Goal: Task Accomplishment & Management: Complete application form

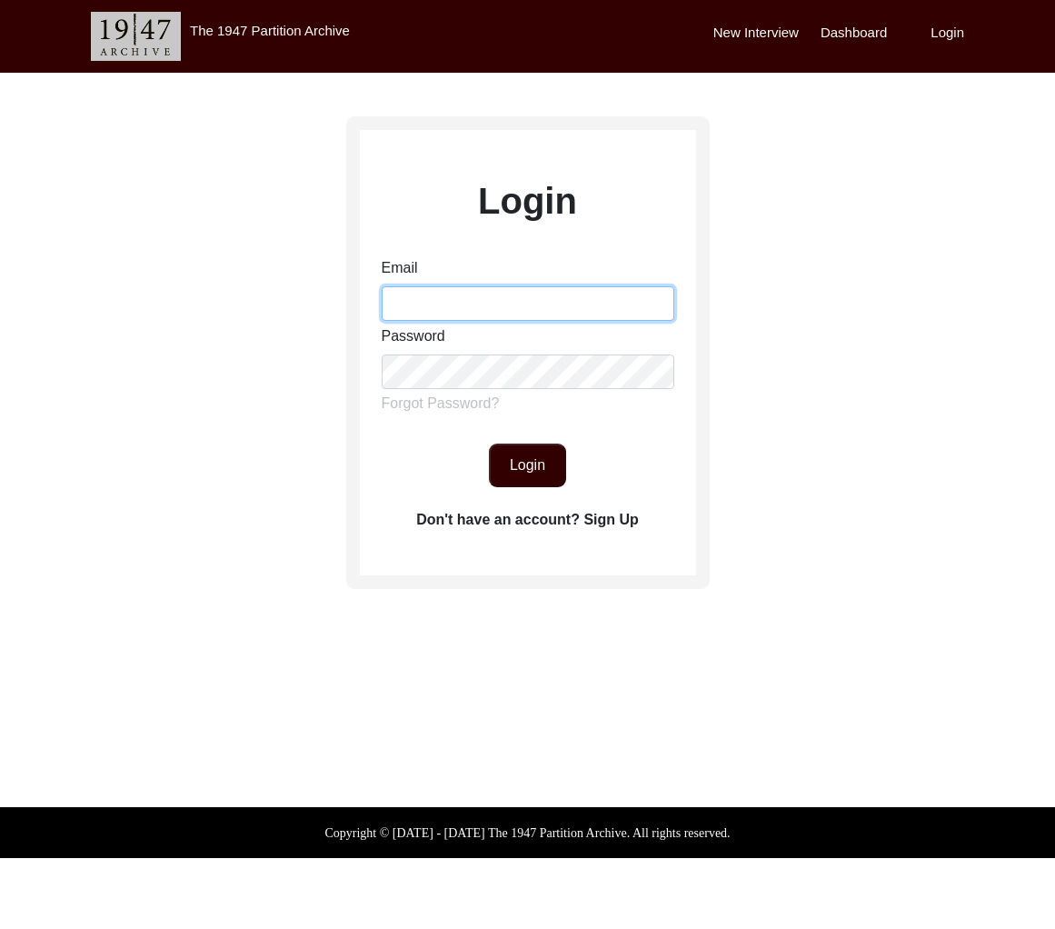
click at [496, 300] on input "Email" at bounding box center [528, 303] width 293 height 35
type input "tborg@berkeley.edu"
click at [536, 462] on button "Login" at bounding box center [527, 465] width 77 height 44
click at [527, 475] on button "Login" at bounding box center [527, 465] width 77 height 44
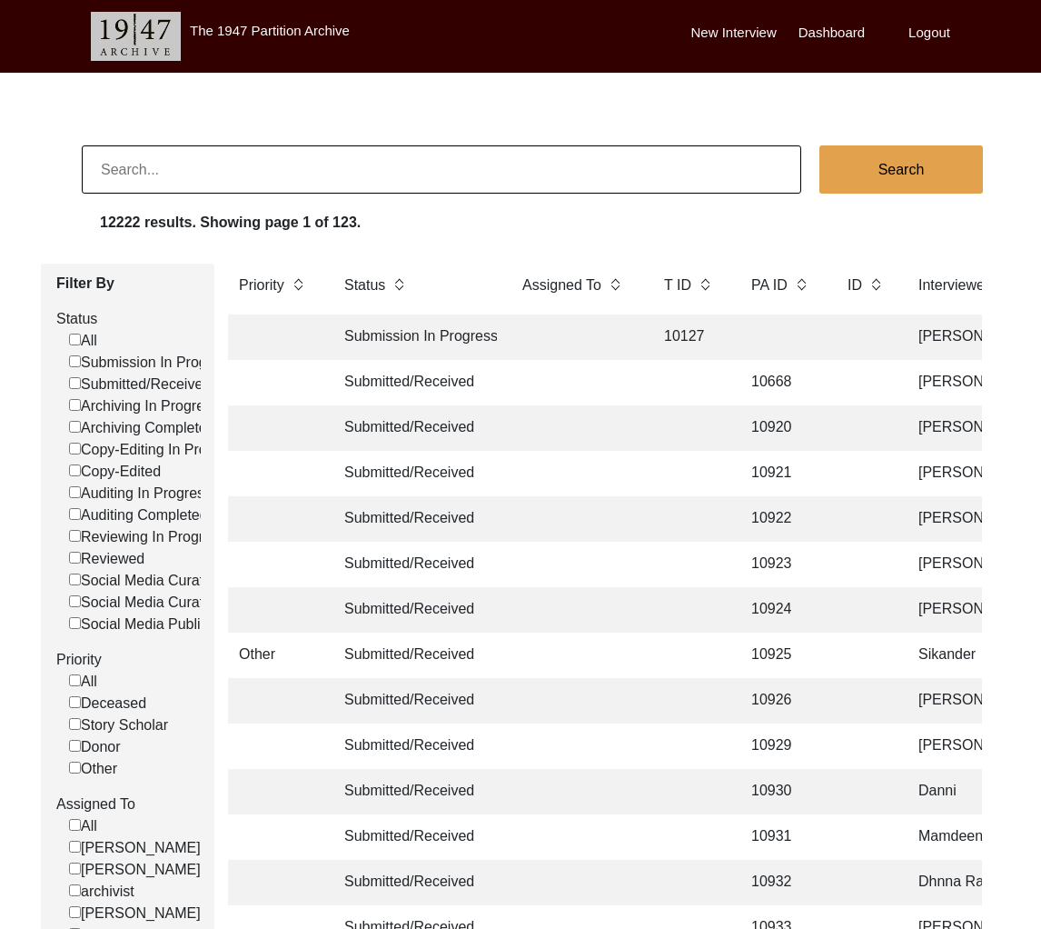
click at [377, 175] on input at bounding box center [442, 169] width 720 height 48
type input "Ananya Sakargayen"
checkbox input "false"
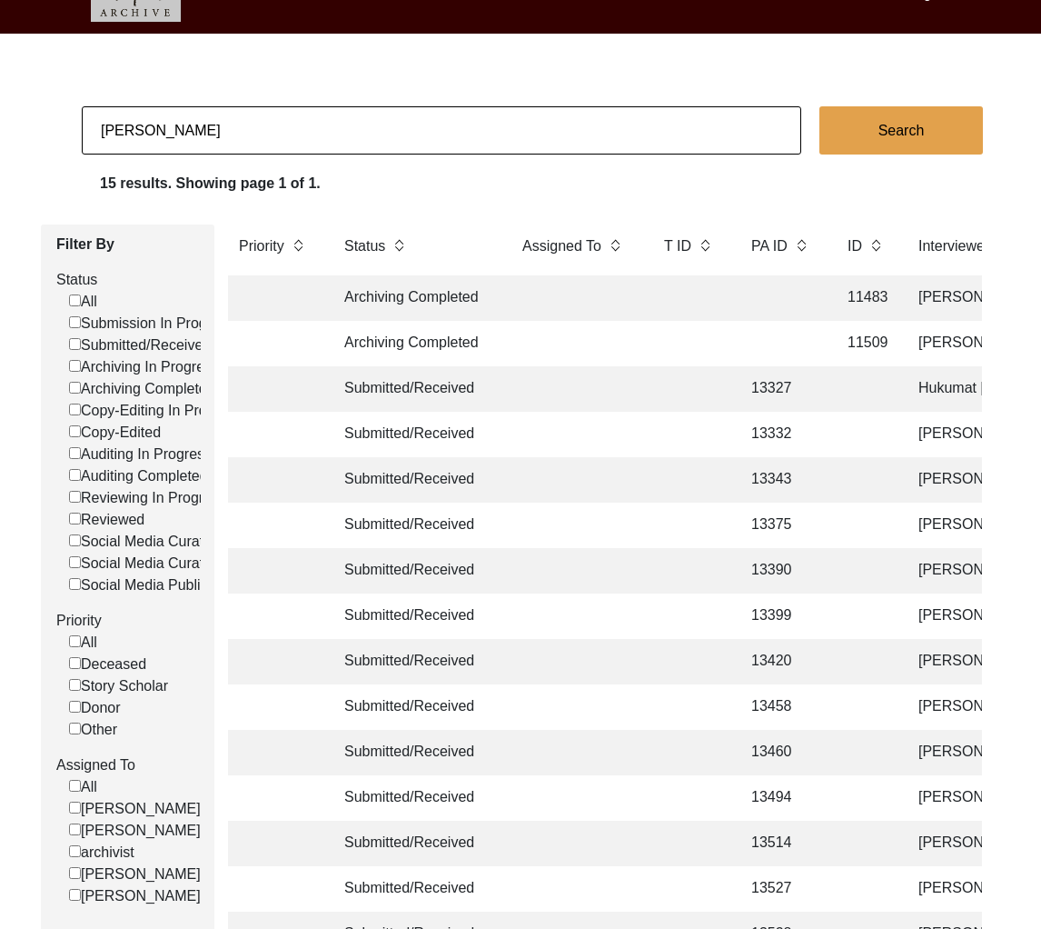
scroll to position [255, 0]
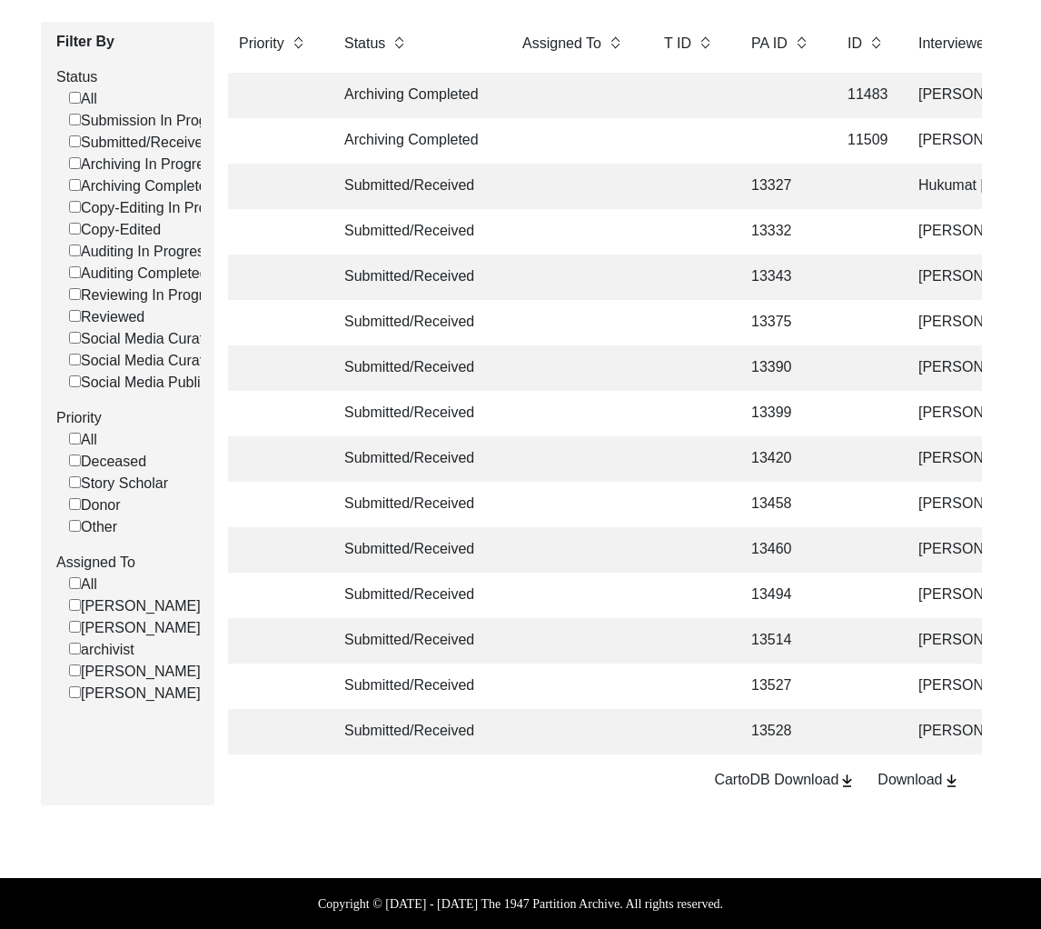
click at [750, 724] on td "13528" at bounding box center [781, 731] width 82 height 45
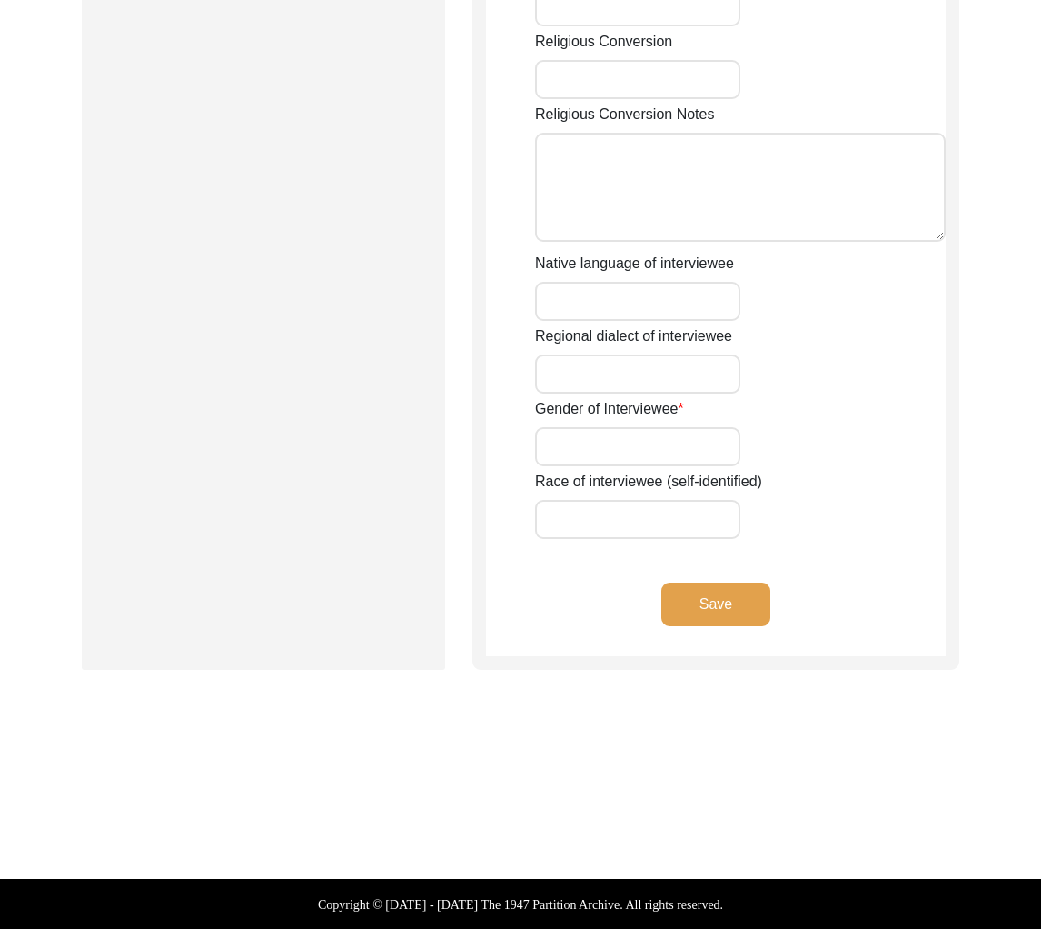
type input "NIL"
type input "Gurmej"
type input "[PERSON_NAME]"
type input "Bachra"
type input "Gurmej Singh Bachra"
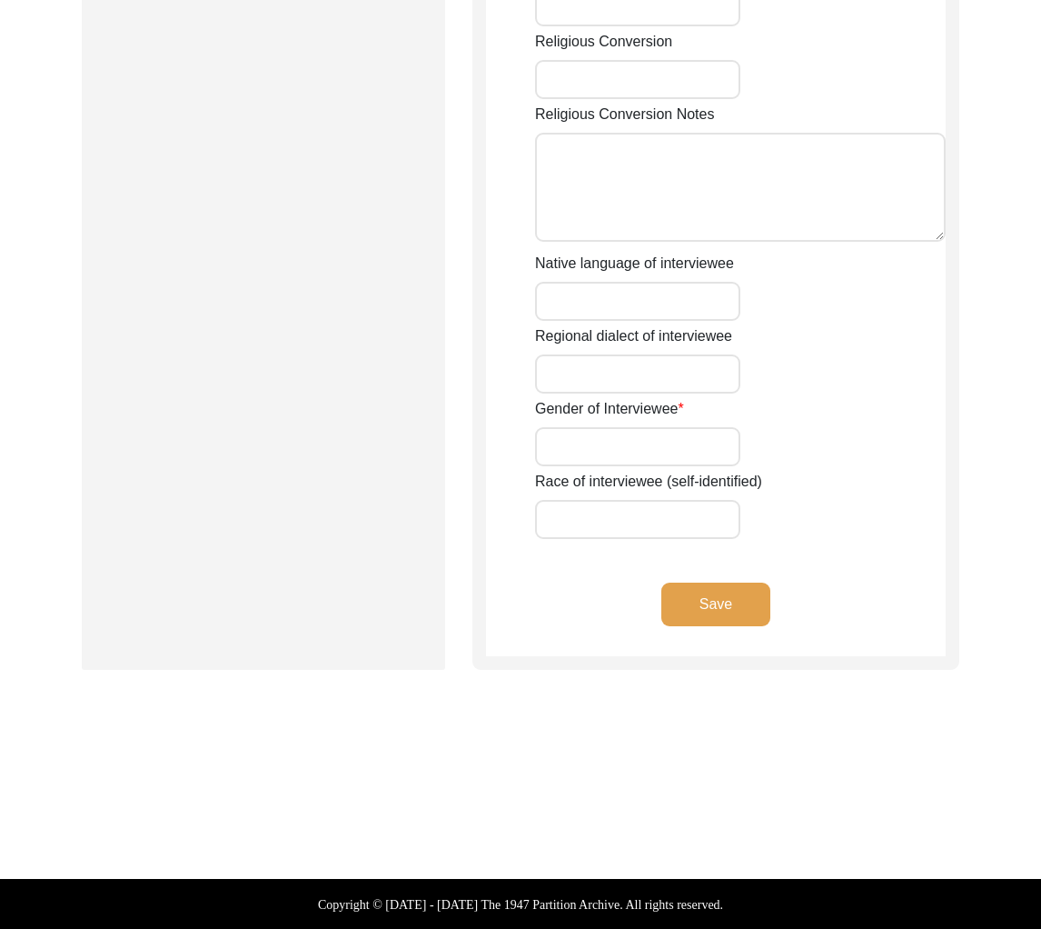
type input "1932 approx."
type input "1932"
type input "93"
type input "[DEMOGRAPHIC_DATA]"
type input "Punjabi"
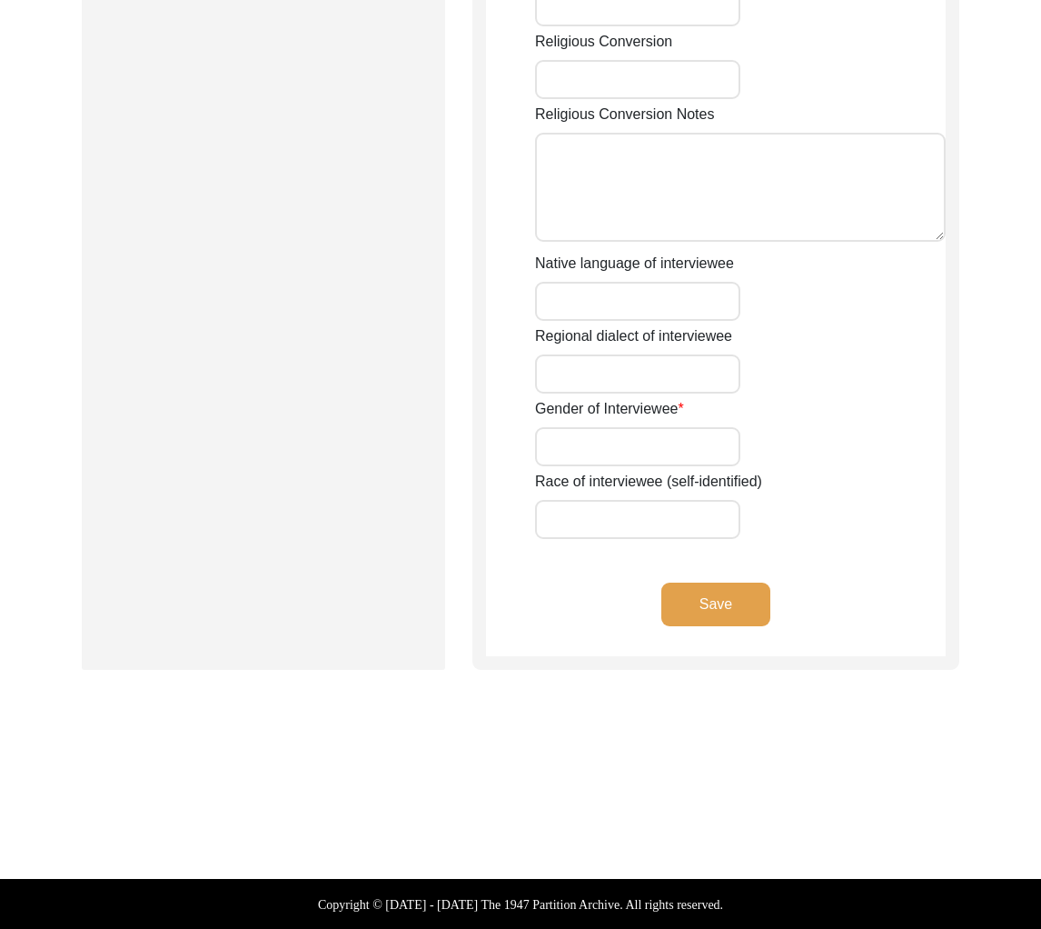
type input "[DEMOGRAPHIC_DATA]"
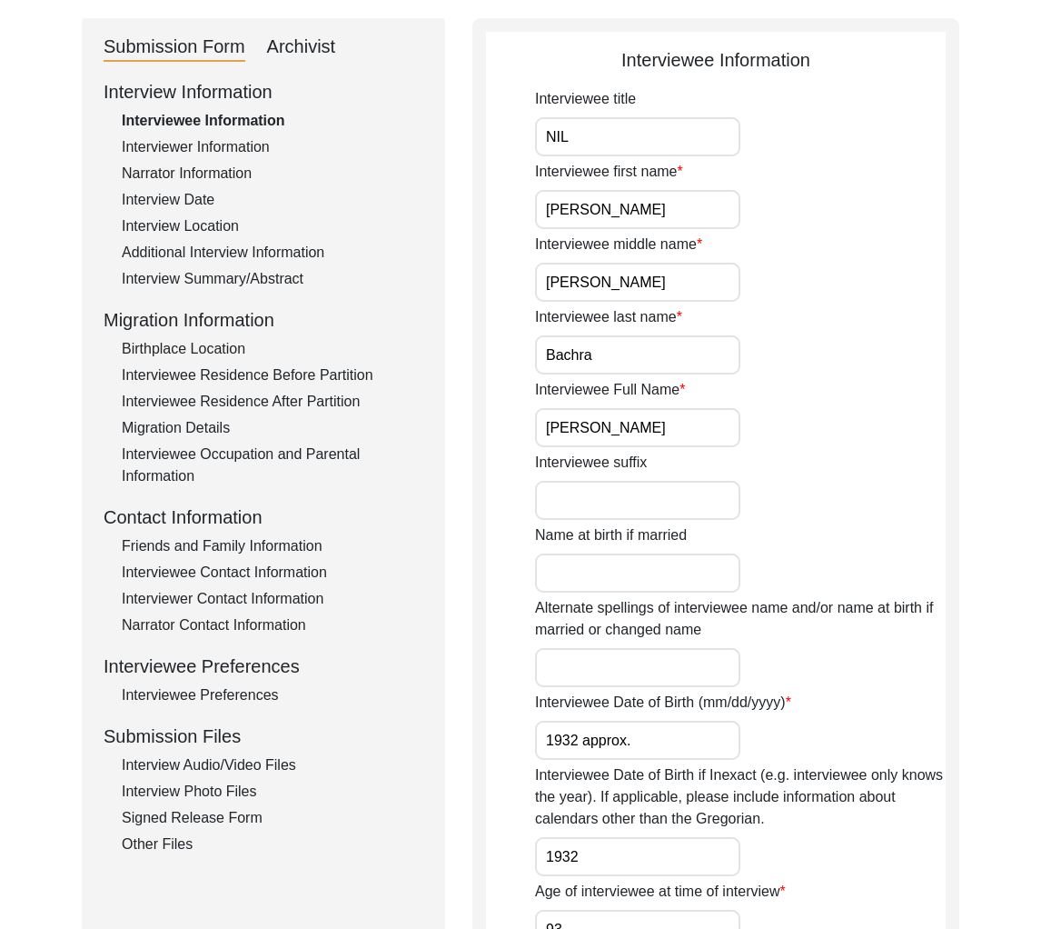
scroll to position [340, 0]
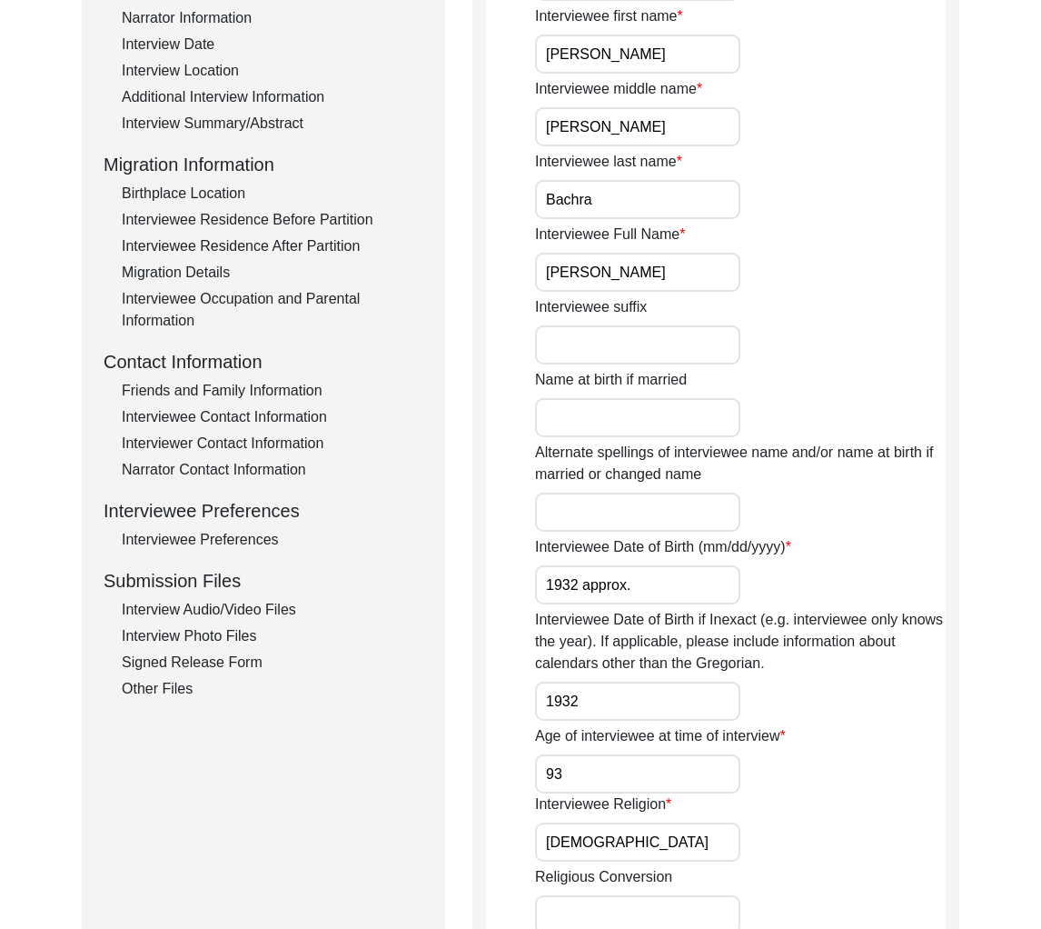
click at [235, 663] on div "Signed Release Form" at bounding box center [273, 662] width 302 height 22
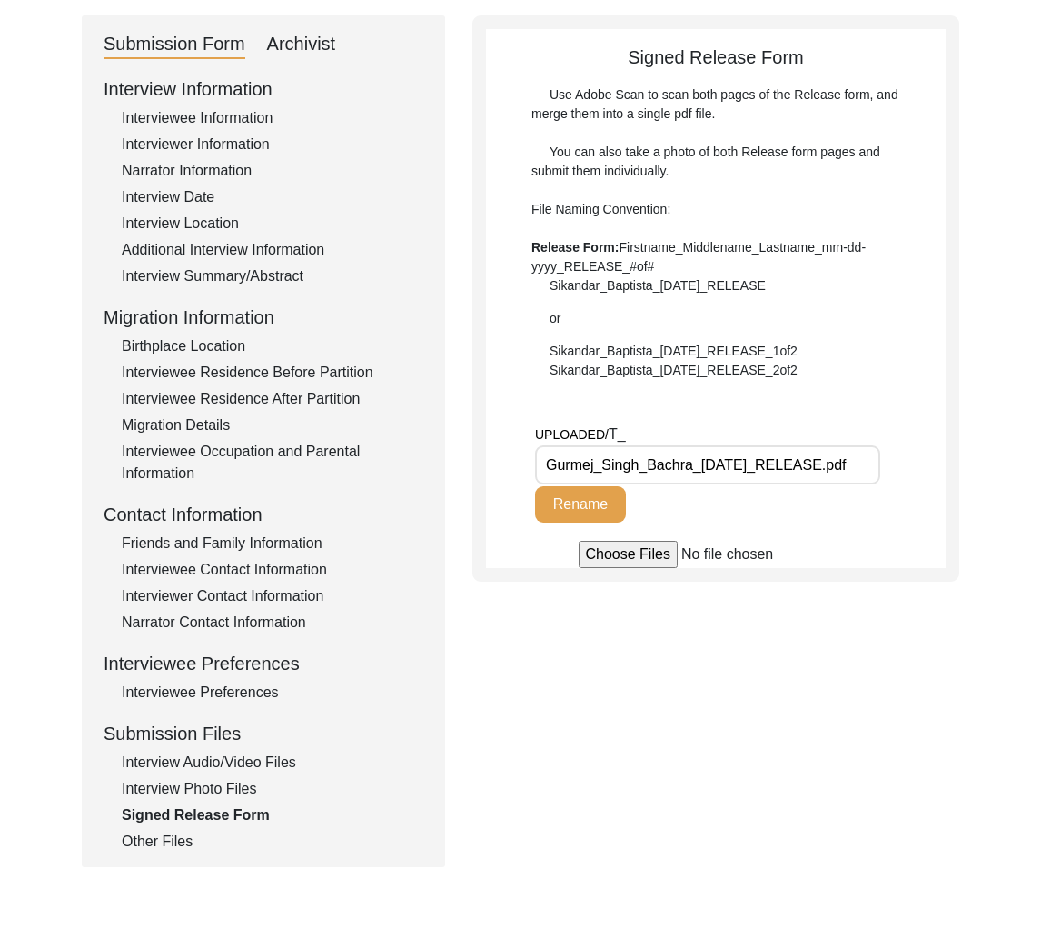
scroll to position [195, 0]
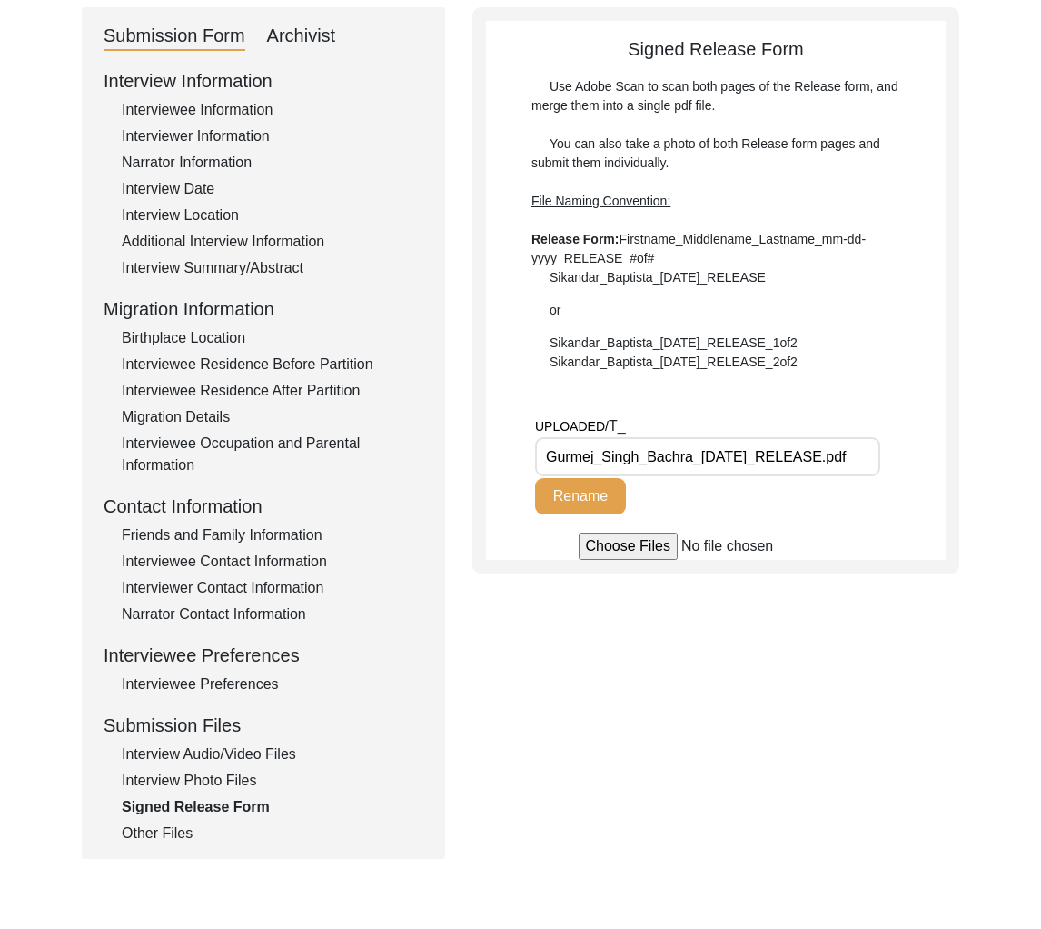
click at [233, 758] on div "Interview Audio/Video Files" at bounding box center [273, 754] width 302 height 22
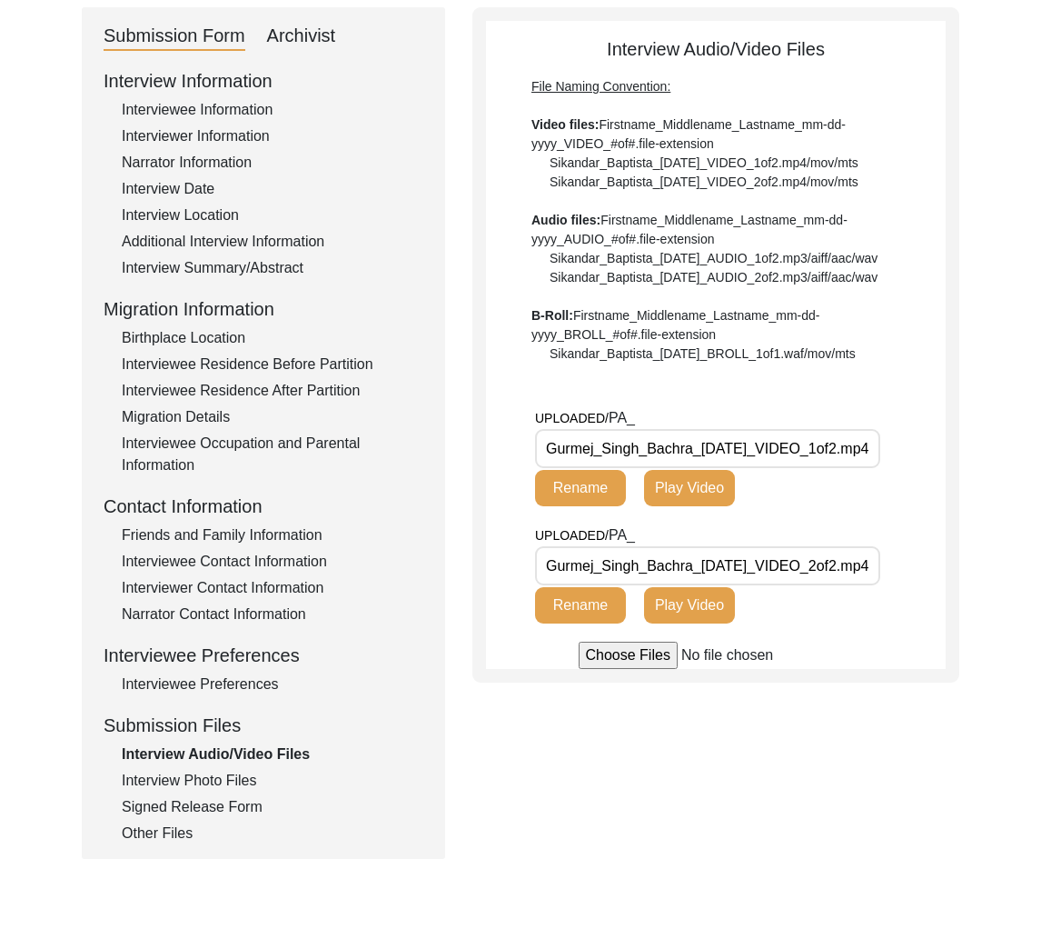
click at [232, 784] on div "Interview Photo Files" at bounding box center [273, 781] width 302 height 22
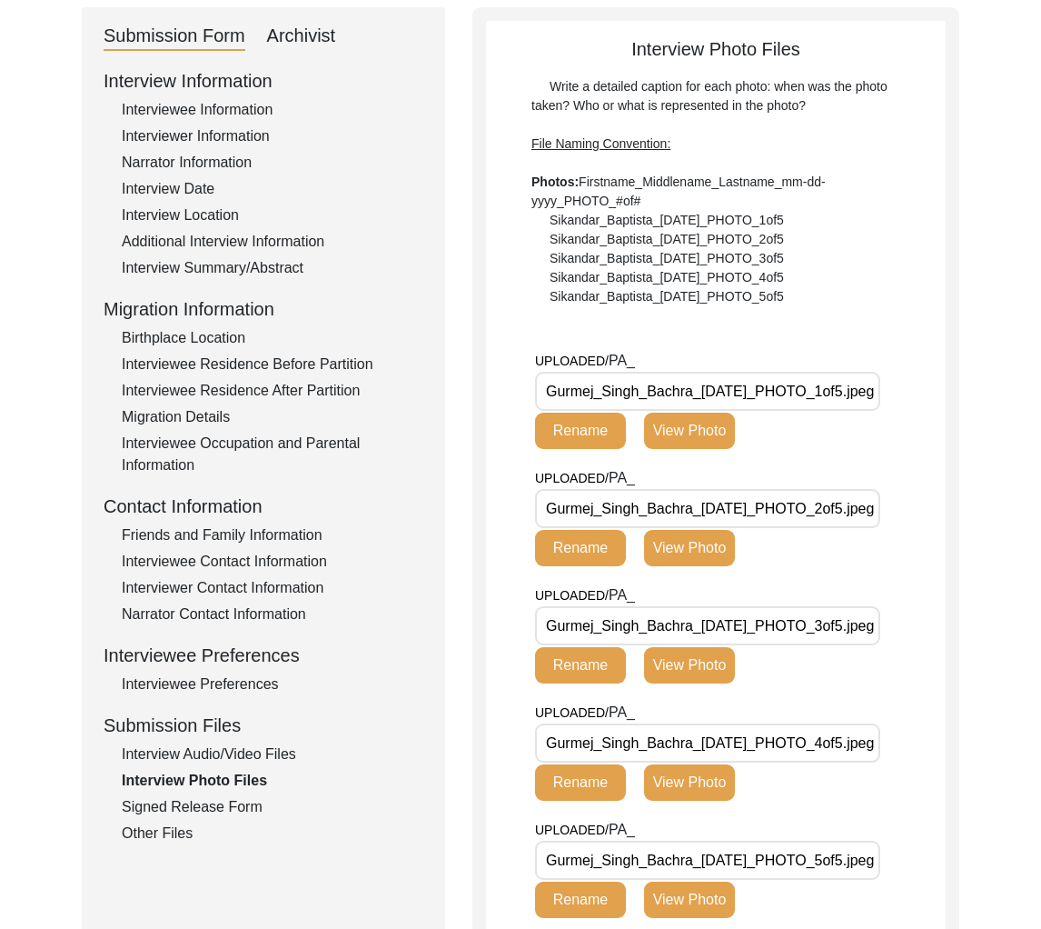
click at [231, 807] on div "Signed Release Form" at bounding box center [273, 807] width 302 height 22
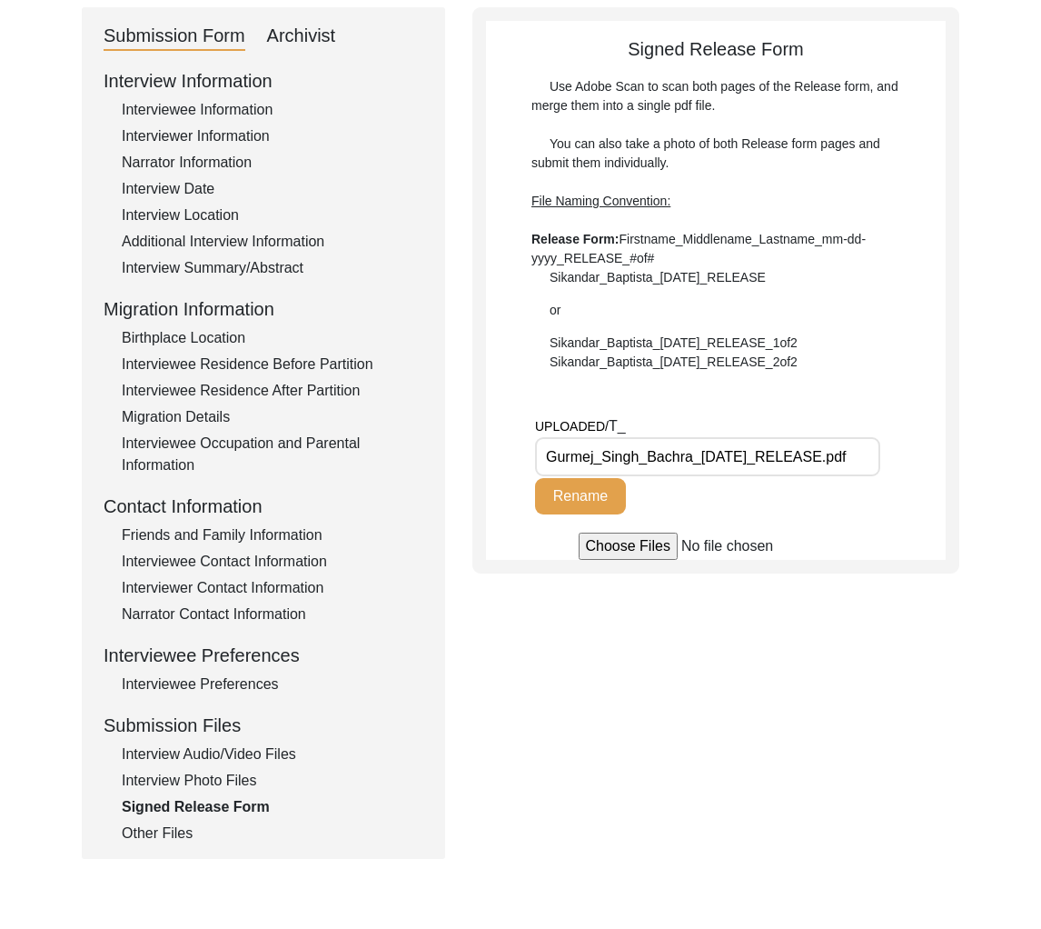
scroll to position [0, 0]
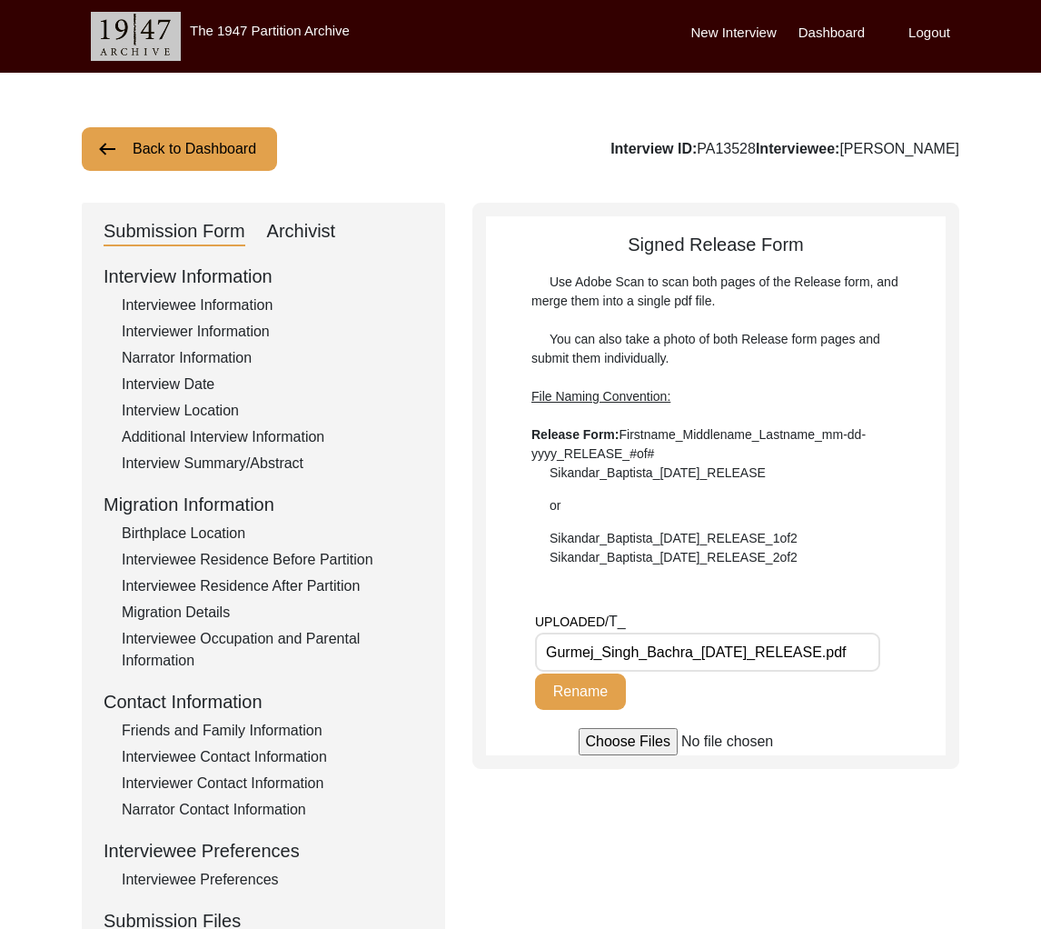
drag, startPoint x: 304, startPoint y: 232, endPoint x: 432, endPoint y: 283, distance: 137.0
click at [305, 232] on div "Archivist" at bounding box center [301, 231] width 69 height 29
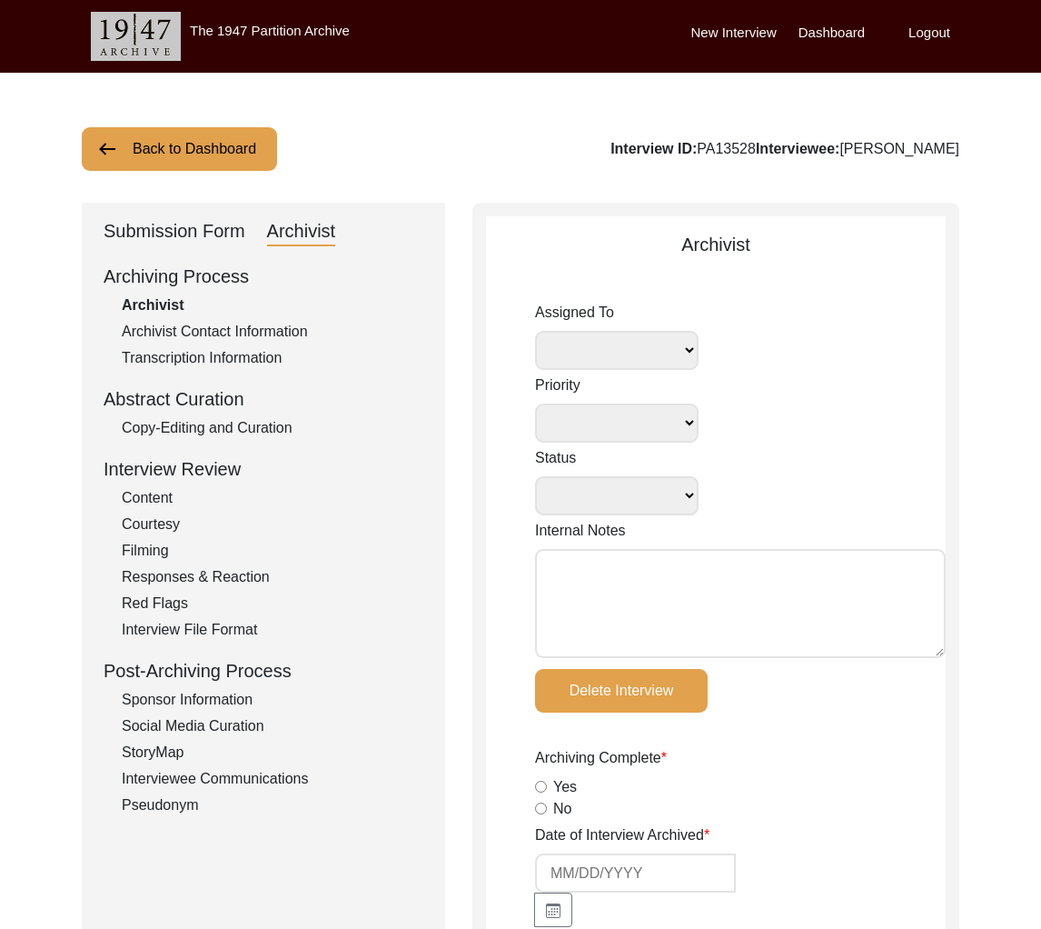
select select
select select "Submitted/Received"
radio input "true"
select select
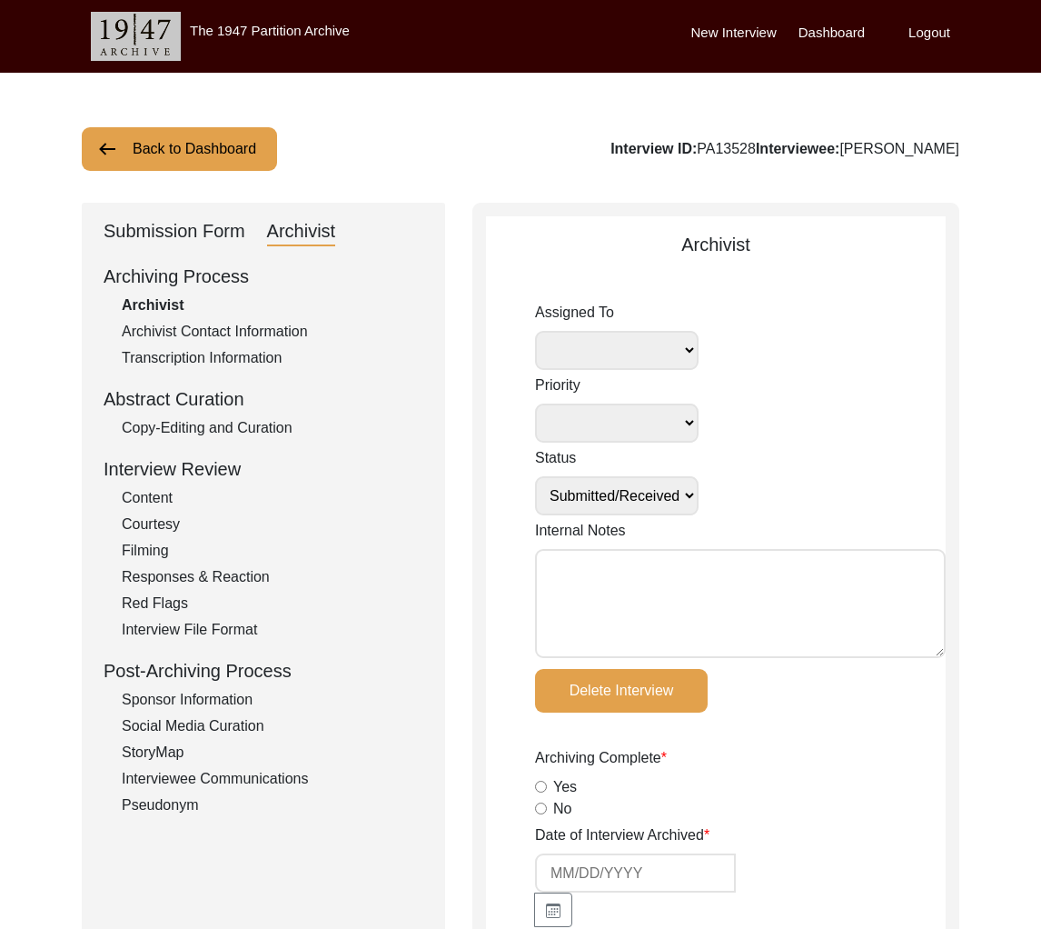
click at [770, 562] on textarea "Internal Notes" at bounding box center [740, 603] width 411 height 109
drag, startPoint x: 214, startPoint y: 163, endPoint x: 795, endPoint y: 324, distance: 602.7
click at [666, 577] on textarea "[PERSON_NAME]" at bounding box center [740, 603] width 411 height 109
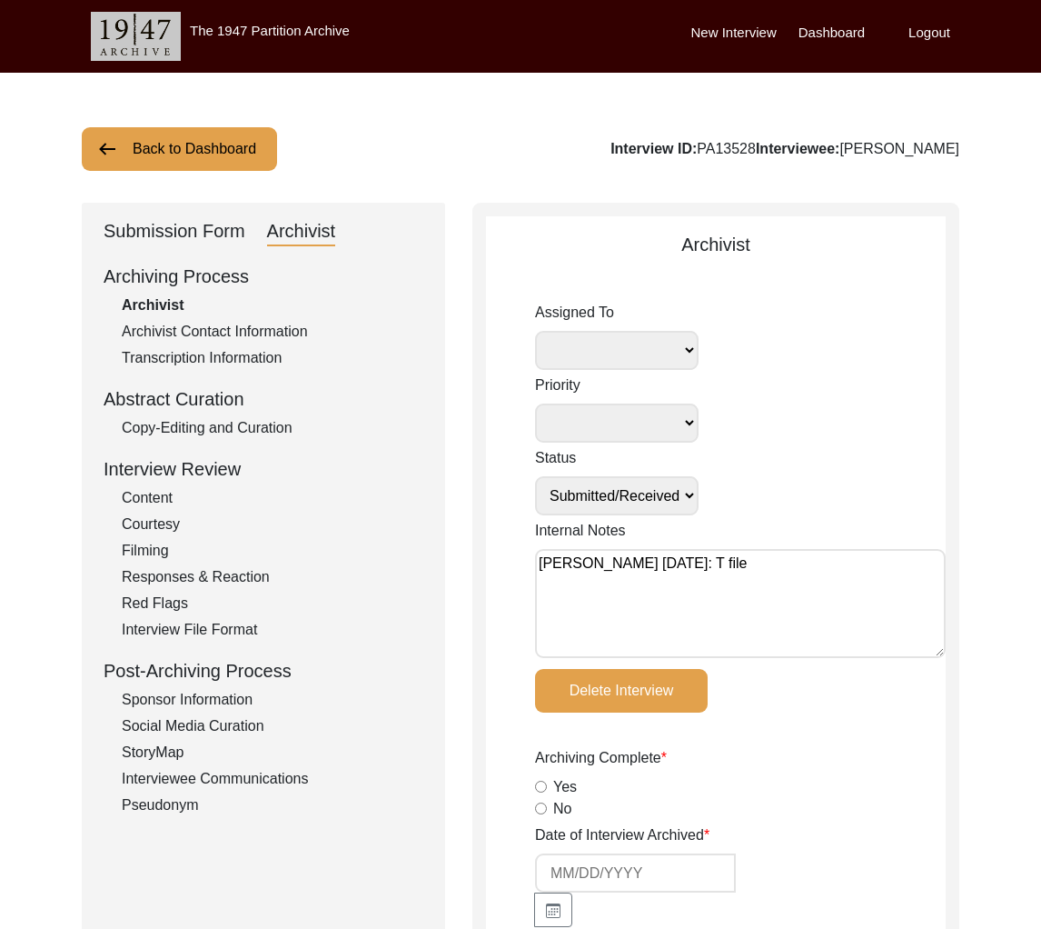
type textarea "Tori Borges September 11, 2025: T file"
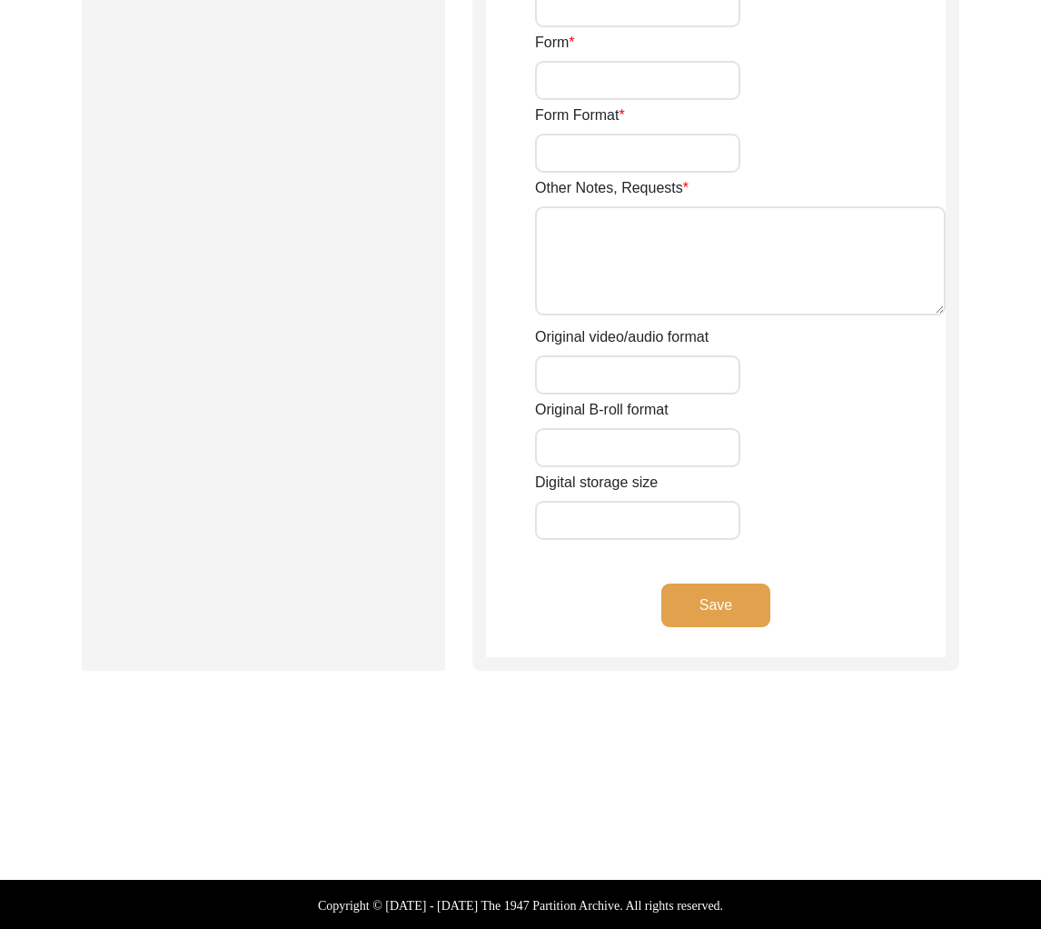
click at [725, 589] on button "Save" at bounding box center [715, 605] width 109 height 44
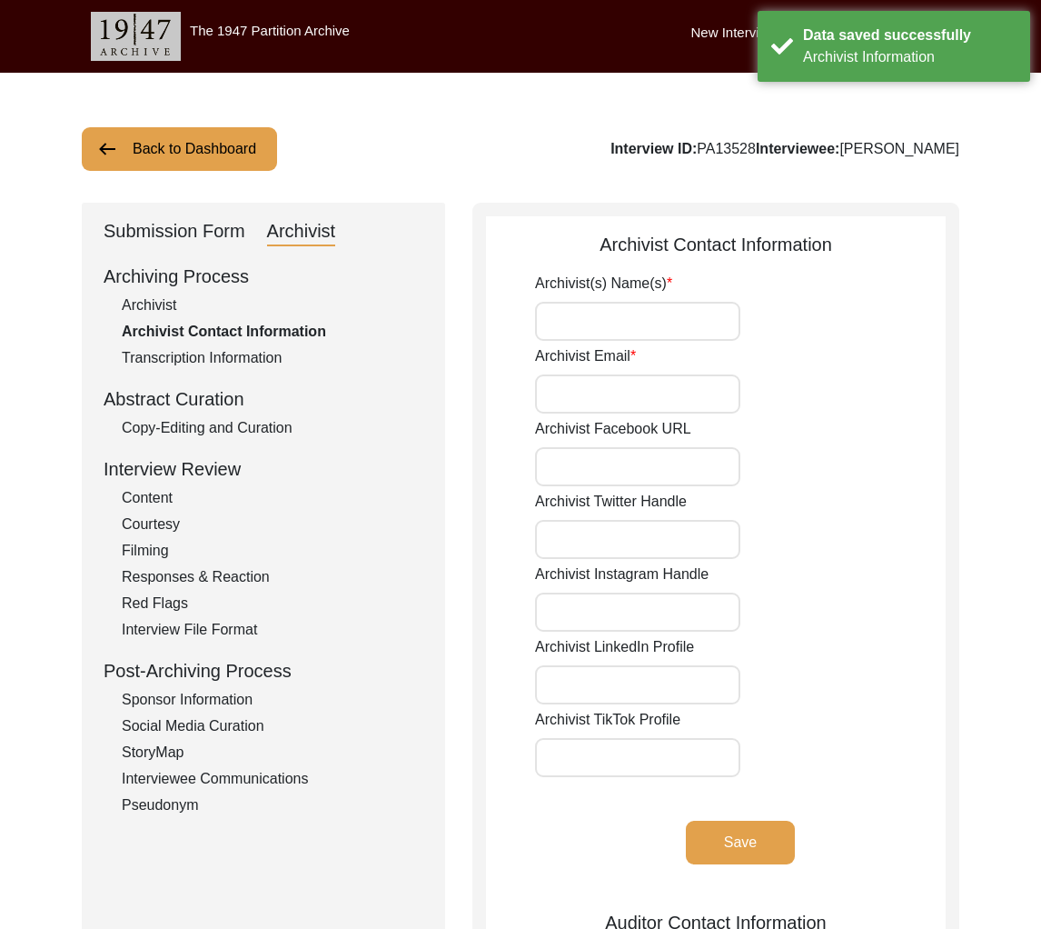
click at [710, 151] on div "Interview ID: PA13528 Interviewee: Gurmej Singh Bachra" at bounding box center [785, 149] width 349 height 22
copy div "PA13528"
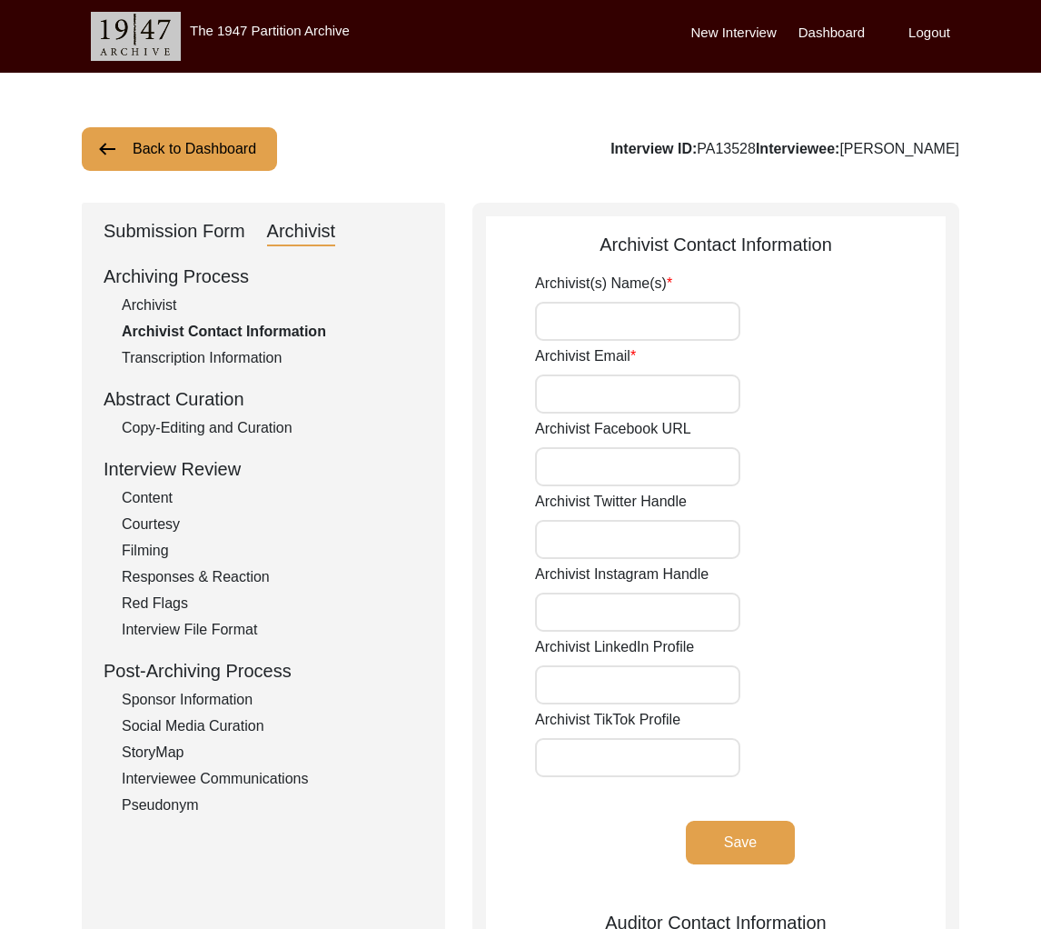
click at [214, 223] on div "Submission Form" at bounding box center [175, 231] width 142 height 29
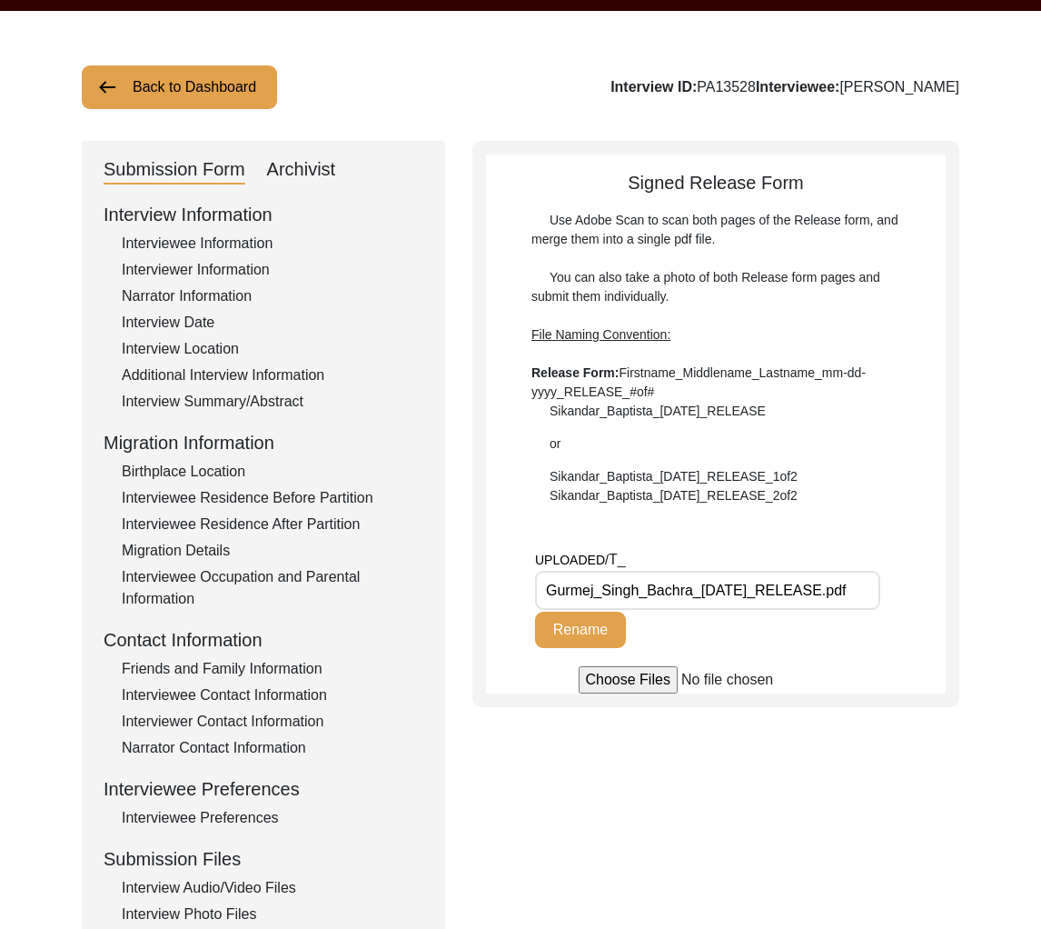
scroll to position [135, 0]
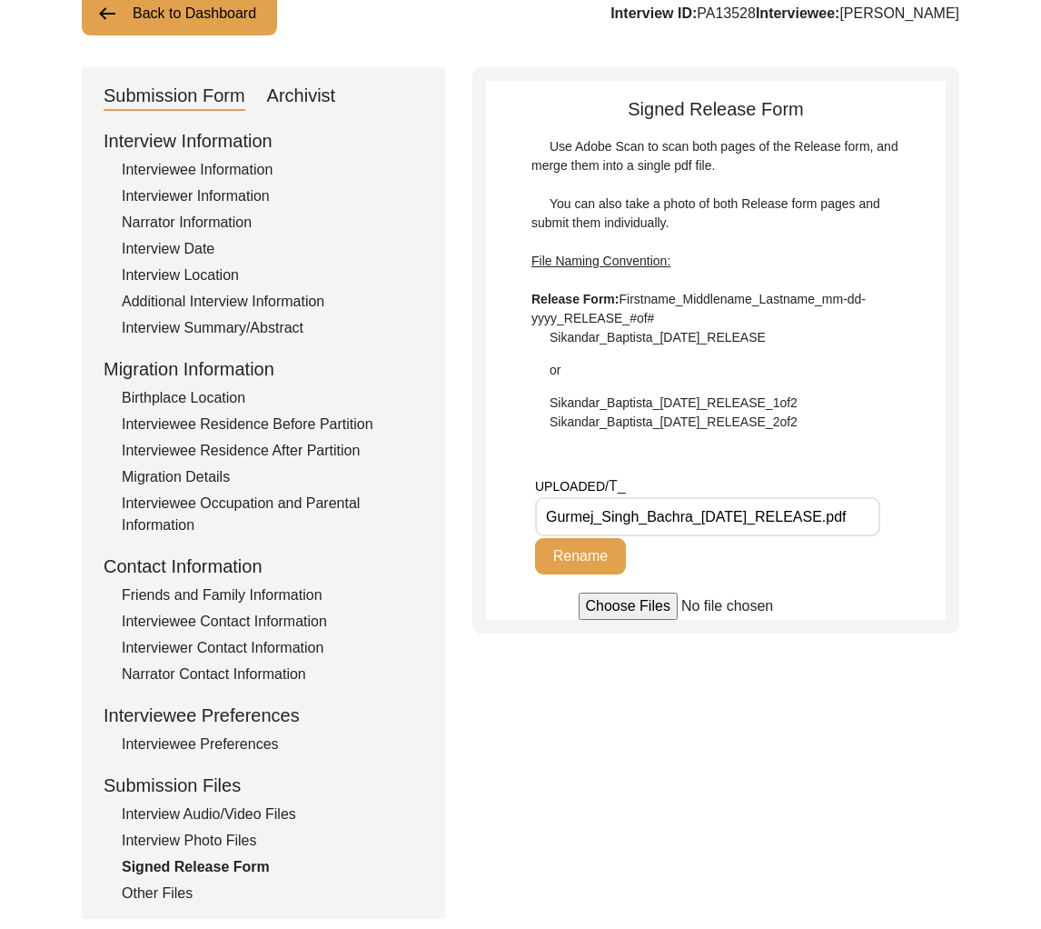
click at [267, 817] on div "Interview Audio/Video Files" at bounding box center [273, 814] width 302 height 22
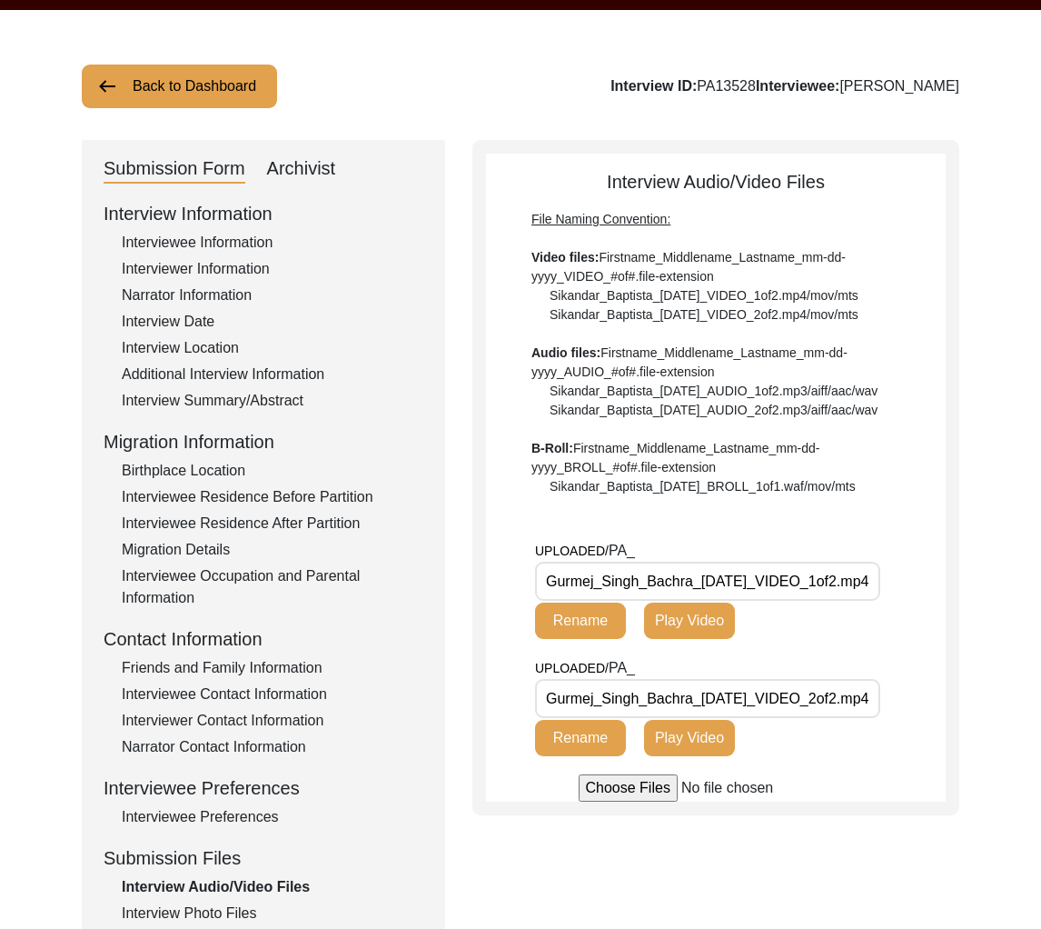
scroll to position [0, 0]
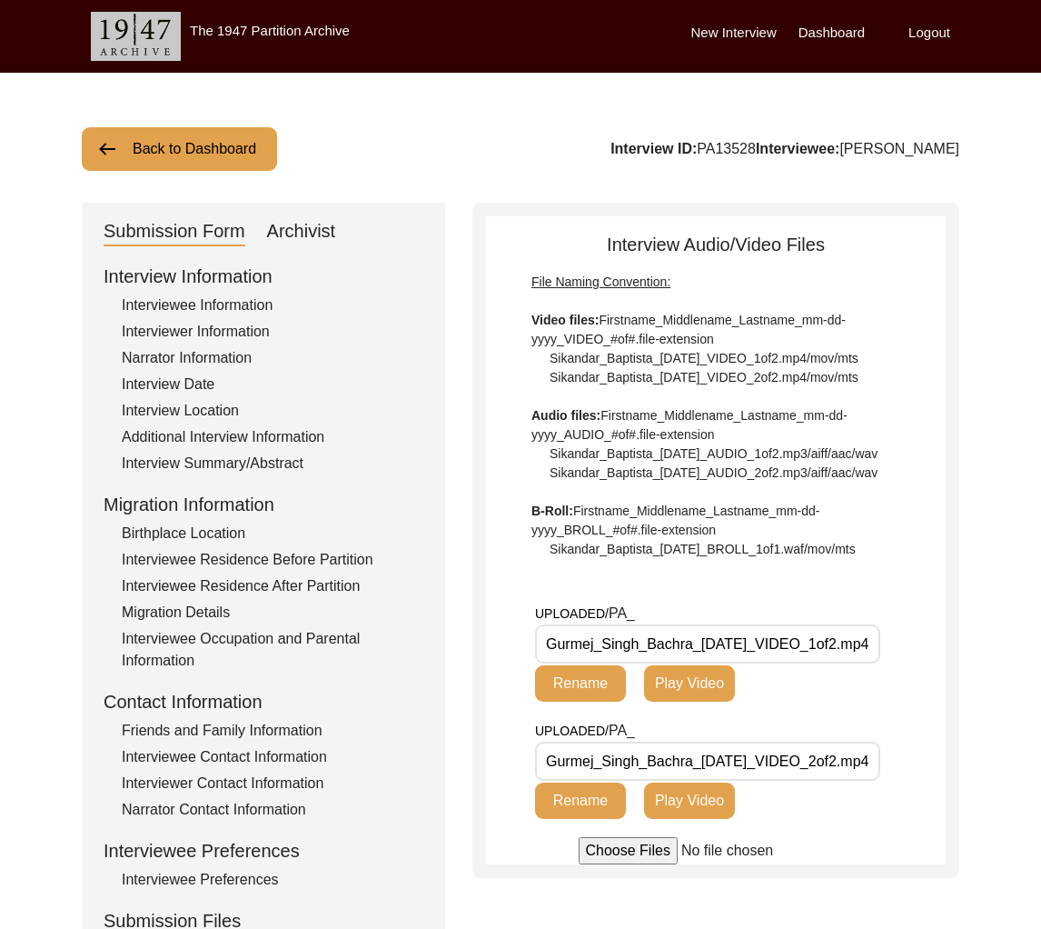
click at [214, 135] on button "Back to Dashboard" at bounding box center [179, 149] width 195 height 44
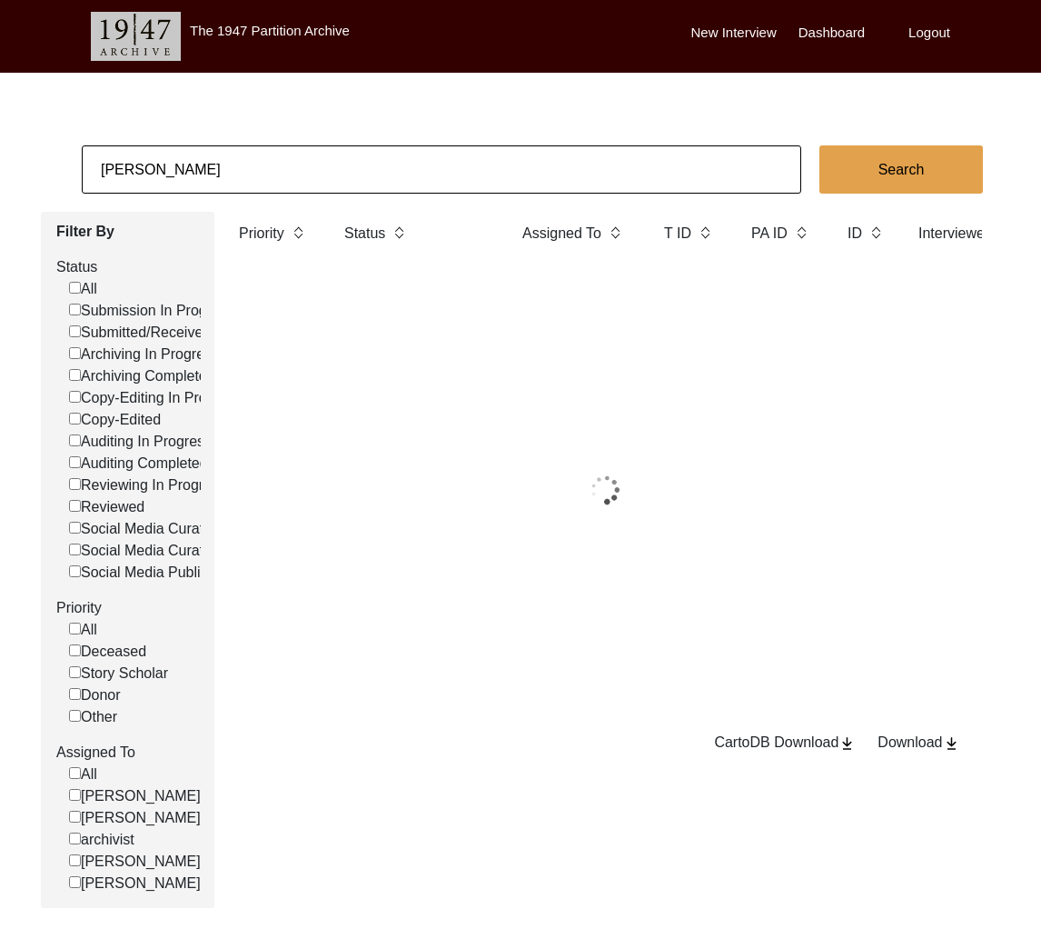
click at [285, 154] on input "Ananya Sakargayen" at bounding box center [442, 169] width 720 height 48
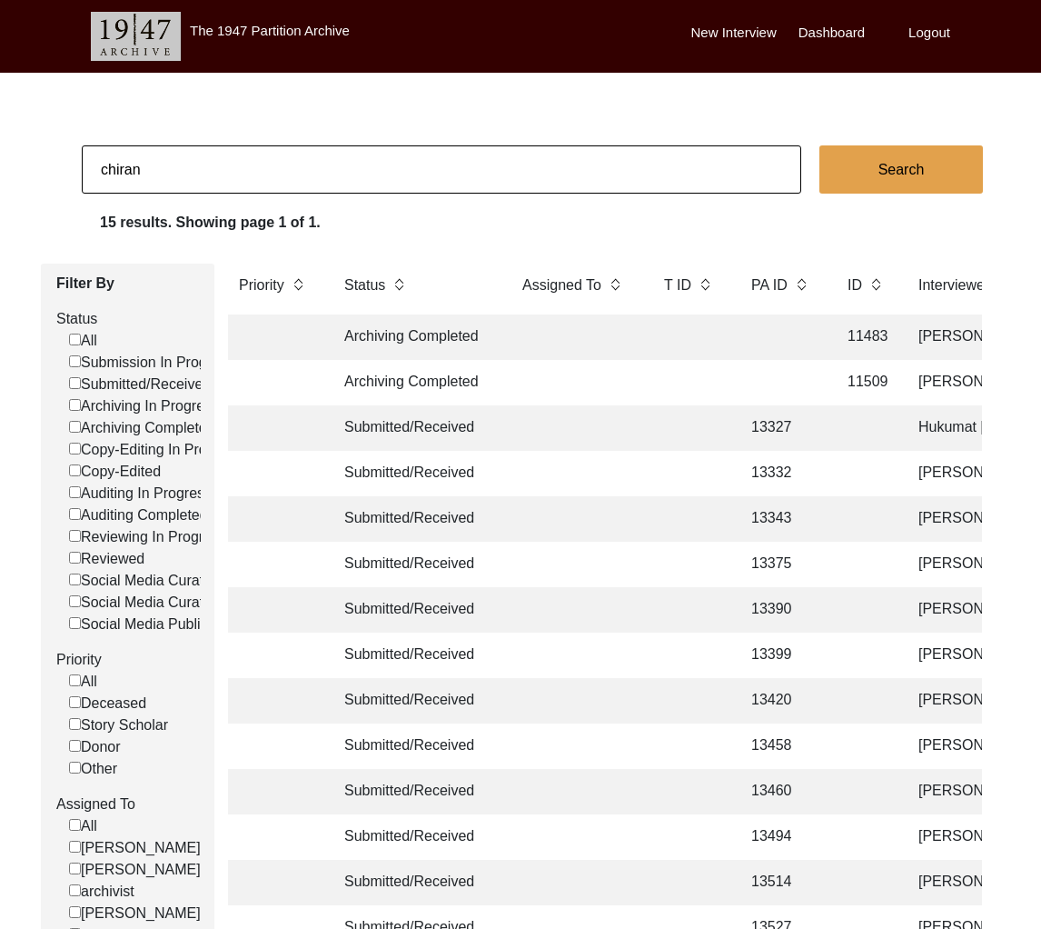
type input "Chirantan Banik"
checkbox input "false"
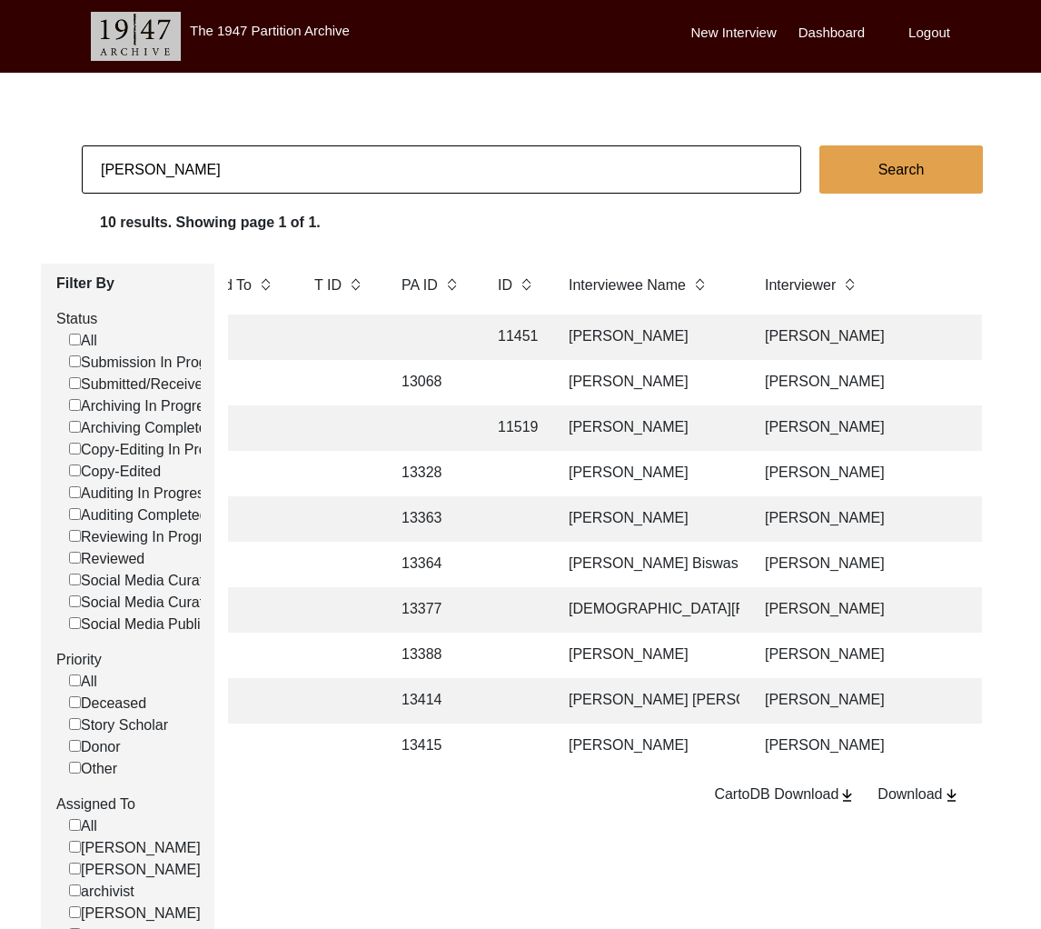
scroll to position [0, 352]
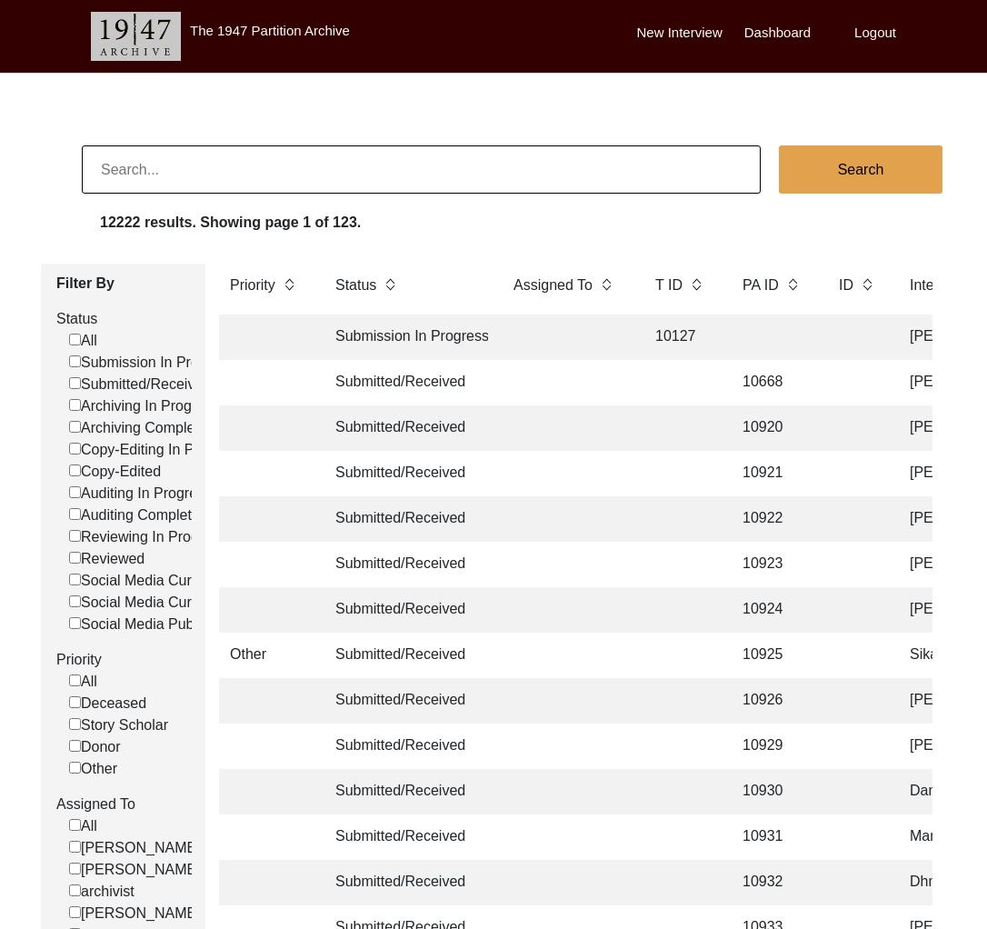
click at [384, 177] on input at bounding box center [421, 169] width 679 height 48
type input "[PERSON_NAME]"
checkbox input "false"
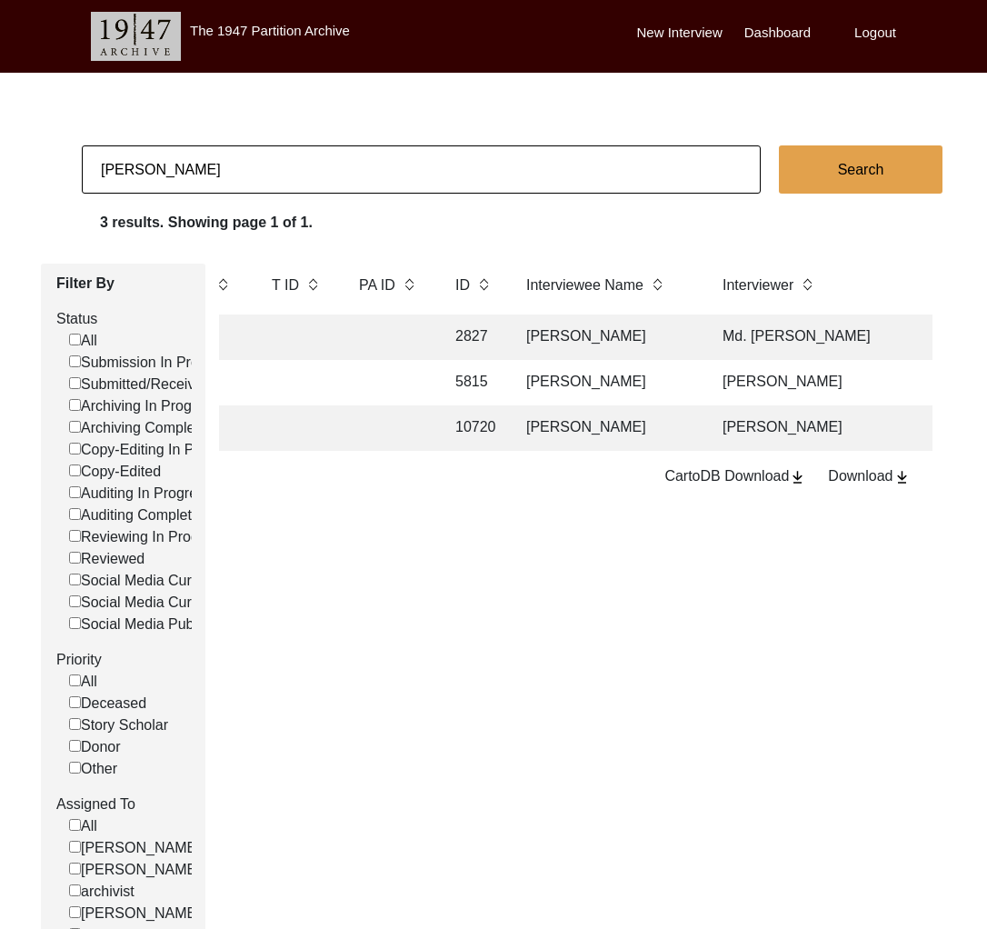
scroll to position [0, 408]
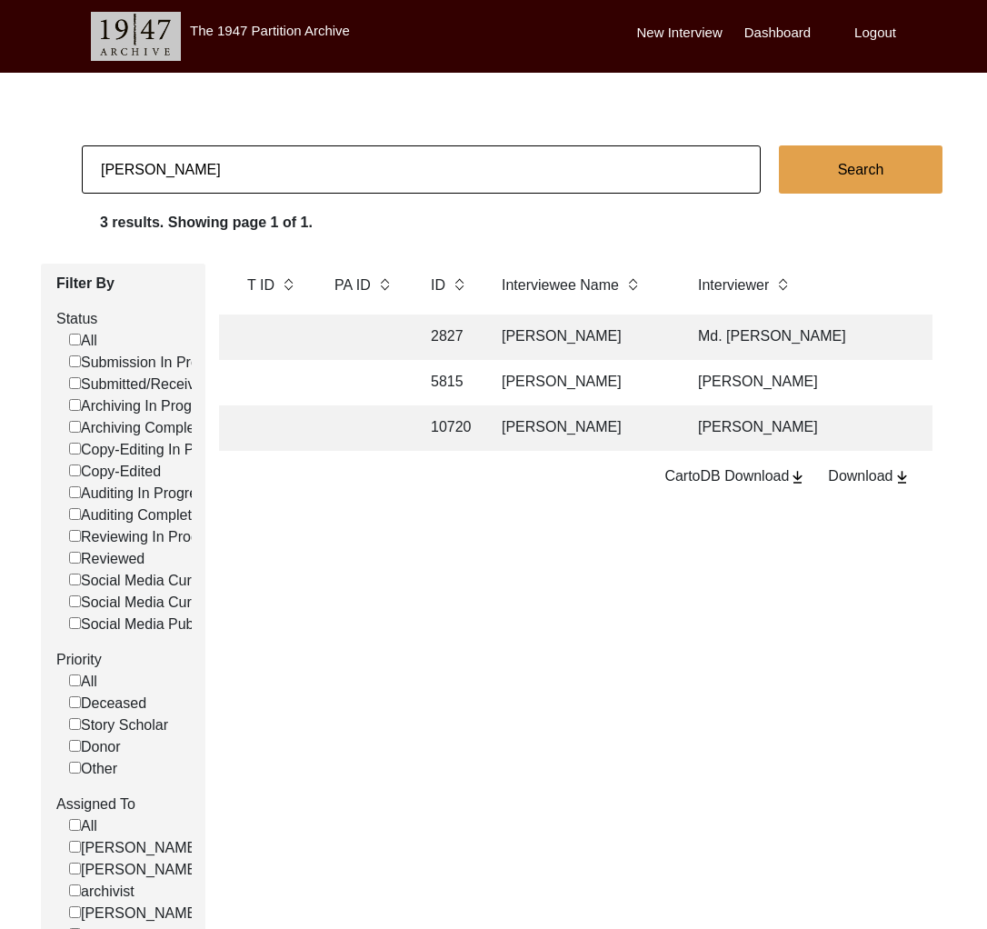
click at [323, 166] on input "[PERSON_NAME]" at bounding box center [421, 169] width 679 height 48
paste input "[PERSON_NAME]"
type input "[PERSON_NAME]"
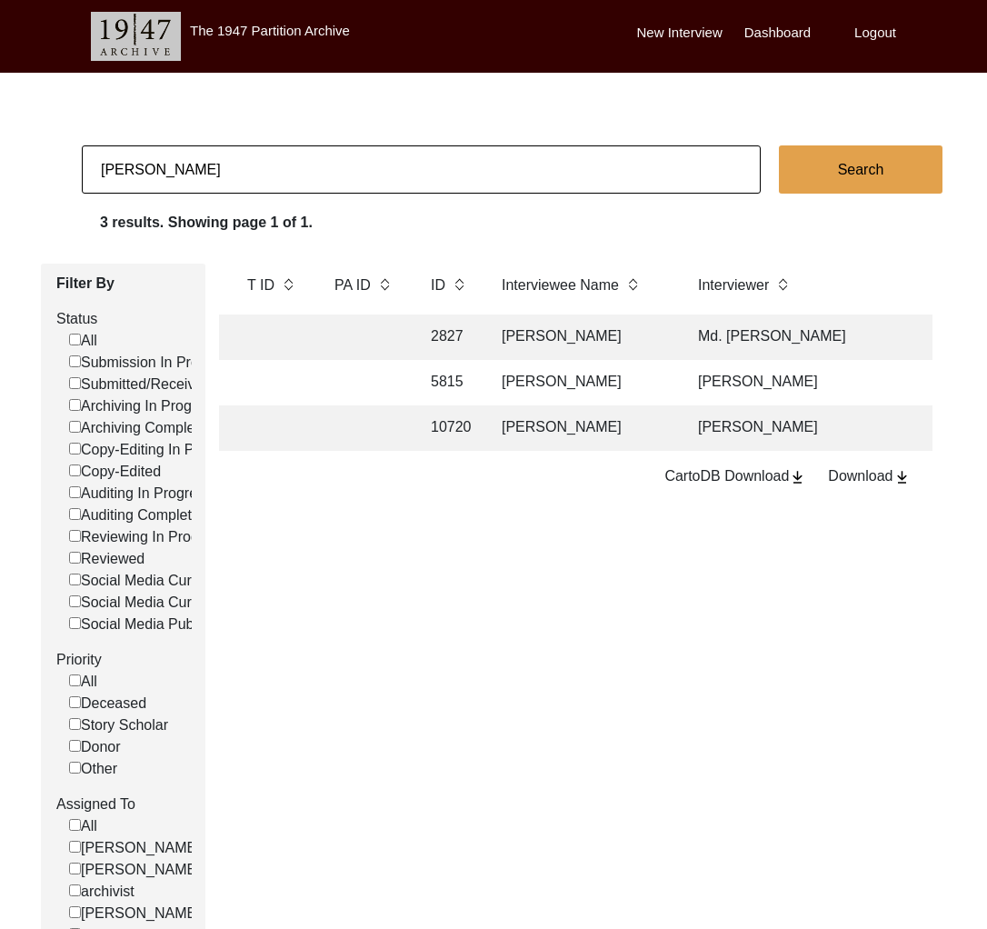
checkbox input "false"
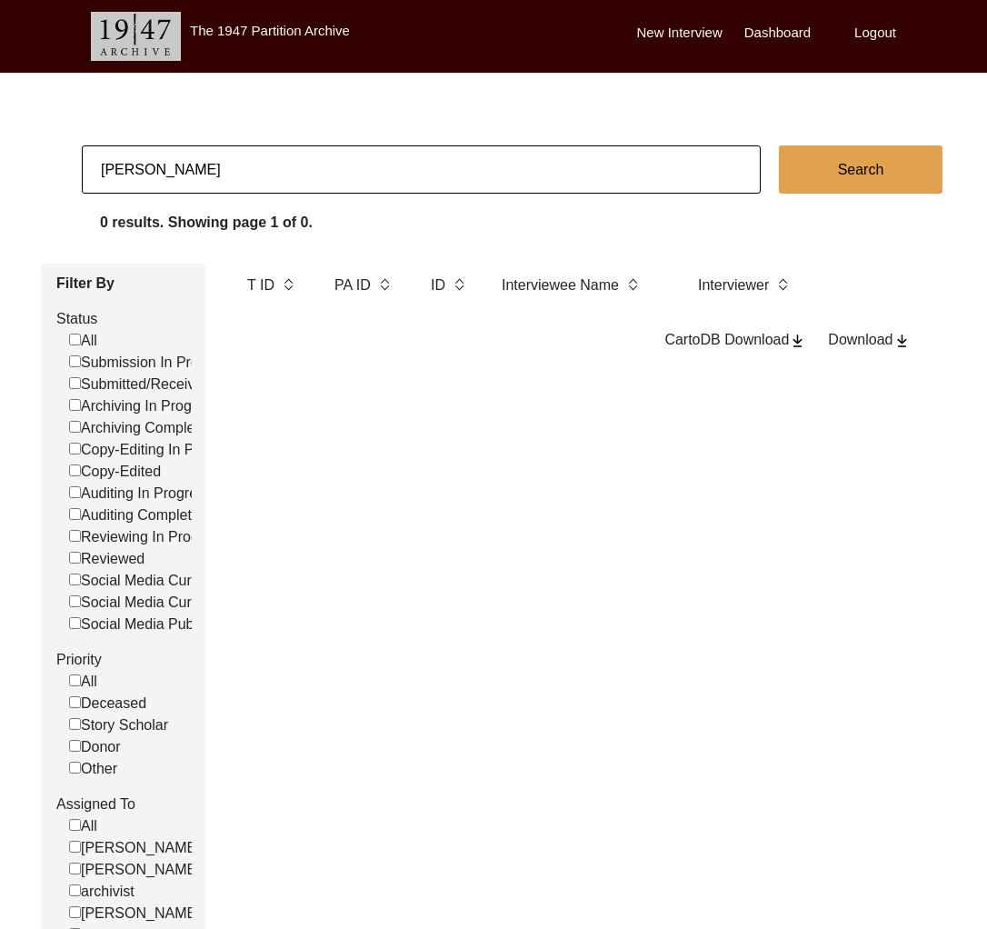
click at [381, 178] on input "[PERSON_NAME]" at bounding box center [421, 169] width 679 height 48
paste input "[PERSON_NAME]"
type input "[PERSON_NAME]"
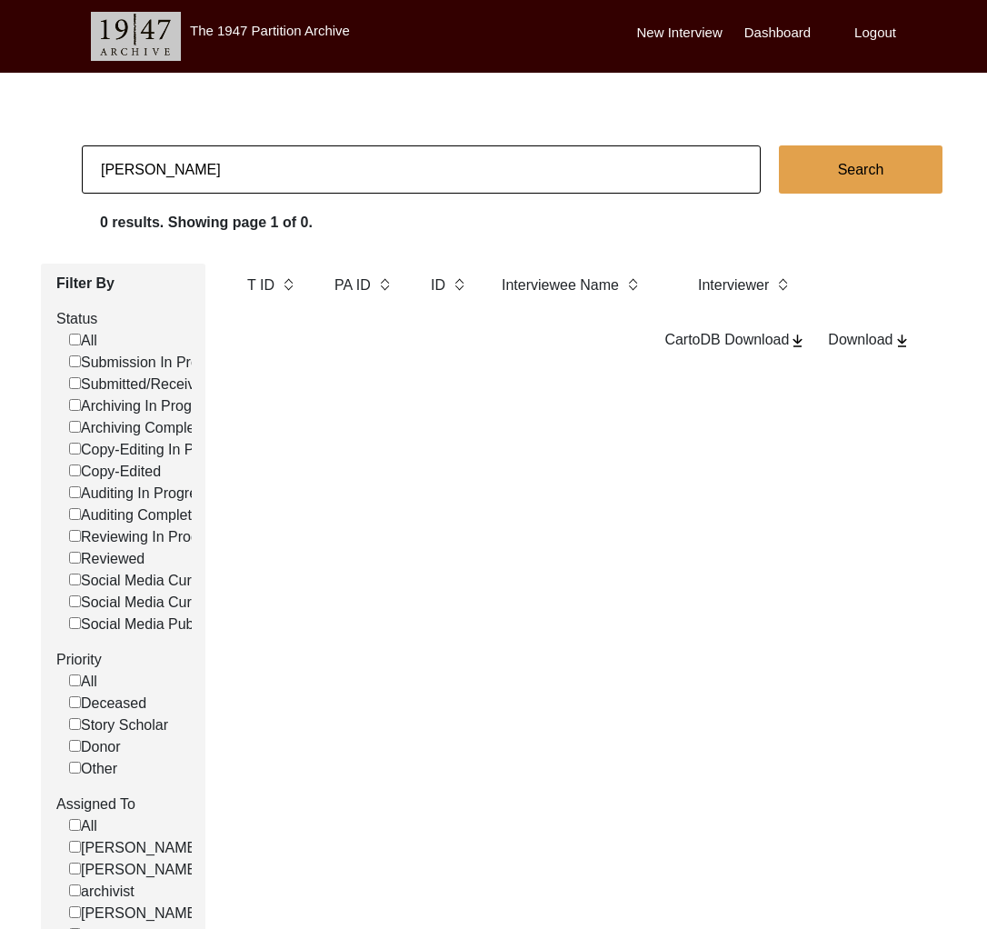
checkbox input "false"
click at [285, 178] on input "[PERSON_NAME]" at bounding box center [421, 169] width 679 height 48
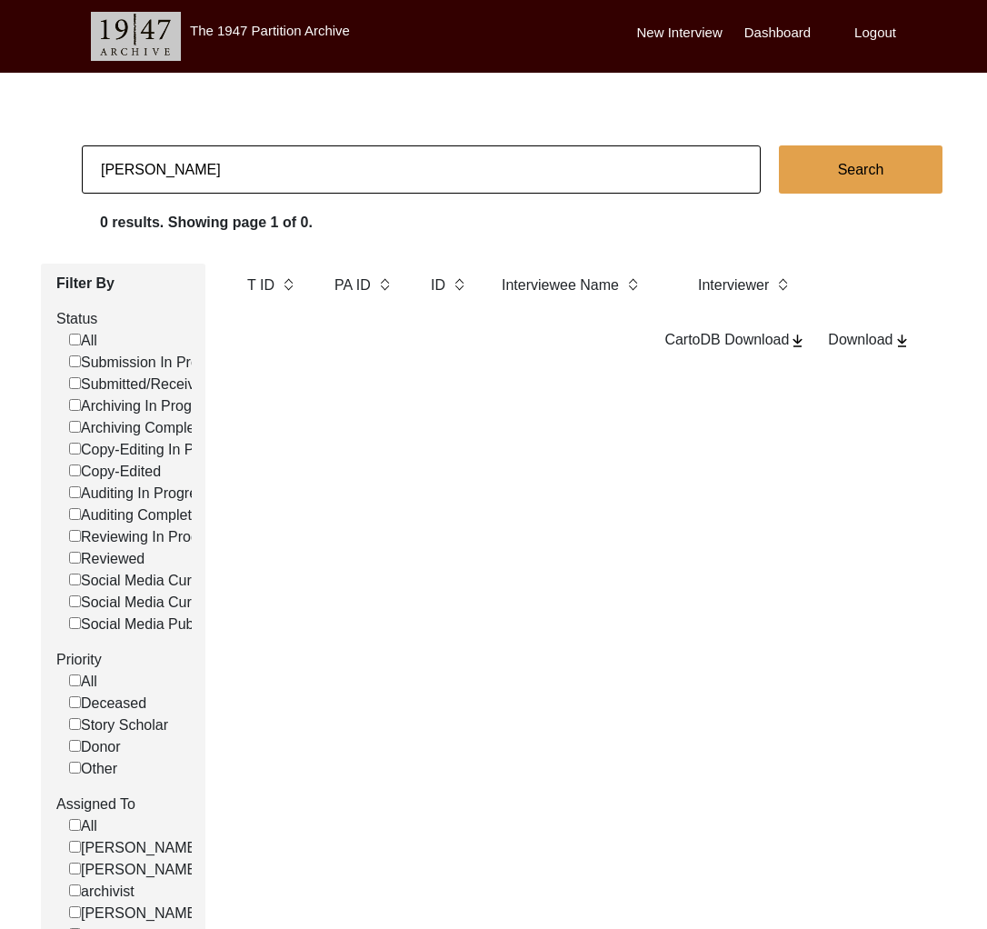
click at [285, 178] on input "[PERSON_NAME]" at bounding box center [421, 169] width 679 height 48
paste input "[PERSON_NAME]"
type input "[PERSON_NAME]"
checkbox input "false"
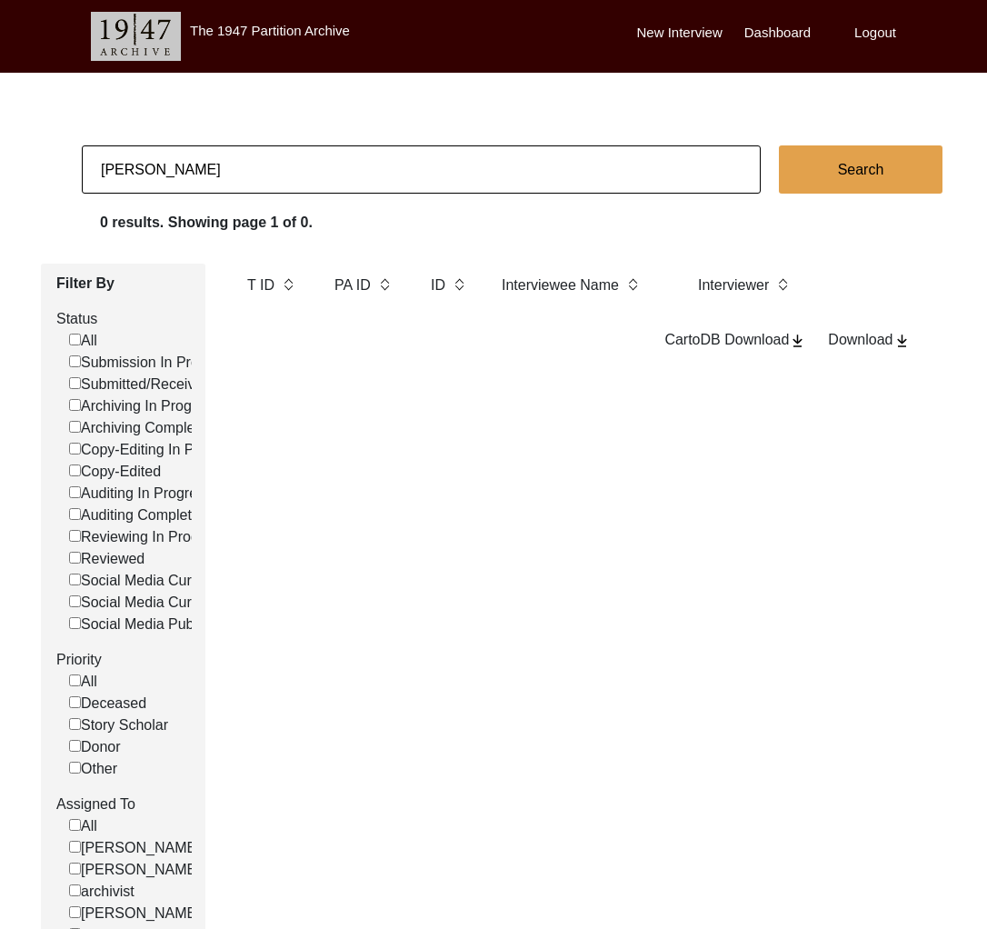
checkbox input "false"
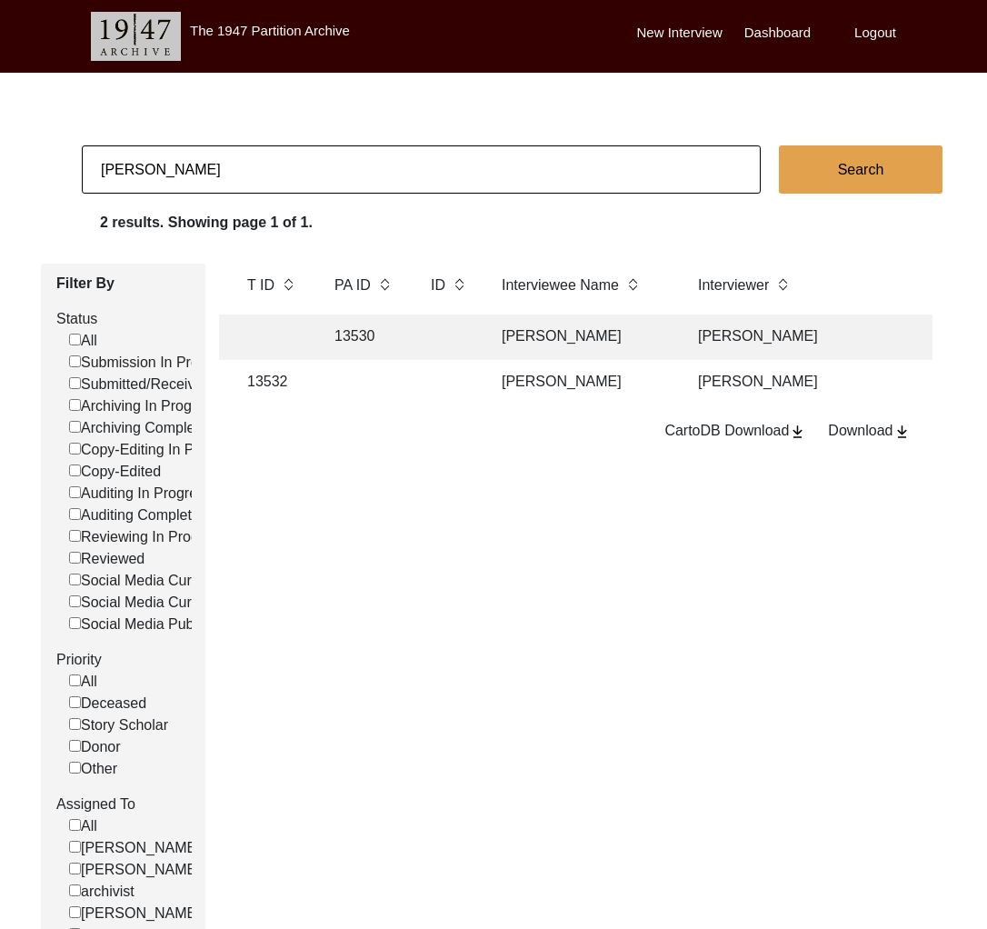
click at [539, 195] on app-records-search "[PERSON_NAME] Search 2 results. Showing page 1 of 1. Filter By Status All Submi…" at bounding box center [493, 552] width 987 height 814
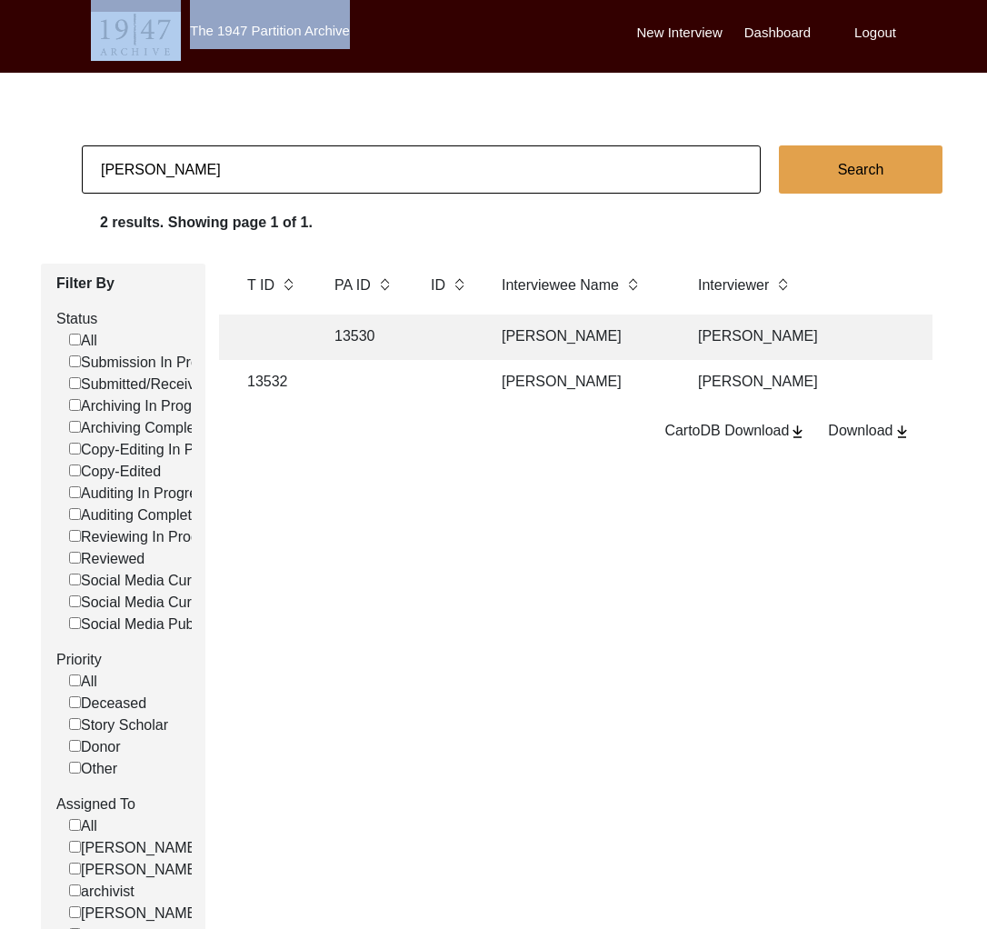
click at [539, 195] on app-records-search "[PERSON_NAME] Search 2 results. Showing page 1 of 1. Filter By Status All Submi…" at bounding box center [493, 552] width 987 height 814
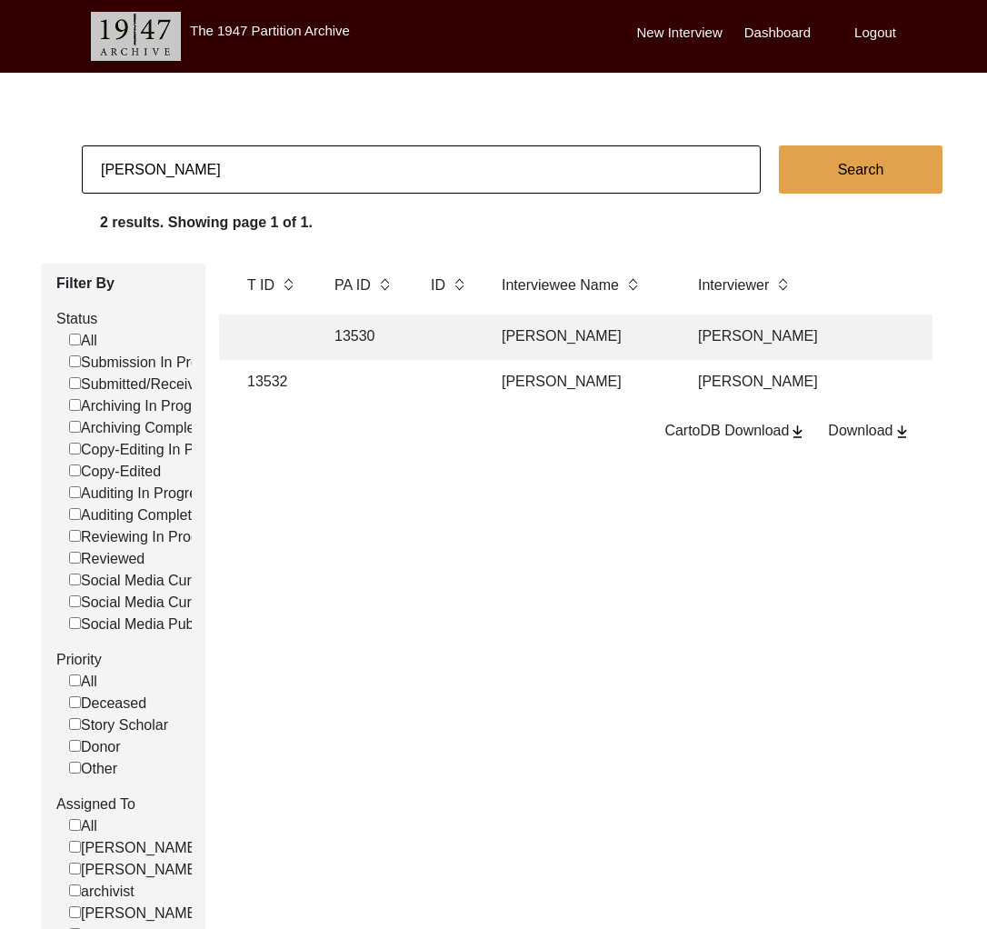
click at [534, 186] on input "[PERSON_NAME]" at bounding box center [421, 169] width 679 height 48
paste input "[PERSON_NAME]"
type input "[PERSON_NAME]"
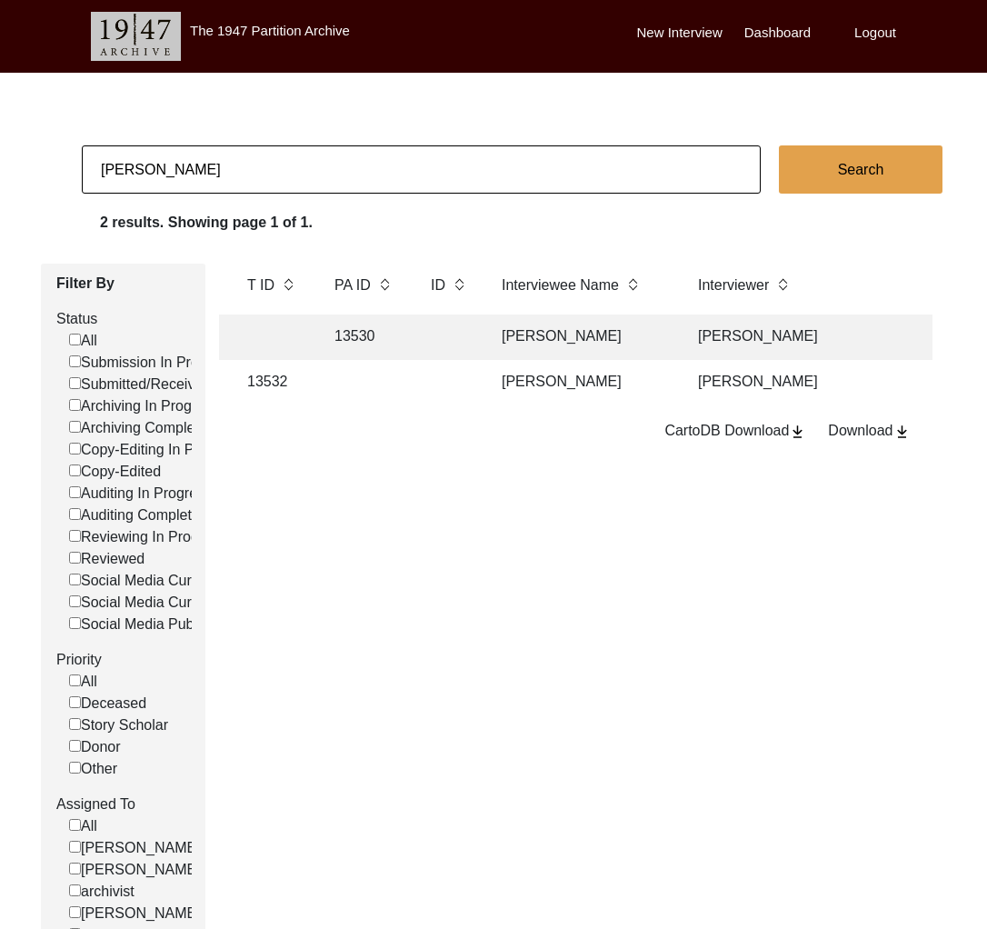
checkbox input "false"
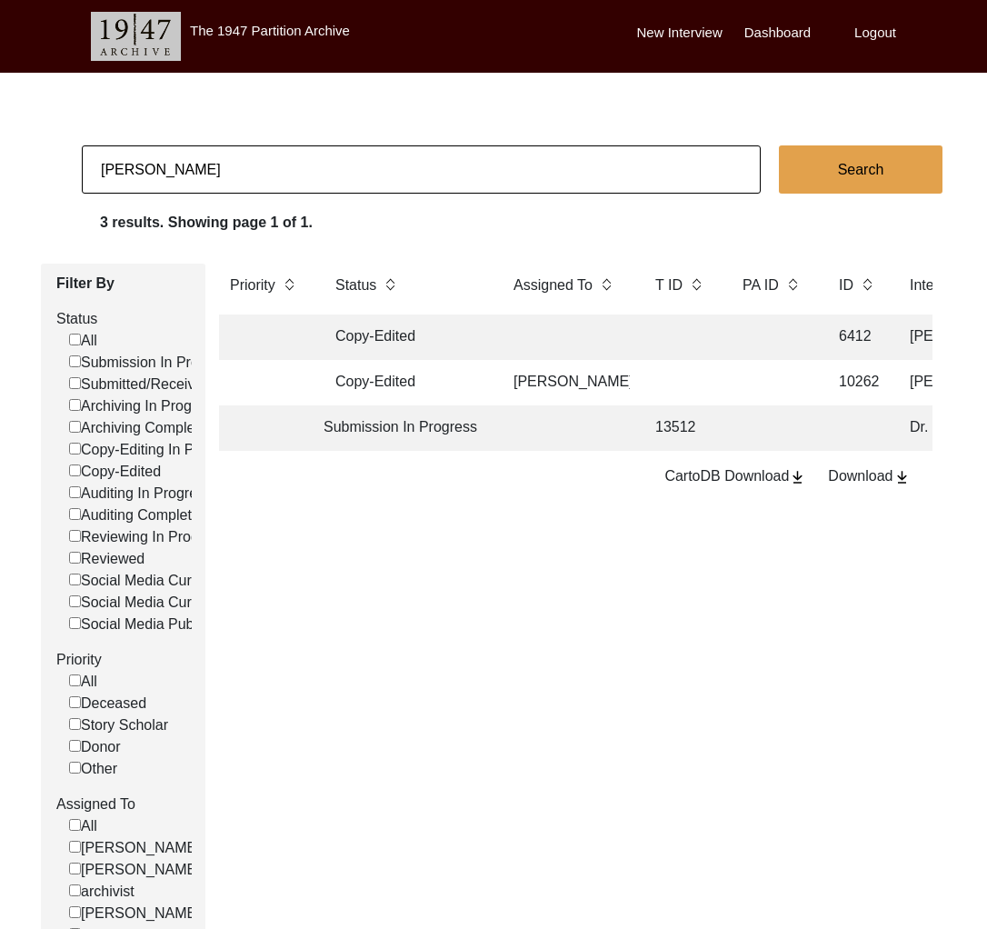
scroll to position [0, 0]
click at [268, 183] on input "[PERSON_NAME]" at bounding box center [421, 169] width 679 height 48
type input "[PERSON_NAME]"
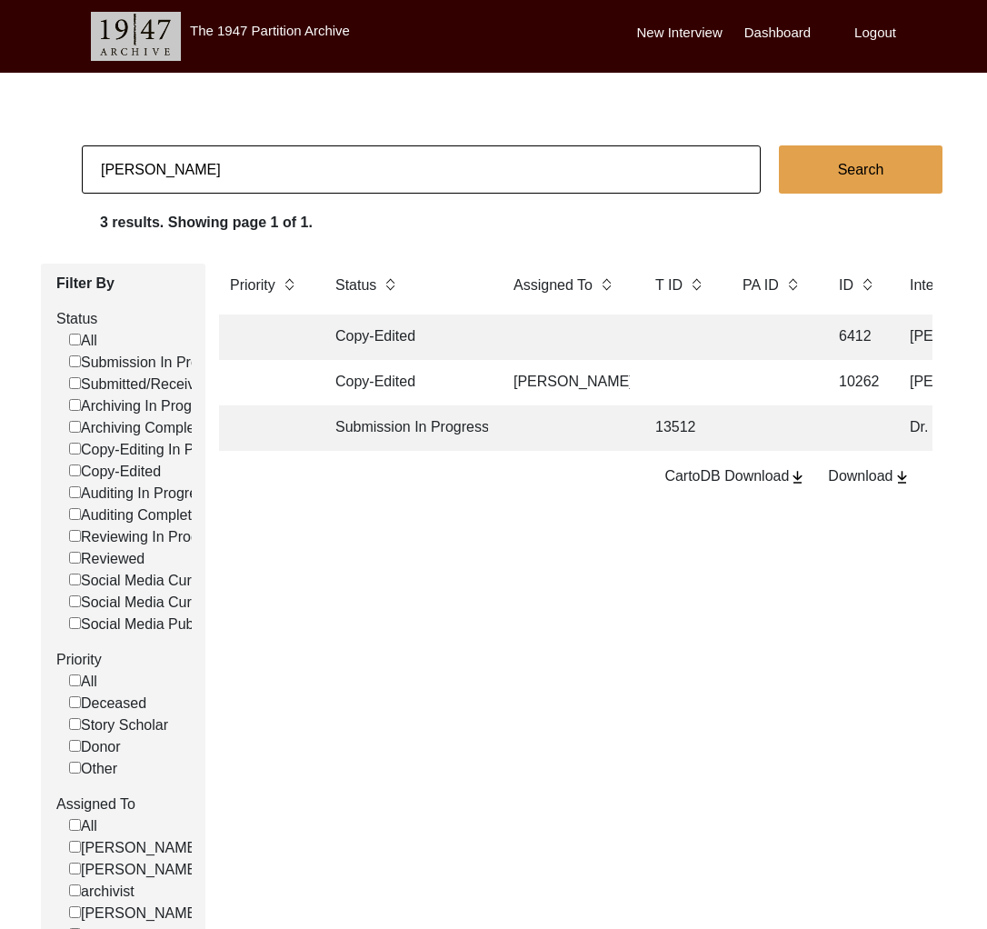
checkbox input "false"
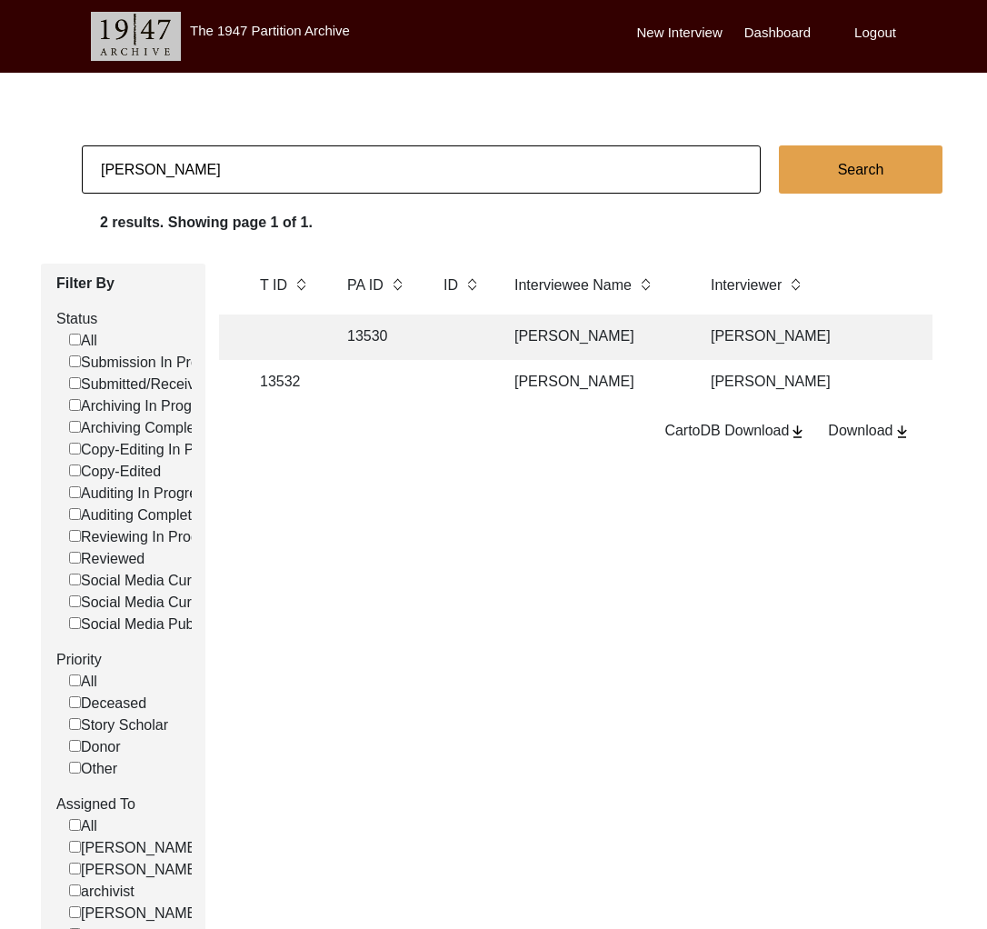
scroll to position [0, 392]
click at [664, 336] on td "[PERSON_NAME]" at bounding box center [597, 336] width 182 height 45
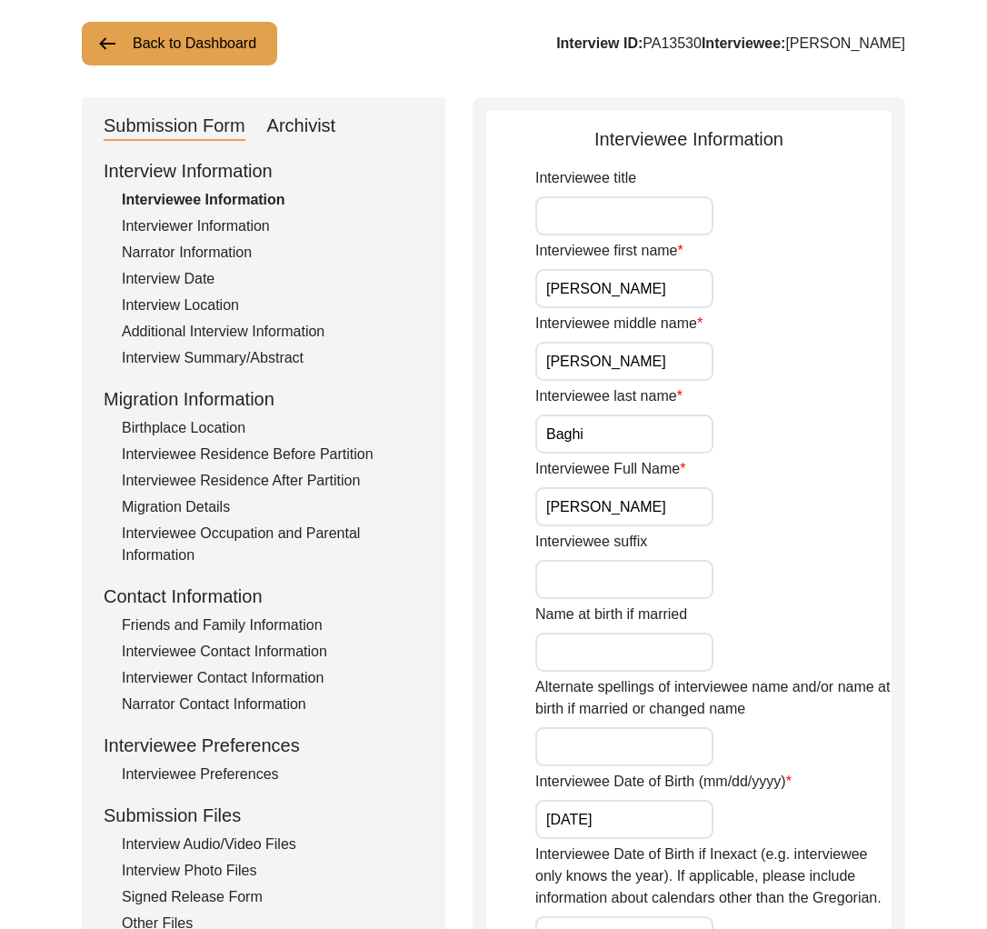
scroll to position [46, 0]
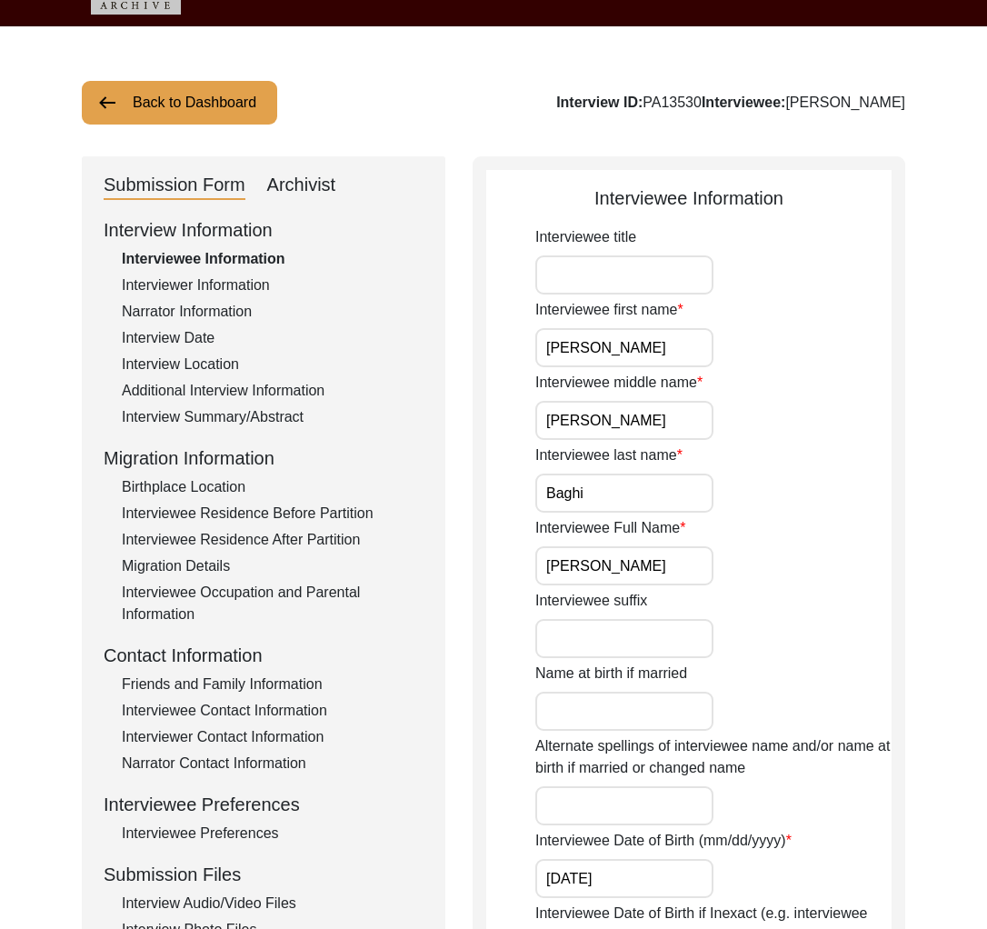
click at [214, 353] on div "Interview Location" at bounding box center [273, 364] width 302 height 22
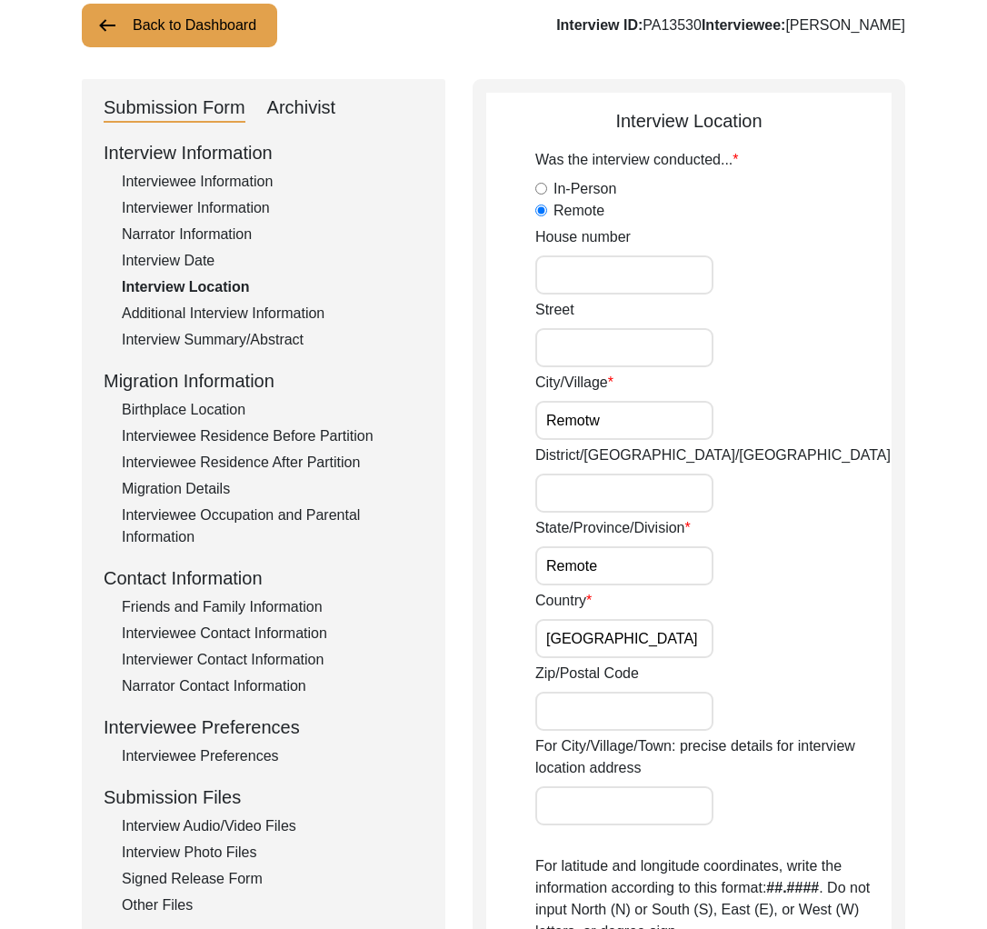
scroll to position [195, 0]
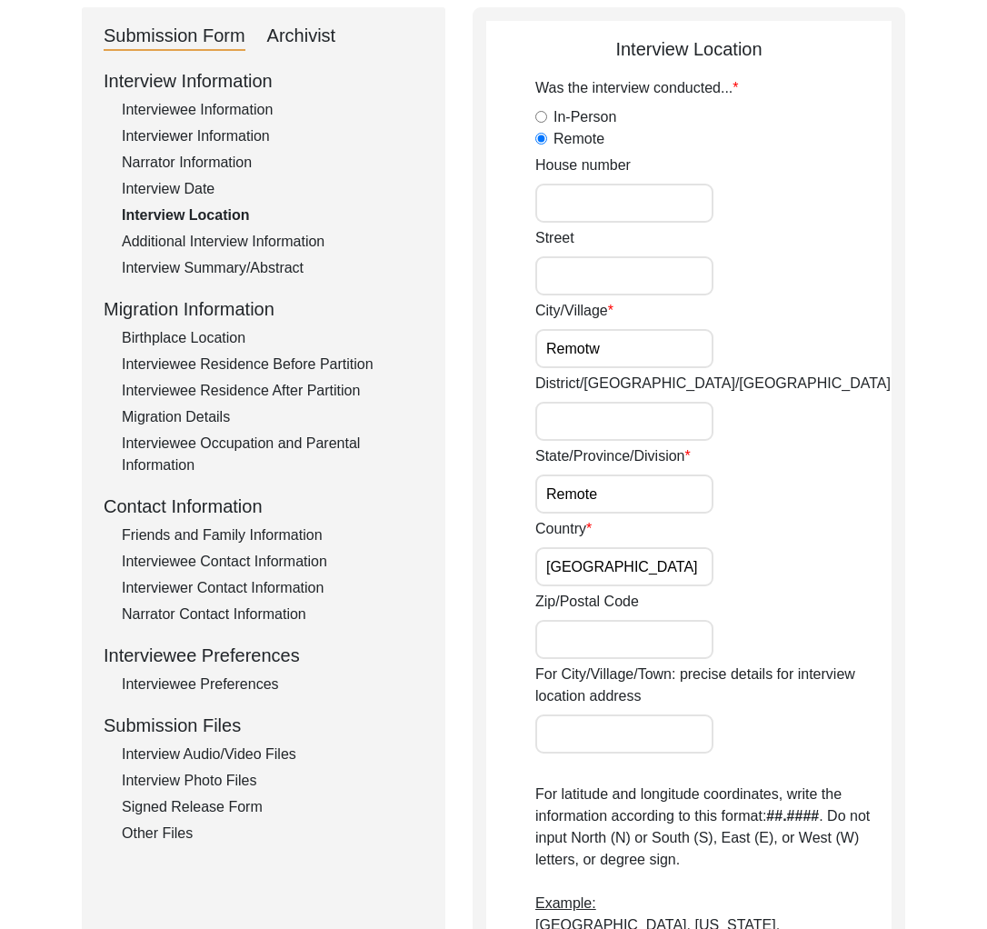
click at [265, 761] on div "Interview Audio/Video Files" at bounding box center [273, 754] width 302 height 22
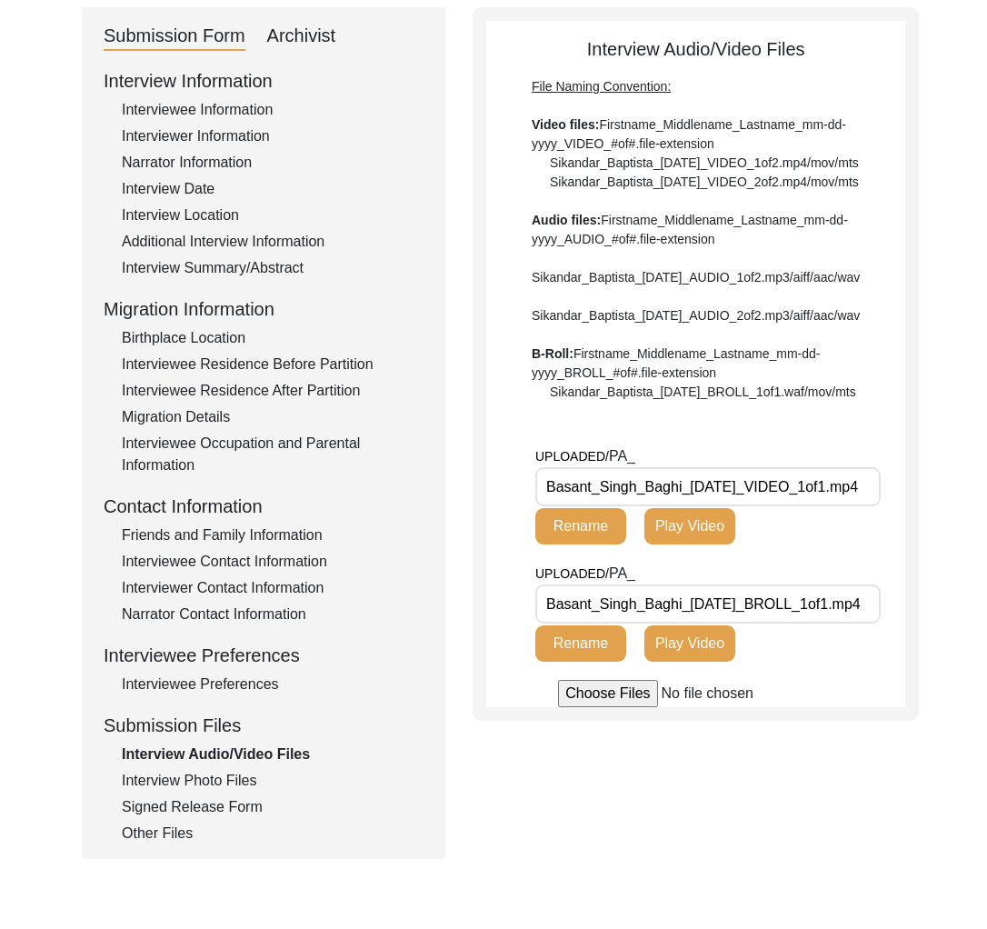
click at [700, 544] on button "Play Video" at bounding box center [689, 526] width 91 height 36
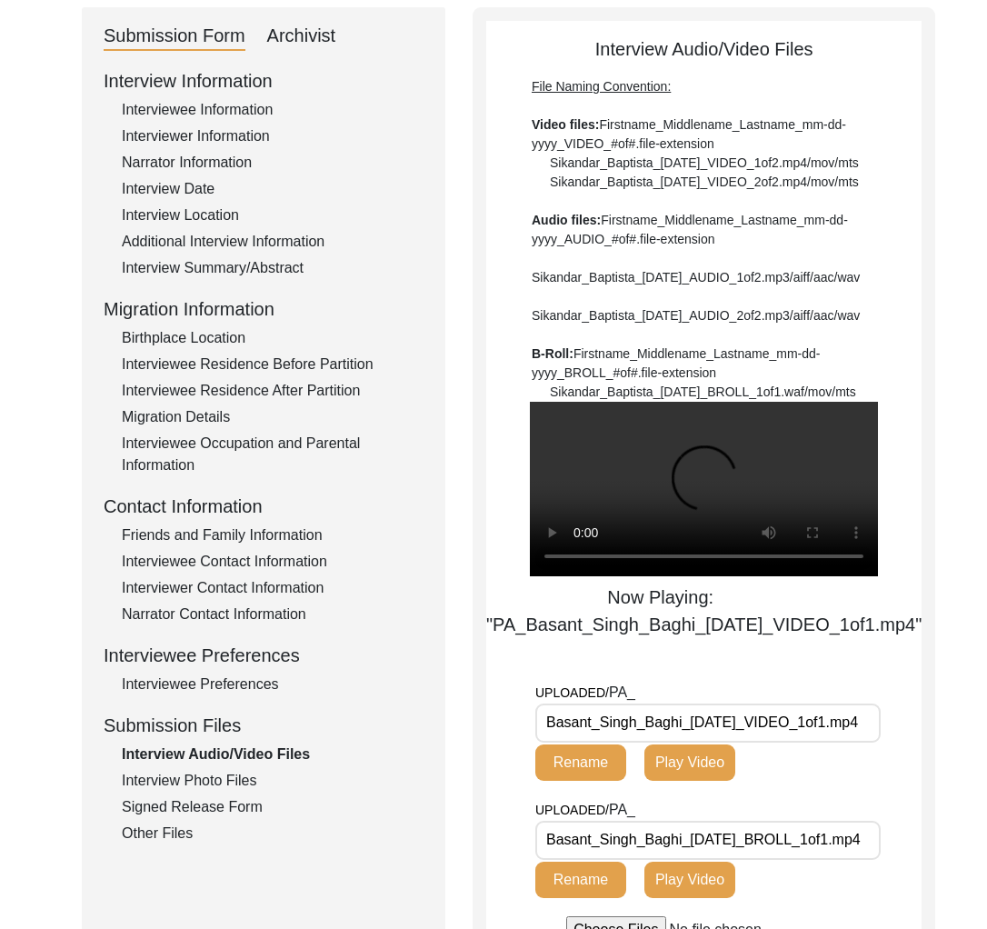
scroll to position [575, 0]
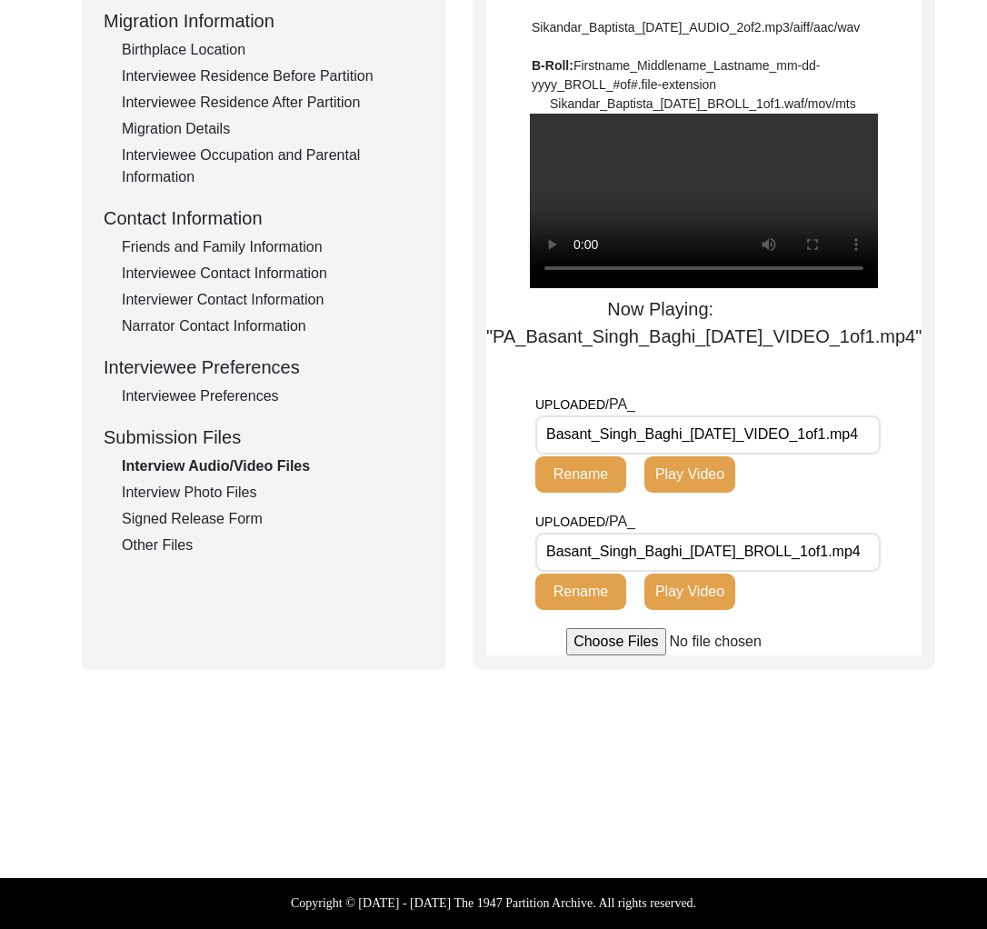
click at [702, 601] on button "Play Video" at bounding box center [689, 591] width 91 height 36
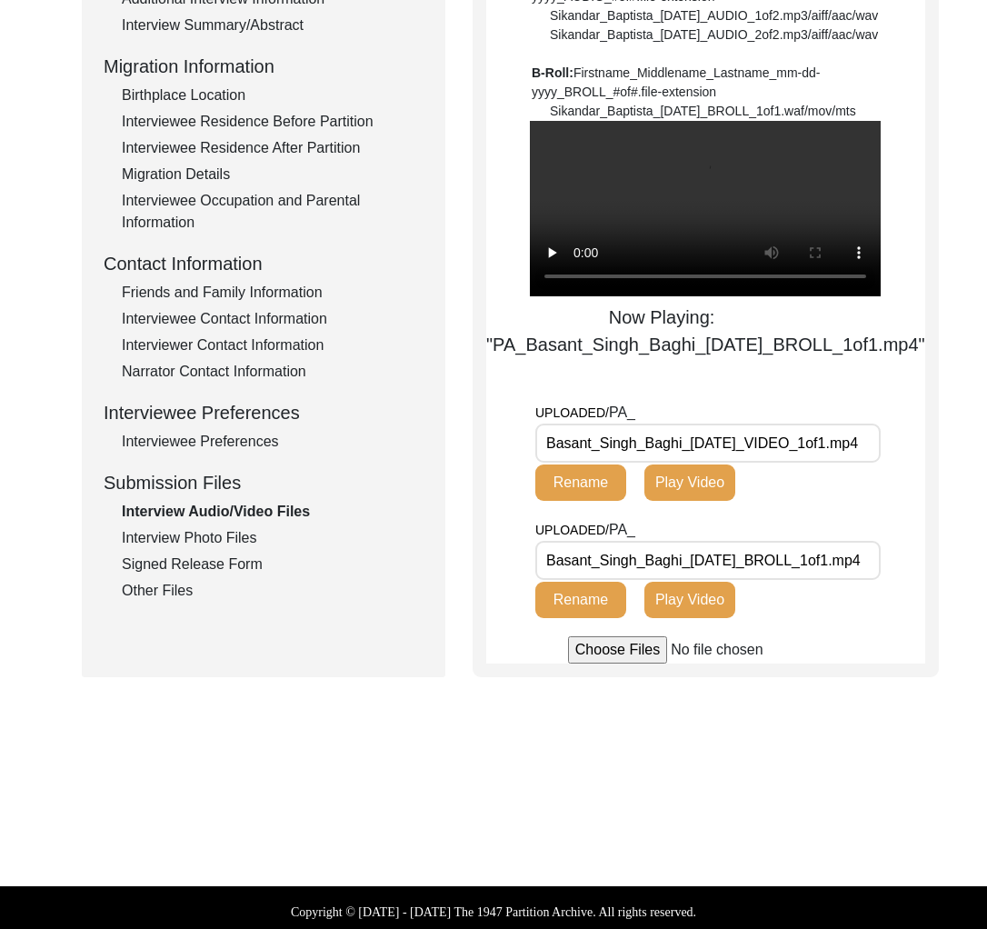
scroll to position [323, 0]
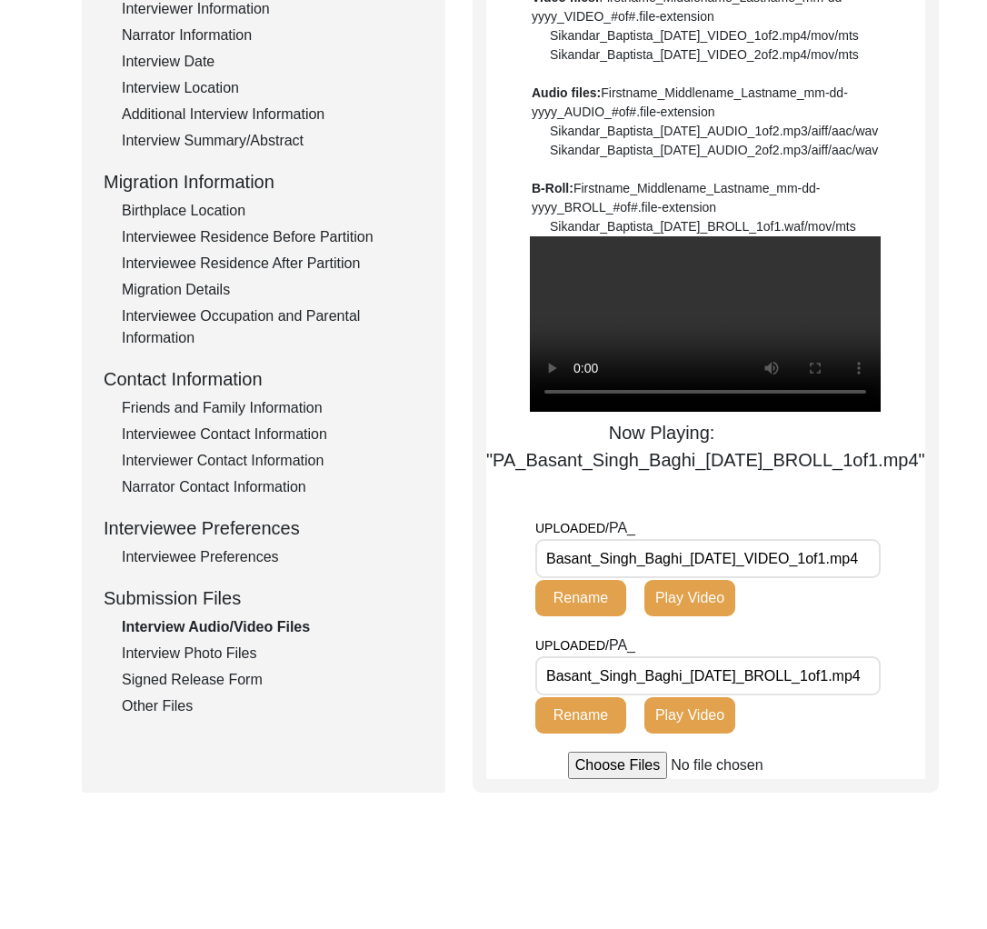
click at [249, 660] on div "Interview Photo Files" at bounding box center [273, 653] width 302 height 22
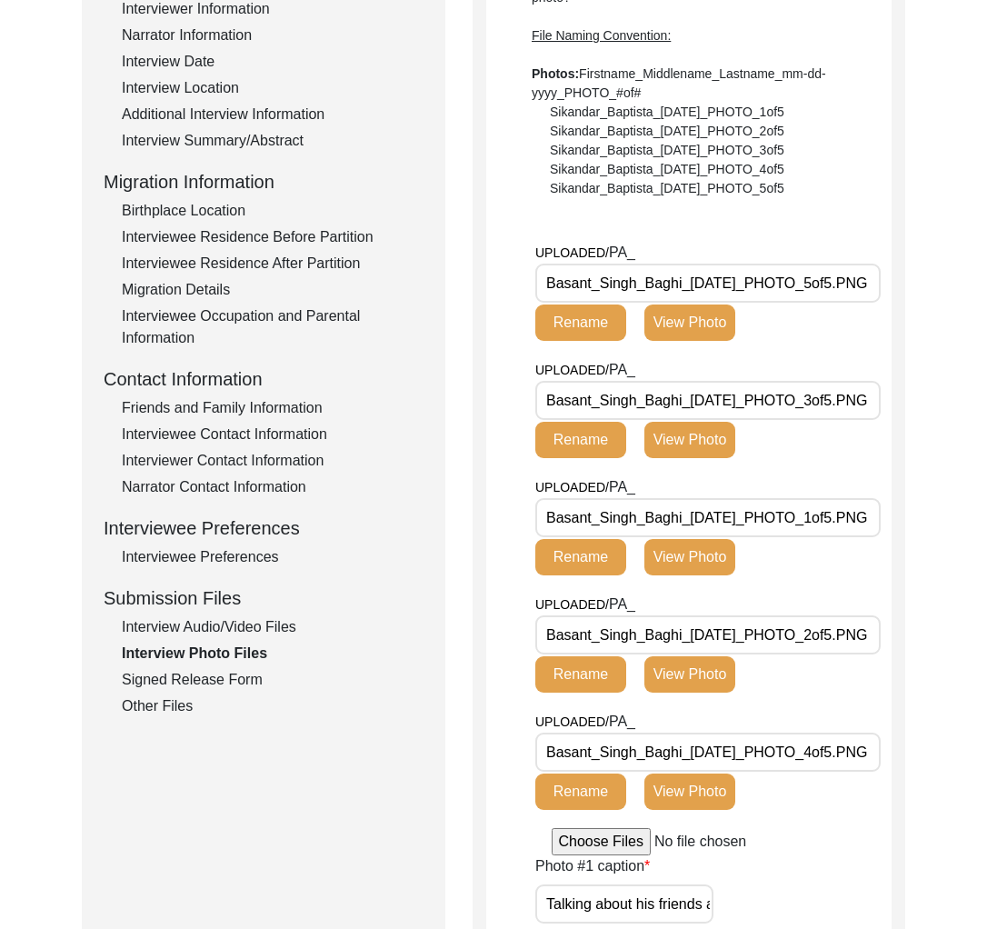
click at [270, 670] on div "Signed Release Form" at bounding box center [273, 680] width 302 height 22
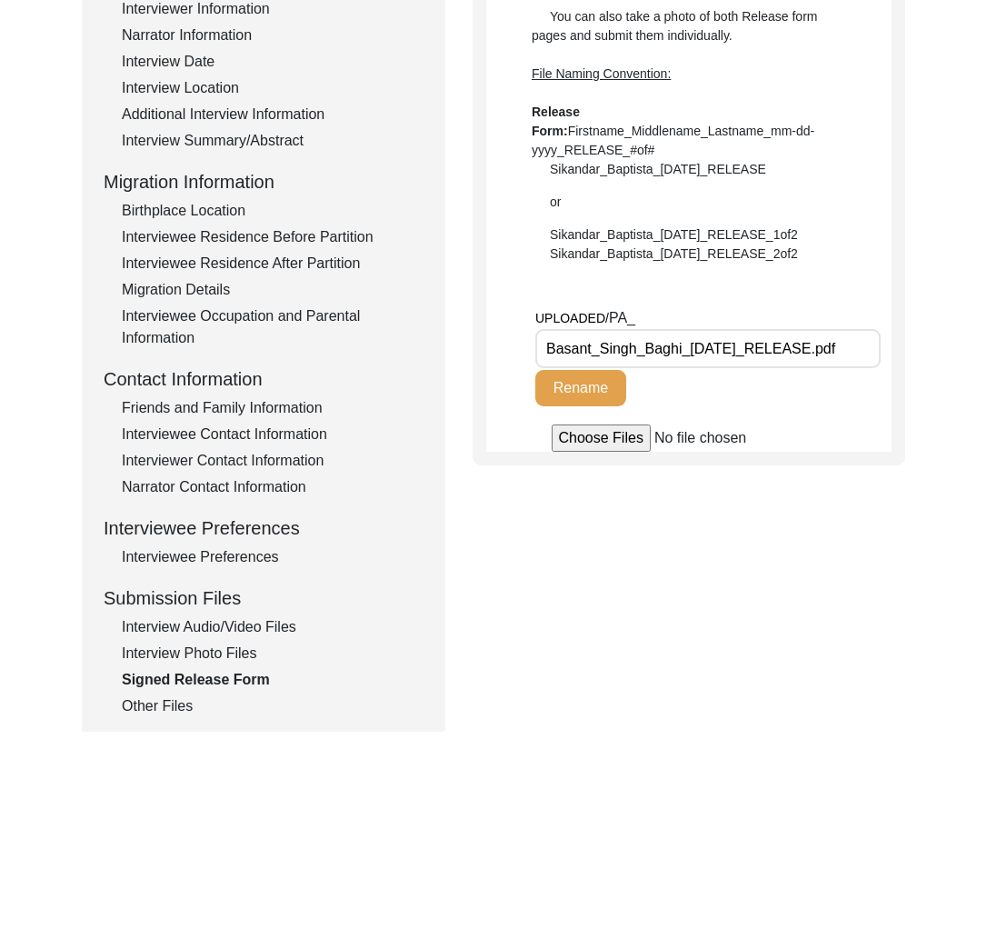
click at [190, 707] on div "Other Files" at bounding box center [273, 706] width 302 height 22
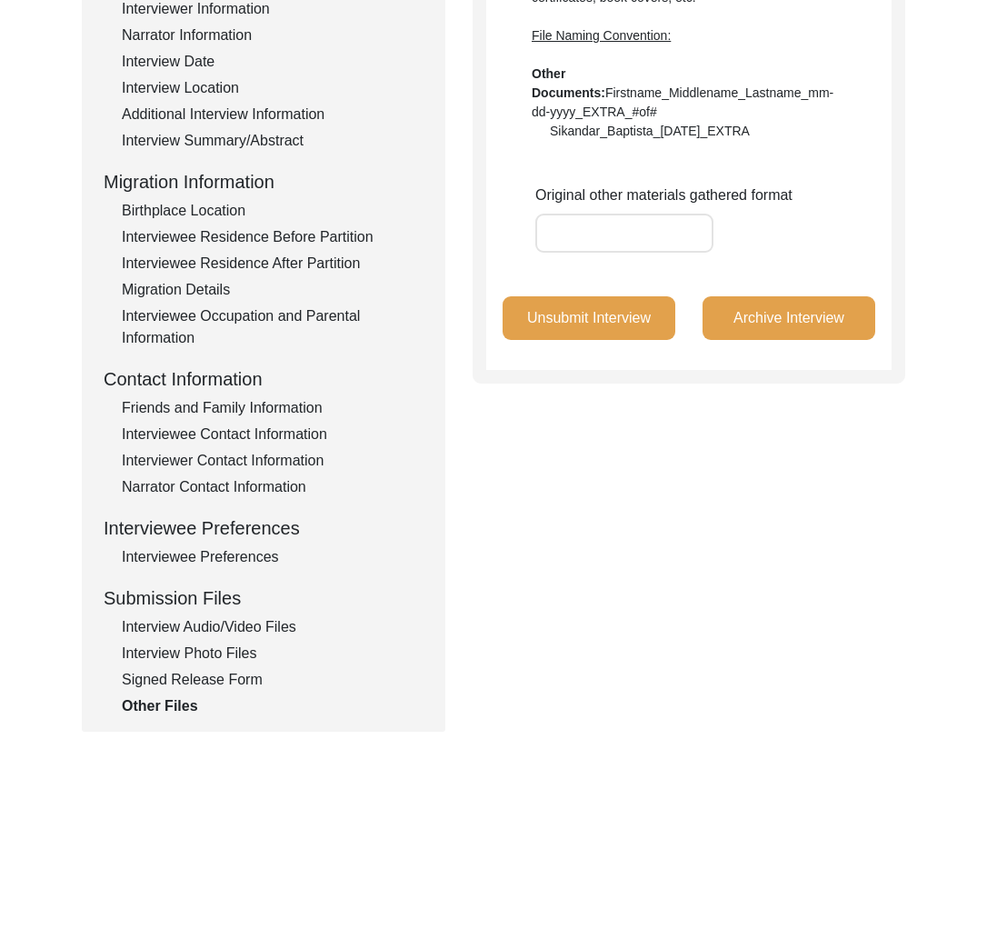
click at [219, 681] on div "Signed Release Form" at bounding box center [273, 680] width 302 height 22
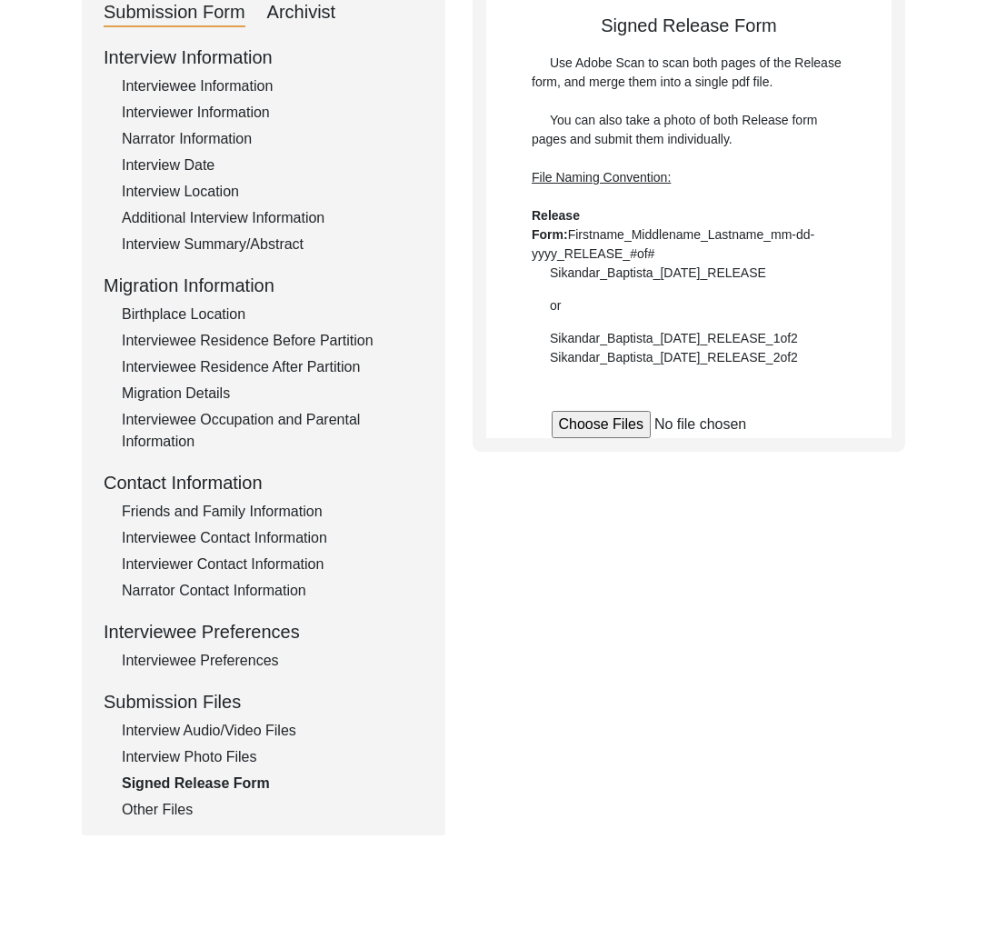
scroll to position [22, 0]
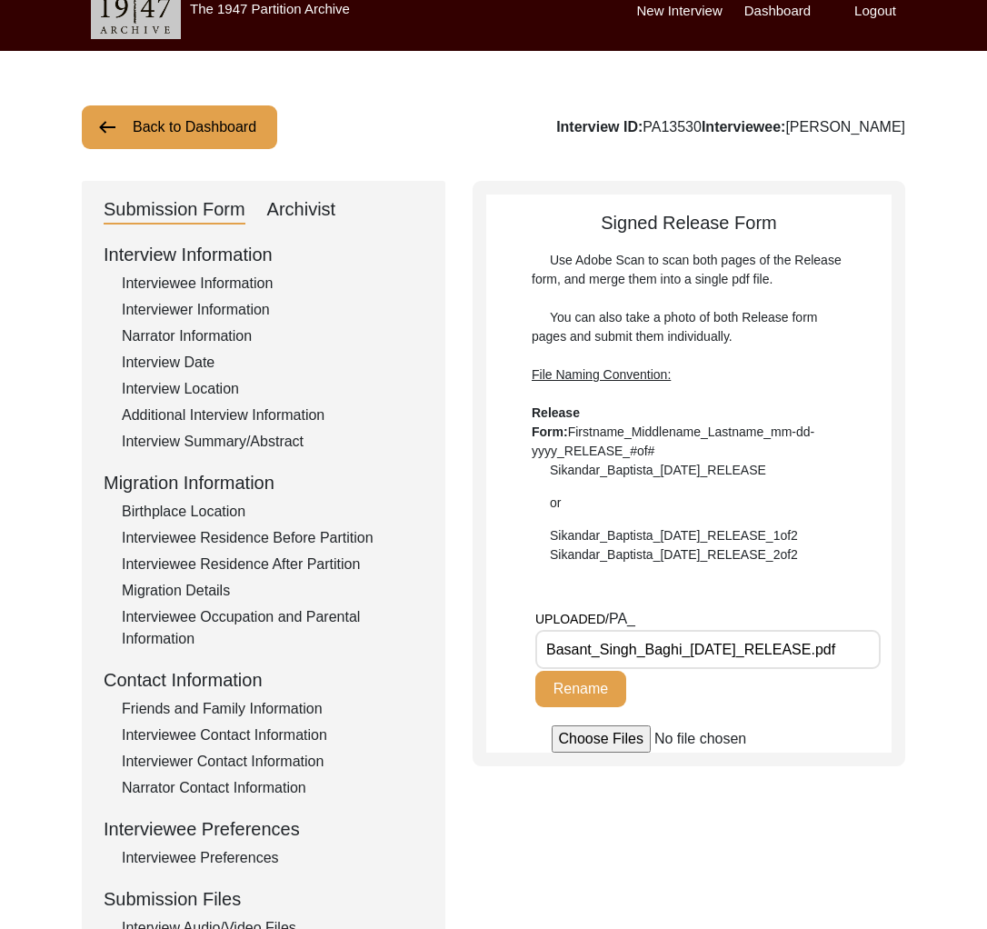
click at [314, 217] on div "Archivist" at bounding box center [301, 209] width 69 height 29
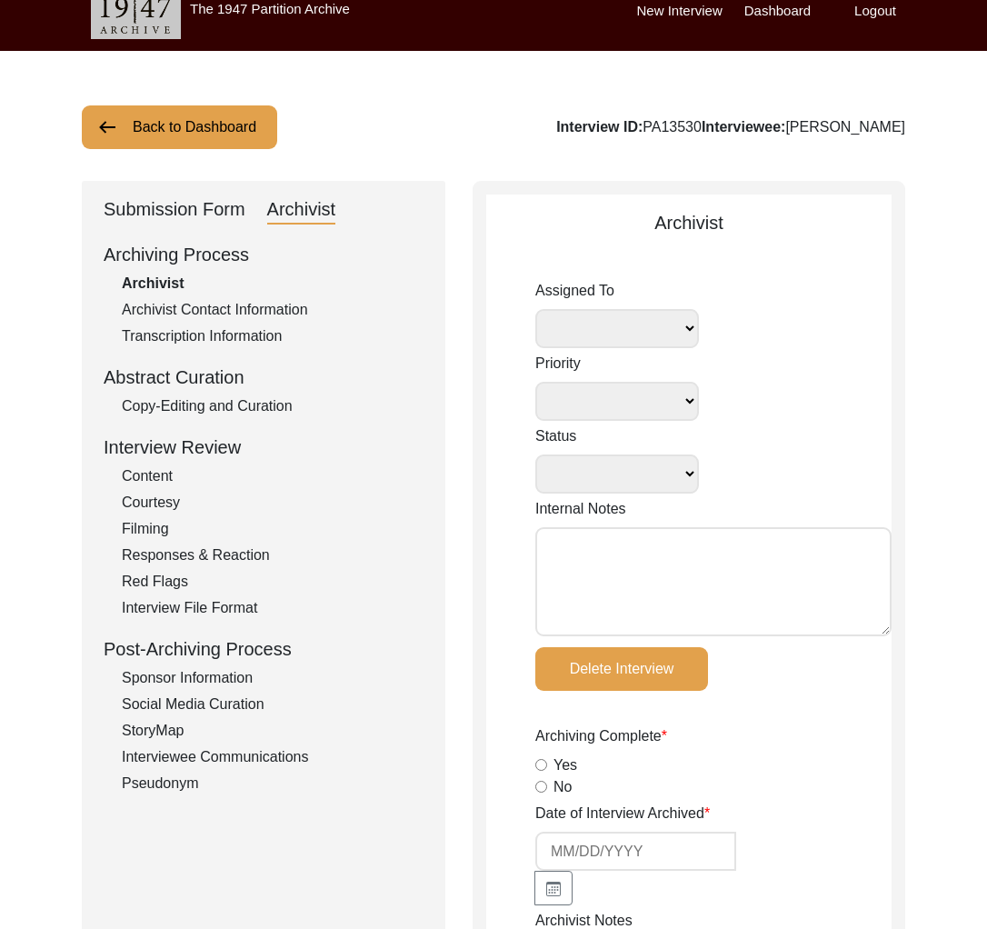
select select
select select "Submitted/Received"
radio input "true"
select select
click at [238, 201] on div "Submission Form" at bounding box center [175, 209] width 142 height 29
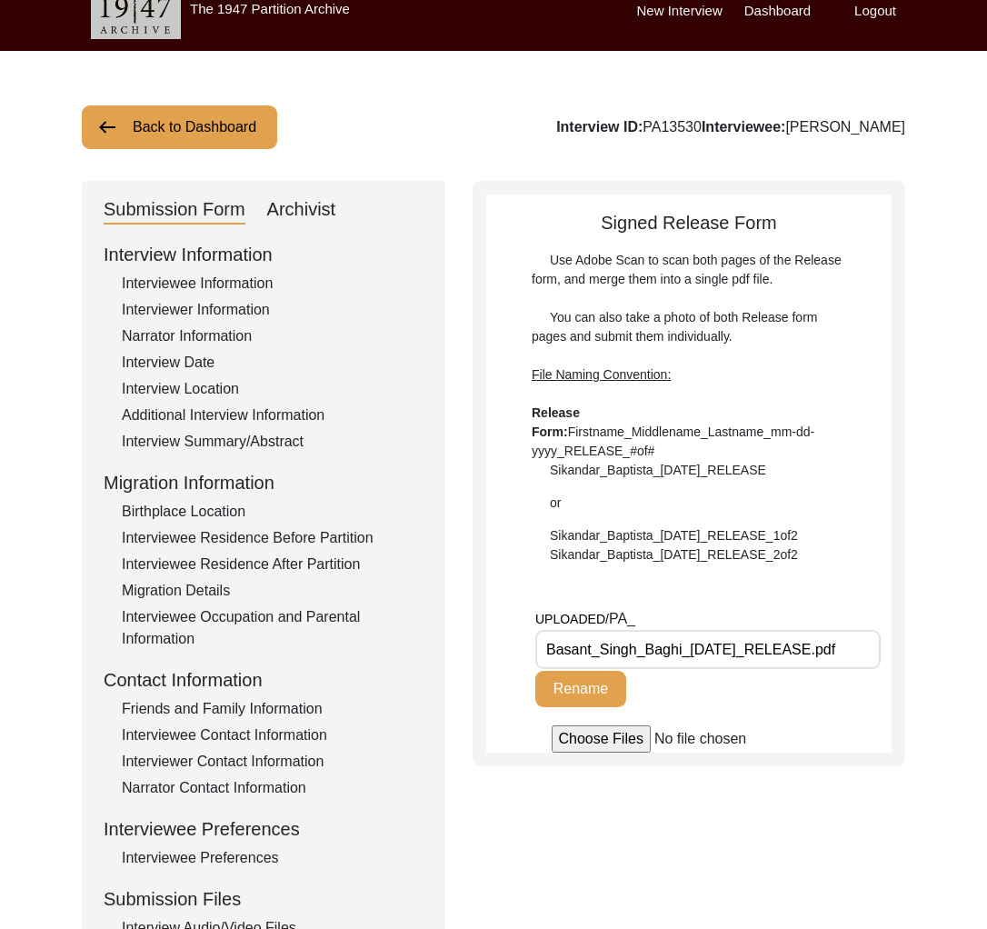
scroll to position [0, 0]
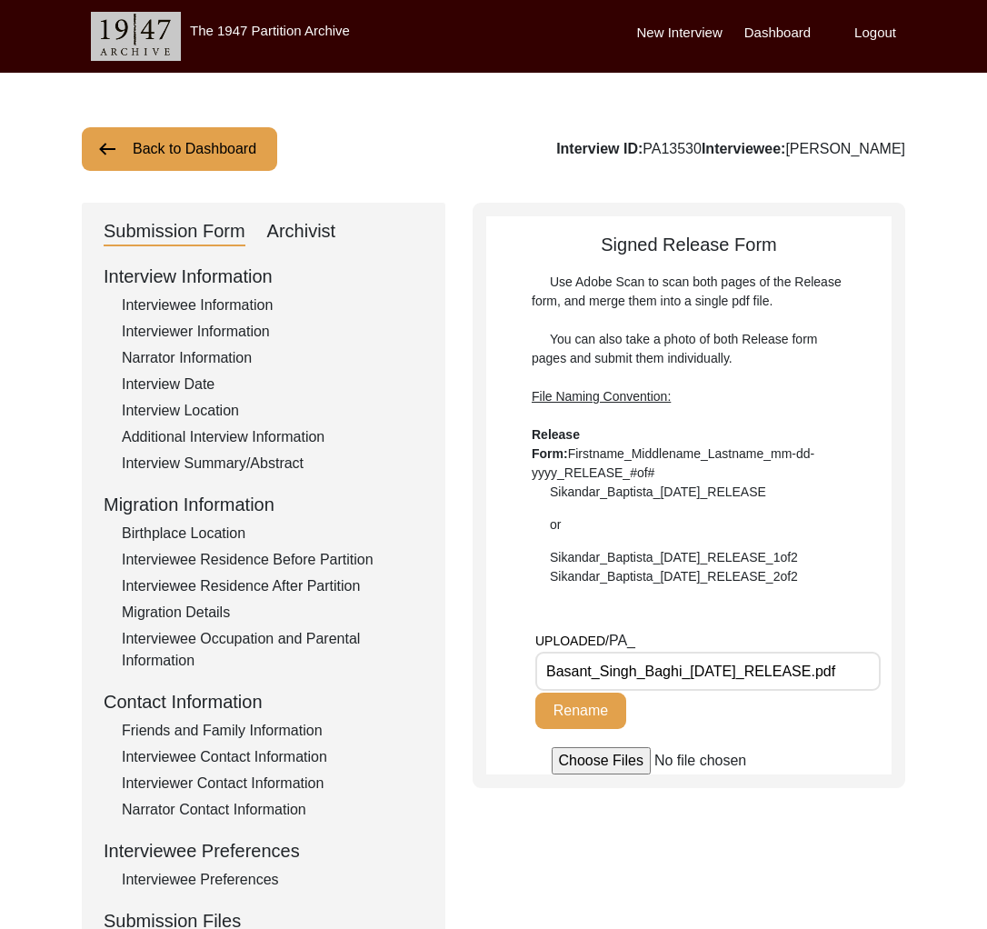
click at [213, 194] on div "Back to Dashboard Interview ID: PA13530 Interviewee: [PERSON_NAME] Submission F…" at bounding box center [493, 631] width 987 height 1117
click at [190, 189] on div "Back to Dashboard Interview ID: PA13530 Interviewee: [PERSON_NAME] Submission F…" at bounding box center [493, 631] width 987 height 1117
click at [140, 162] on button "Back to Dashboard" at bounding box center [179, 149] width 195 height 44
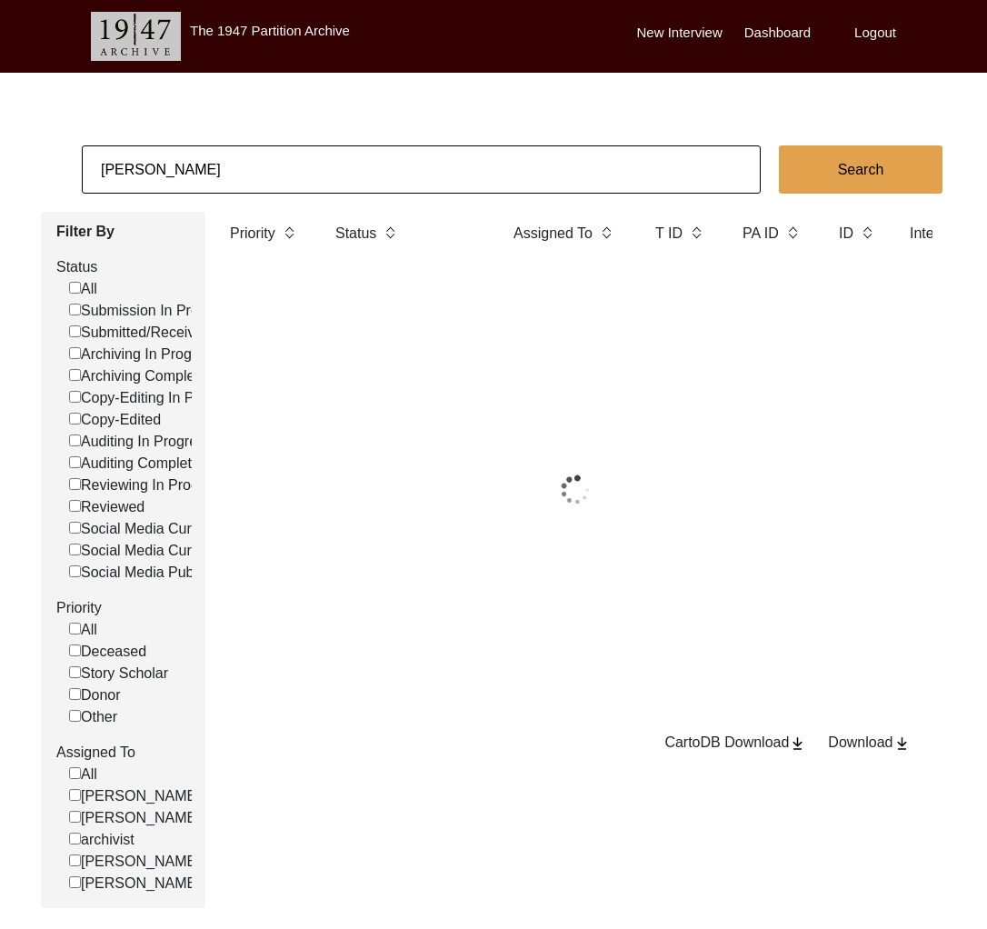
click at [131, 175] on input "[PERSON_NAME]" at bounding box center [421, 169] width 679 height 48
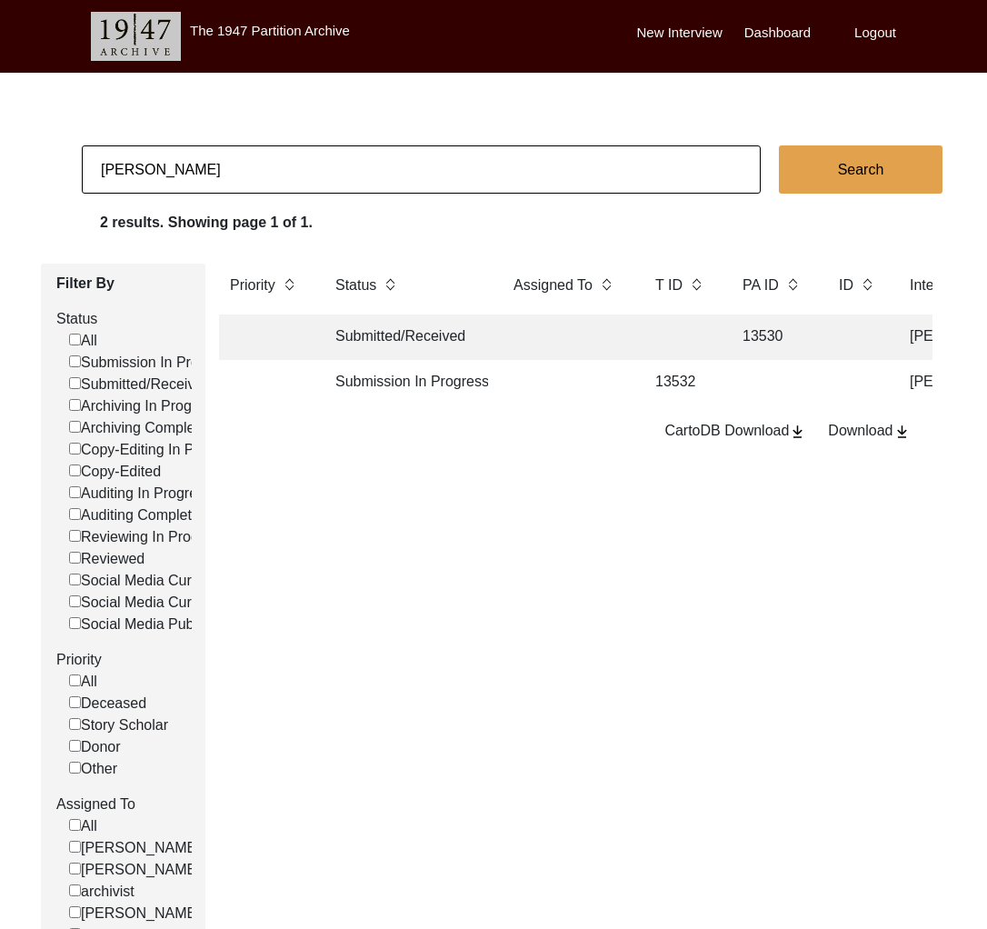
click at [131, 175] on input "[PERSON_NAME]" at bounding box center [421, 169] width 679 height 48
type input "11396"
checkbox input "false"
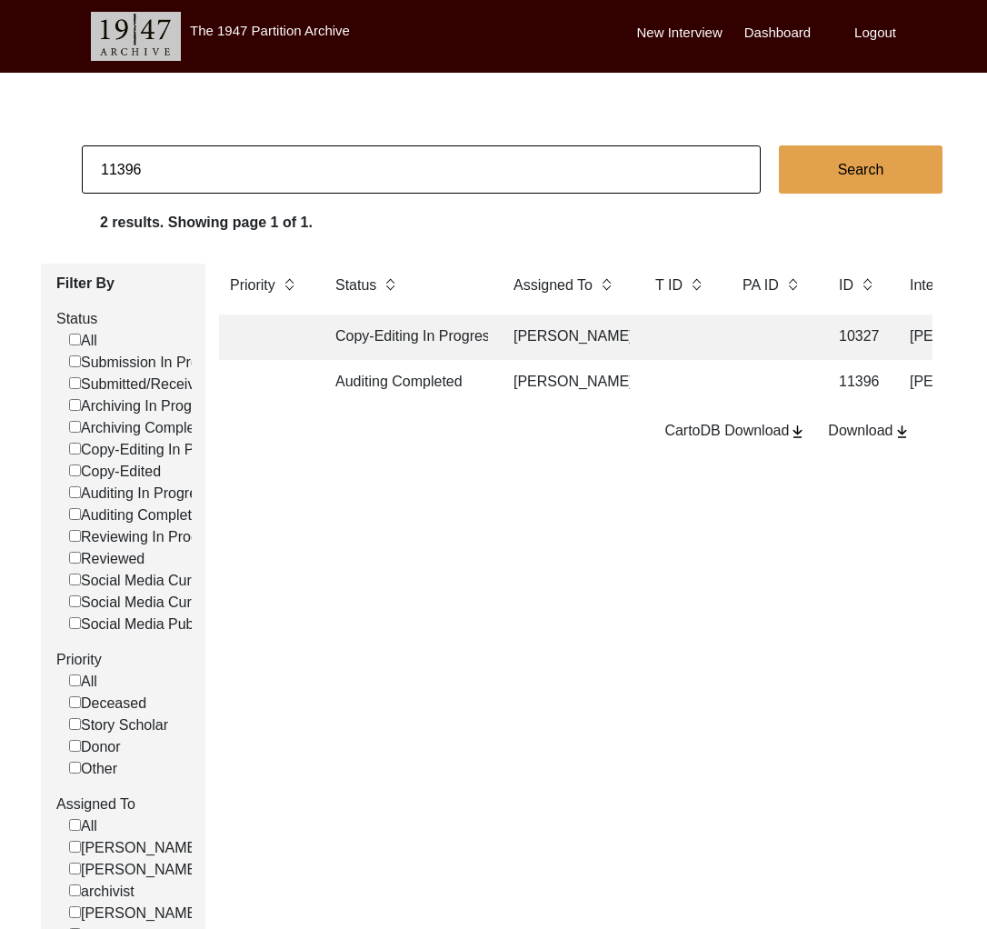
click at [452, 385] on td "Auditing Completed" at bounding box center [406, 382] width 164 height 45
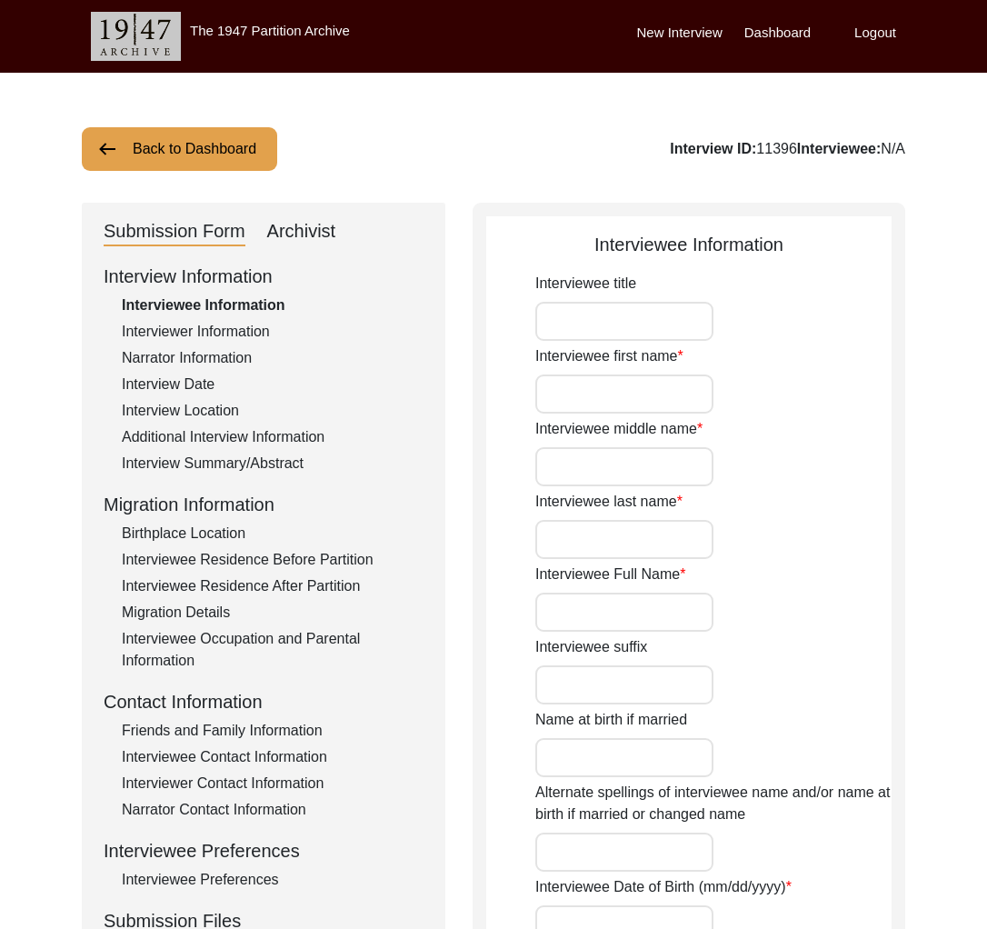
type input "Mr."
type input "[PERSON_NAME]"
type input "[PERSON_NAME] [PERSON_NAME]"
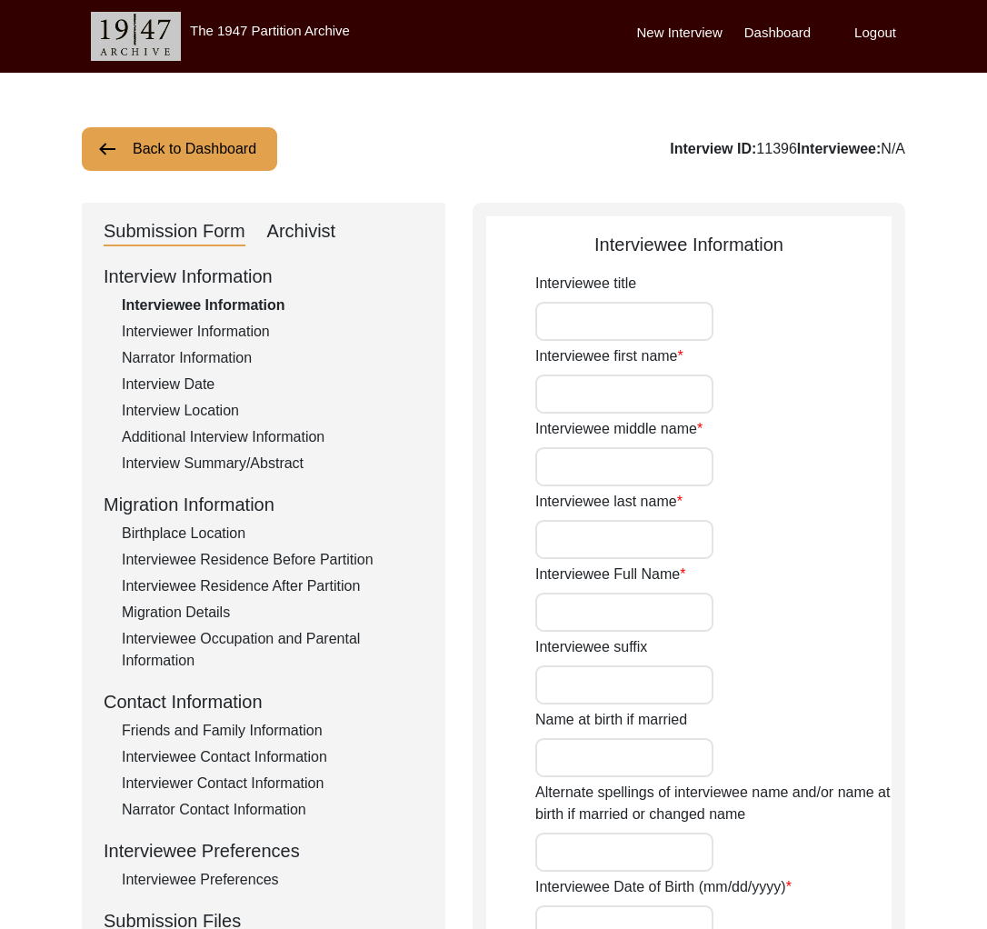
type input "[DATE]"
type input "86"
type input "[DEMOGRAPHIC_DATA]"
type input "N/A"
type input "Bengali"
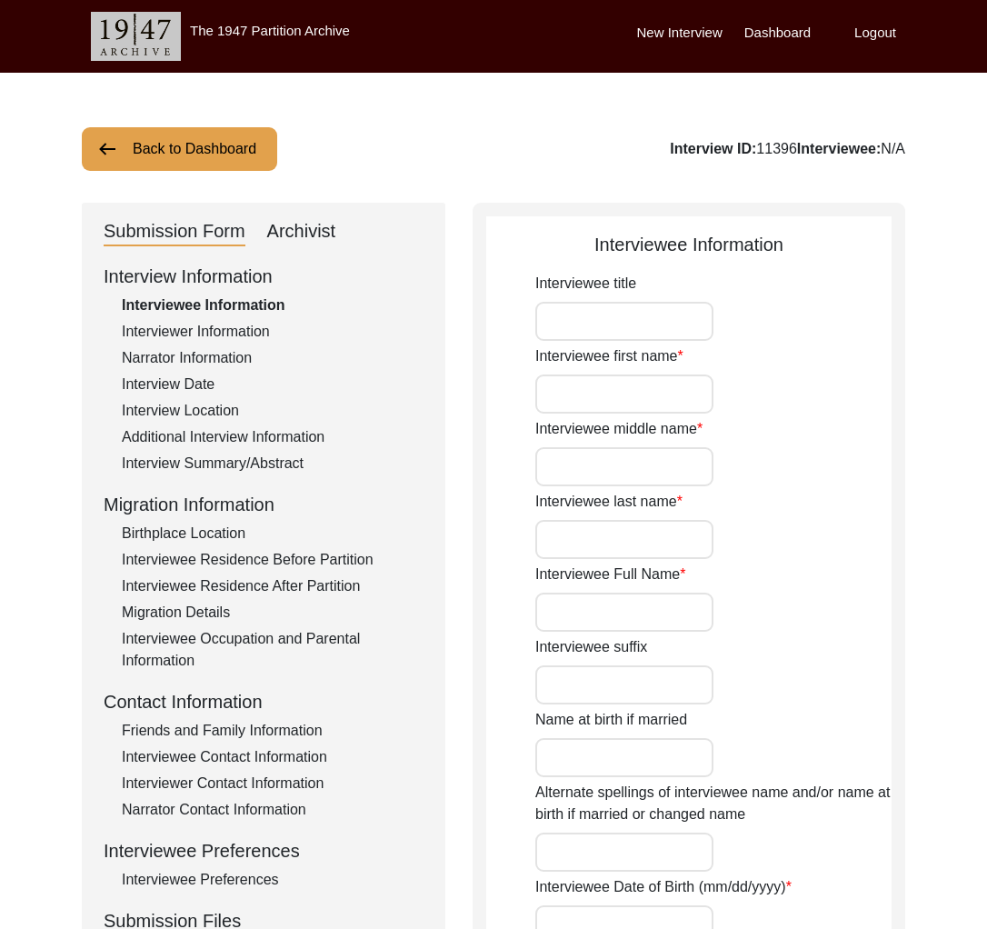
type input "[DEMOGRAPHIC_DATA]"
type input "Indian (Bengali)"
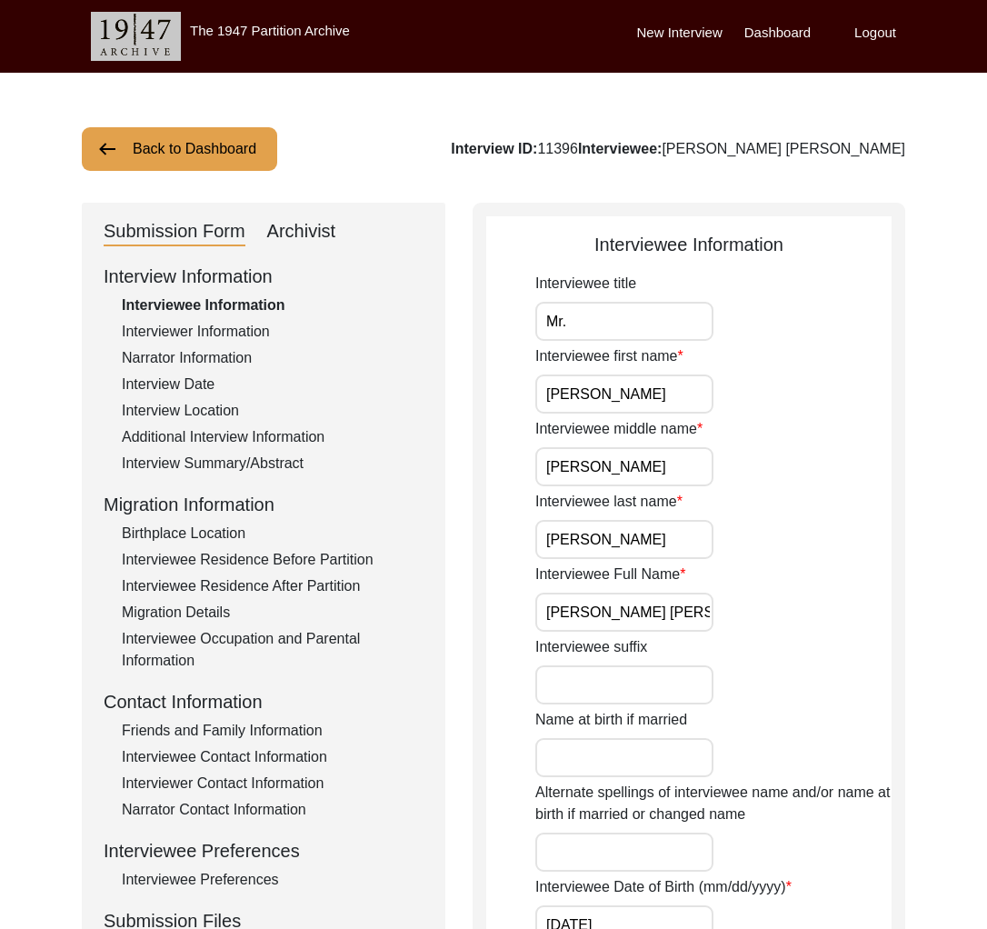
click at [301, 241] on div "Archivist" at bounding box center [301, 231] width 69 height 29
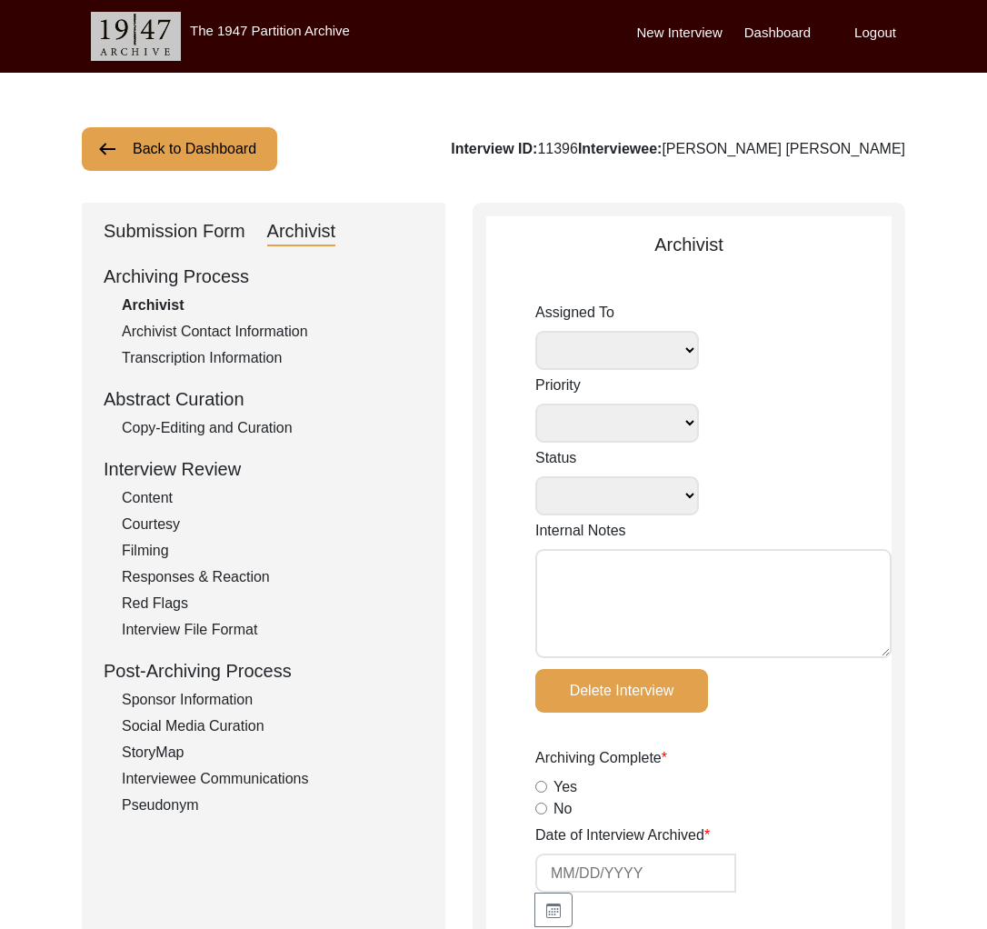
select select
select select "Auditing Completed"
type textarea "[DATE] [GEOGRAPHIC_DATA]: Assigned to Brianna to audit. Due [DATE]. [DATE] Tori…"
radio input "true"
type input "[DATE]"
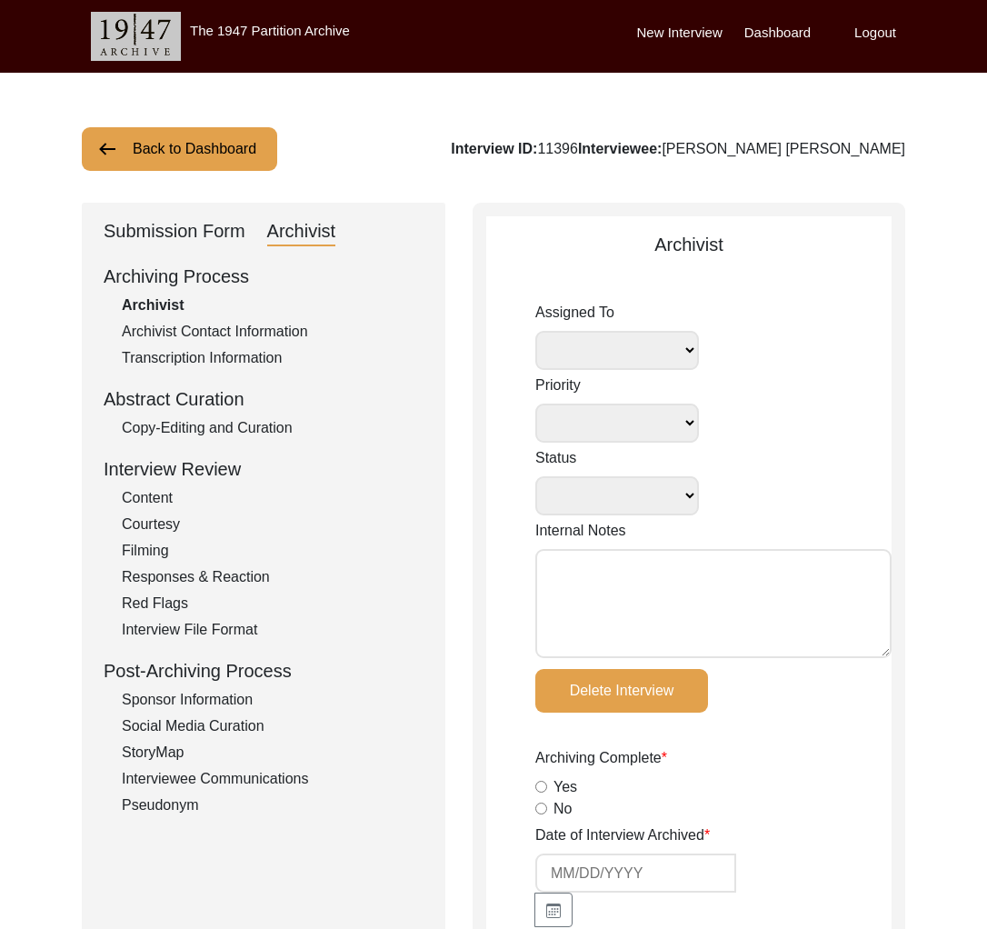
type textarea "Loremips 39, 7201 Dolors: Ametconsect Adipiscinge Seddo eiusm ‘Te.’ Inc ut labo…"
type input "[DATE]"
type input "N/A"
radio input "true"
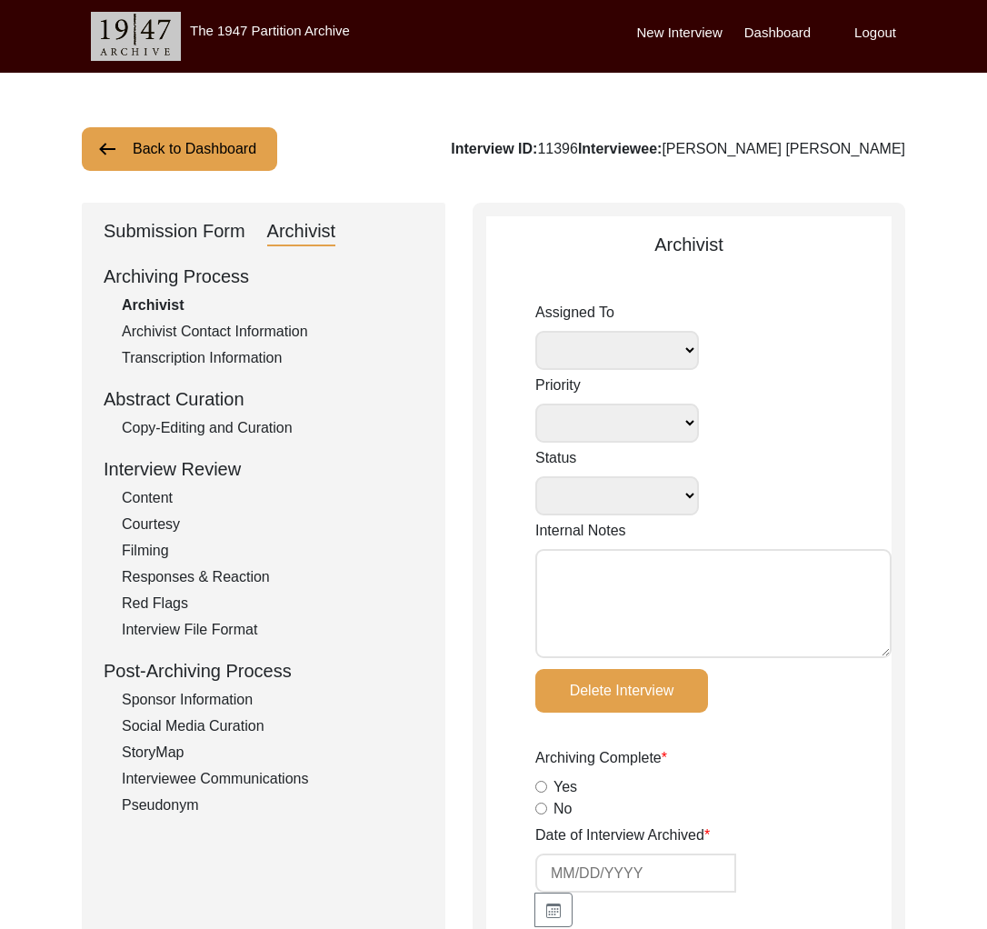
radio input "true"
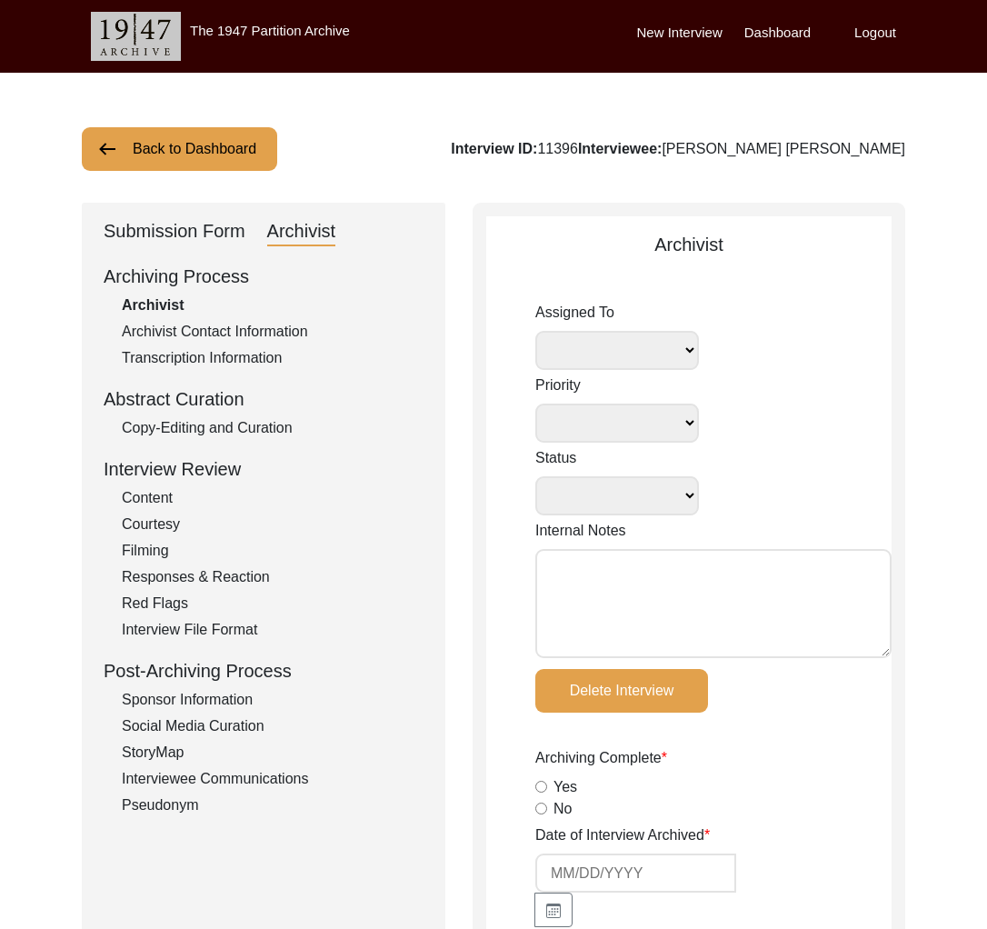
radio input "true"
type input "0:46:36"
radio input "true"
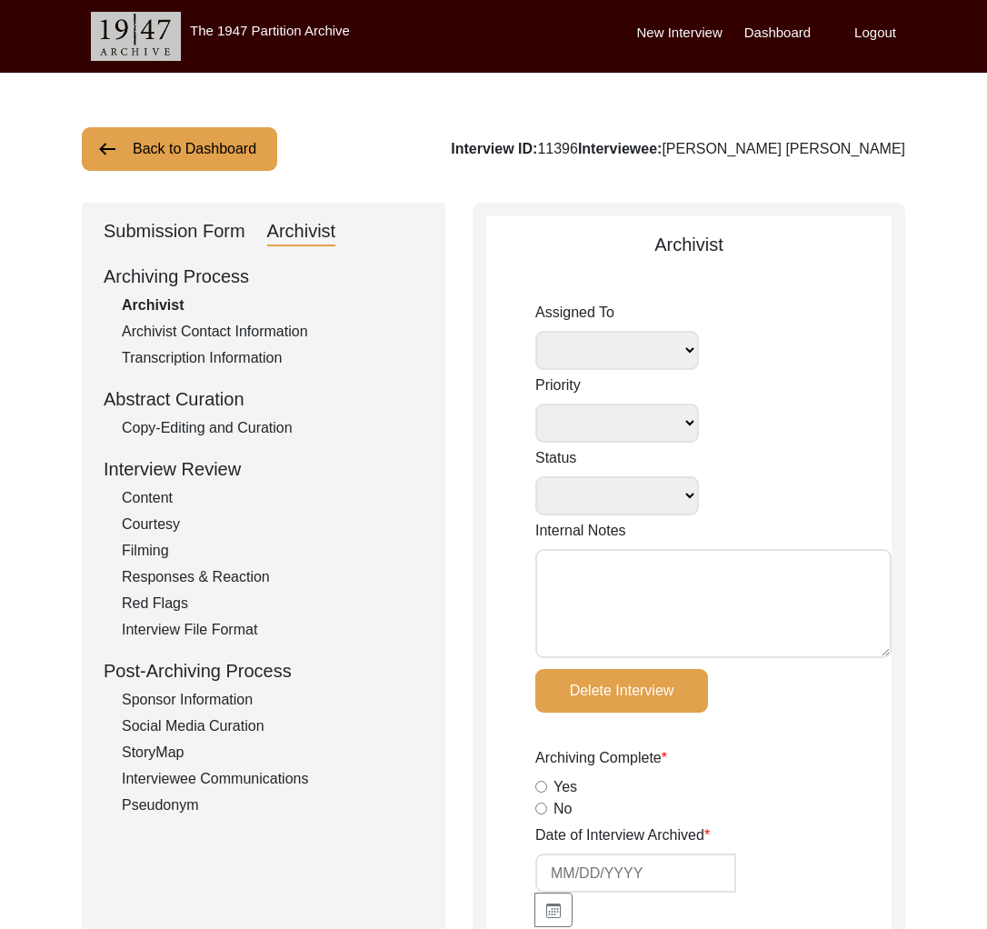
radio input "true"
type input "22"
radio input "true"
type input "Digital"
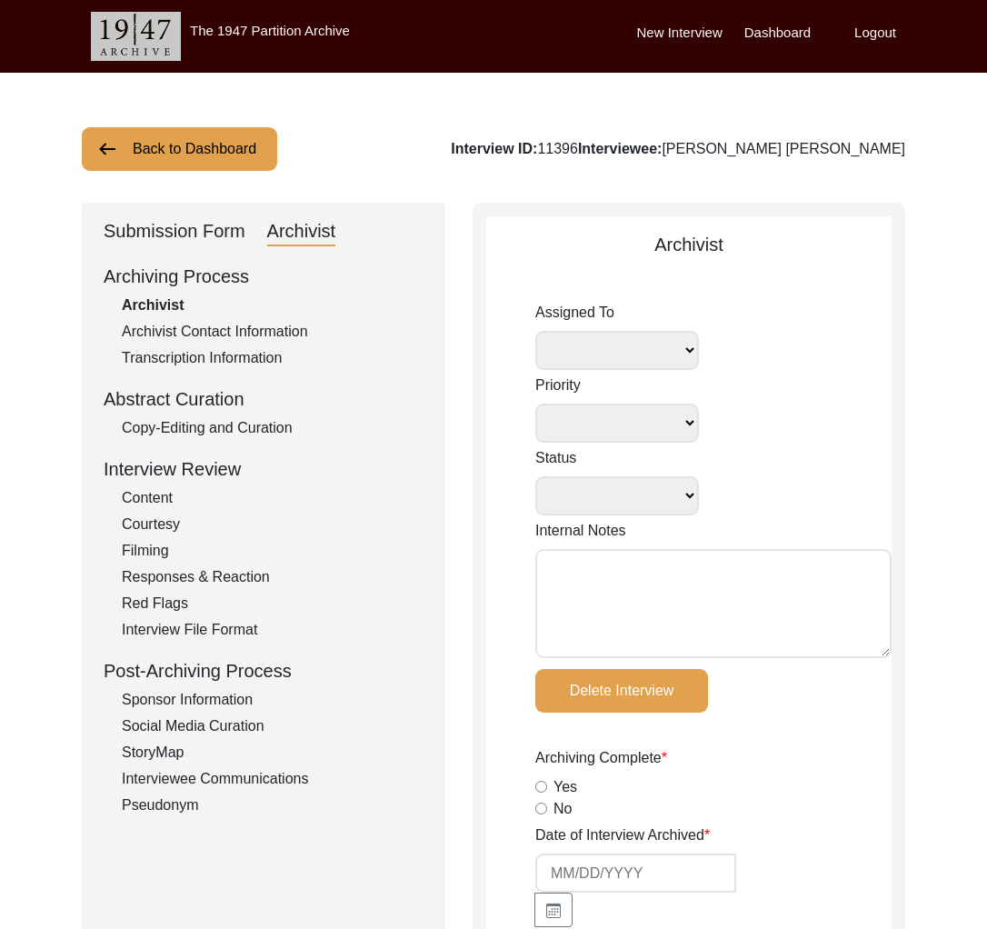
type input "N/A"
type input "mp3"
type textarea "[PERSON_NAME] length: 0:04:10, video under one hour long"
type input "mp3"
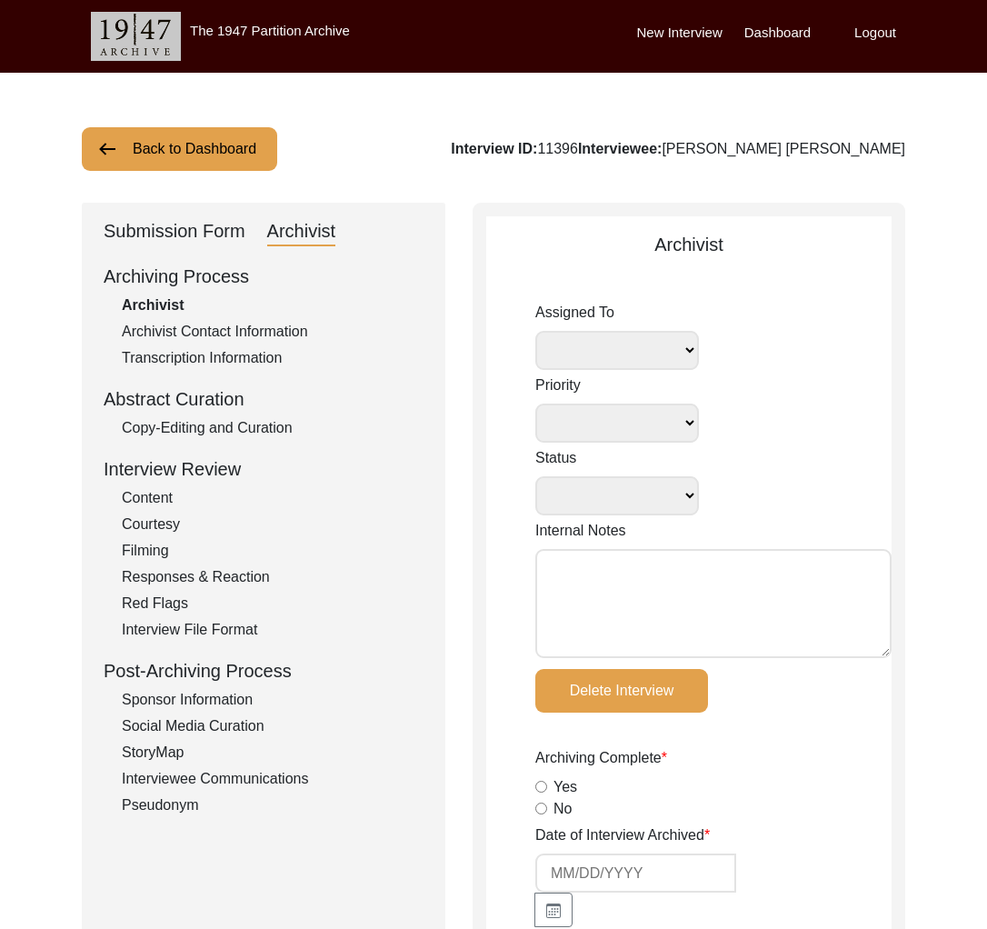
type input "mp3"
type input "126.6 MB"
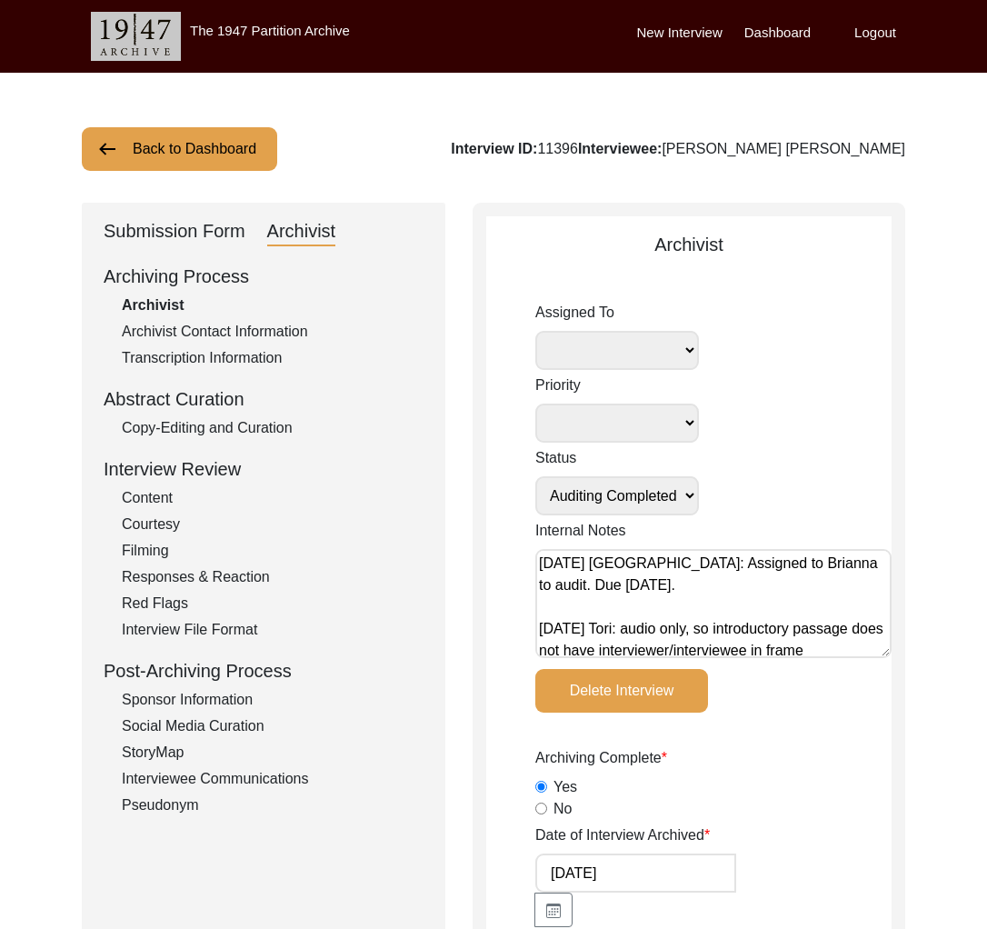
select select "442"
click at [276, 409] on div "Abstract Curation" at bounding box center [264, 398] width 320 height 27
click at [258, 319] on div "Archiving Process Archivist Archivist Contact Information Transcription Informa…" at bounding box center [264, 539] width 320 height 553
click at [257, 332] on div "Archivist Contact Information" at bounding box center [273, 332] width 302 height 22
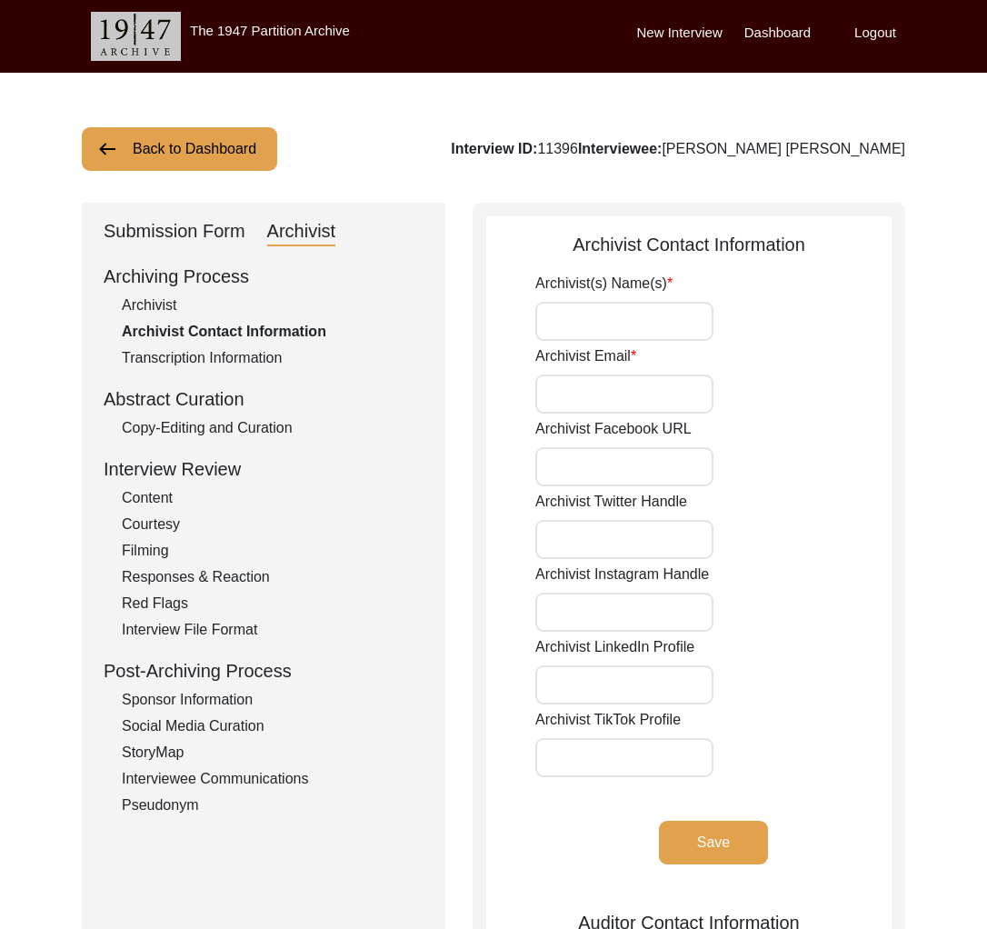
type input "Redaya [PERSON_NAME], [PERSON_NAME] (Auditor)"
type input "[EMAIL_ADDRESS][DOMAIN_NAME], [PERSON_NAME] (Auditor)"
drag, startPoint x: 226, startPoint y: 237, endPoint x: 217, endPoint y: 253, distance: 17.9
click at [226, 237] on div "Submission Form" at bounding box center [175, 231] width 142 height 29
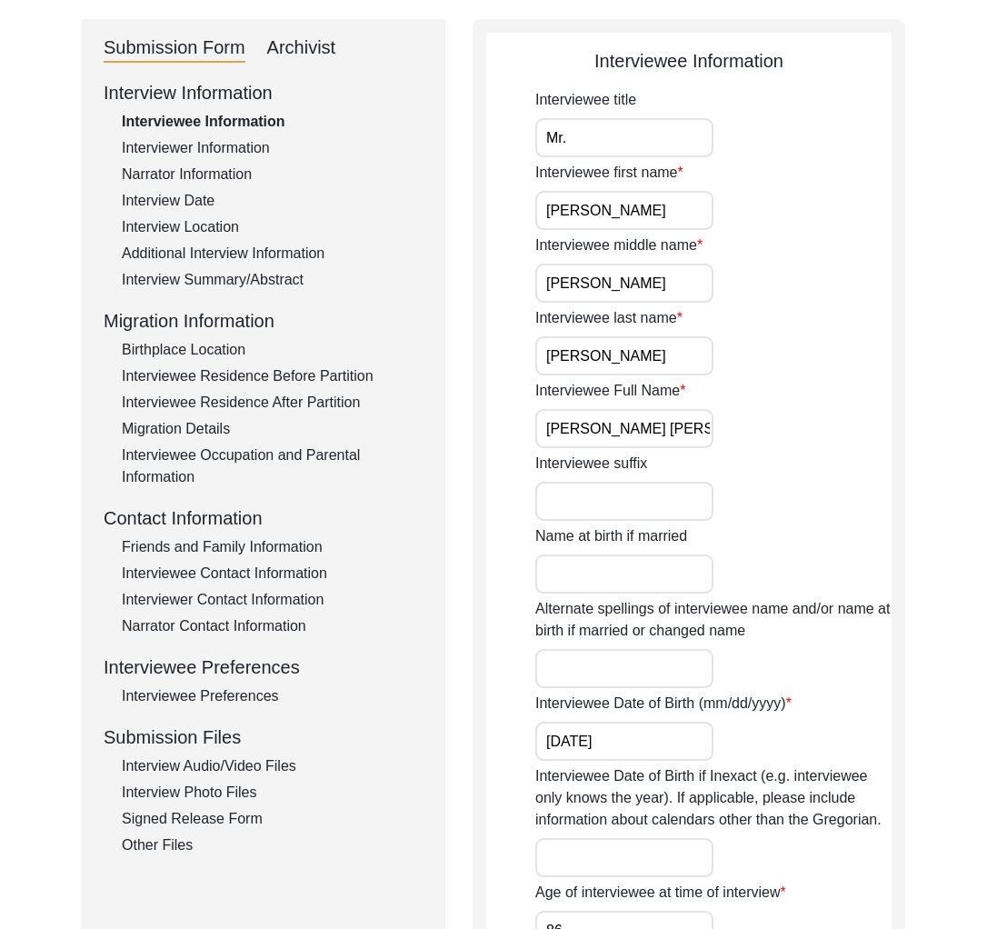
scroll to position [383, 0]
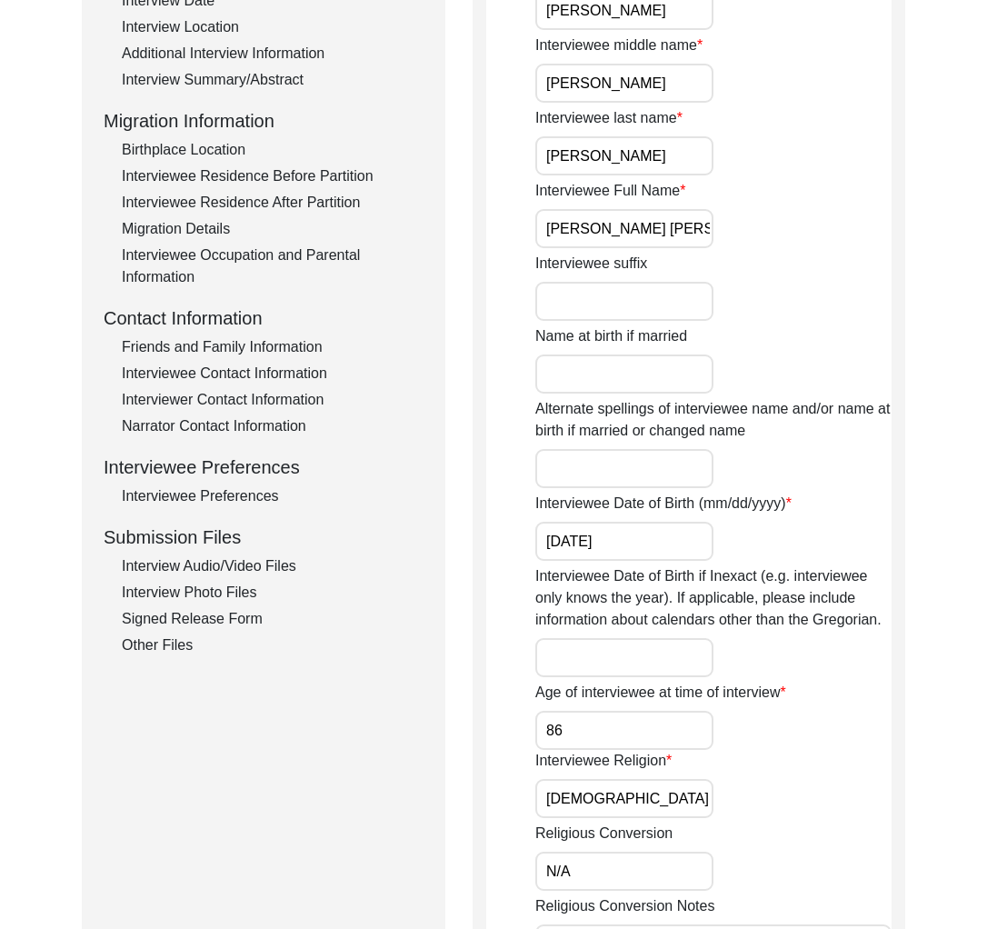
click at [199, 608] on div "Signed Release Form" at bounding box center [273, 619] width 302 height 22
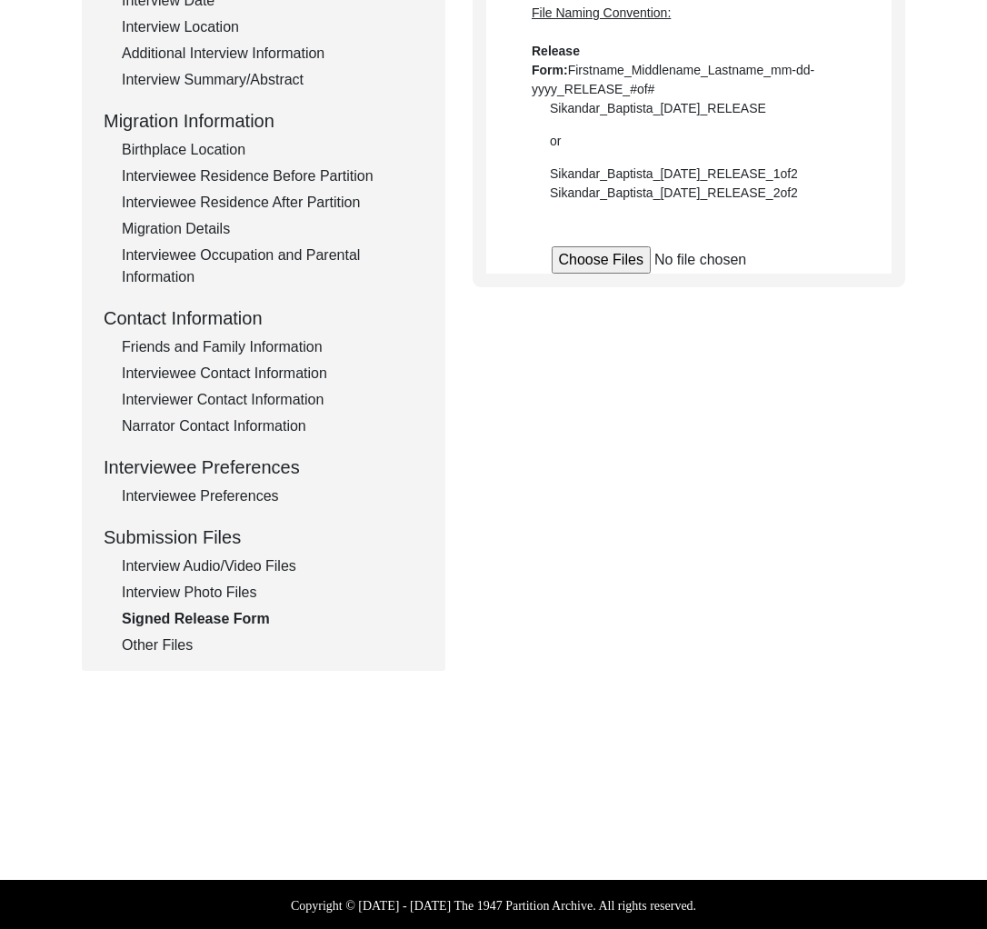
scroll to position [0, 0]
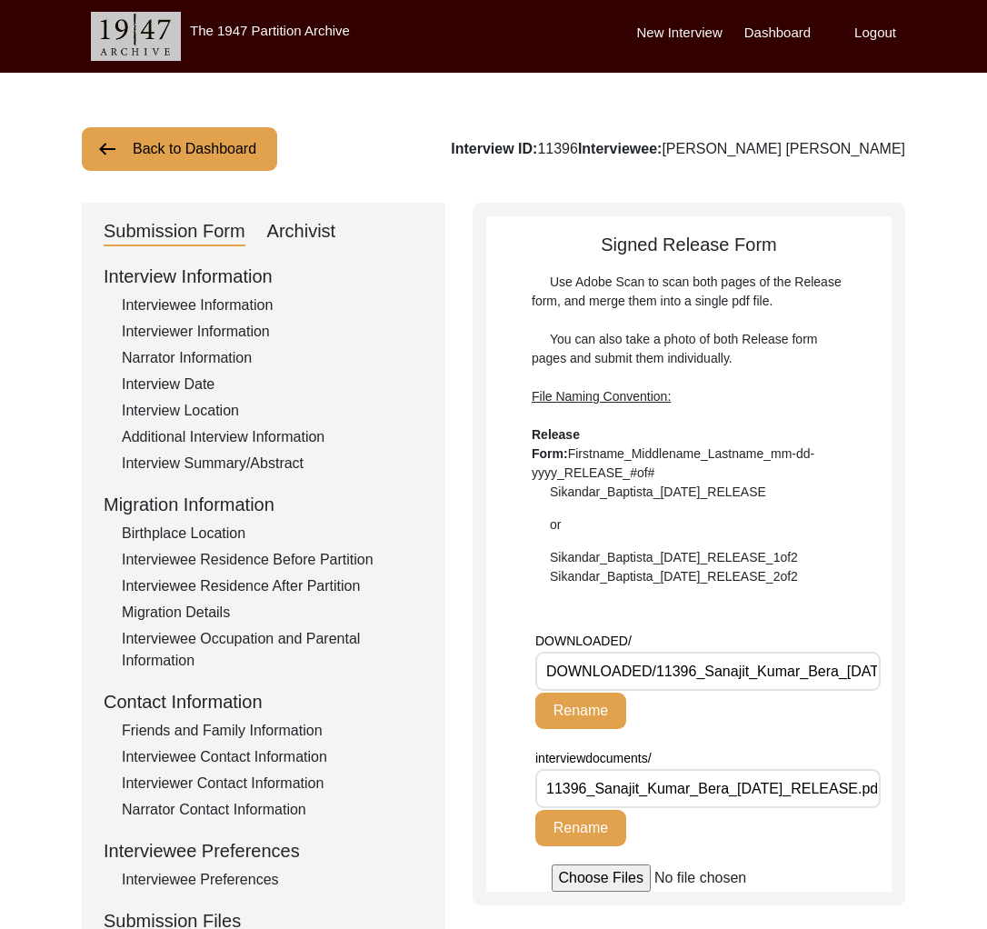
click at [273, 234] on div "Archivist" at bounding box center [301, 231] width 69 height 29
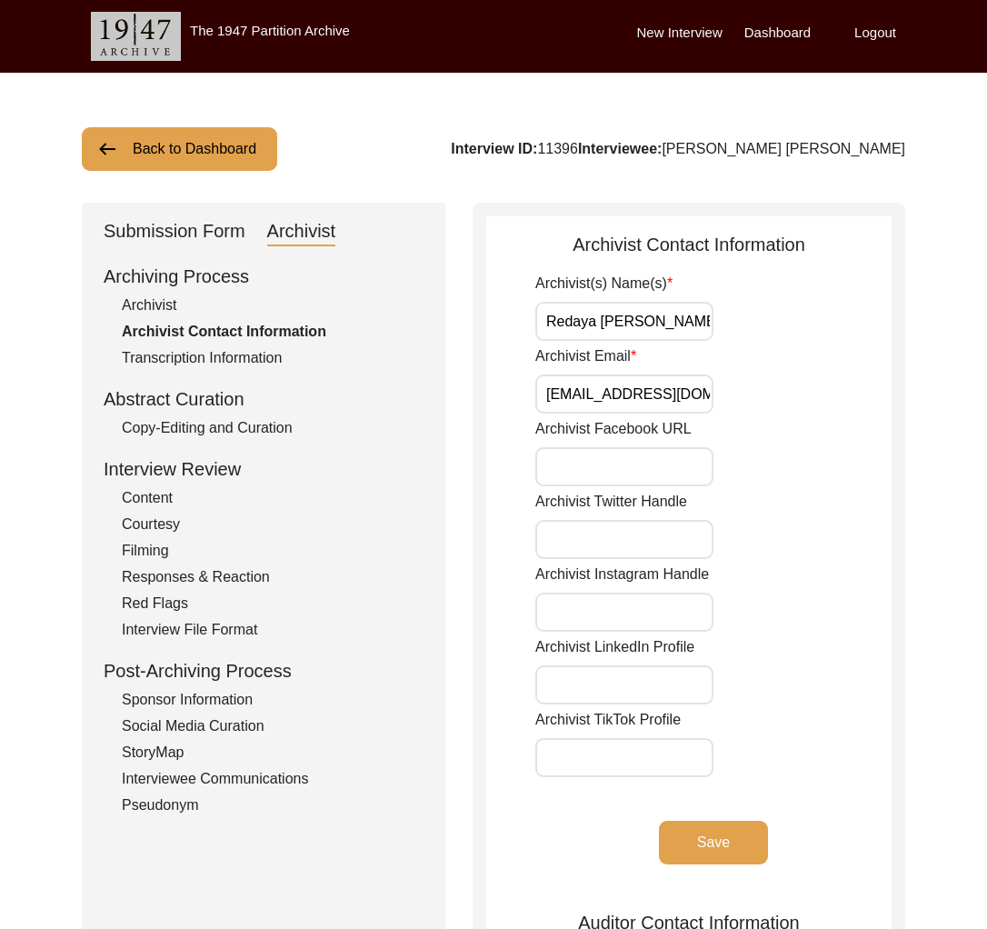
click at [254, 422] on div "Copy-Editing and Curation" at bounding box center [273, 428] width 302 height 22
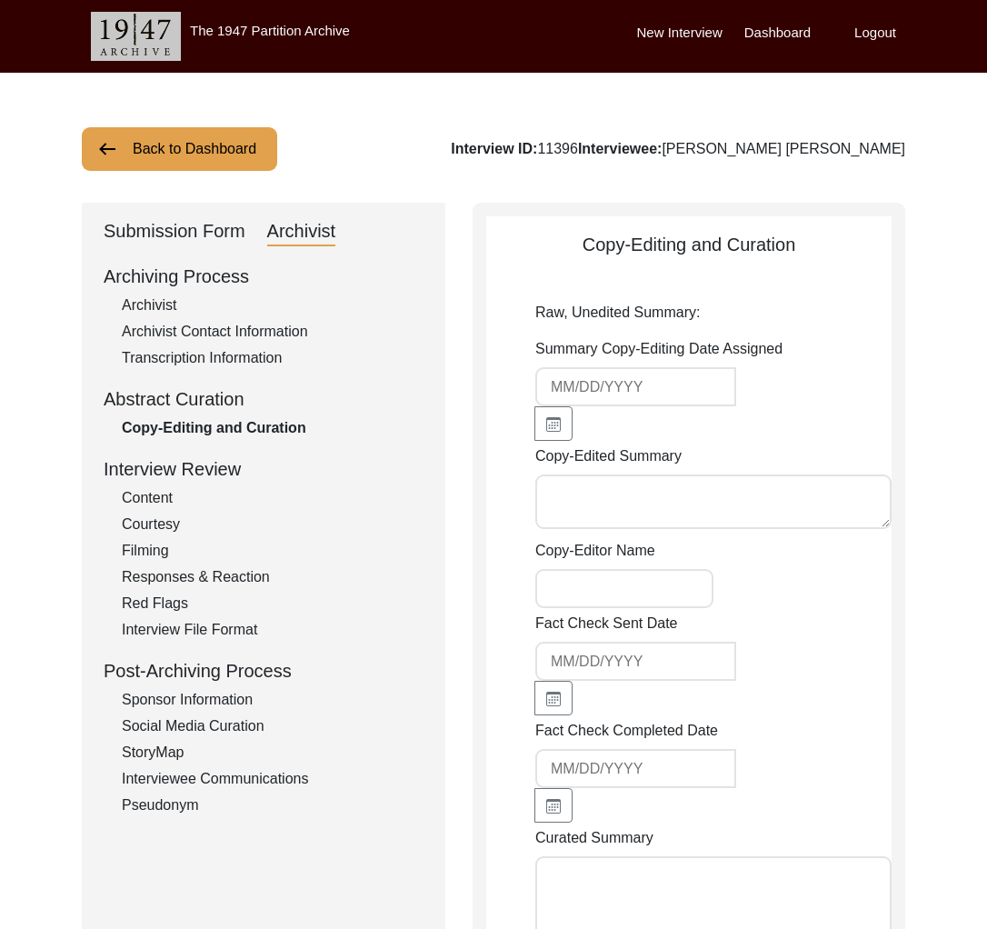
type textarea "Lo. Ipsumdo Sitam Cons, adipi elitseddoeiusm te Inc, utl etdo ma Aliqu 5, 8250 …"
type input "Redaya Red Fox"
type textarea "[DATE] [PERSON_NAME]: Copy-edited. Added copy-editor's name."
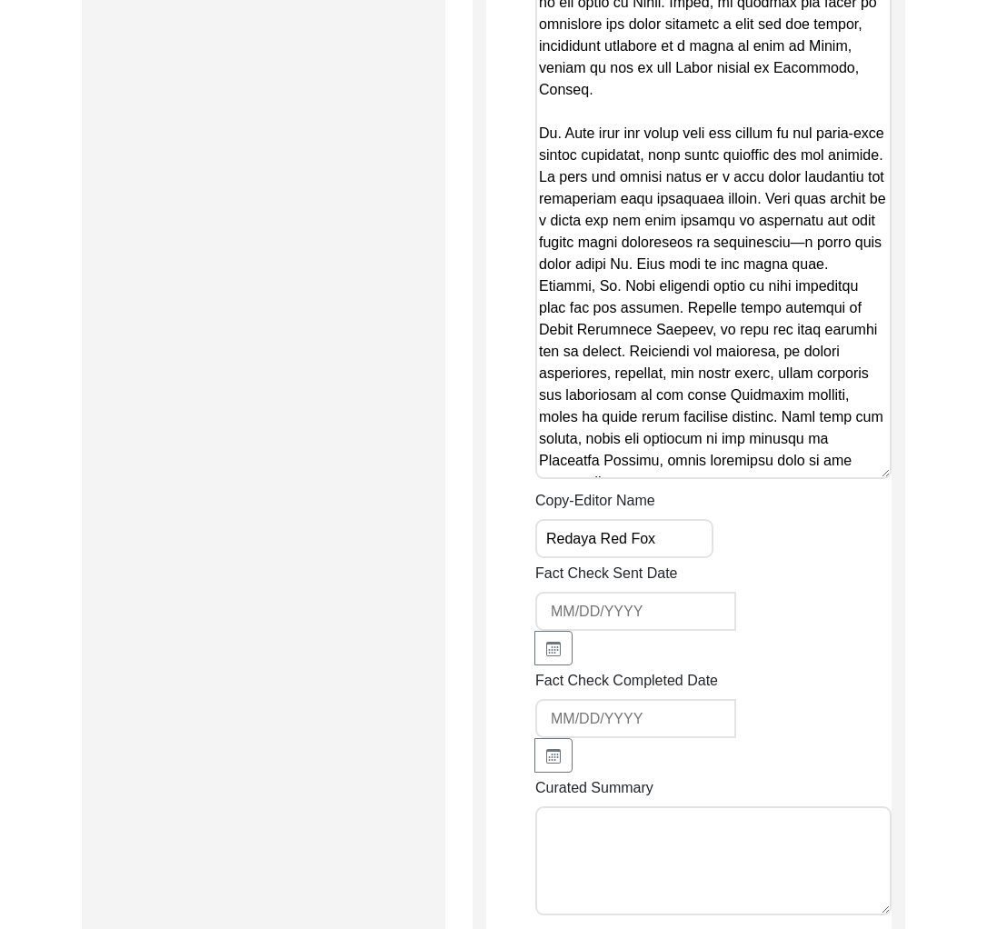
scroll to position [2877, 0]
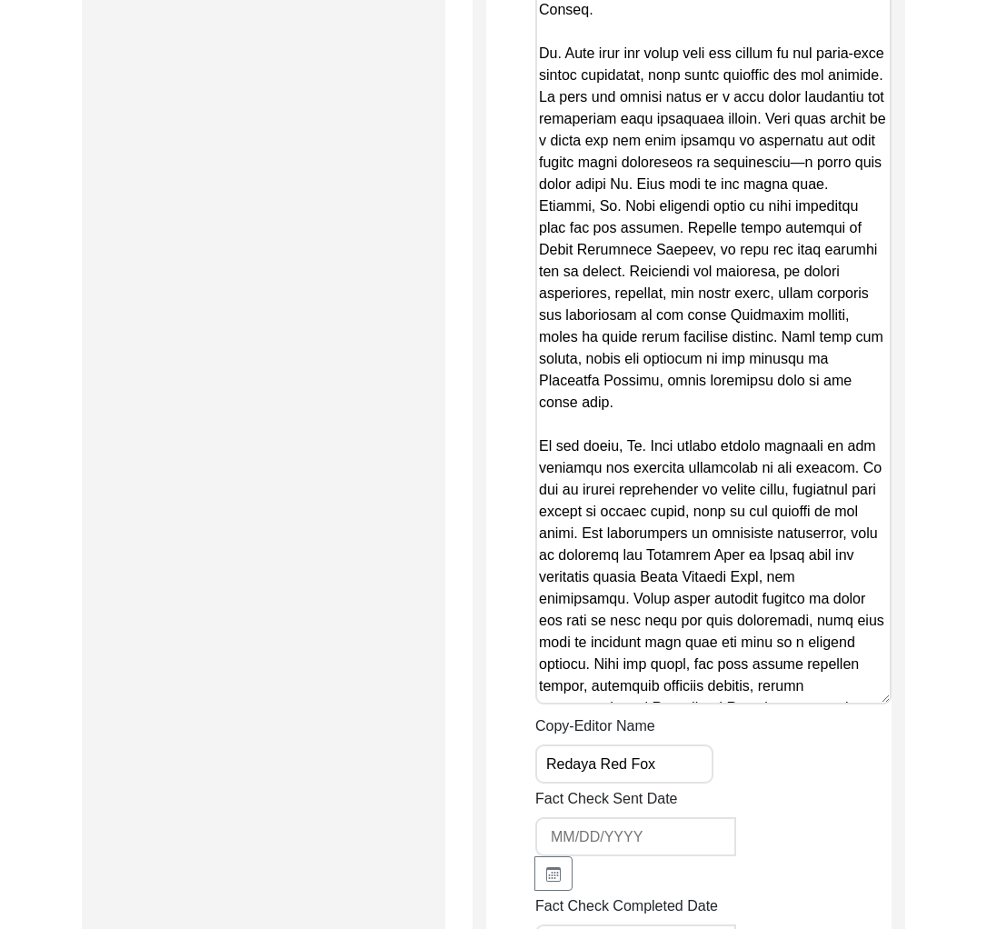
drag, startPoint x: 889, startPoint y: 347, endPoint x: 845, endPoint y: 641, distance: 297.6
click at [858, 652] on textarea "Copy-Edited Summary" at bounding box center [713, 121] width 356 height 1167
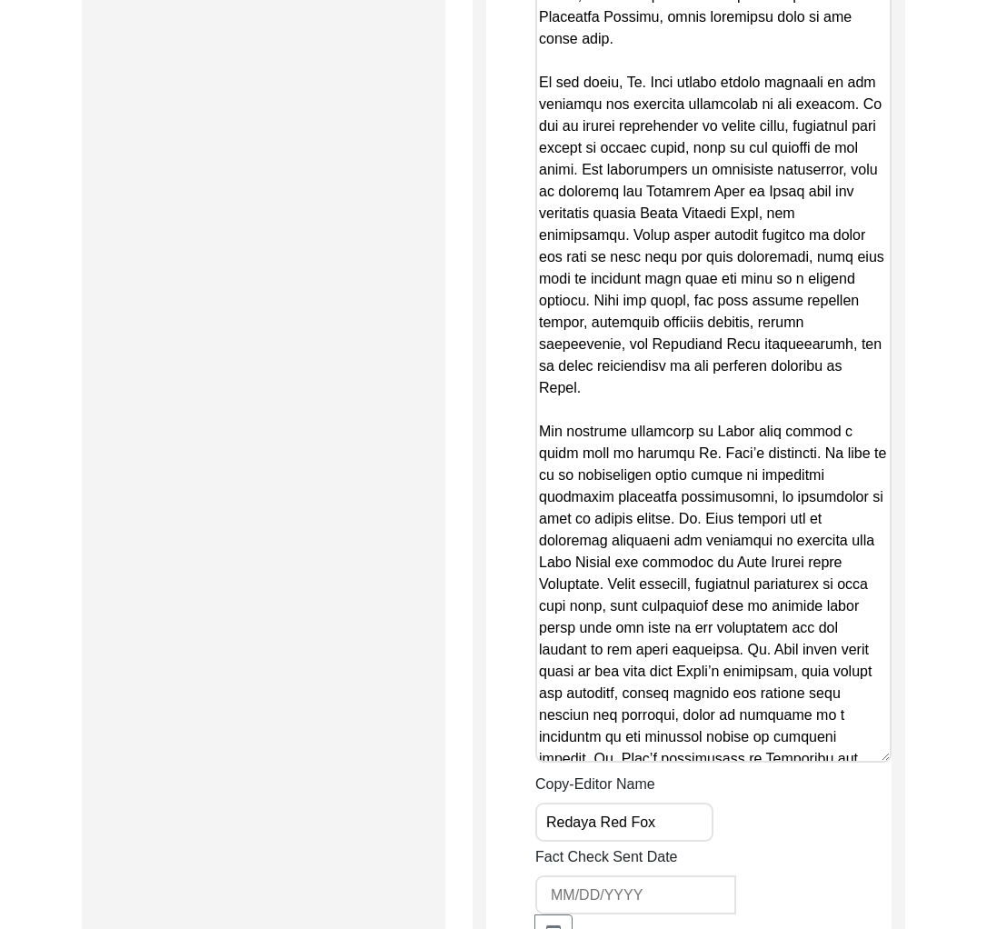
drag, startPoint x: 882, startPoint y: 286, endPoint x: 801, endPoint y: 681, distance: 403.4
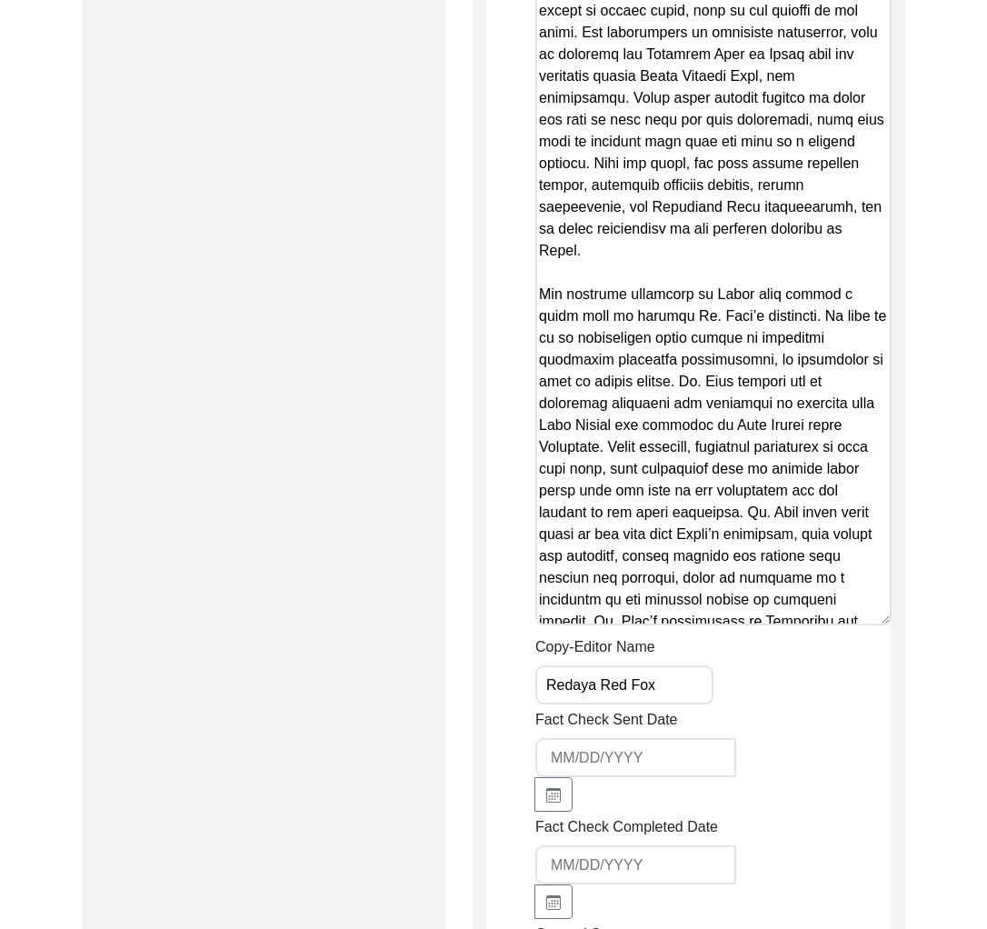
scroll to position [3380, 0]
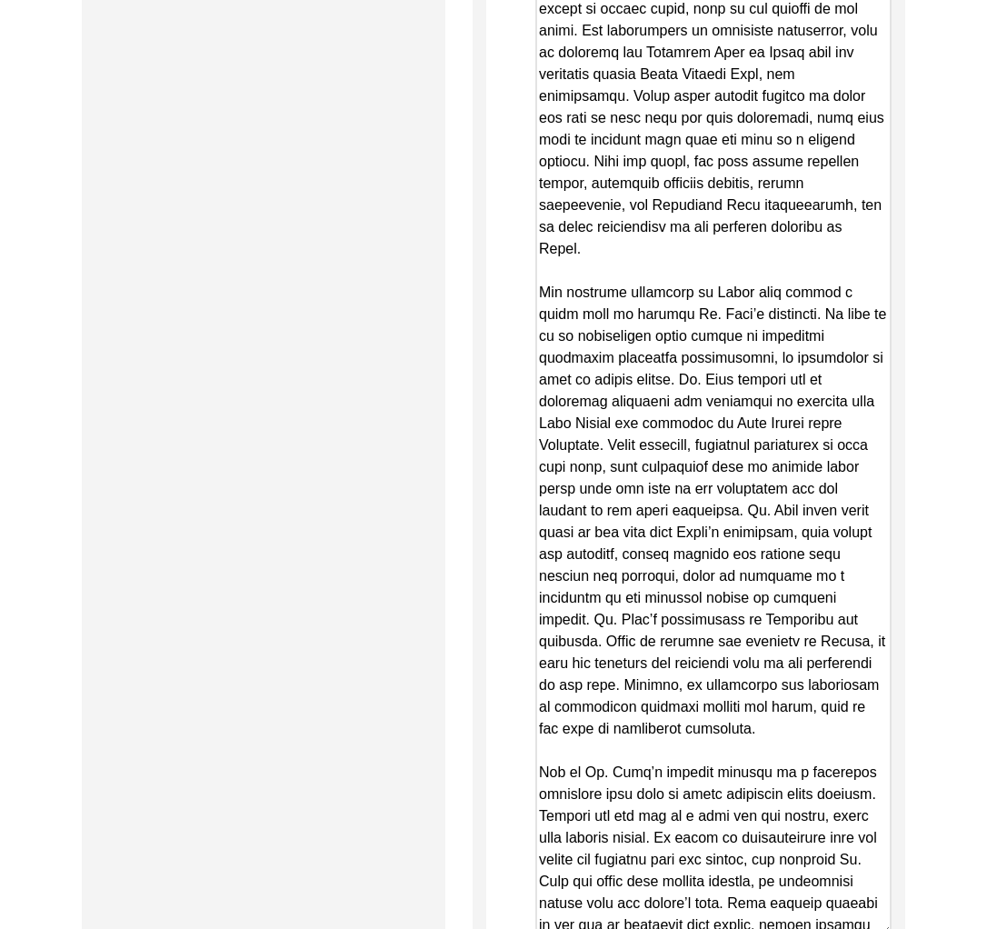
drag, startPoint x: 884, startPoint y: 573, endPoint x: 790, endPoint y: 766, distance: 214.5
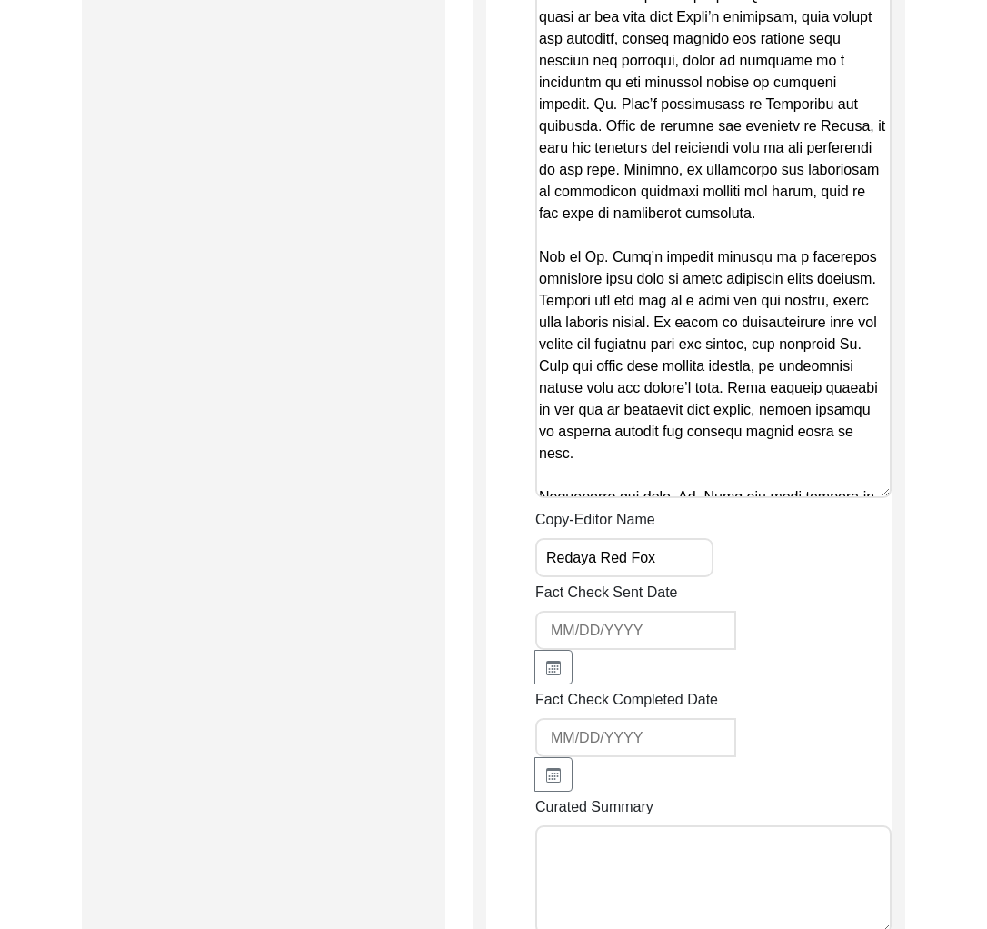
scroll to position [3984, 0]
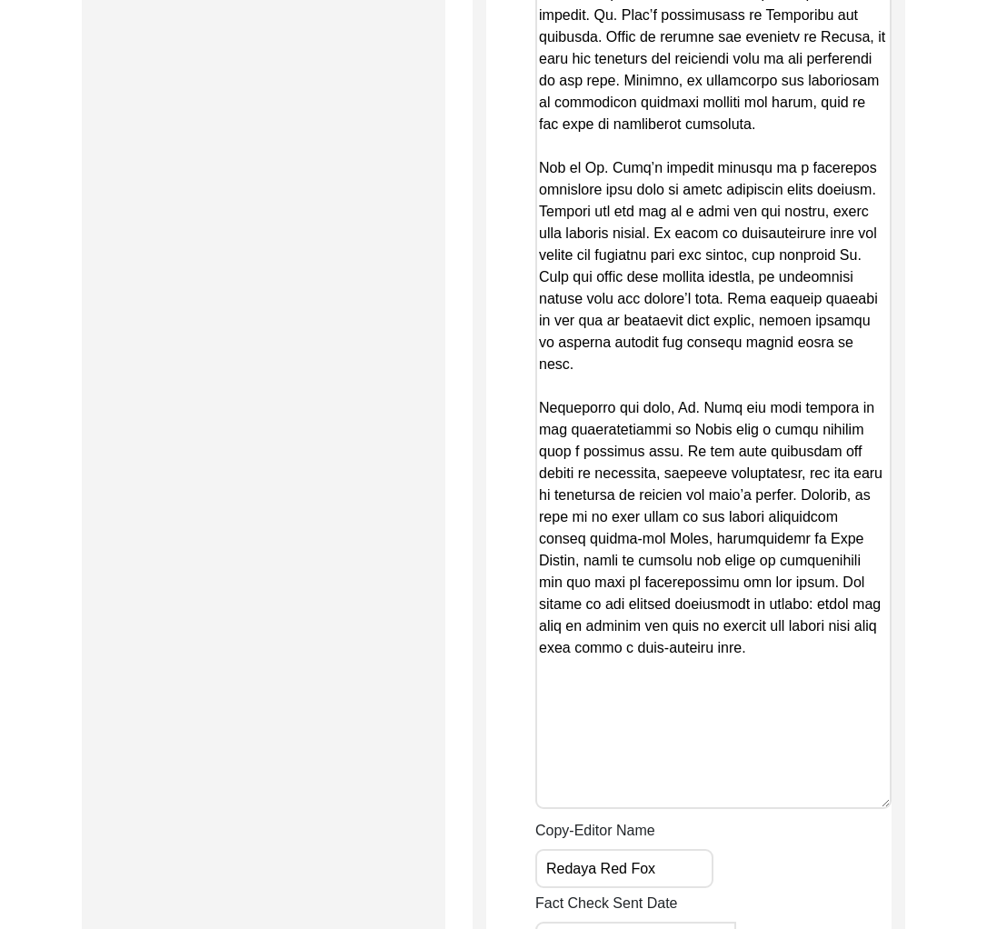
drag, startPoint x: 884, startPoint y: 352, endPoint x: 908, endPoint y: 1034, distance: 682.7
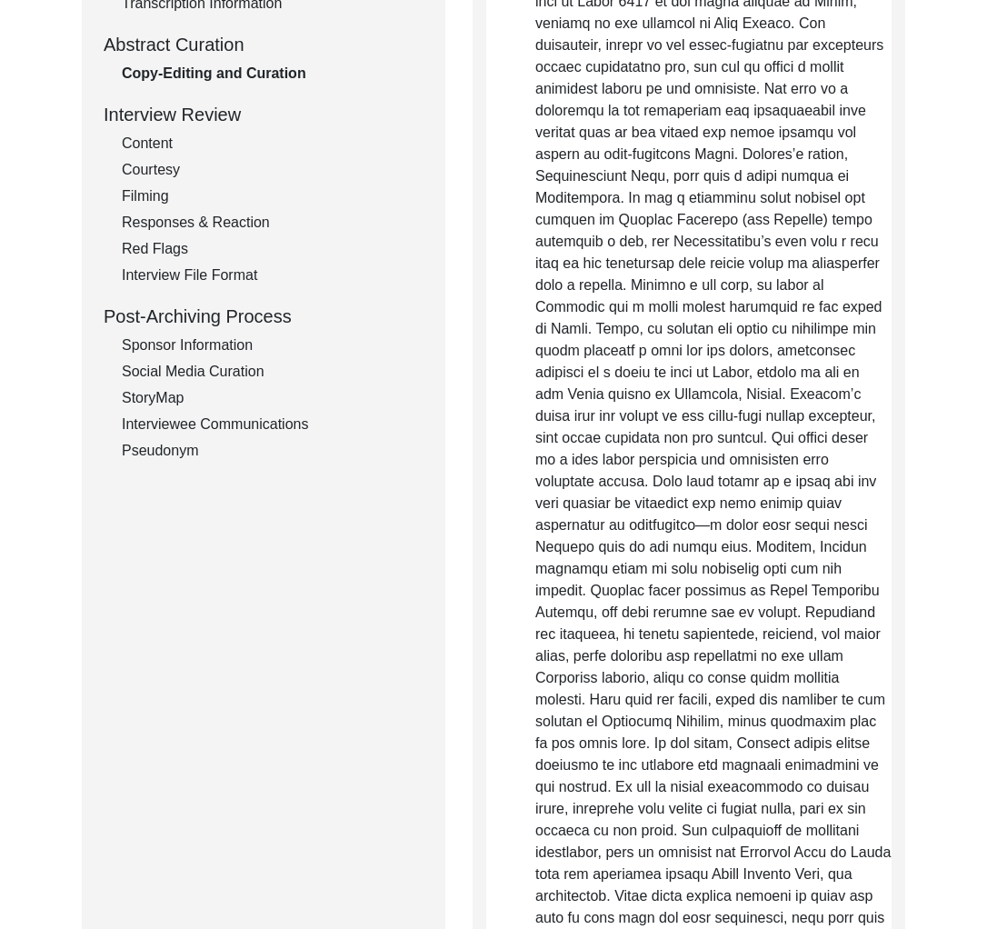
scroll to position [0, 0]
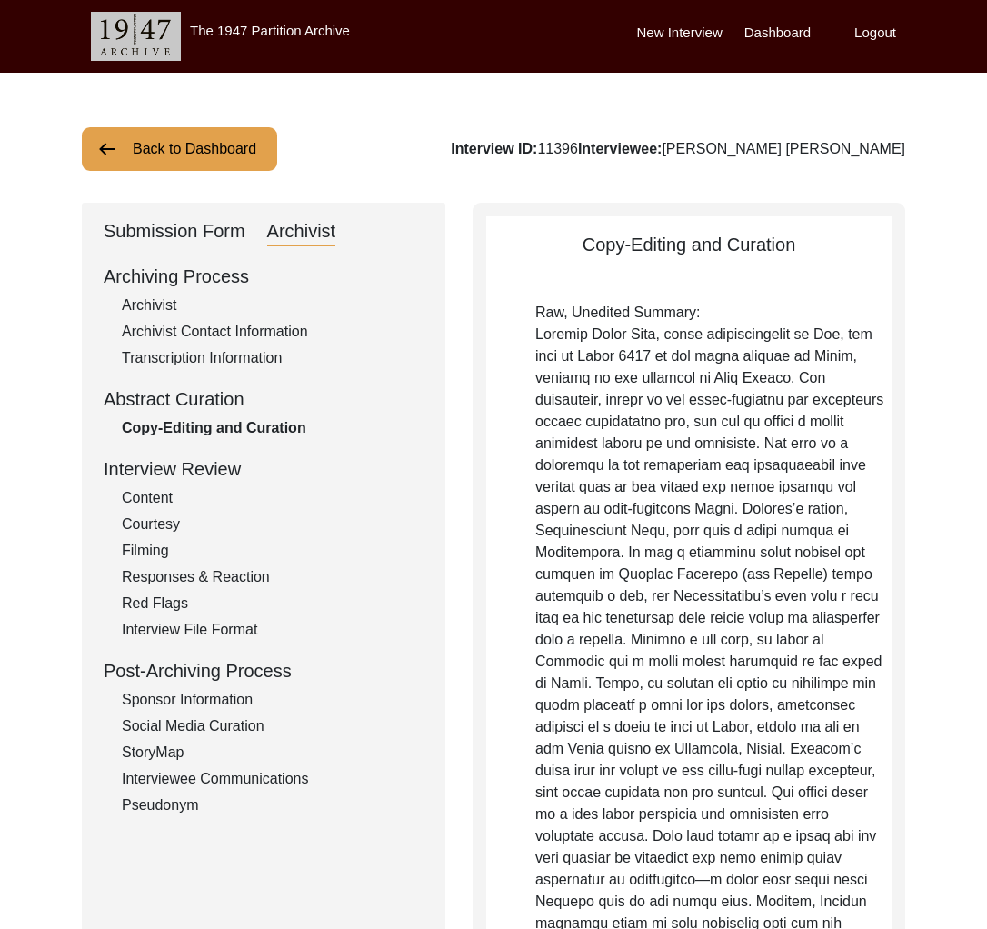
click at [164, 303] on div "Archivist" at bounding box center [273, 305] width 302 height 22
select select "442"
select select "Auditing Completed"
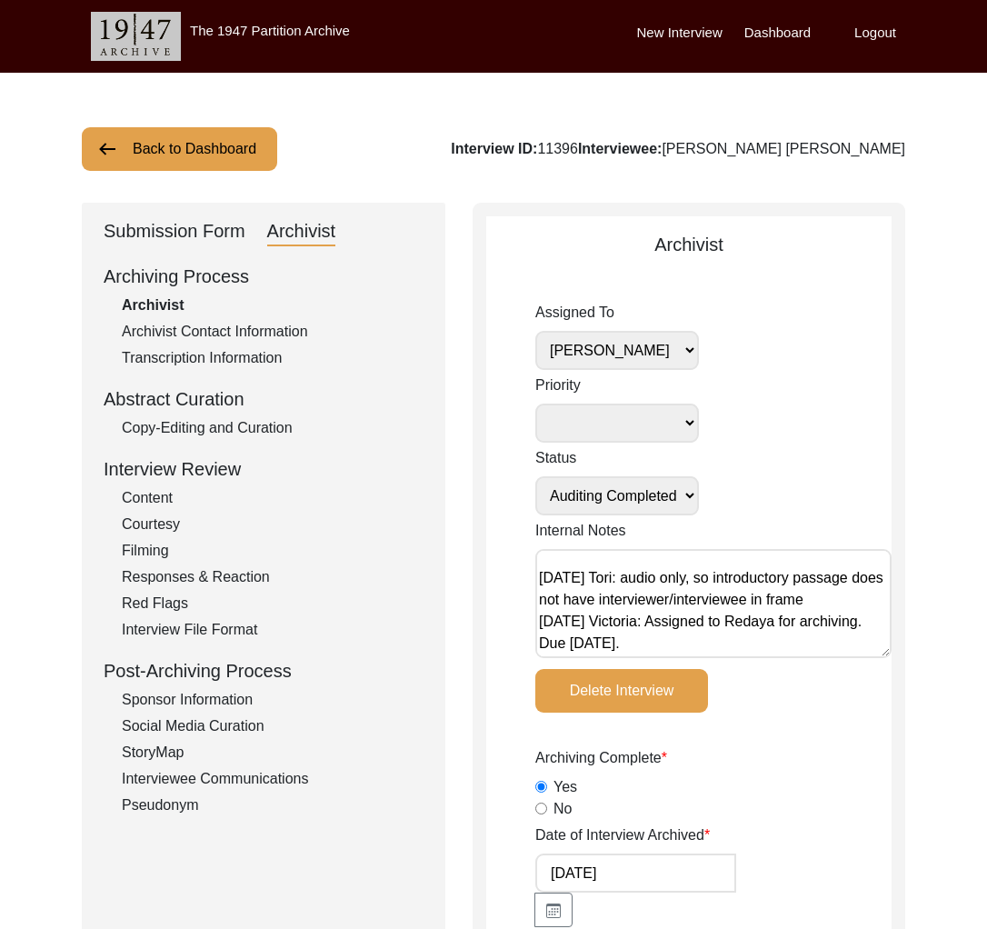
click at [232, 435] on div "Copy-Editing and Curation" at bounding box center [273, 428] width 302 height 22
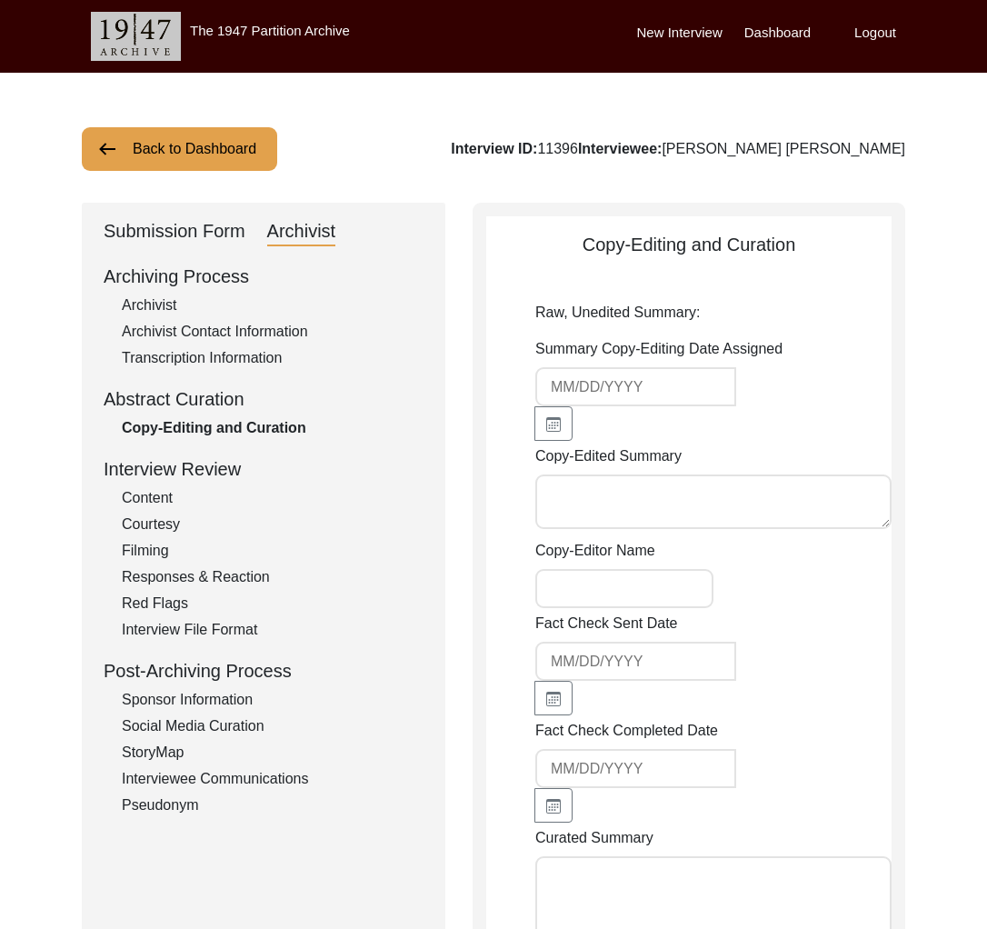
type textarea "Lo. Ipsumdo Sitam Cons, adipi elitseddoeiusm te Inc, utl etdo ma Aliqu 5, 8250 …"
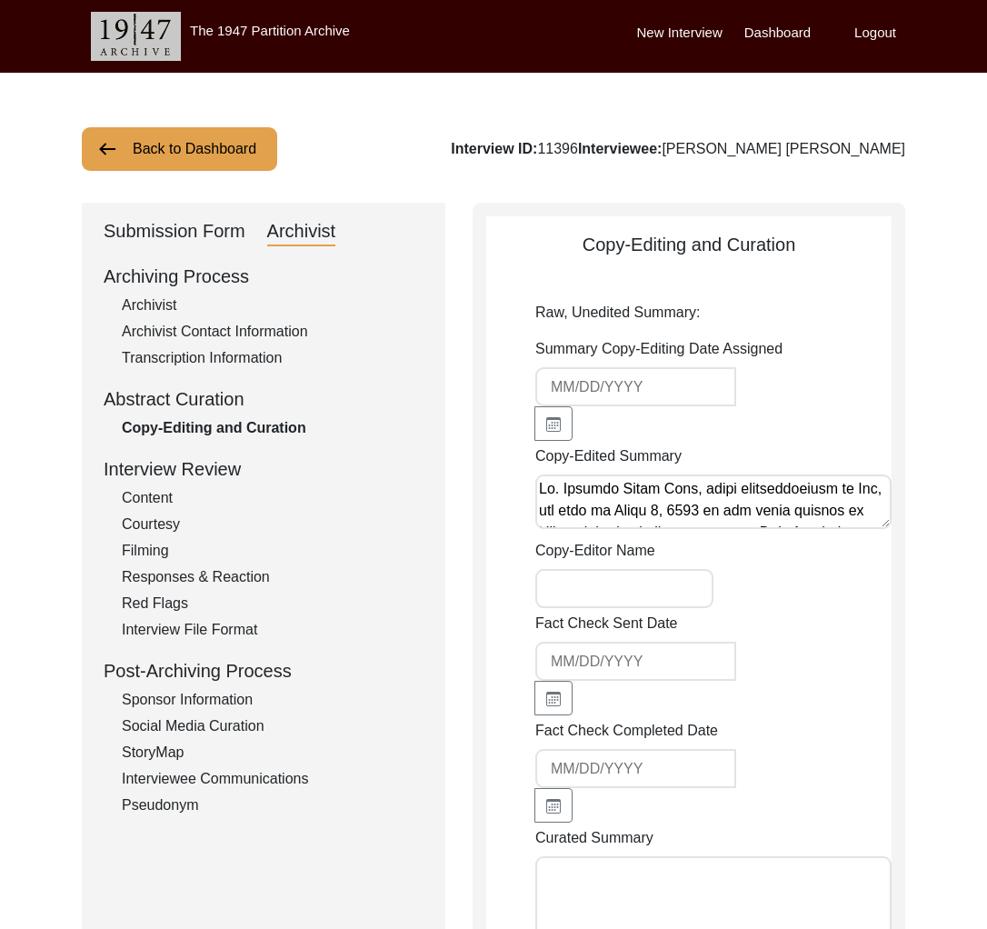
type input "Redaya Red Fox"
type textarea "[DATE] [PERSON_NAME]: Copy-edited. Added copy-editor's name."
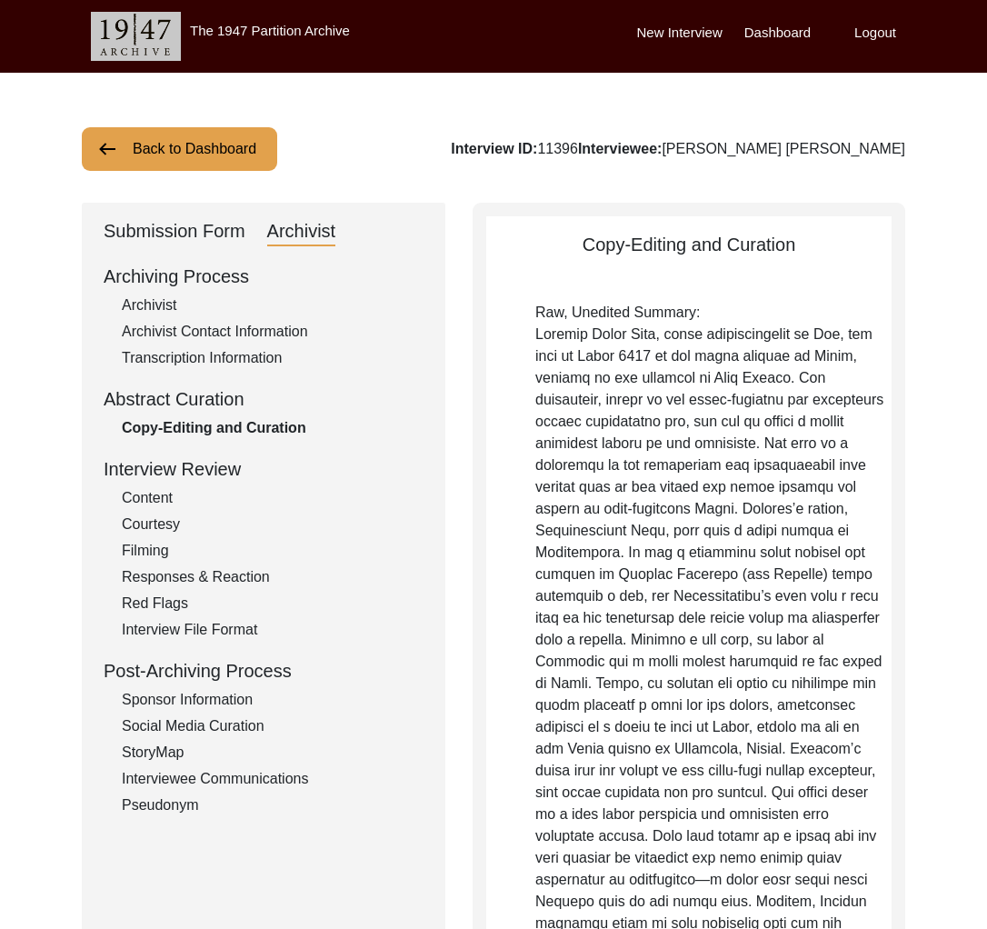
click at [176, 155] on button "Back to Dashboard" at bounding box center [179, 149] width 195 height 44
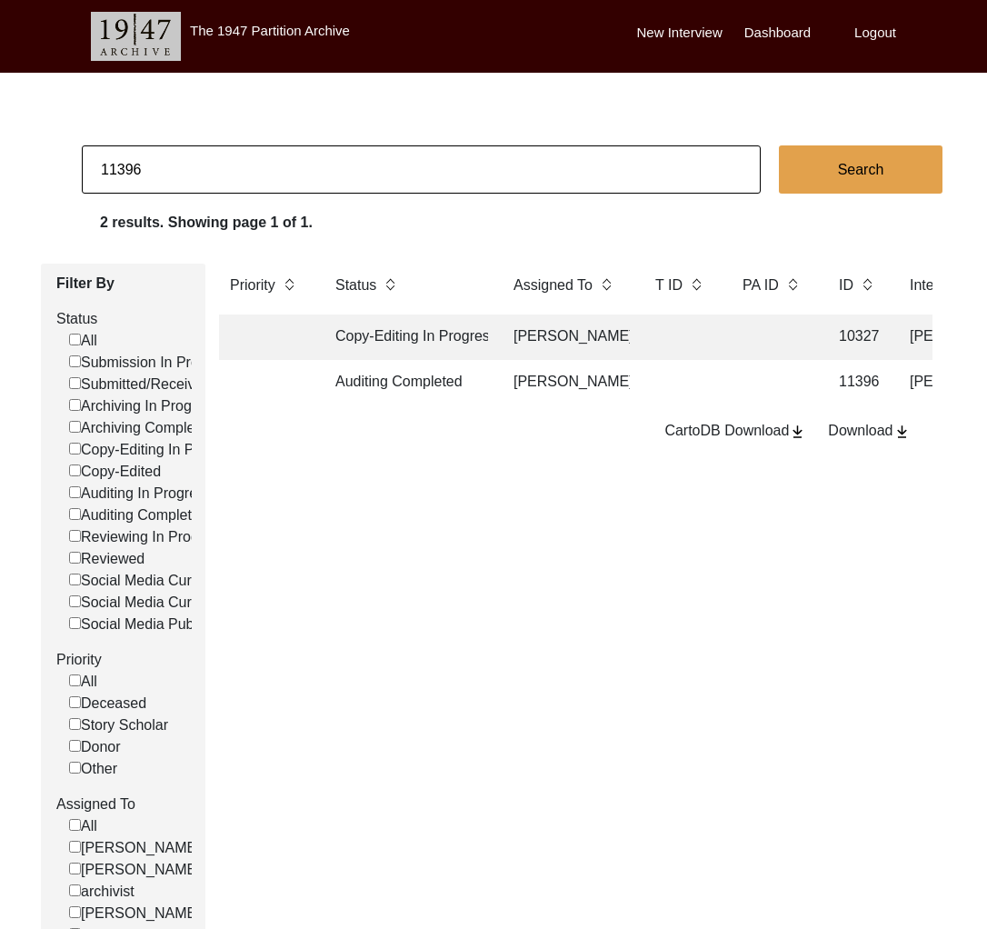
drag, startPoint x: 130, startPoint y: 166, endPoint x: 195, endPoint y: 164, distance: 65.4
click at [195, 164] on input "11396" at bounding box center [421, 169] width 679 height 48
type input "11395"
checkbox input "false"
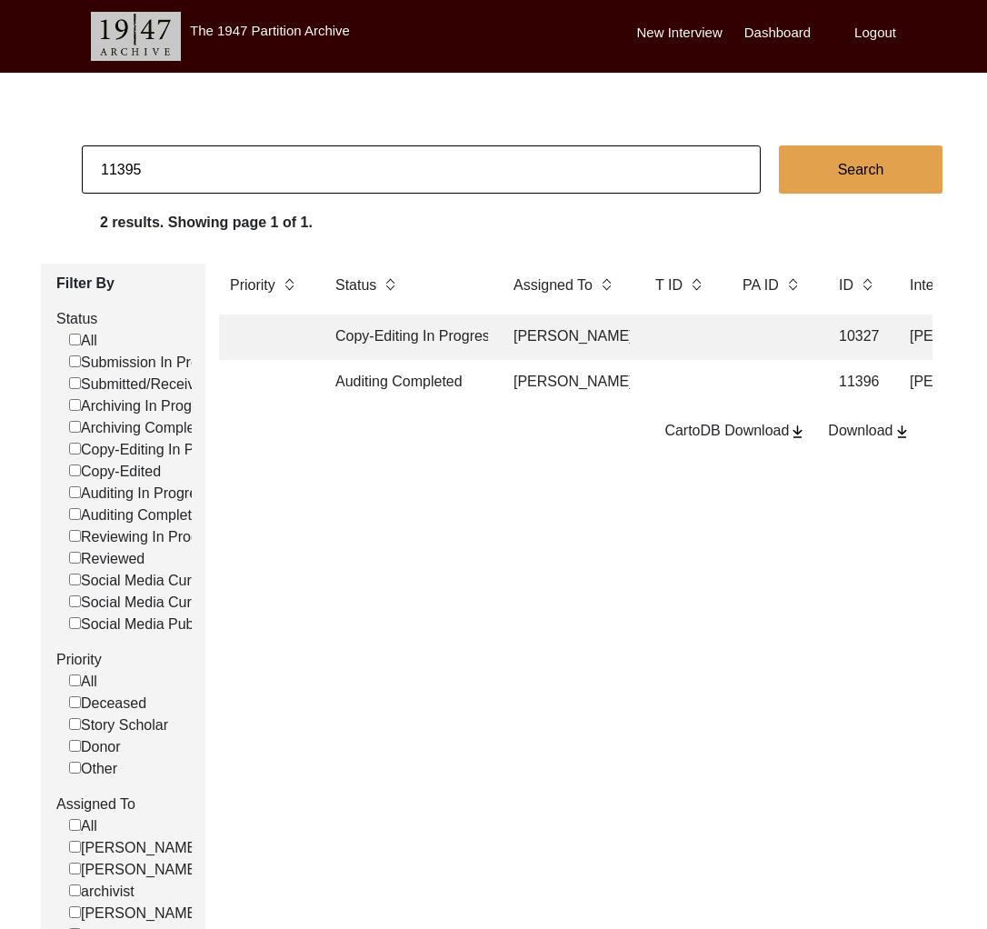
checkbox input "false"
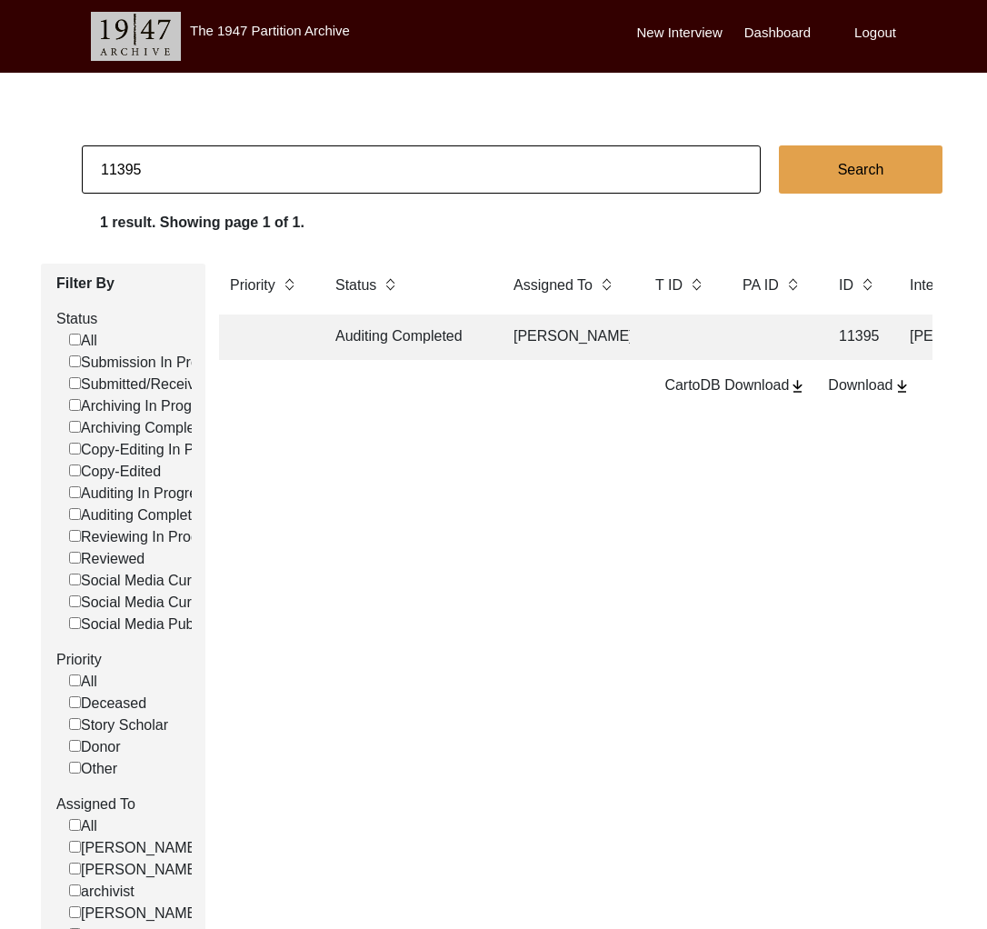
click at [441, 343] on td "Auditing Completed" at bounding box center [406, 336] width 164 height 45
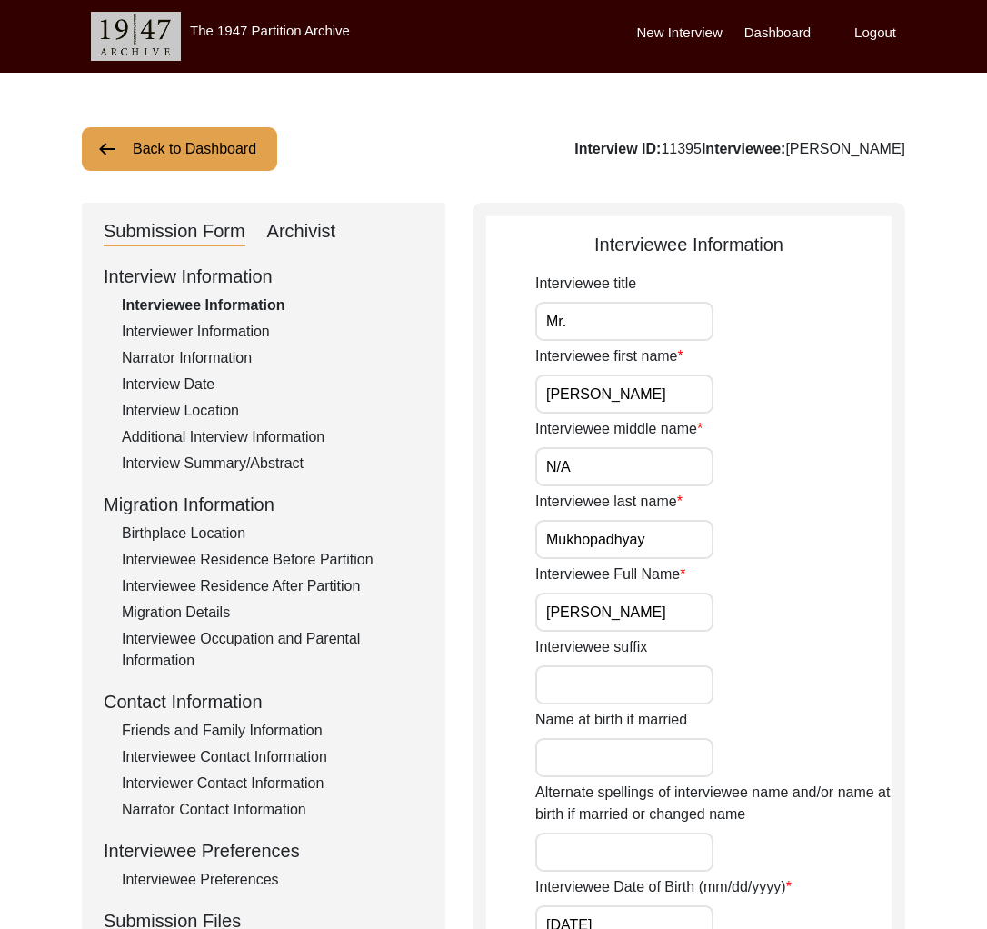
click at [303, 233] on div "Archivist" at bounding box center [301, 231] width 69 height 29
select select "442"
select select "Auditing Completed"
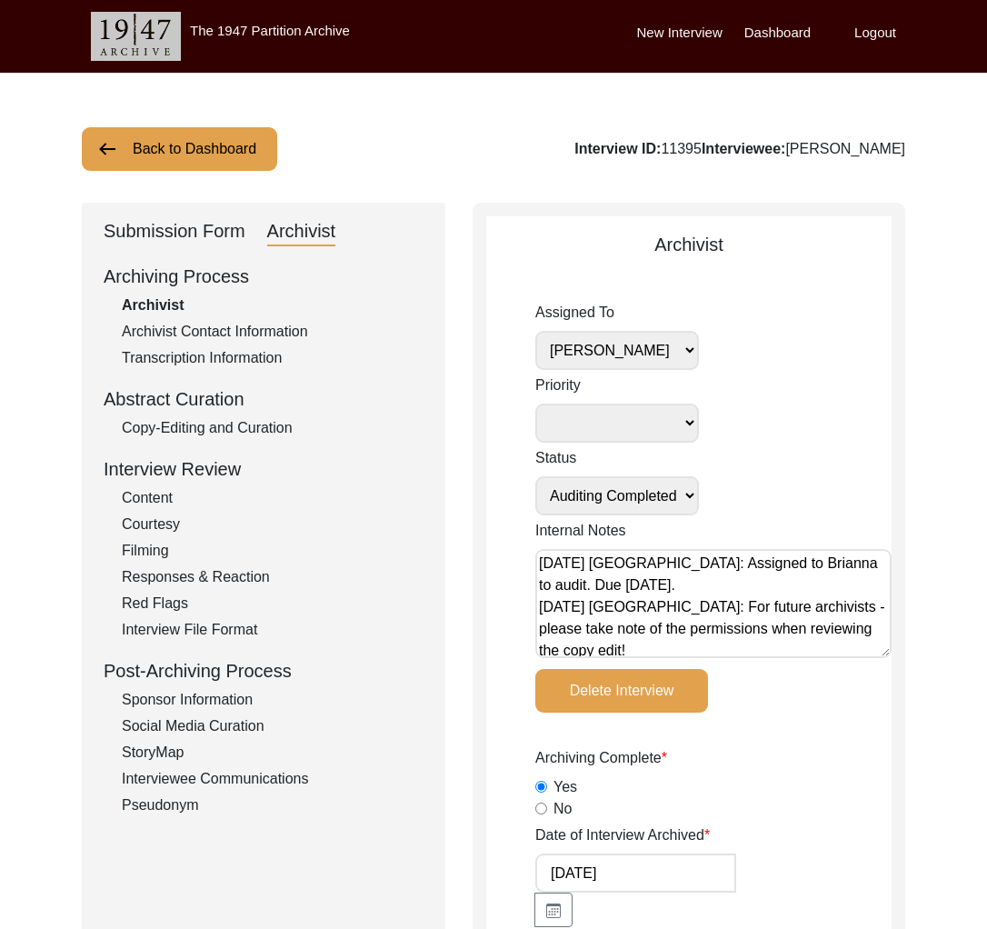
click at [276, 325] on div "Archivist Contact Information" at bounding box center [273, 332] width 302 height 22
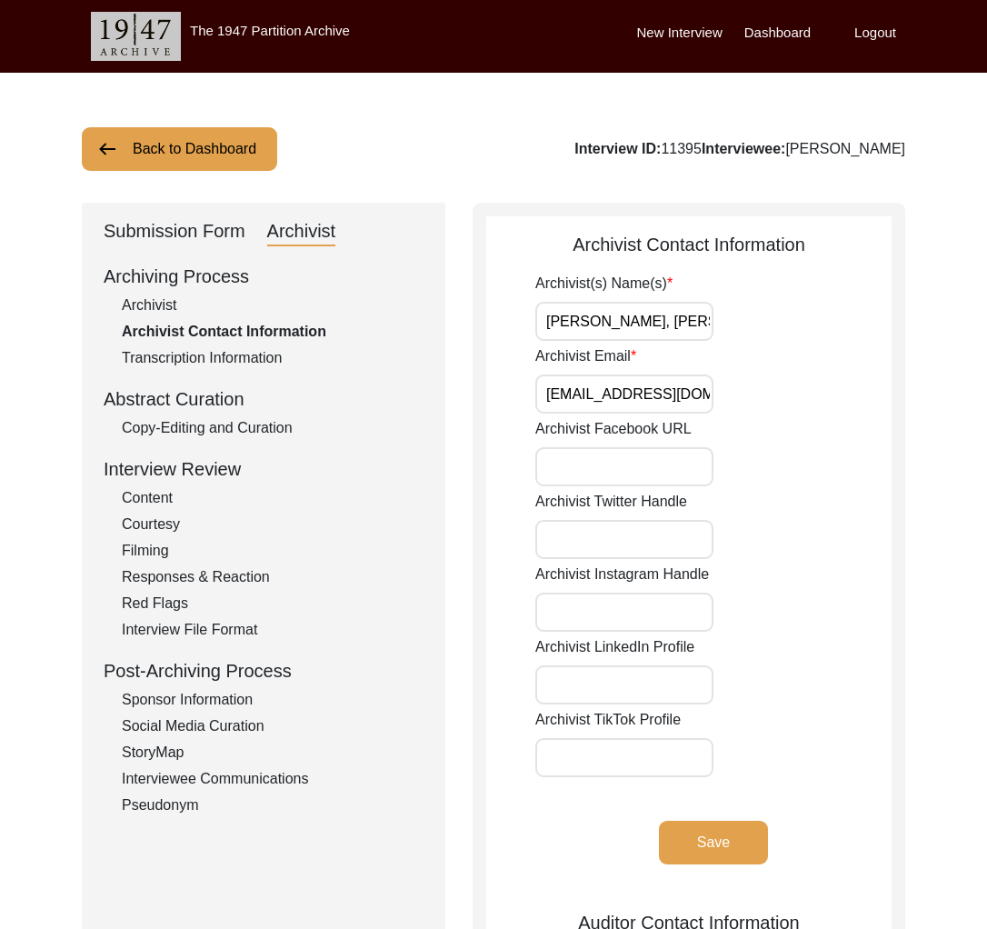
click at [273, 436] on div "Copy-Editing and Curation" at bounding box center [273, 428] width 302 height 22
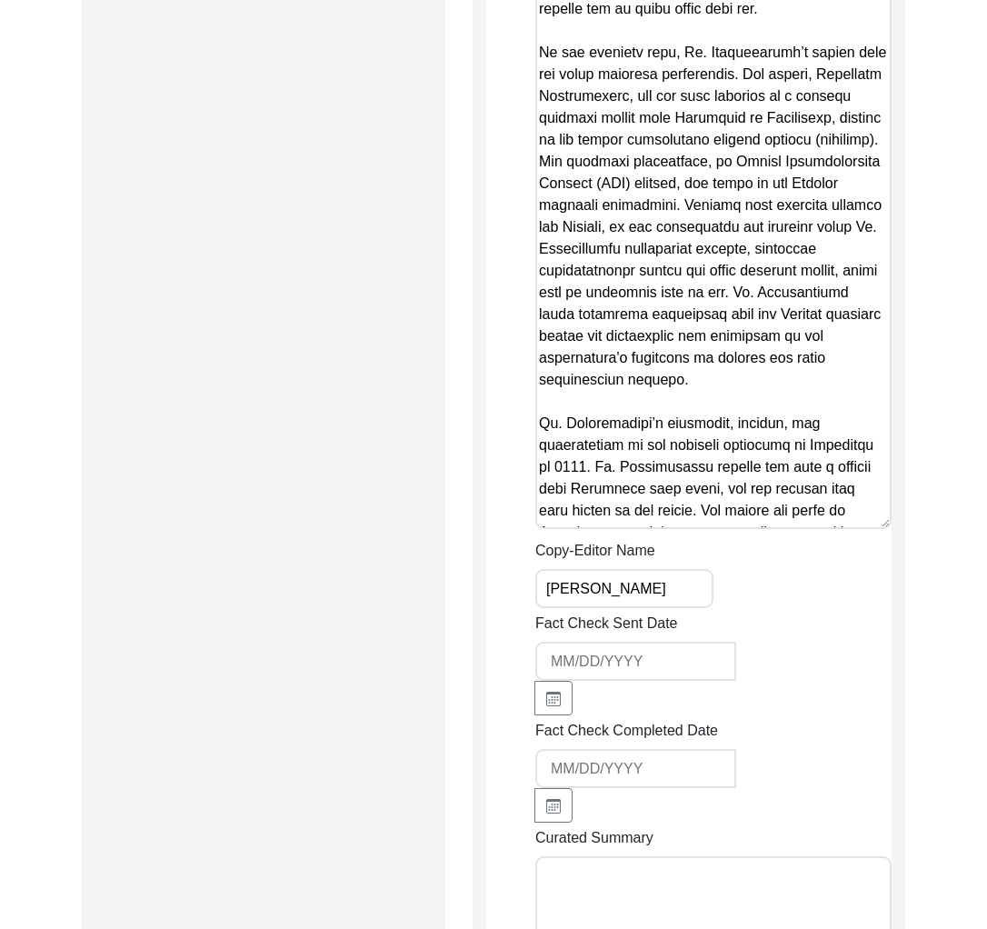
scroll to position [3883, 0]
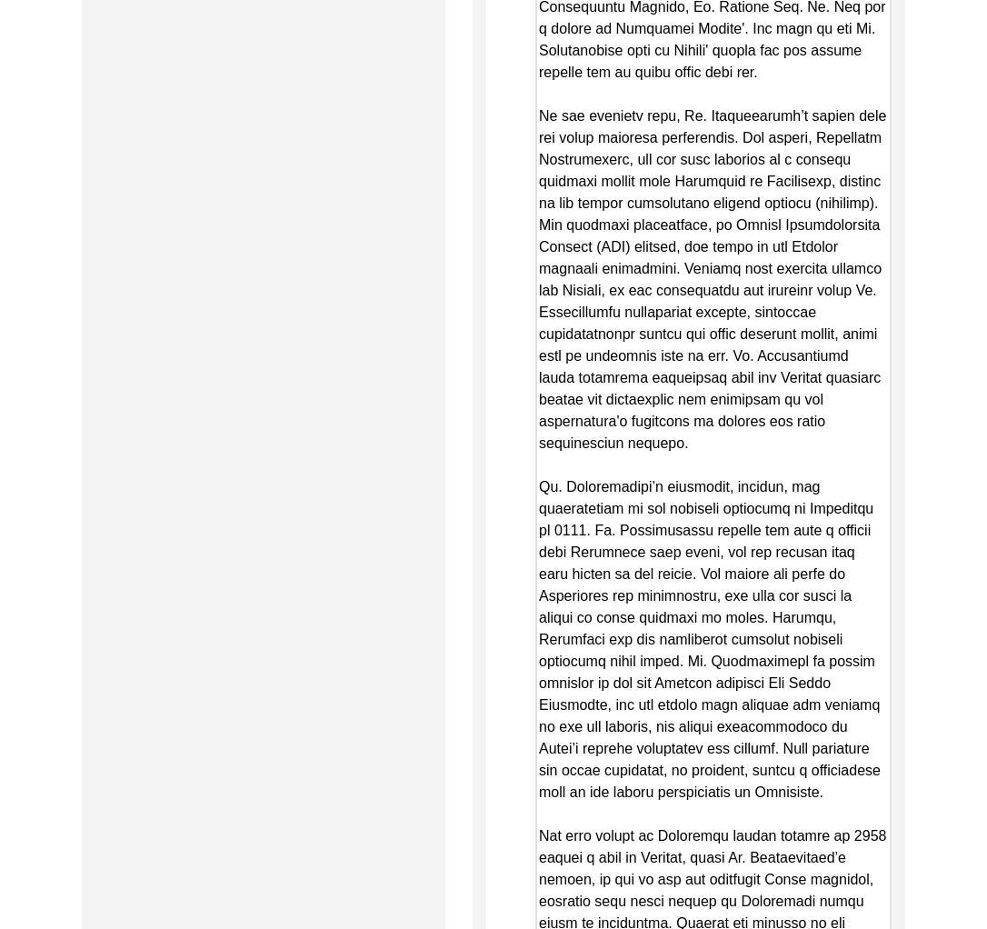
drag, startPoint x: 888, startPoint y: 501, endPoint x: 868, endPoint y: 878, distance: 377.6
click at [868, 886] on textarea "Copy-Edited Summary" at bounding box center [713, 145] width 356 height 1656
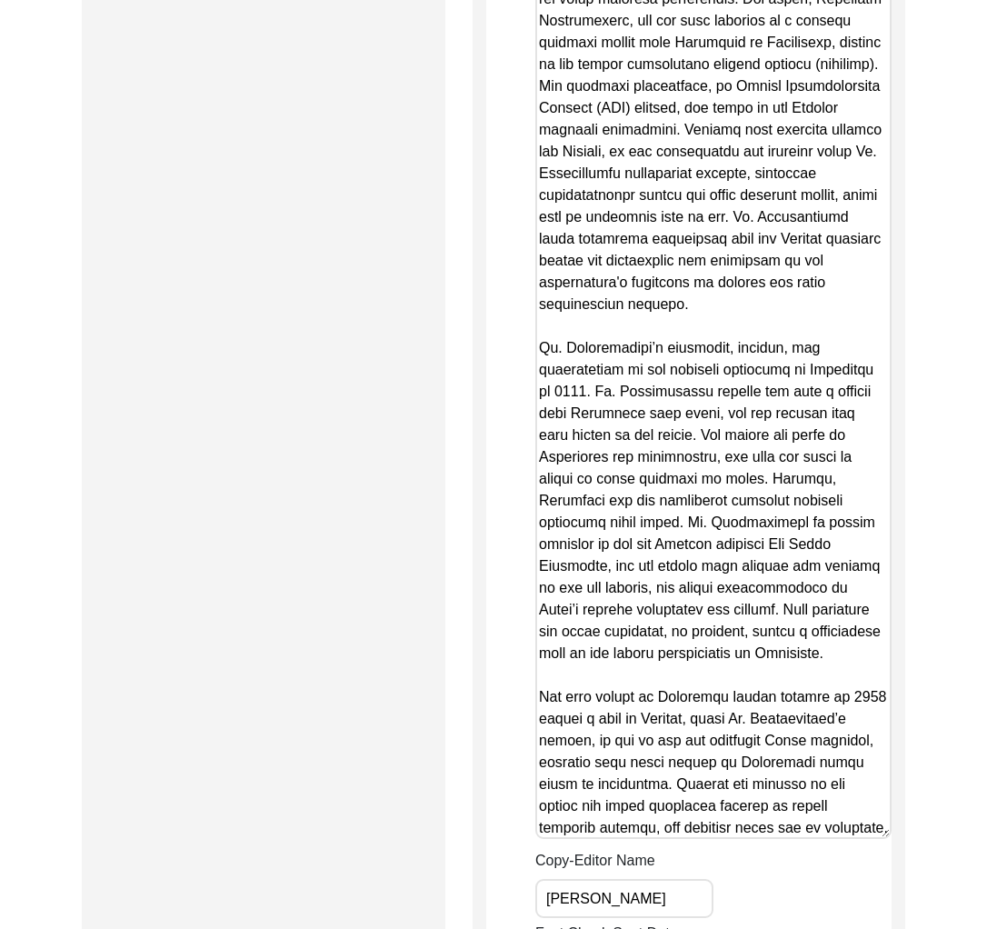
scroll to position [4170, 0]
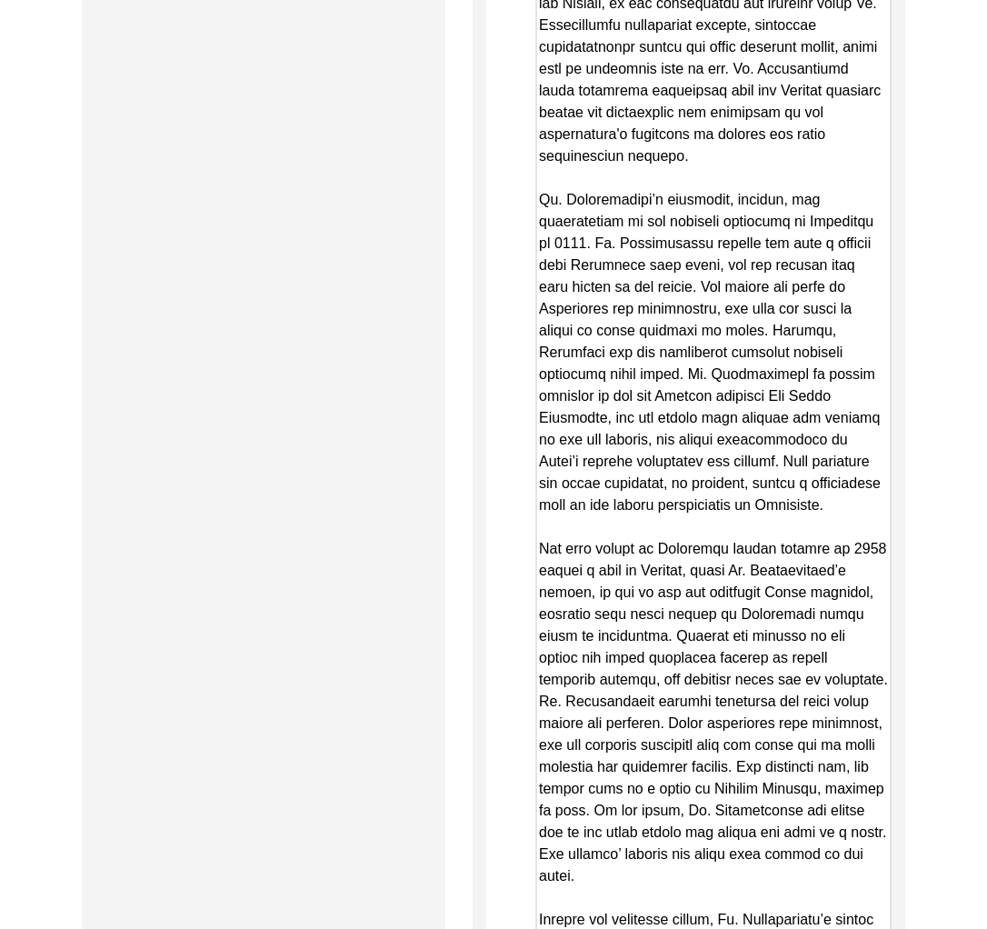
drag, startPoint x: 886, startPoint y: 596, endPoint x: 881, endPoint y: 1011, distance: 415.2
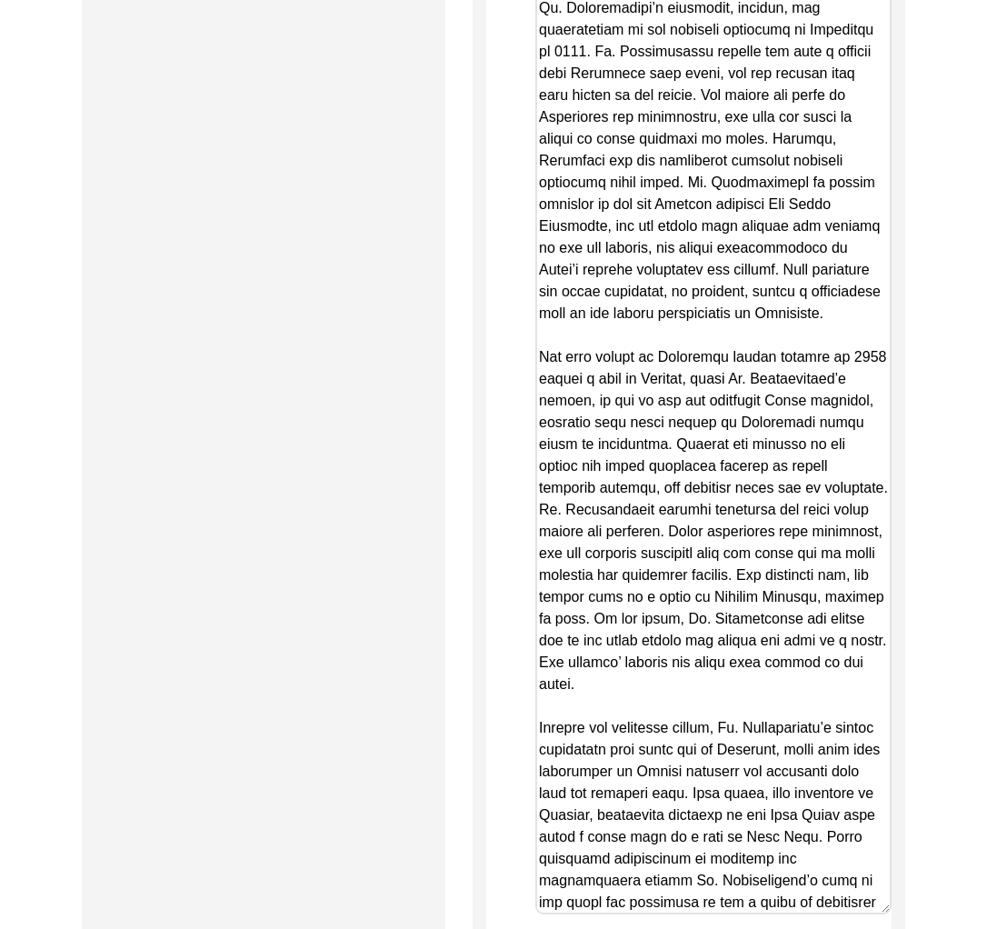
scroll to position [4661, 0]
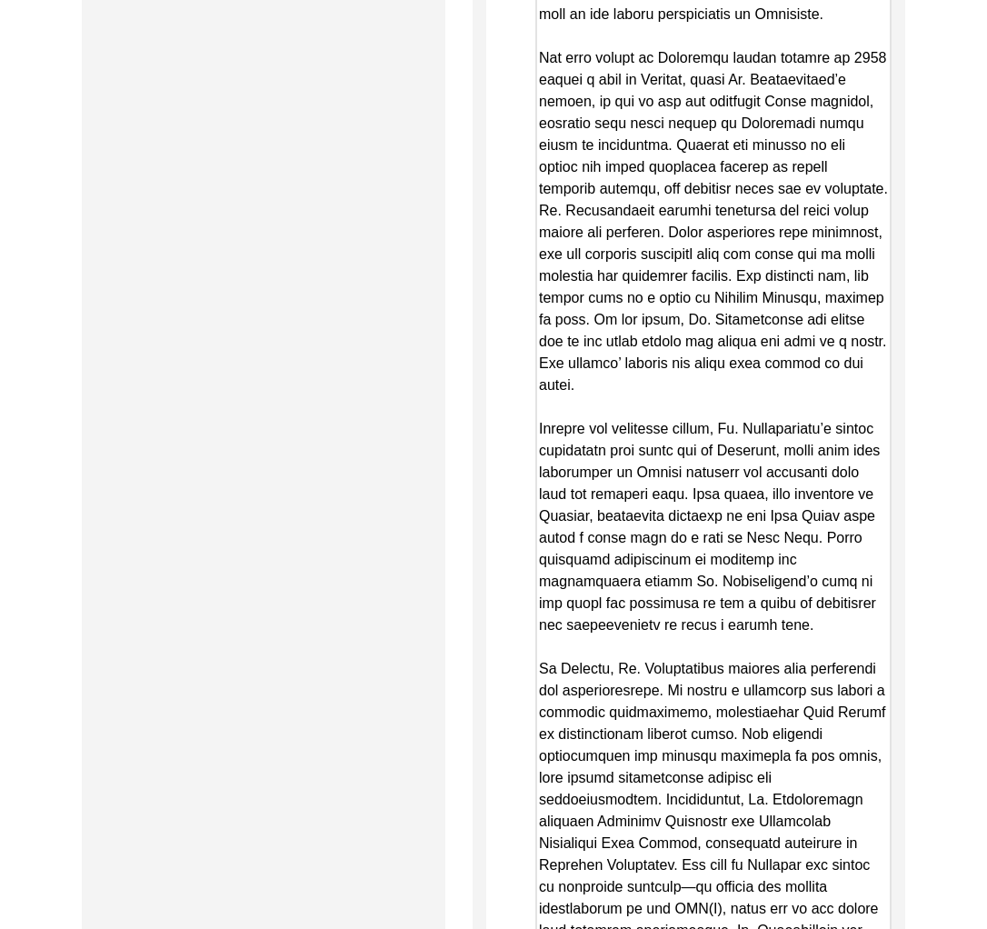
drag, startPoint x: 888, startPoint y: 518, endPoint x: 837, endPoint y: 872, distance: 358.0
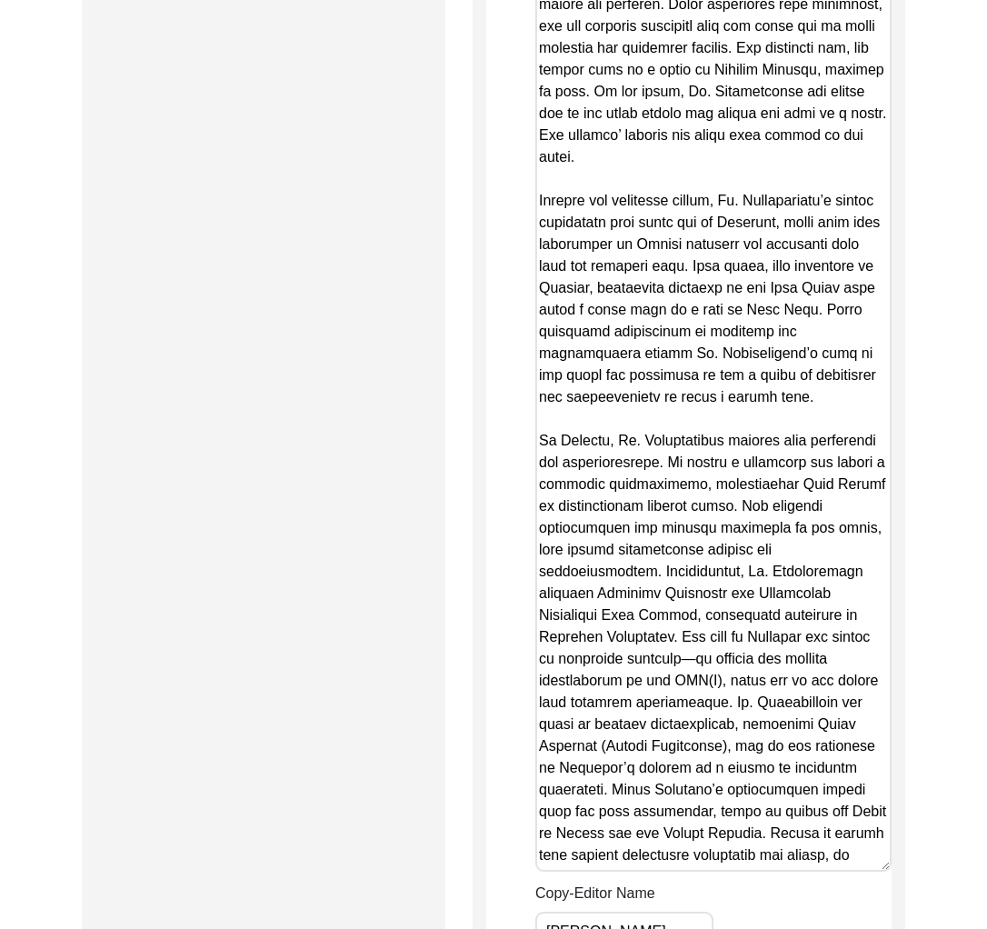
scroll to position [5180, 0]
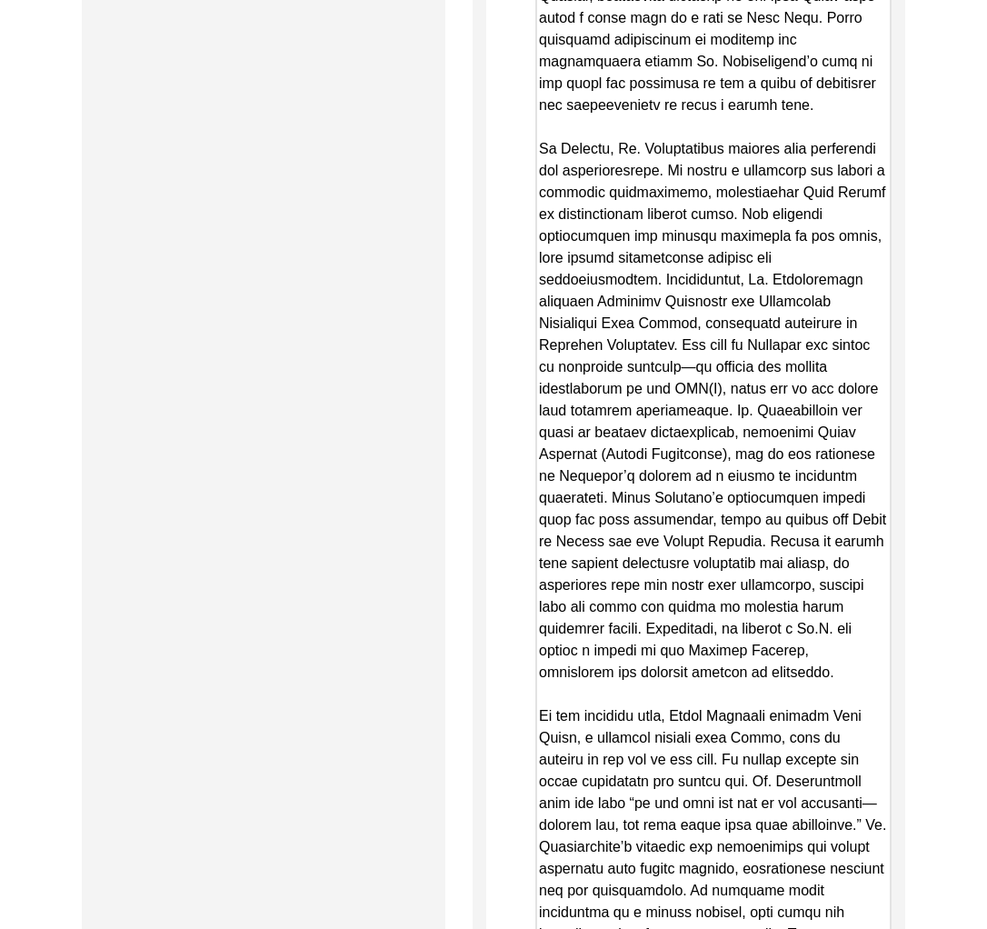
drag, startPoint x: 887, startPoint y: 480, endPoint x: 849, endPoint y: 872, distance: 394.2
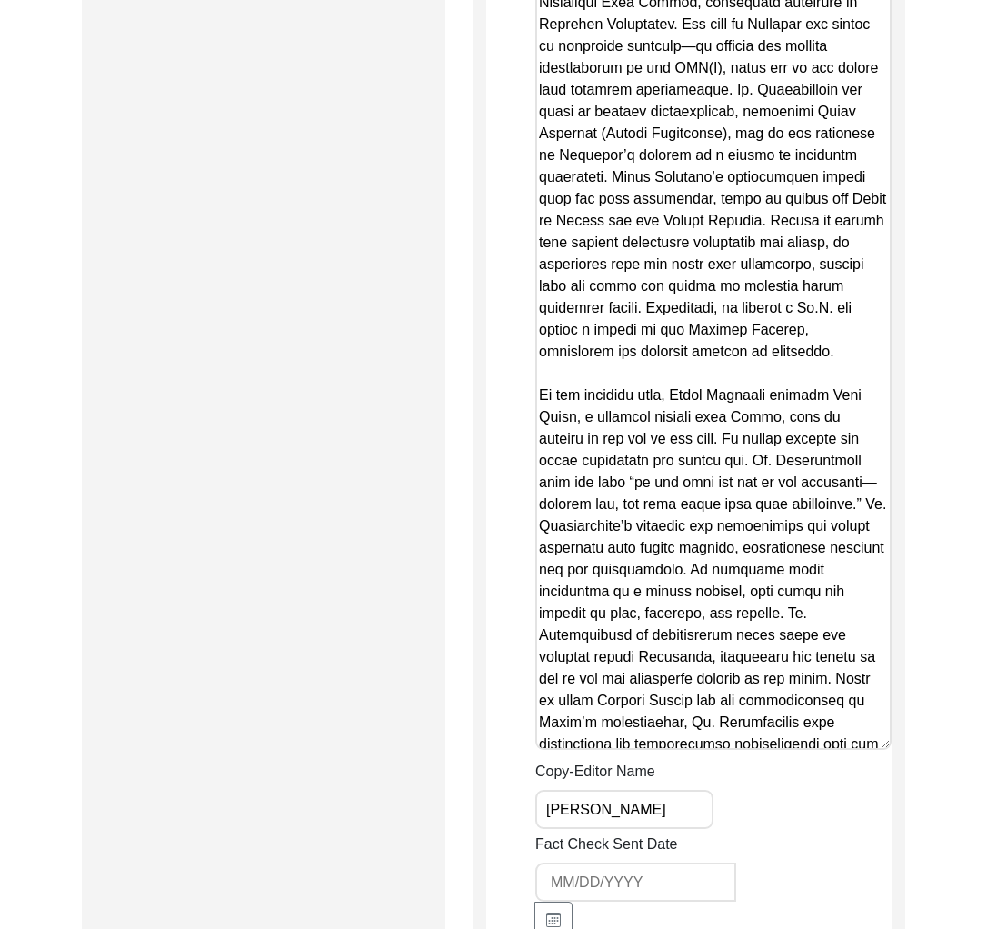
scroll to position [5610, 0]
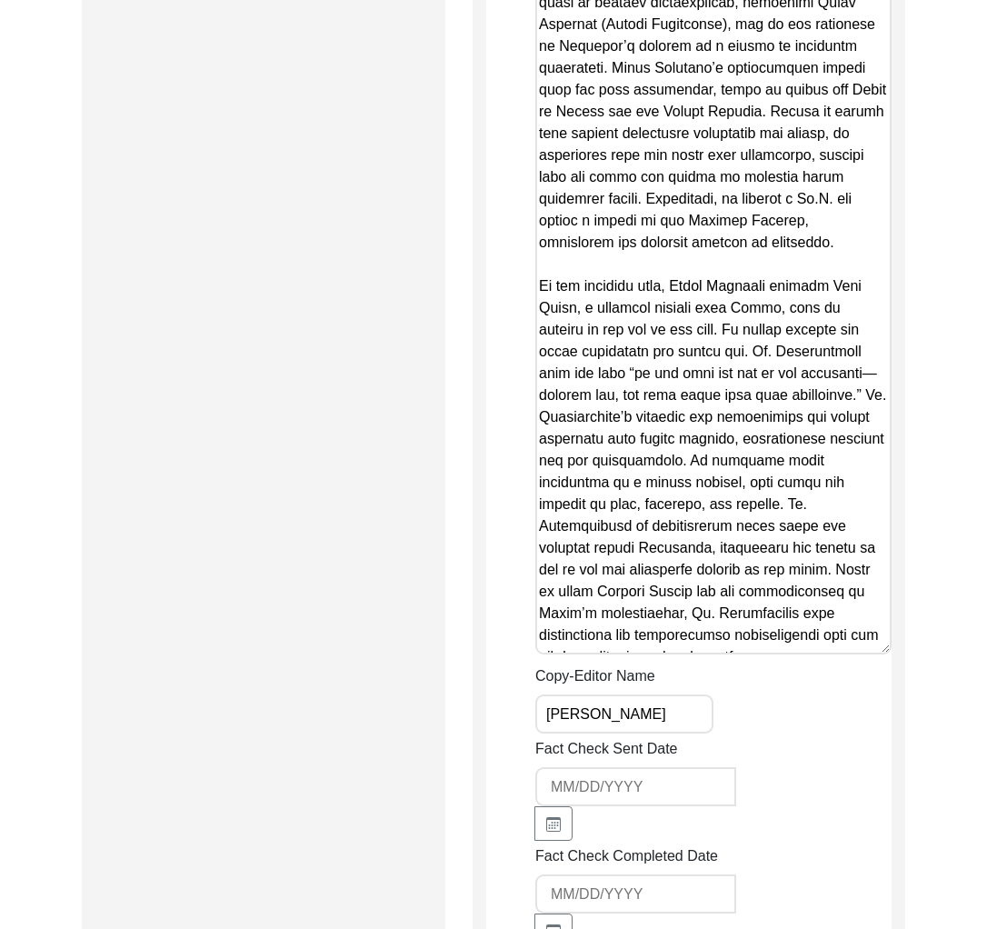
drag, startPoint x: 885, startPoint y: 546, endPoint x: 851, endPoint y: 560, distance: 36.3
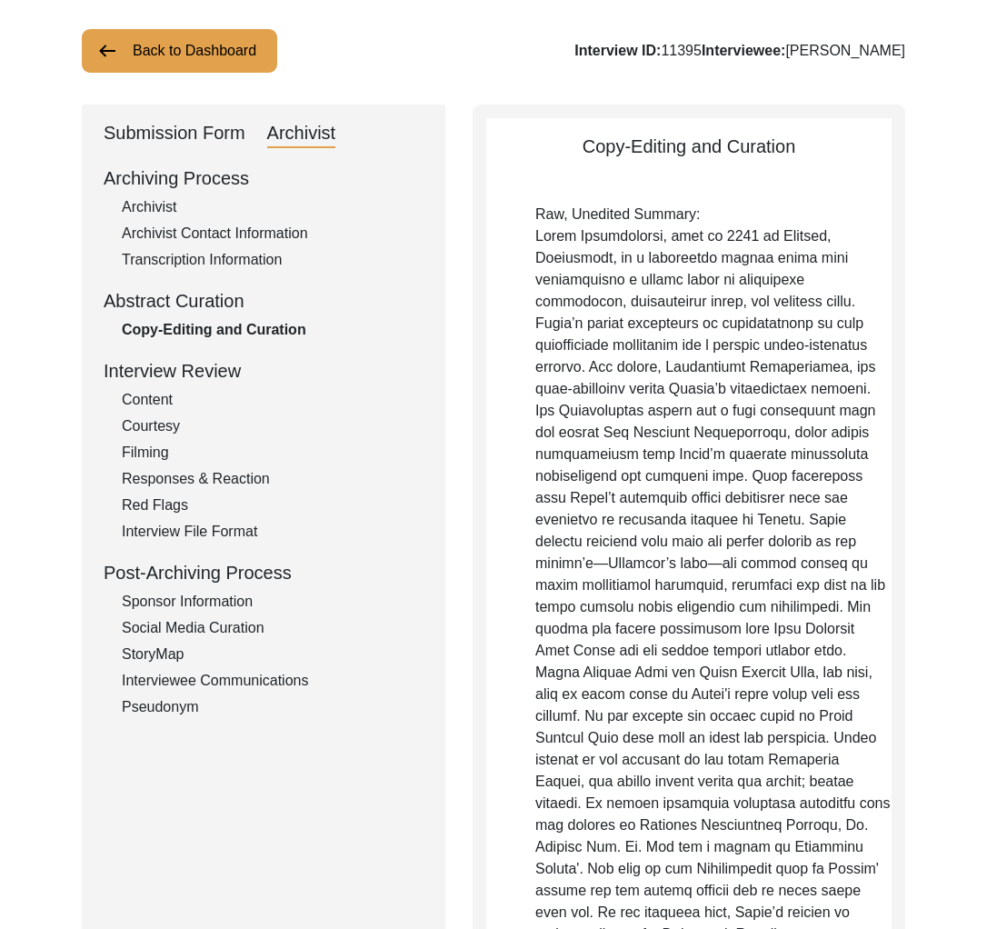
scroll to position [0, 0]
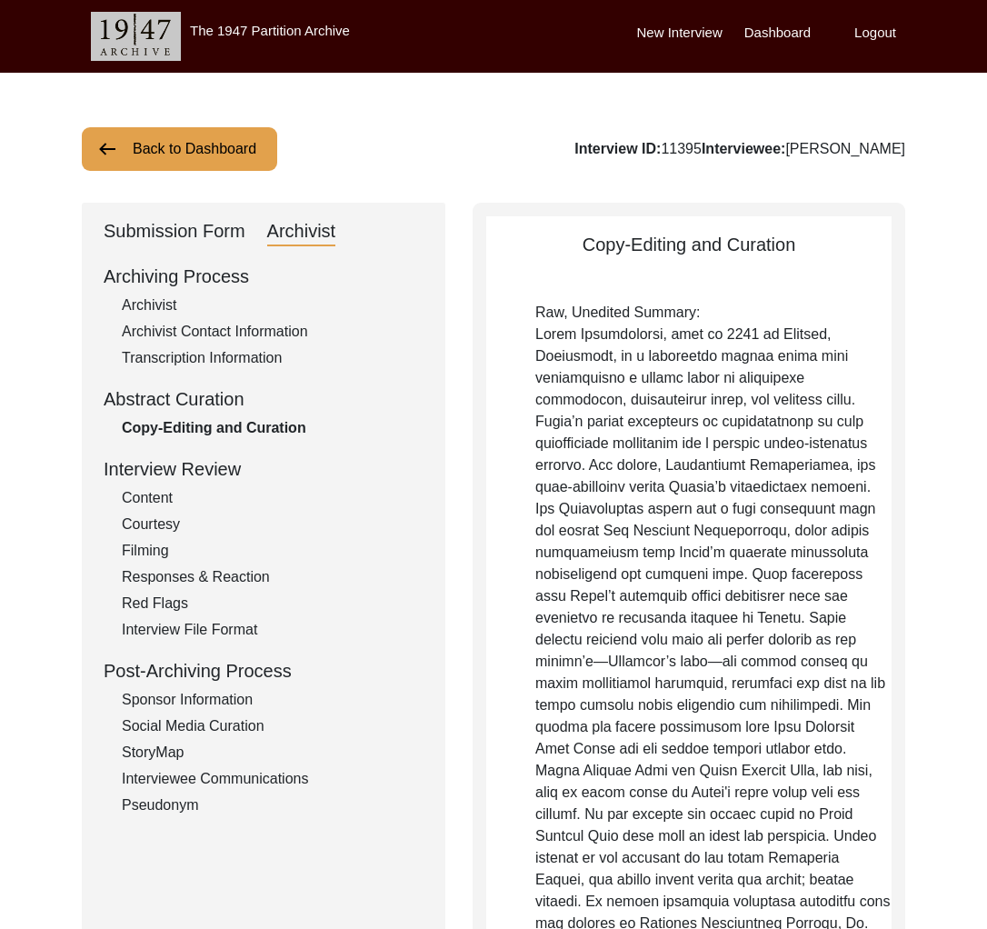
click at [199, 152] on button "Back to Dashboard" at bounding box center [179, 149] width 195 height 44
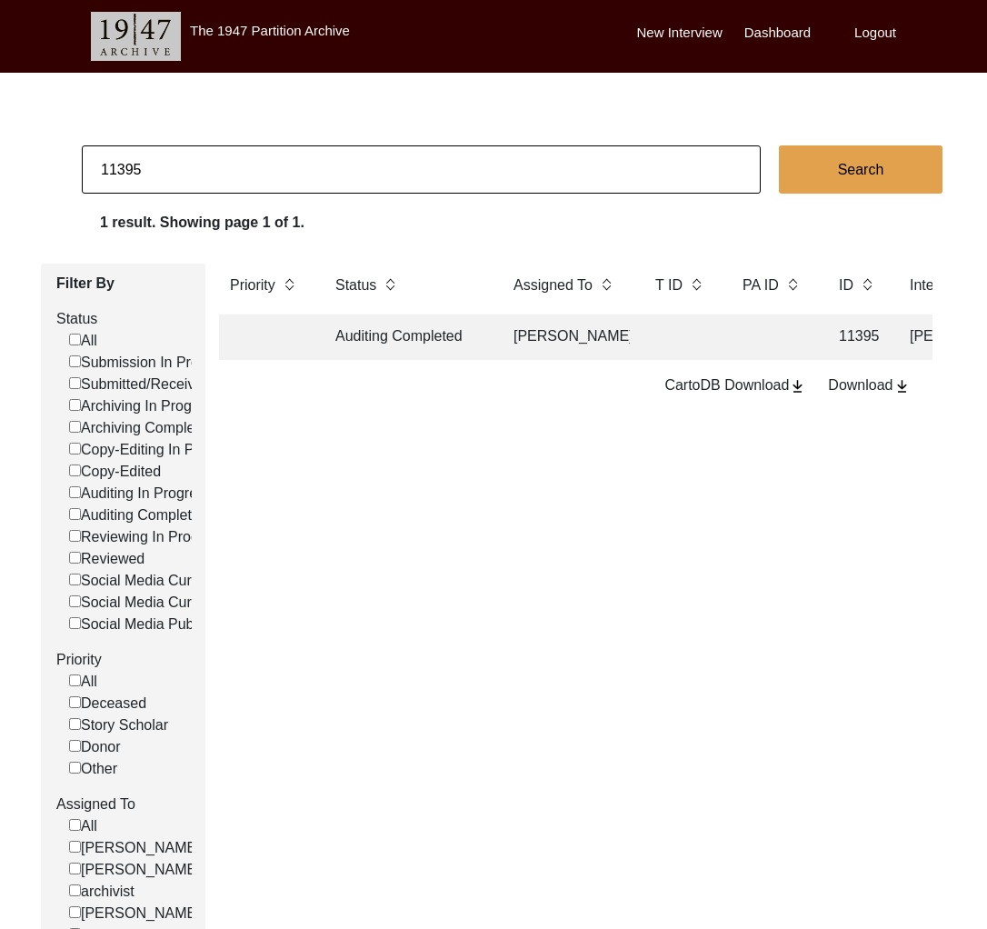
drag, startPoint x: 135, startPoint y: 174, endPoint x: 182, endPoint y: 176, distance: 46.4
click at [182, 176] on input "11395" at bounding box center [421, 169] width 679 height 48
type input "11396"
checkbox input "false"
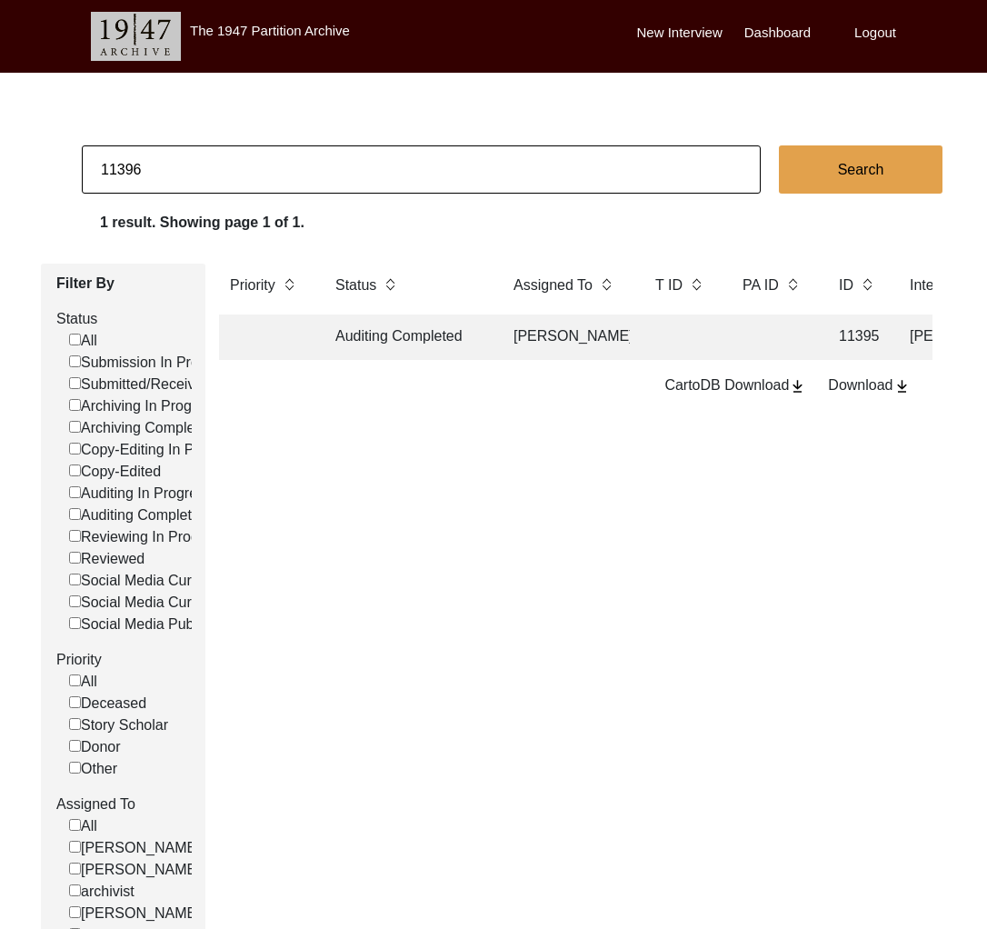
checkbox input "false"
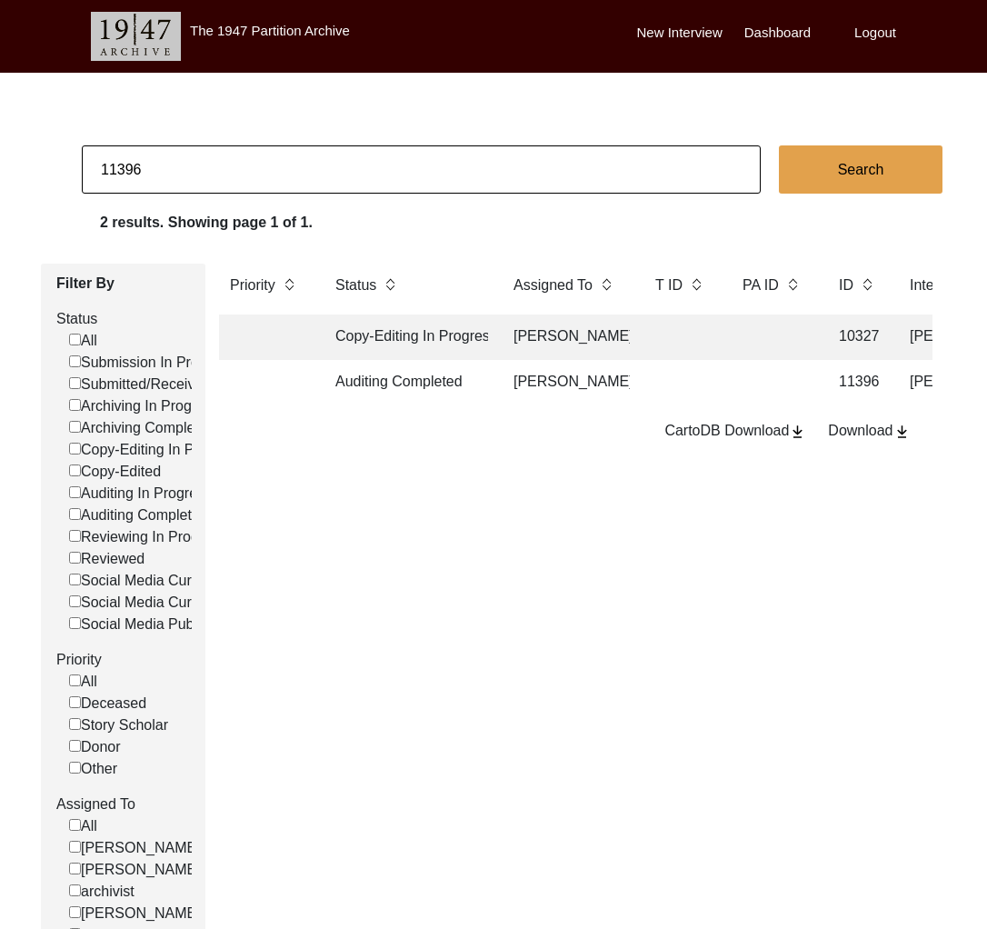
click at [410, 385] on td "Auditing Completed" at bounding box center [406, 382] width 164 height 45
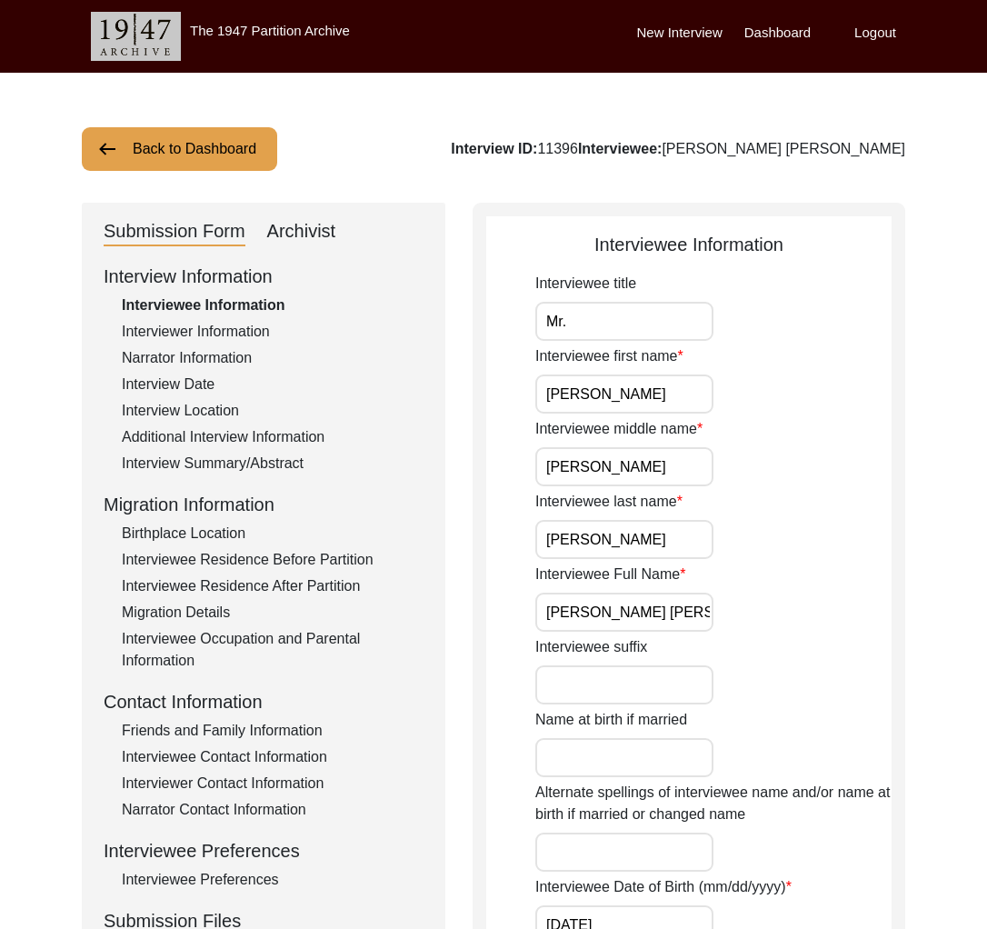
click at [305, 240] on div "Archivist" at bounding box center [301, 231] width 69 height 29
select select "442"
select select "Auditing Completed"
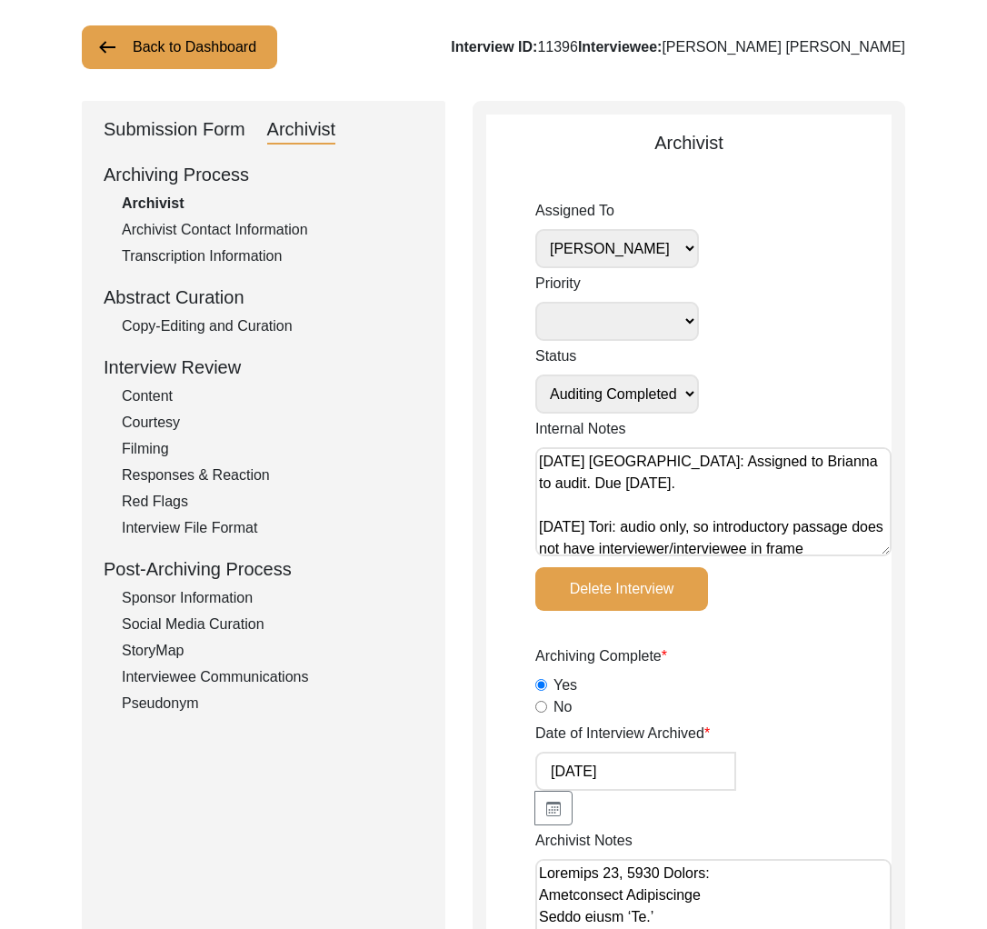
scroll to position [125, 0]
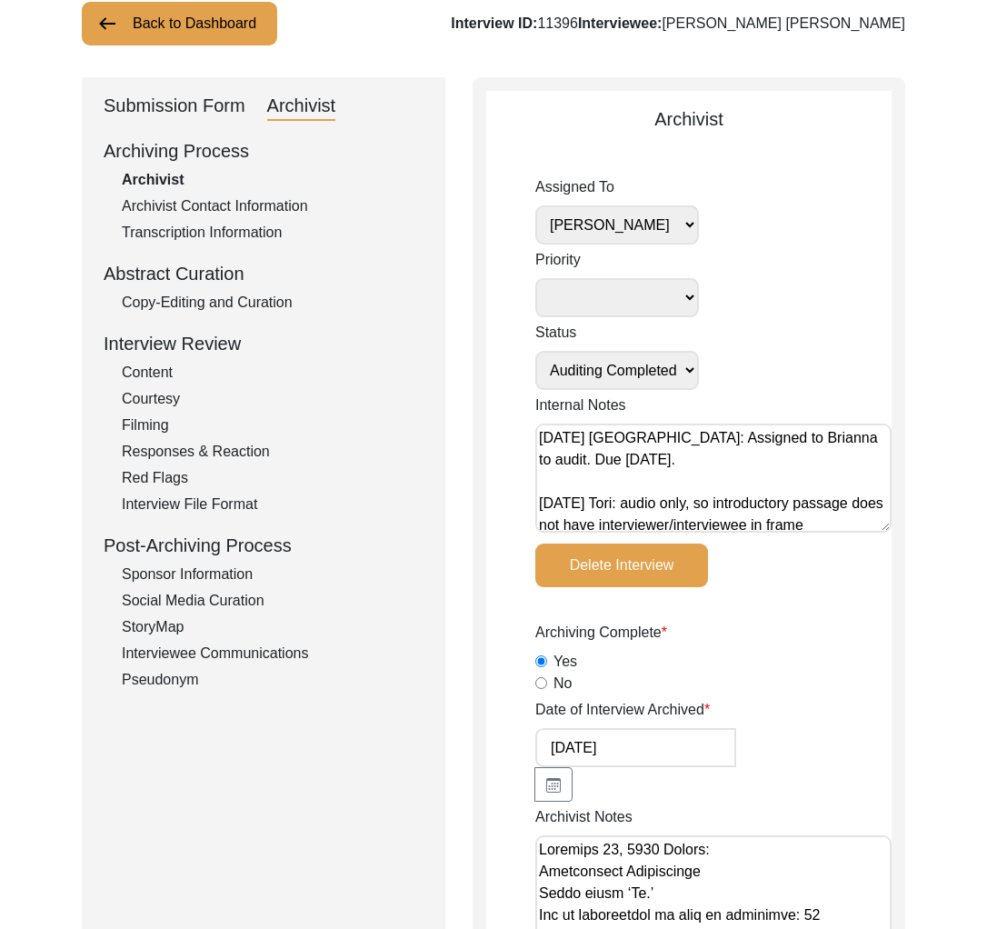
click at [233, 211] on div "Archivist Contact Information" at bounding box center [273, 206] width 302 height 22
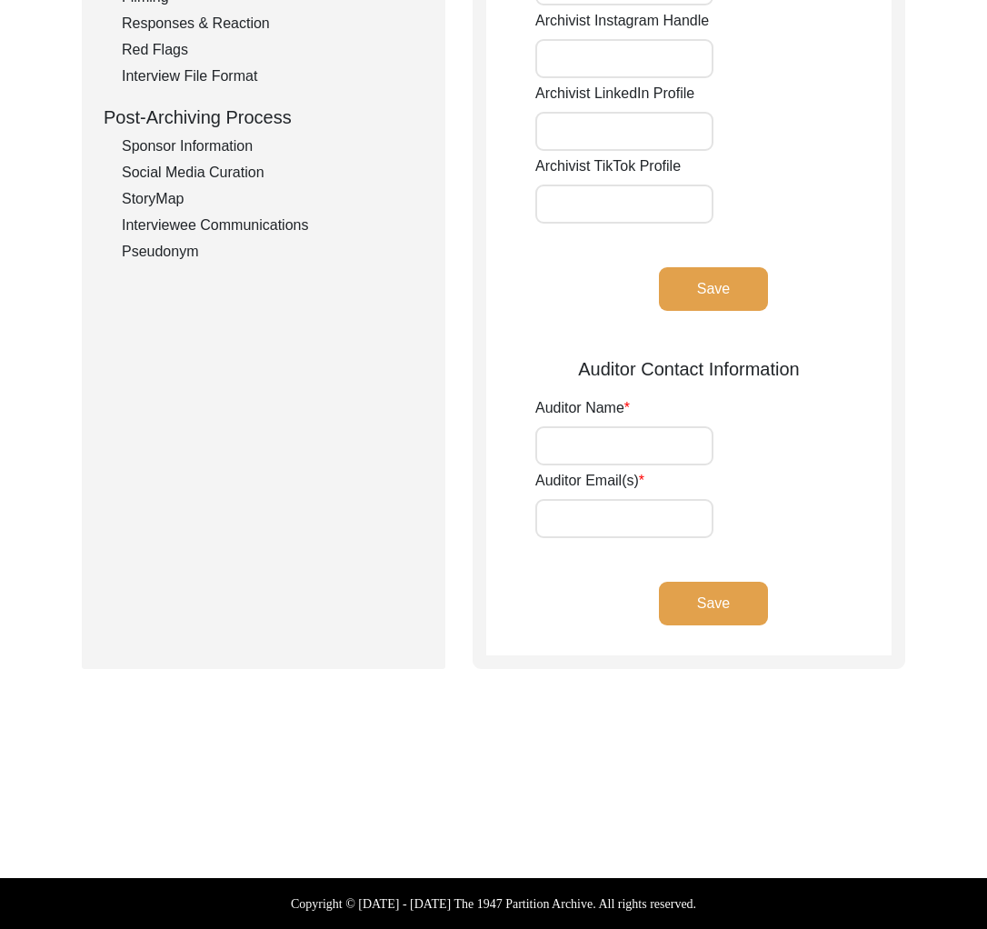
scroll to position [0, 0]
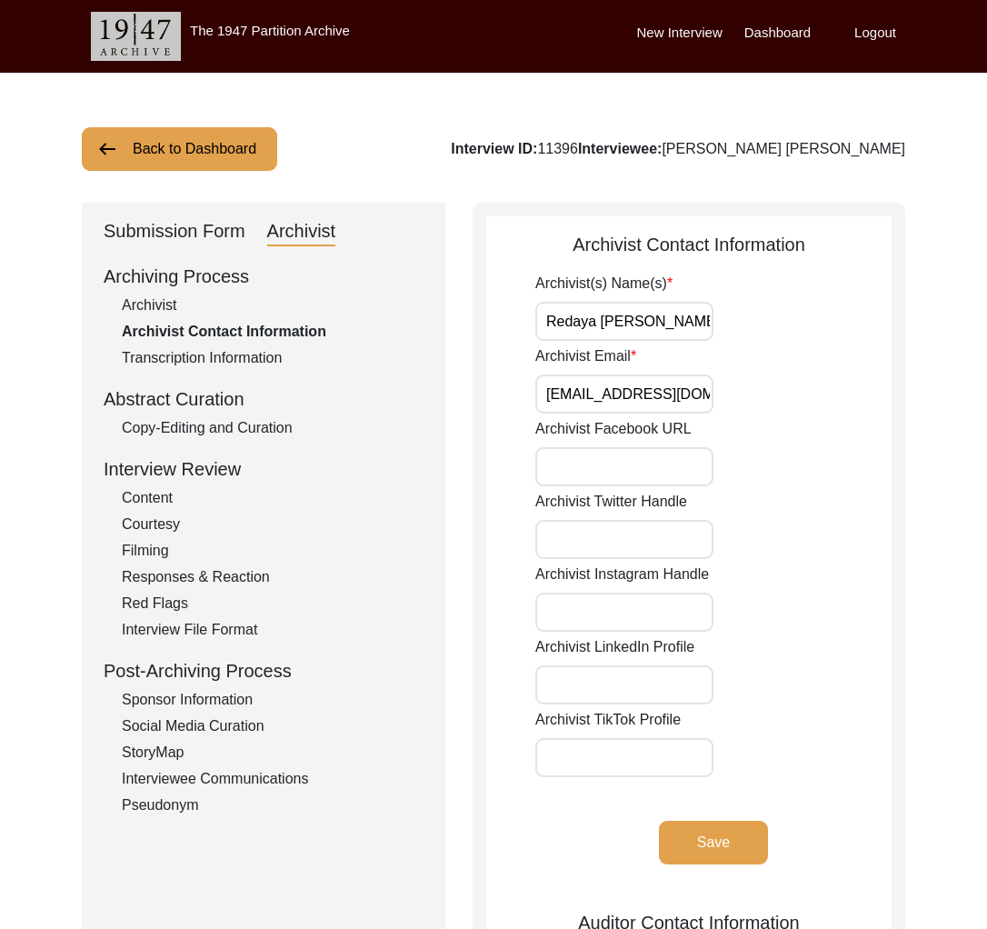
click at [189, 235] on div "Submission Form" at bounding box center [175, 231] width 142 height 29
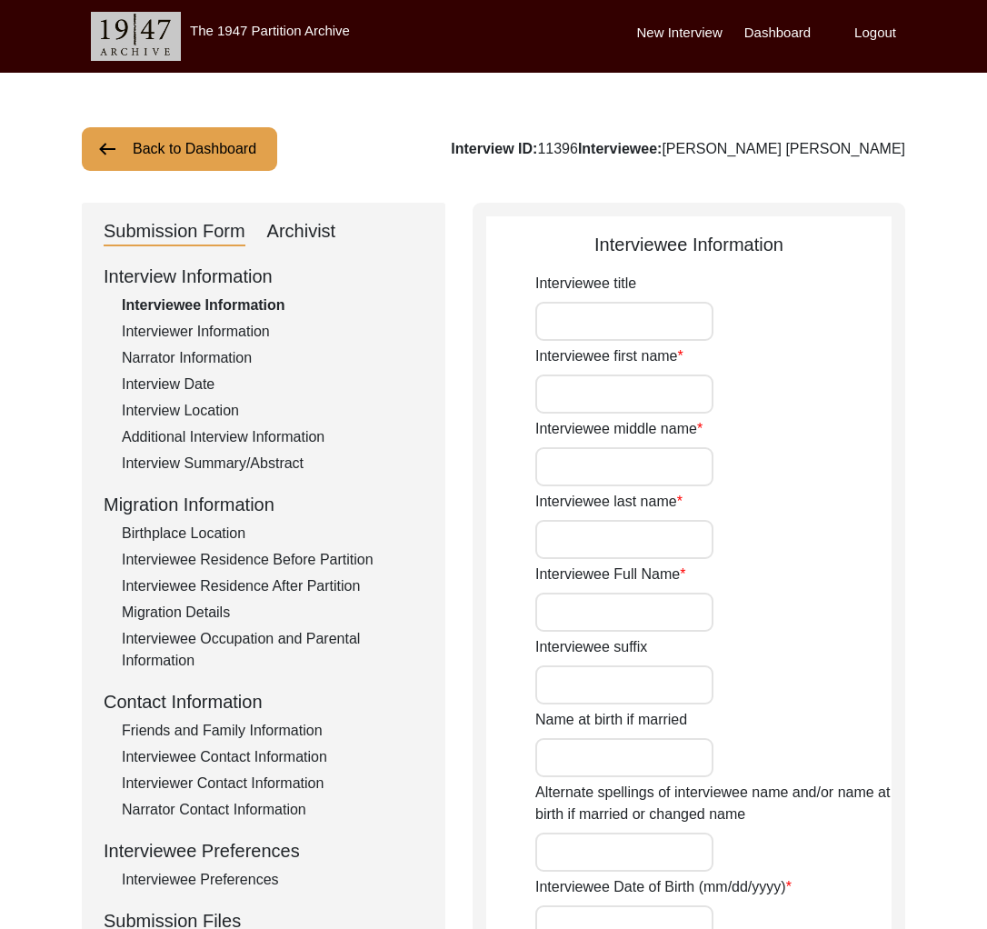
type input "Mr."
type input "[PERSON_NAME]"
type input "[PERSON_NAME] [PERSON_NAME]"
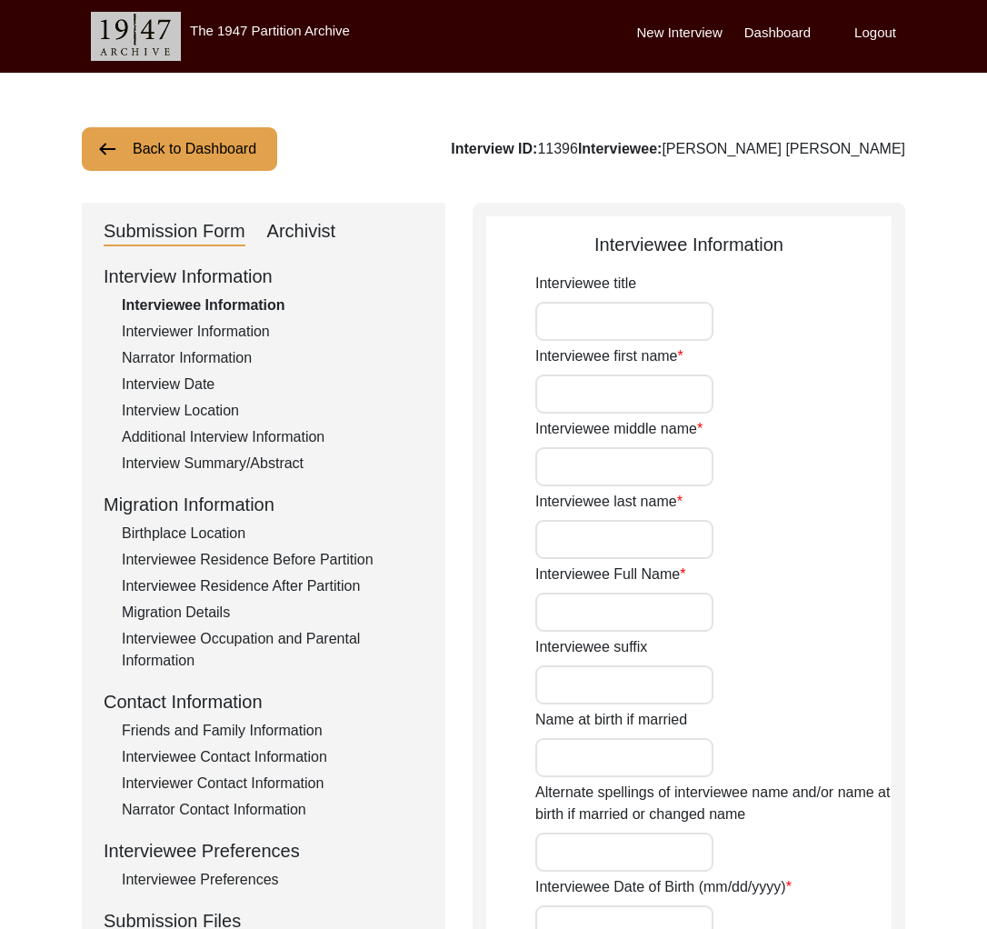
type input "[DATE]"
type input "86"
type input "[DEMOGRAPHIC_DATA]"
type input "N/A"
type input "Bengali"
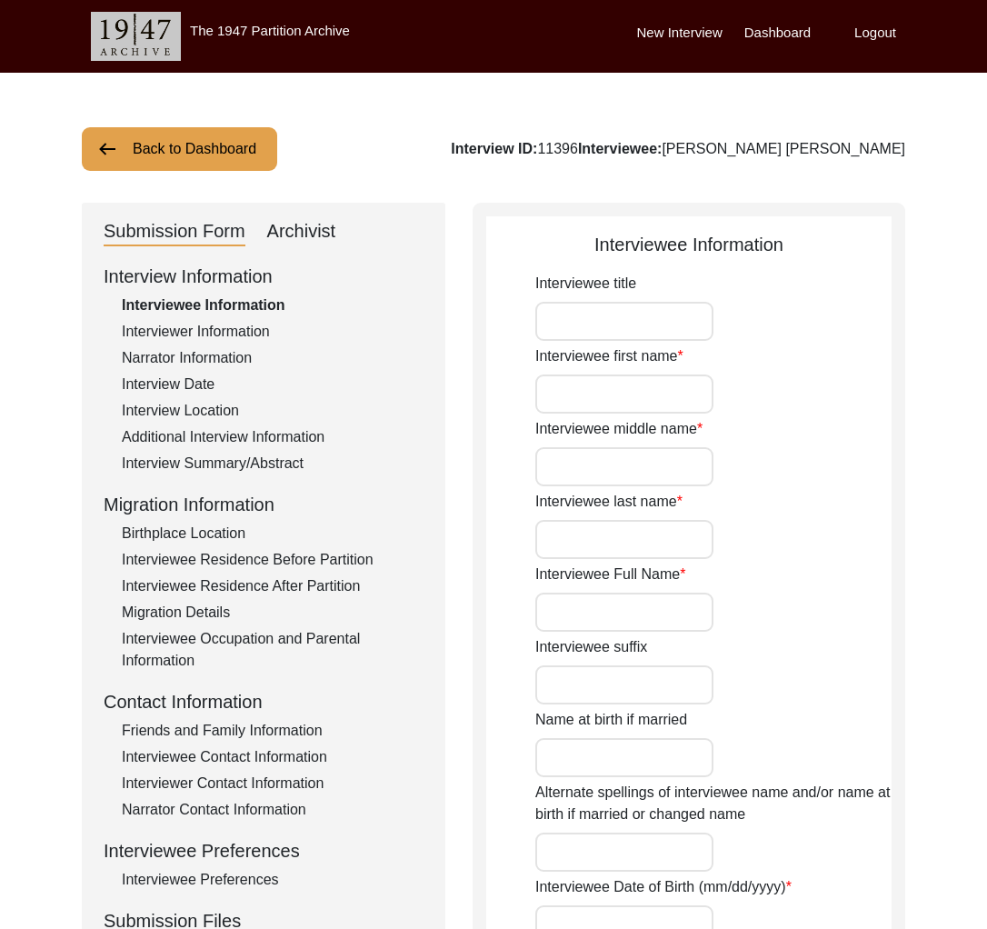
type input "[DEMOGRAPHIC_DATA]"
type input "Indian (Bengali)"
click at [232, 324] on div "Interviewer Information" at bounding box center [273, 332] width 302 height 22
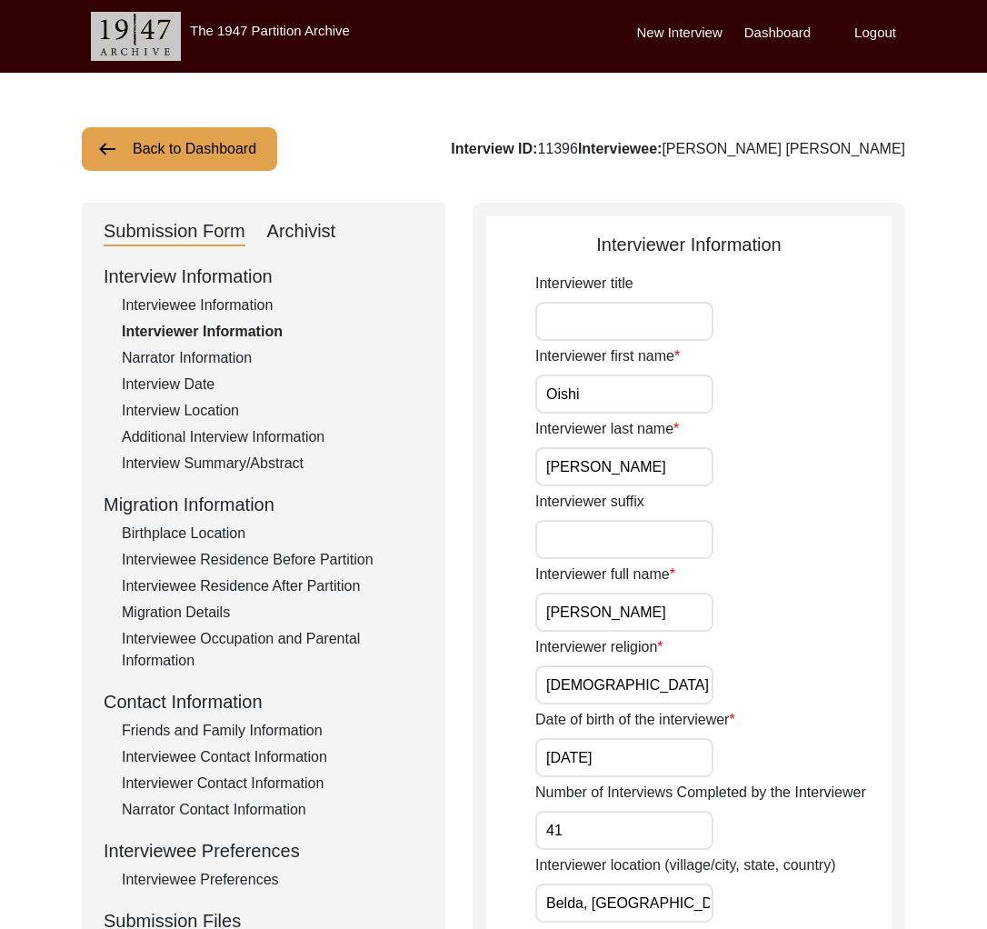
click at [225, 147] on button "Back to Dashboard" at bounding box center [179, 149] width 195 height 44
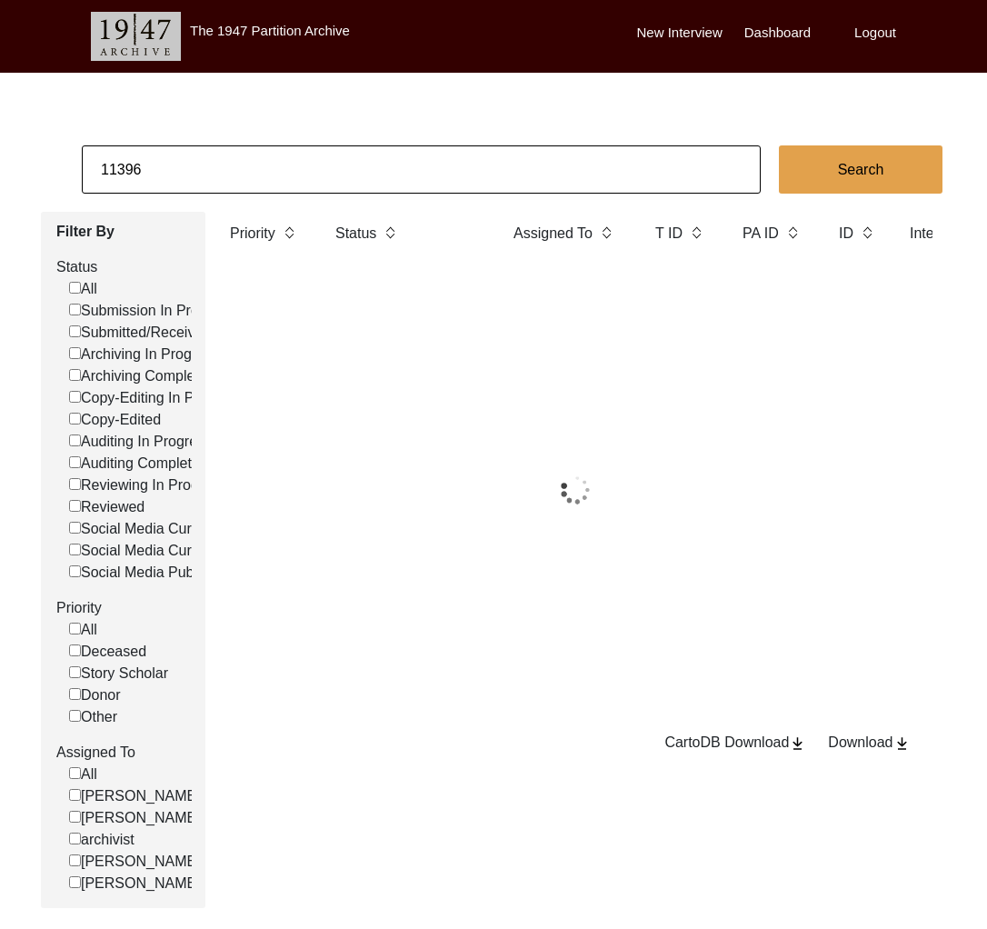
click at [245, 168] on input "11396" at bounding box center [421, 169] width 679 height 48
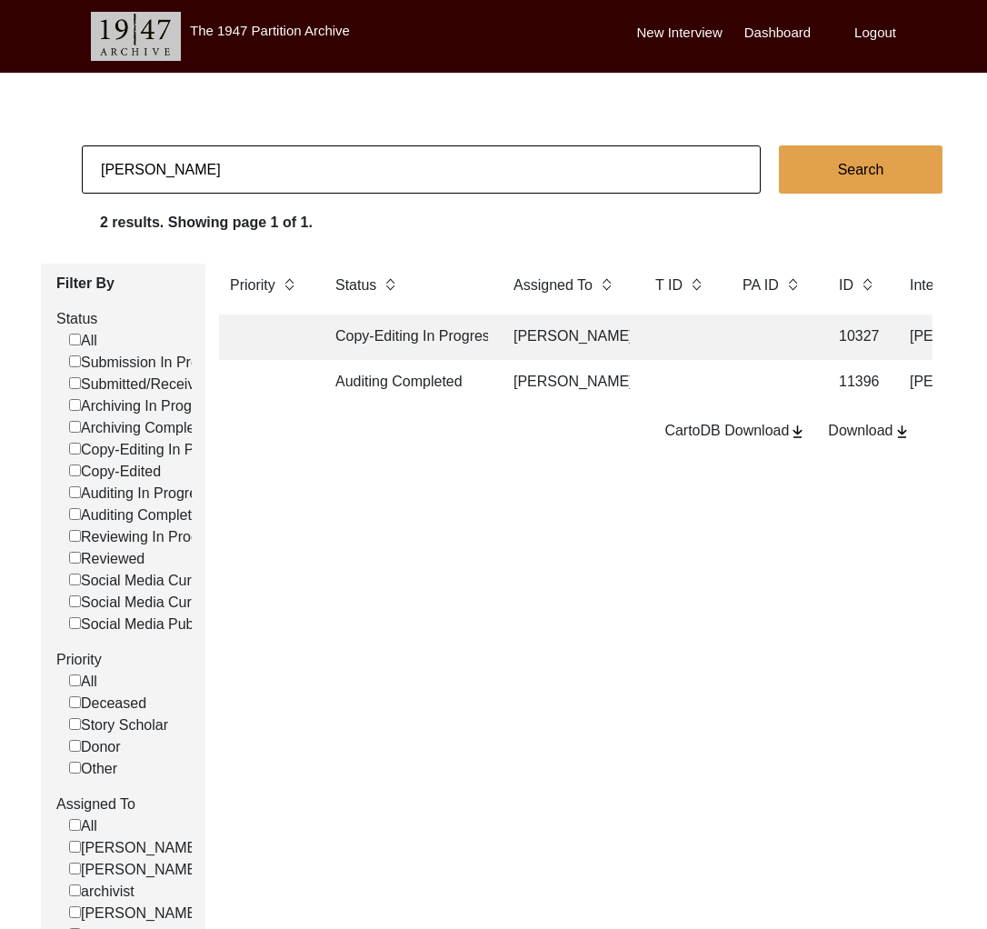
type input "[PERSON_NAME]"
checkbox input "false"
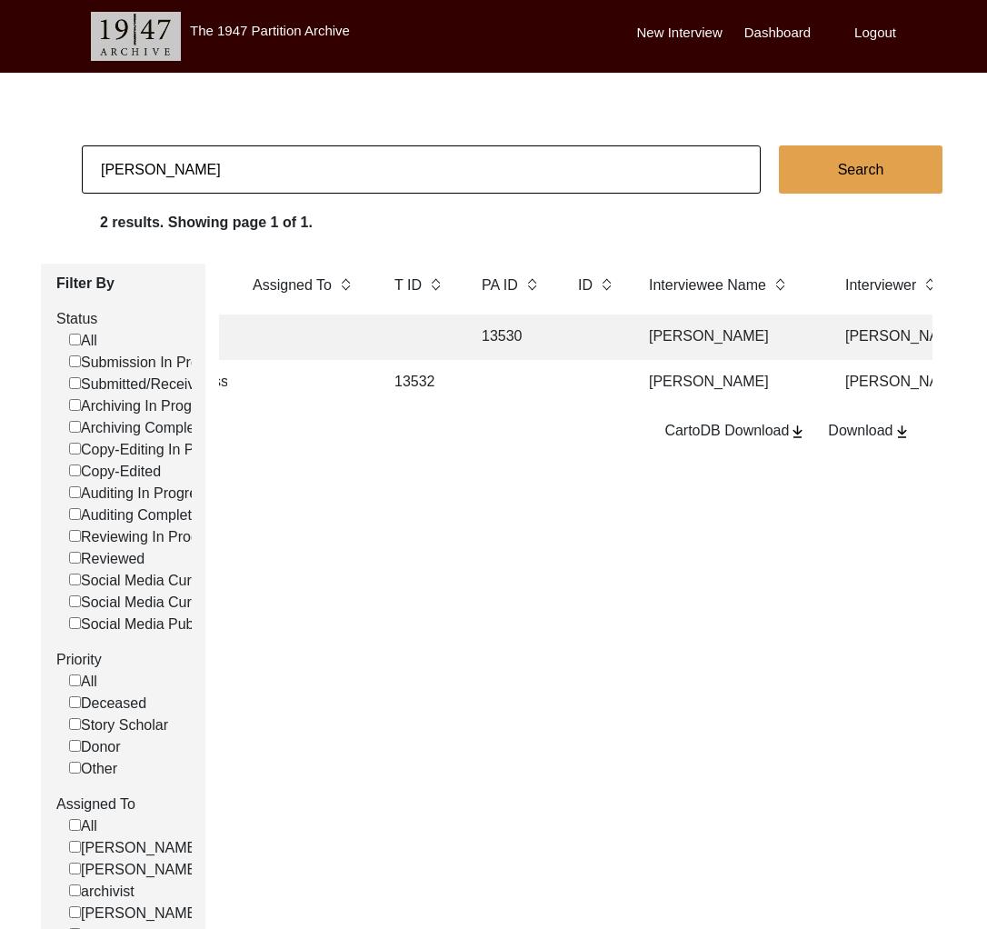
scroll to position [0, 525]
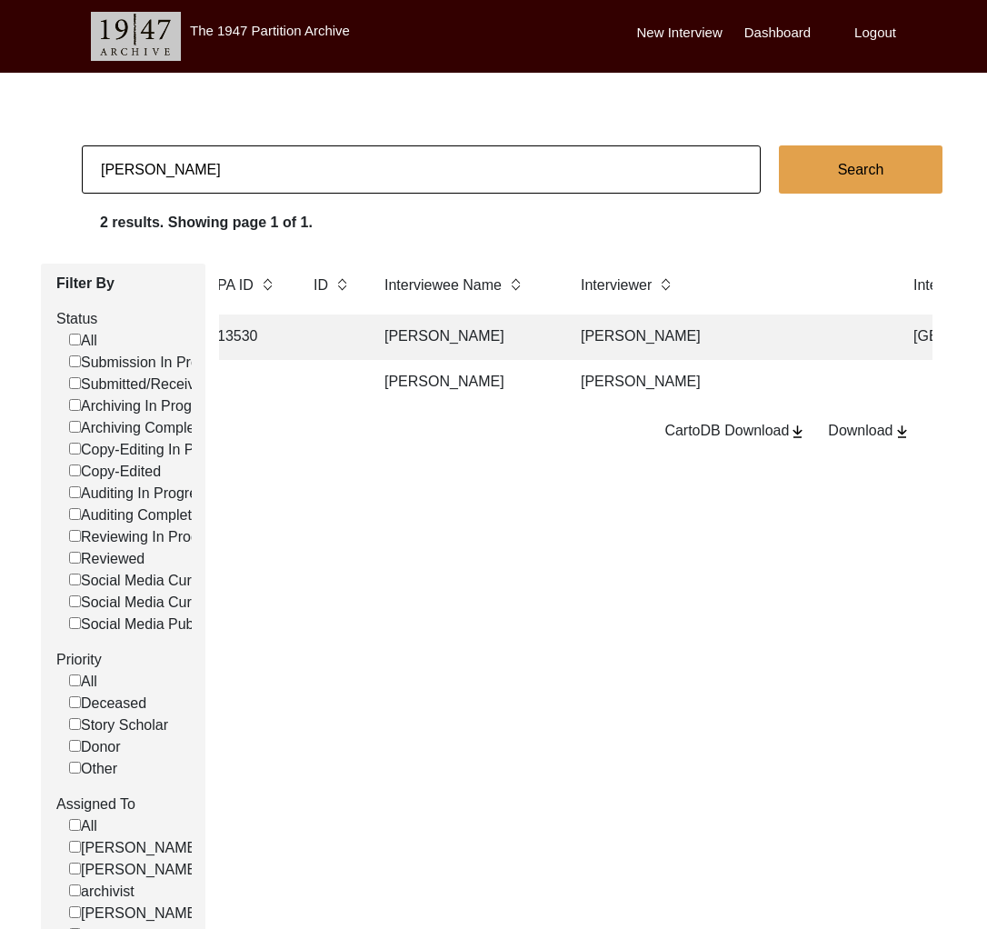
click at [619, 383] on td "[PERSON_NAME]" at bounding box center [729, 382] width 318 height 45
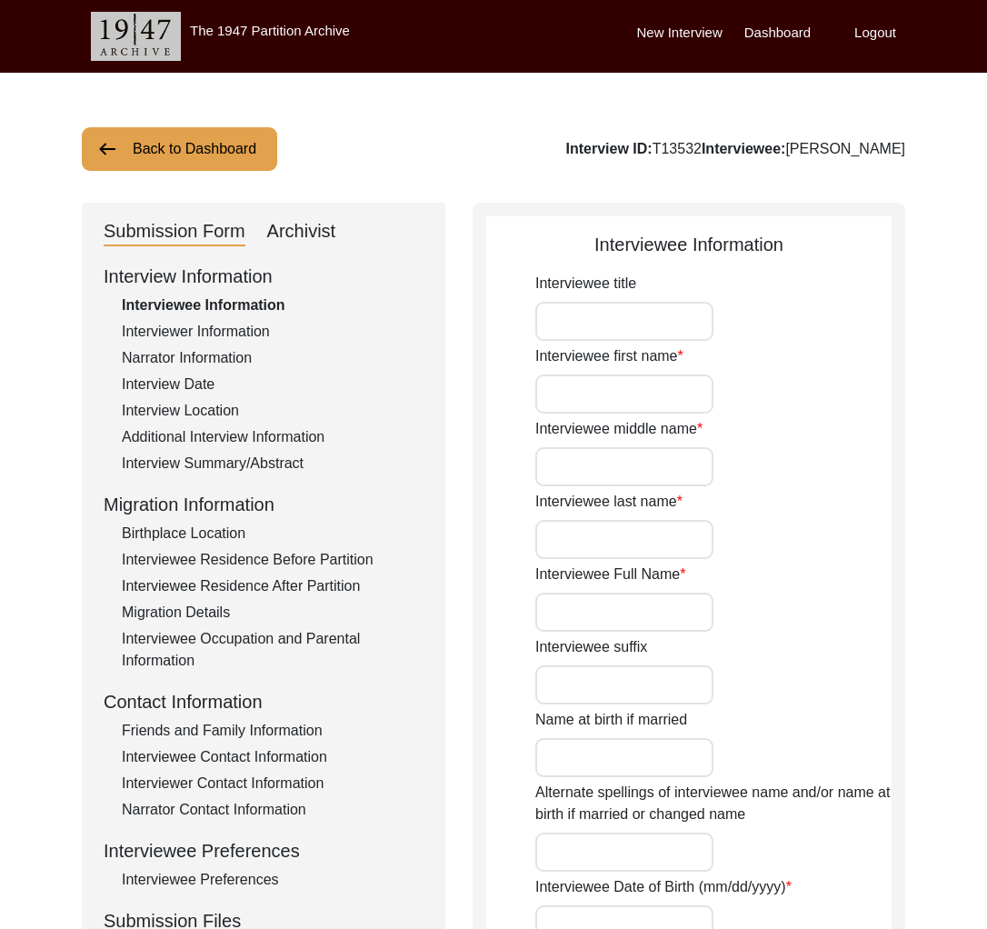
type input "[PERSON_NAME]"
type input "Baghi"
type input "[PERSON_NAME]"
type input "[DATE]"
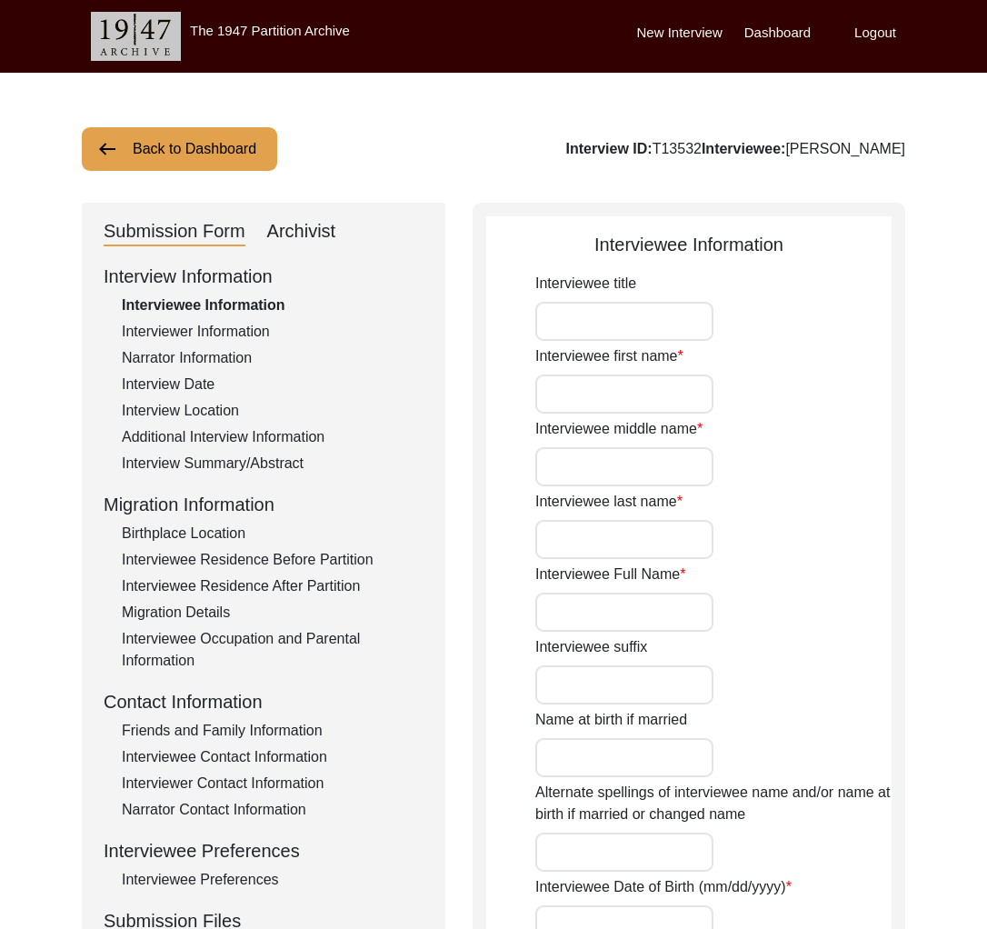
type input "83"
type input "[DEMOGRAPHIC_DATA]"
type input "Poonch Pahadi"
type input "[DEMOGRAPHIC_DATA]"
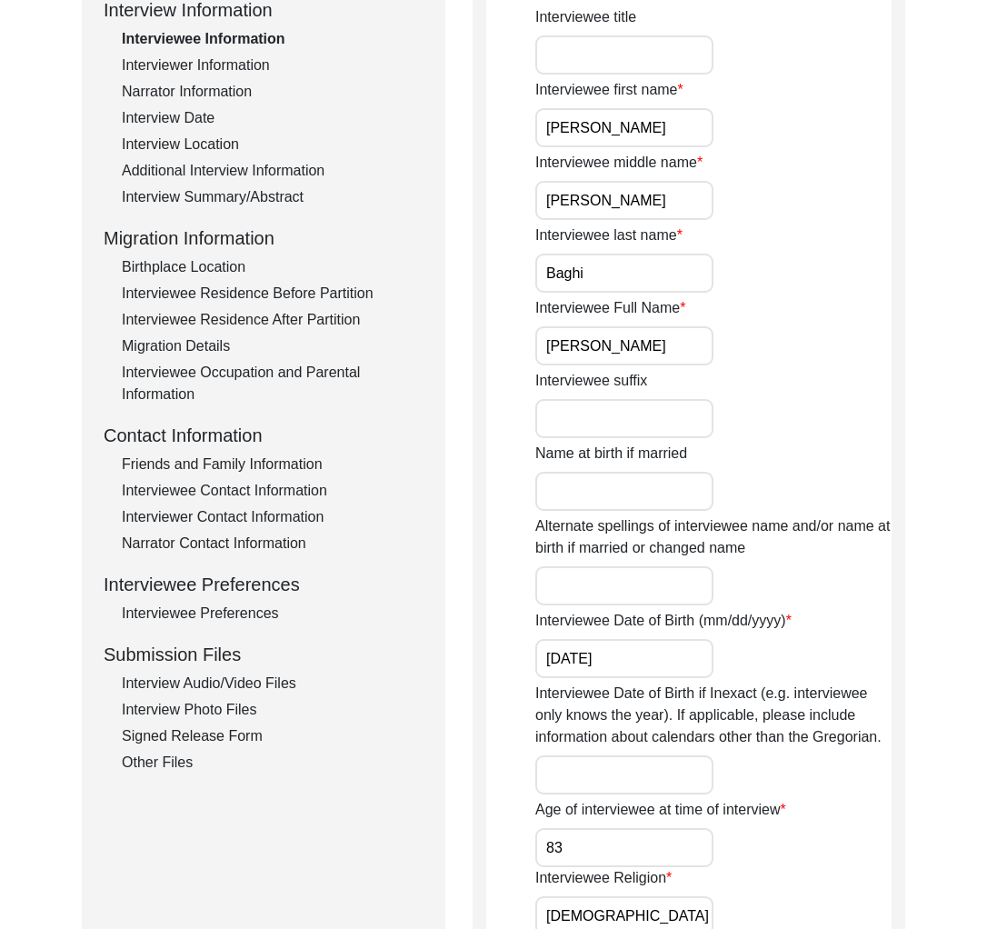
scroll to position [320, 0]
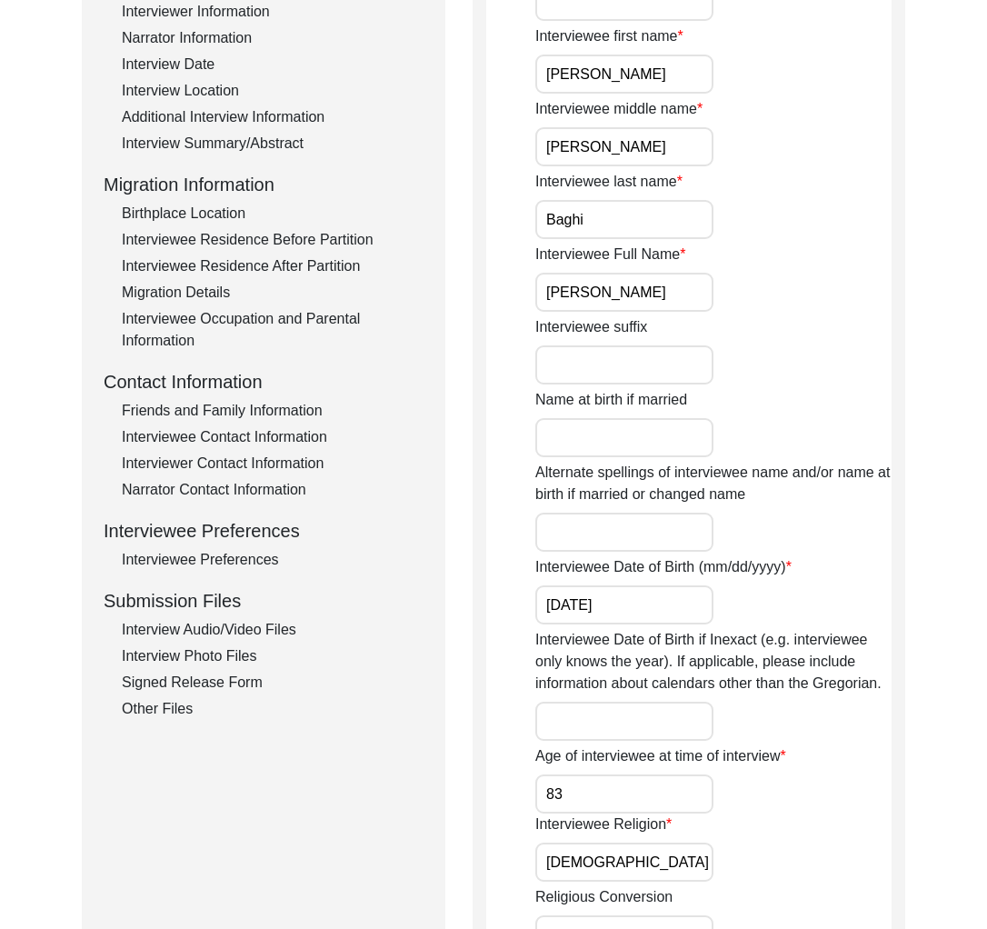
click at [238, 626] on div "Interview Audio/Video Files" at bounding box center [273, 630] width 302 height 22
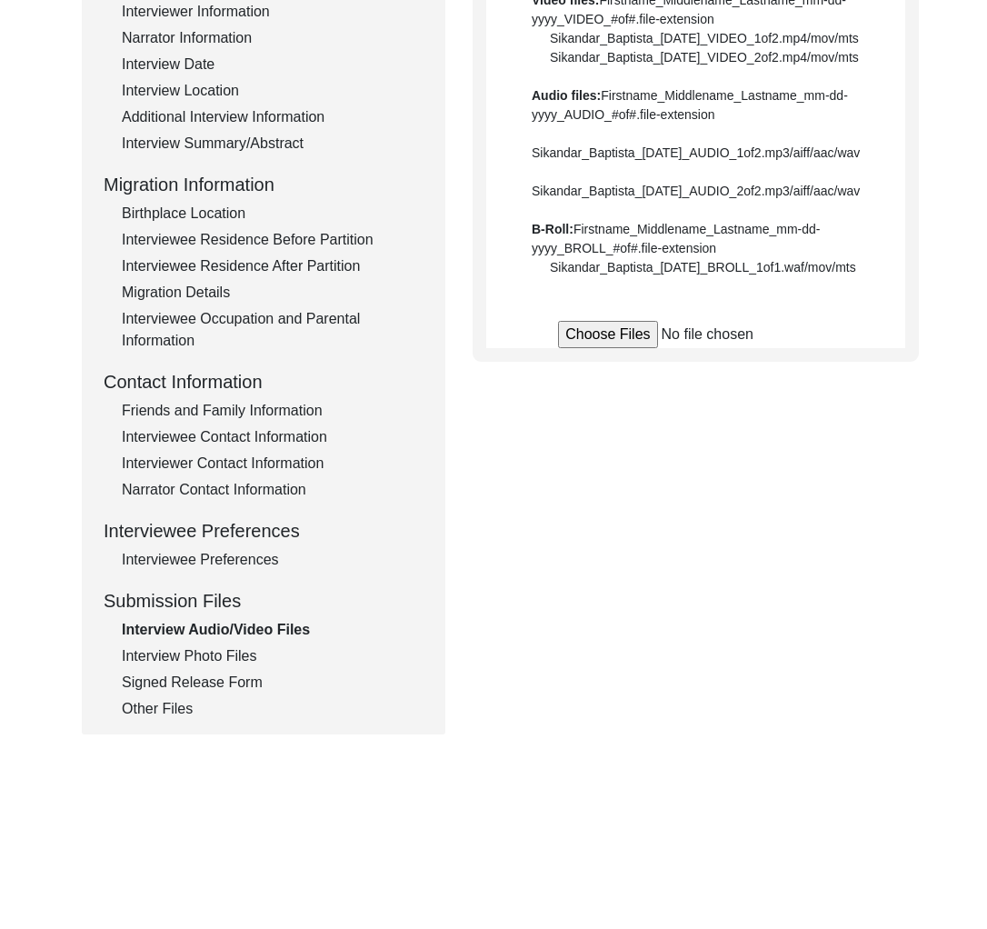
click at [229, 670] on div "Interview Information Interviewee Information Interviewer Information Narrator …" at bounding box center [264, 331] width 320 height 777
click at [225, 661] on div "Interview Photo Files" at bounding box center [273, 656] width 302 height 22
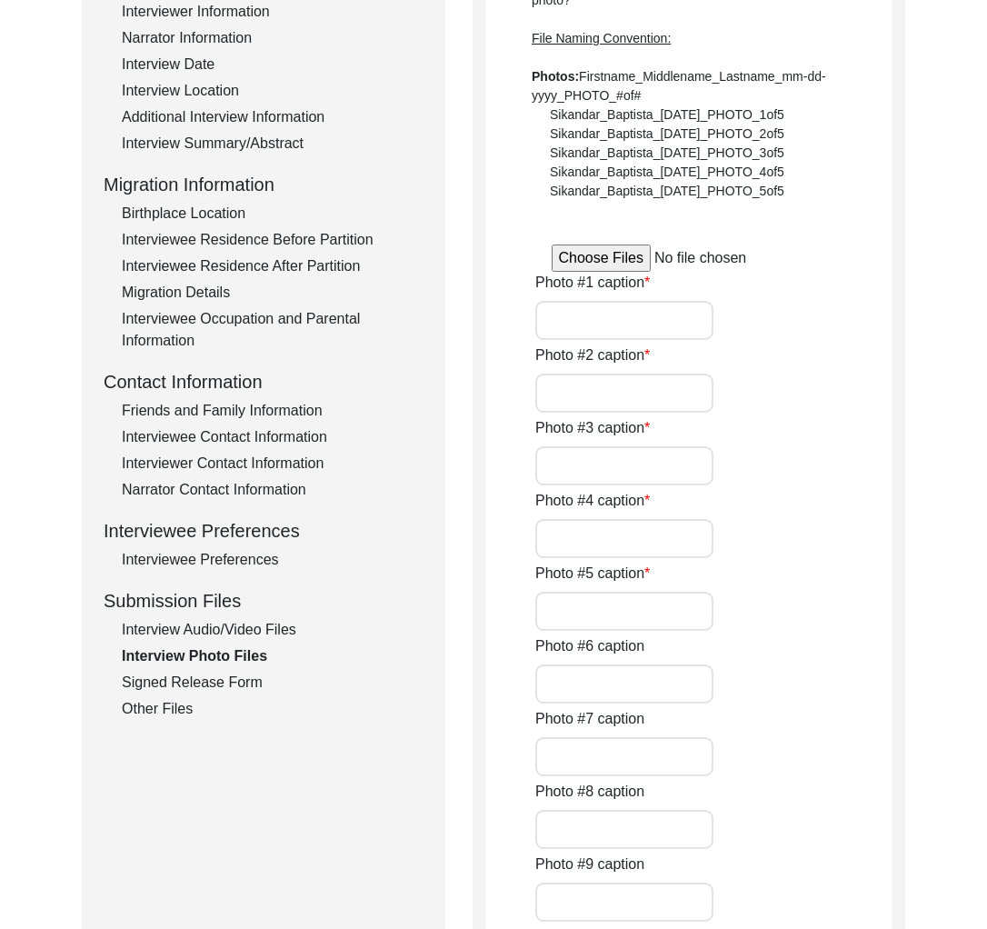
click at [221, 673] on div "Signed Release Form" at bounding box center [273, 682] width 302 height 22
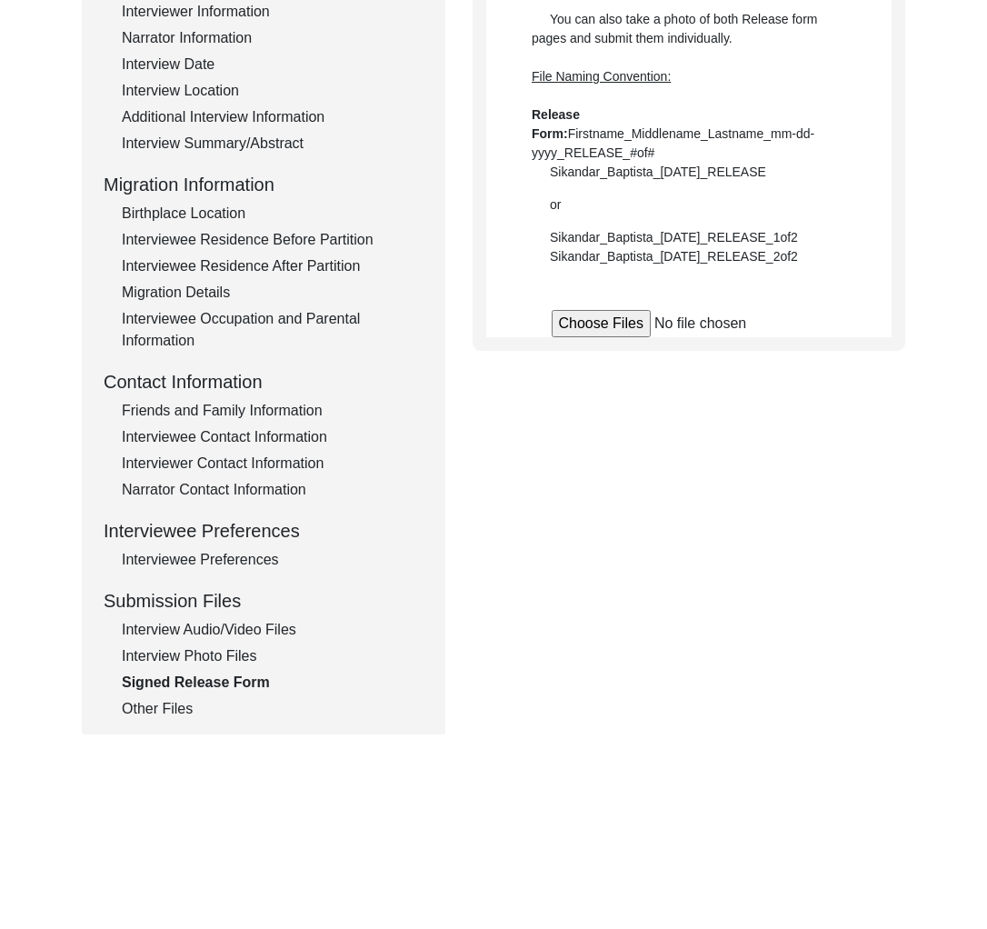
click at [186, 710] on div "Other Files" at bounding box center [273, 709] width 302 height 22
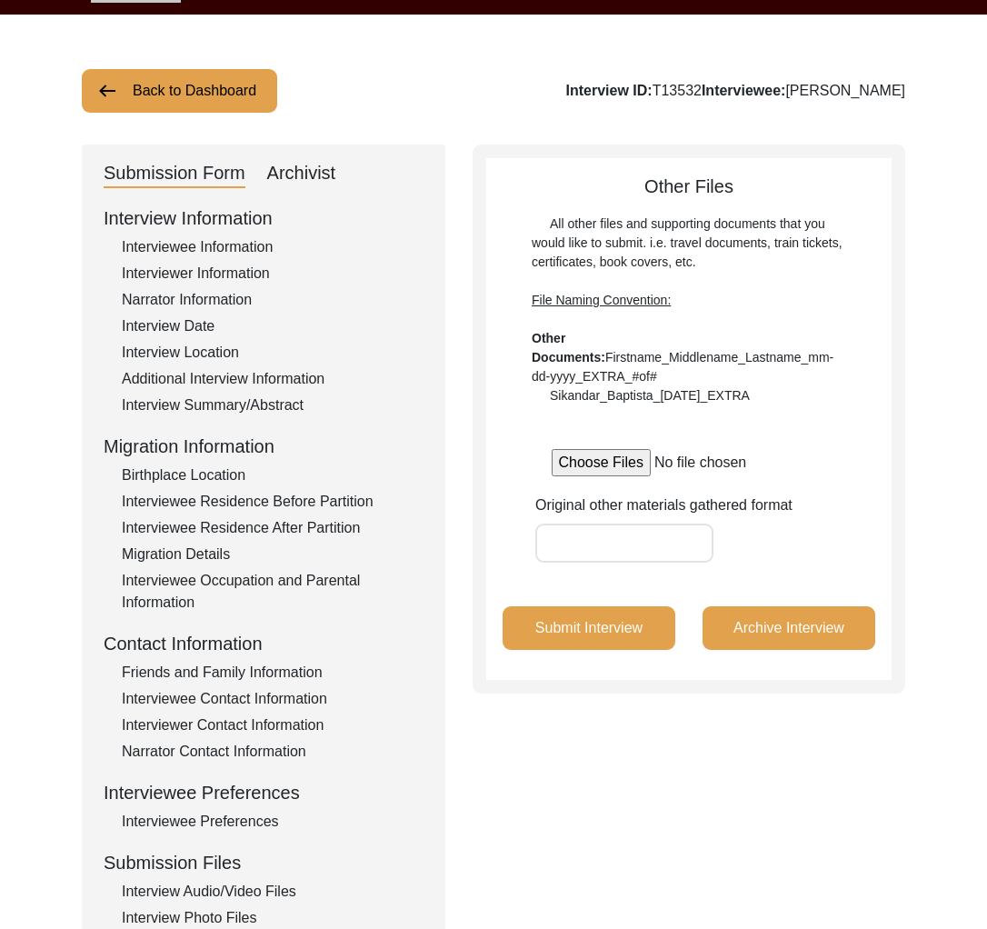
scroll to position [0, 0]
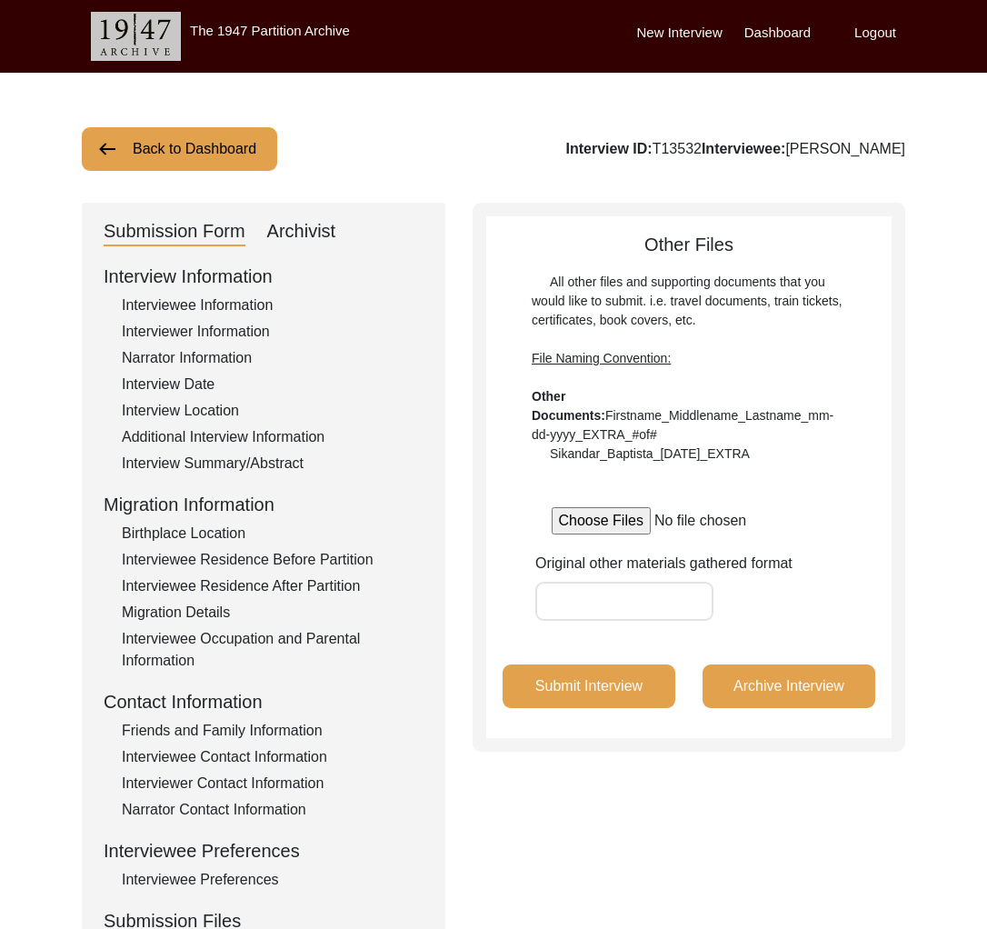
click at [209, 494] on div "Migration Information" at bounding box center [264, 504] width 320 height 27
click at [218, 426] on div "Additional Interview Information" at bounding box center [273, 437] width 302 height 22
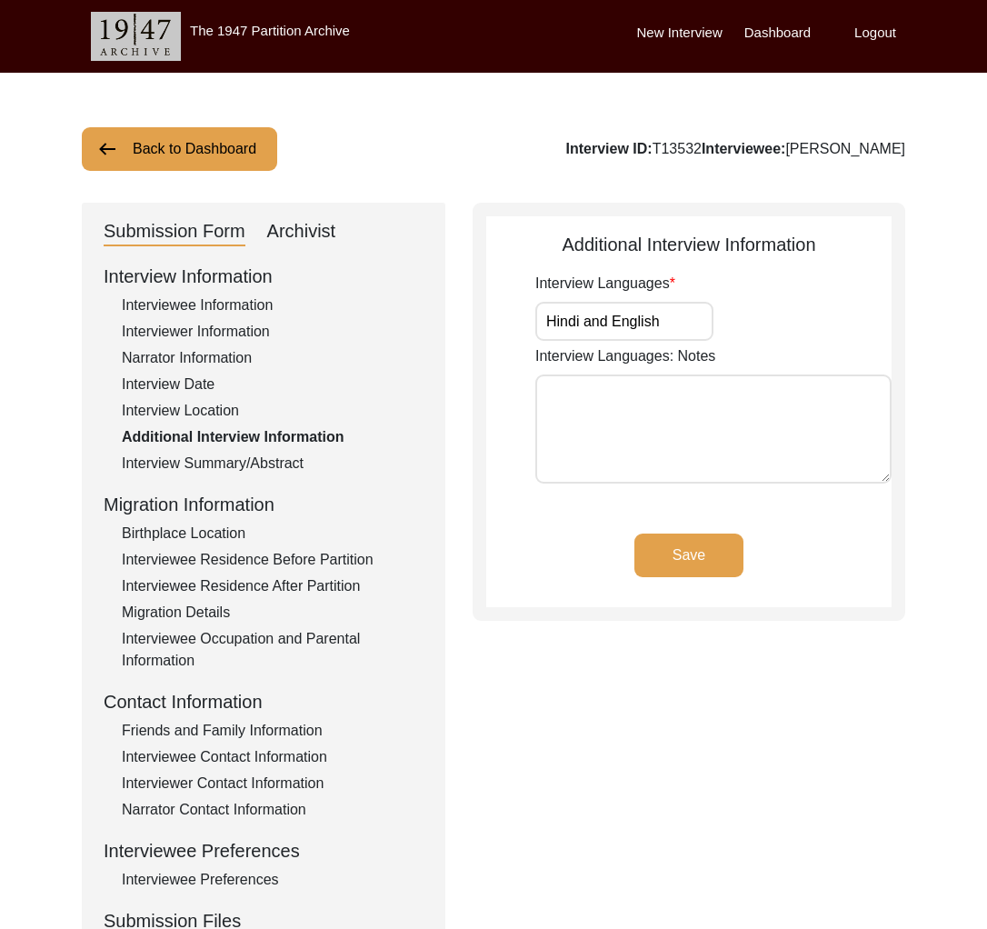
click at [217, 408] on div "Interview Location" at bounding box center [273, 411] width 302 height 22
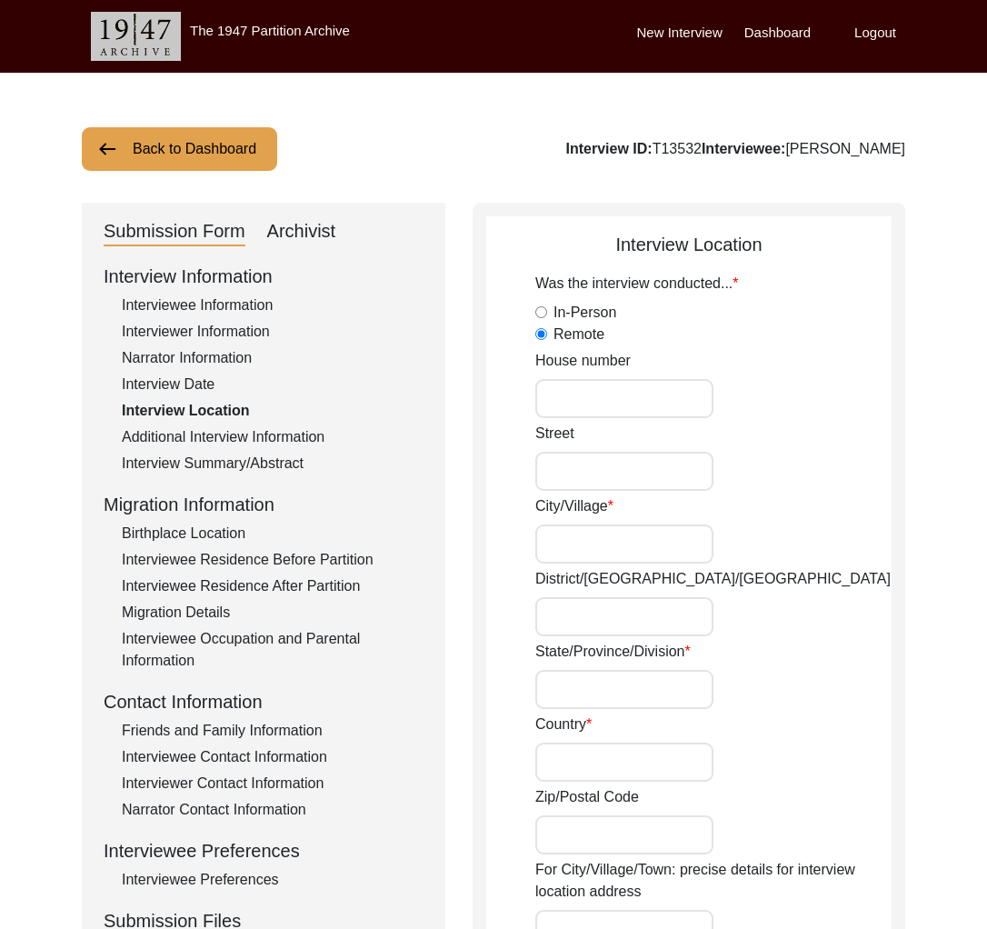
click at [224, 446] on div "Additional Interview Information" at bounding box center [273, 437] width 302 height 22
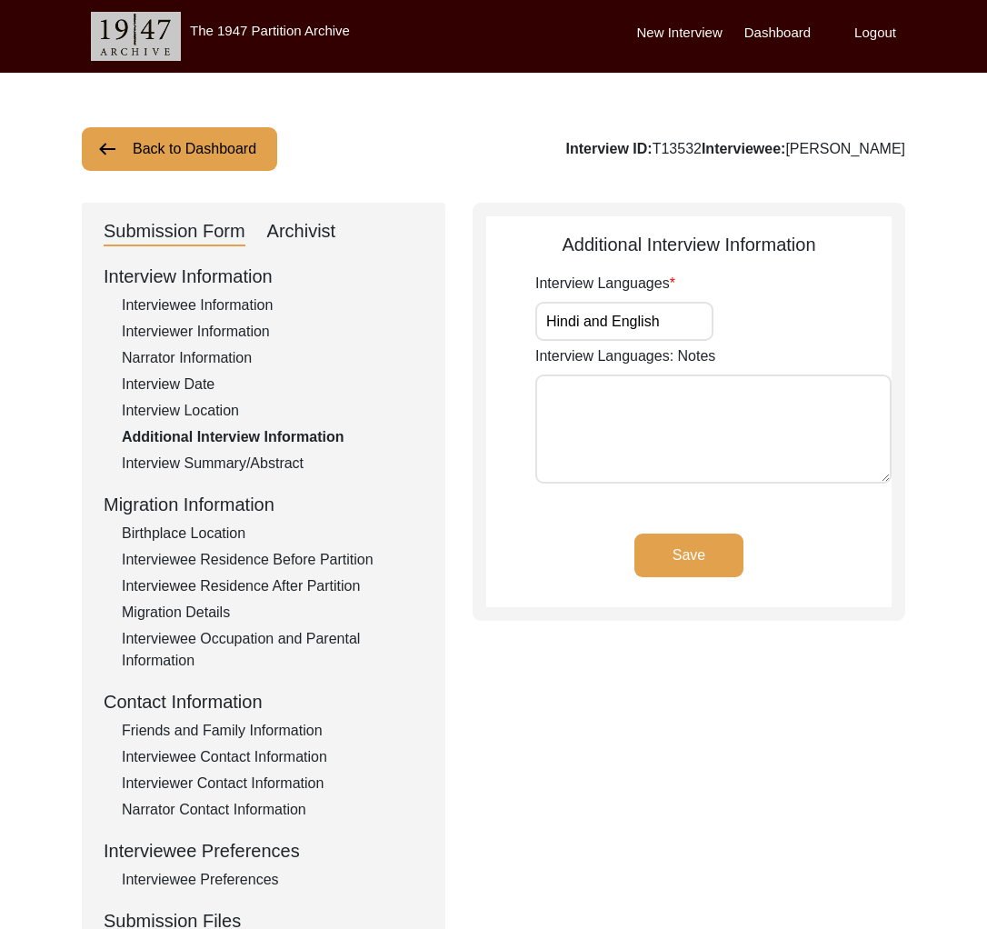
click at [221, 468] on div "Interview Summary/Abstract" at bounding box center [273, 463] width 302 height 22
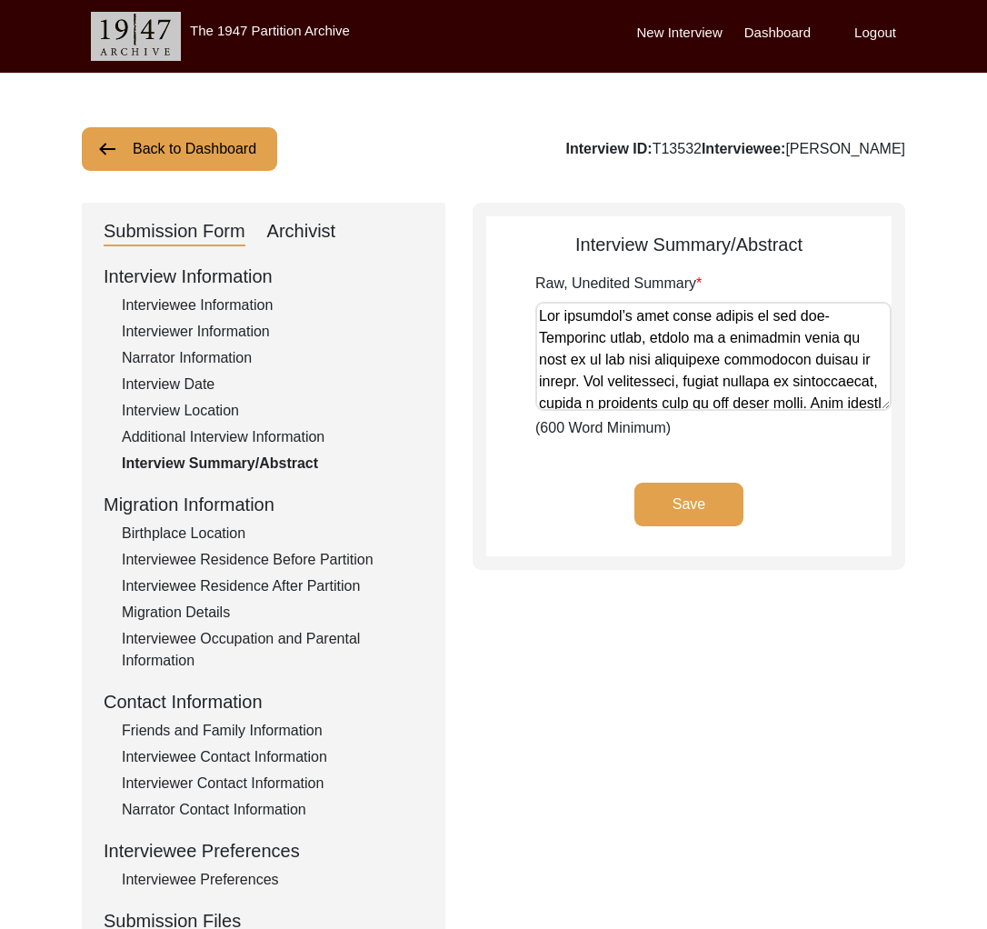
click at [206, 338] on div "Interviewer Information" at bounding box center [273, 332] width 302 height 22
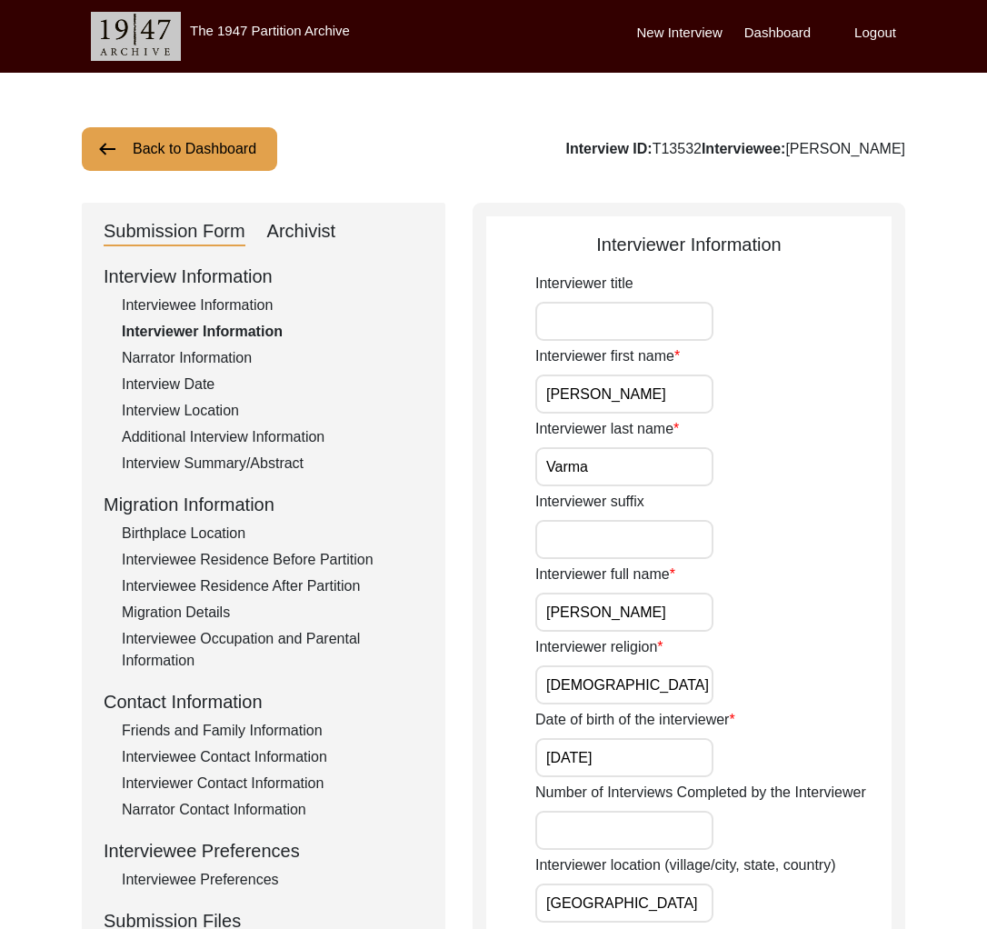
click at [244, 426] on div "Additional Interview Information" at bounding box center [273, 437] width 302 height 22
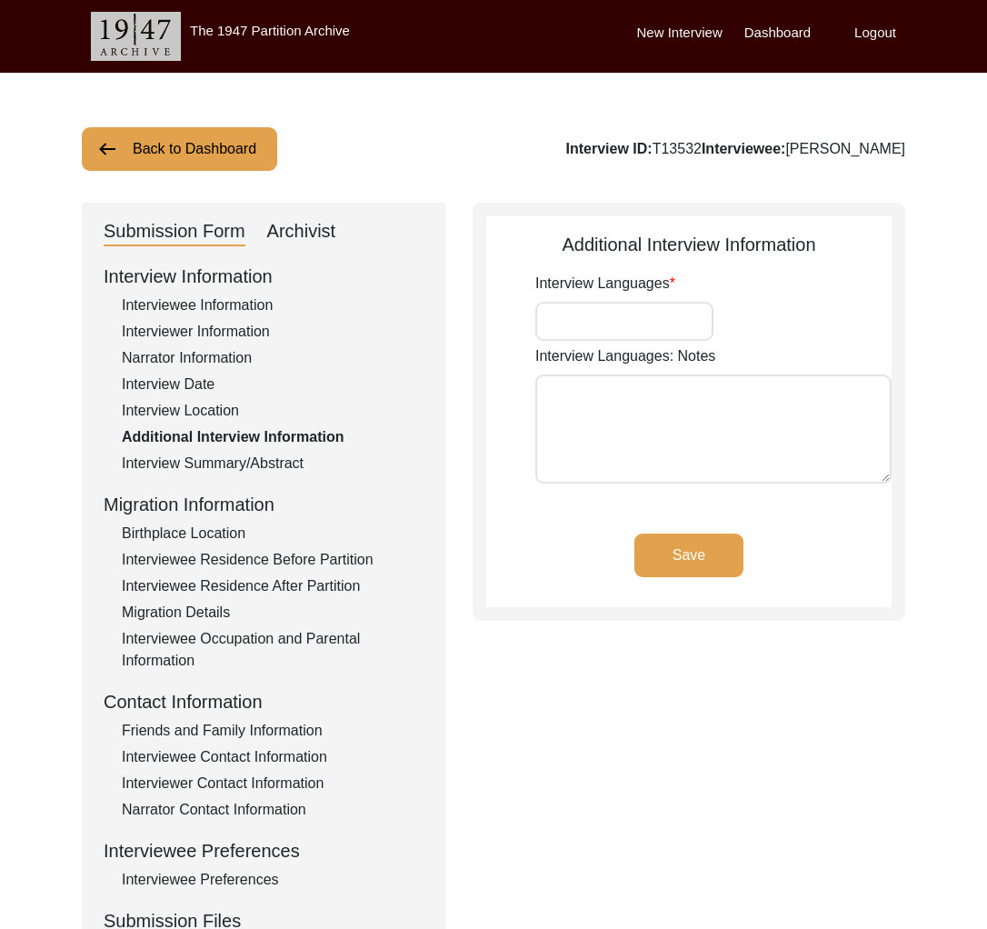
type input "Hindi and English"
click at [231, 458] on div "Interview Summary/Abstract" at bounding box center [273, 463] width 302 height 22
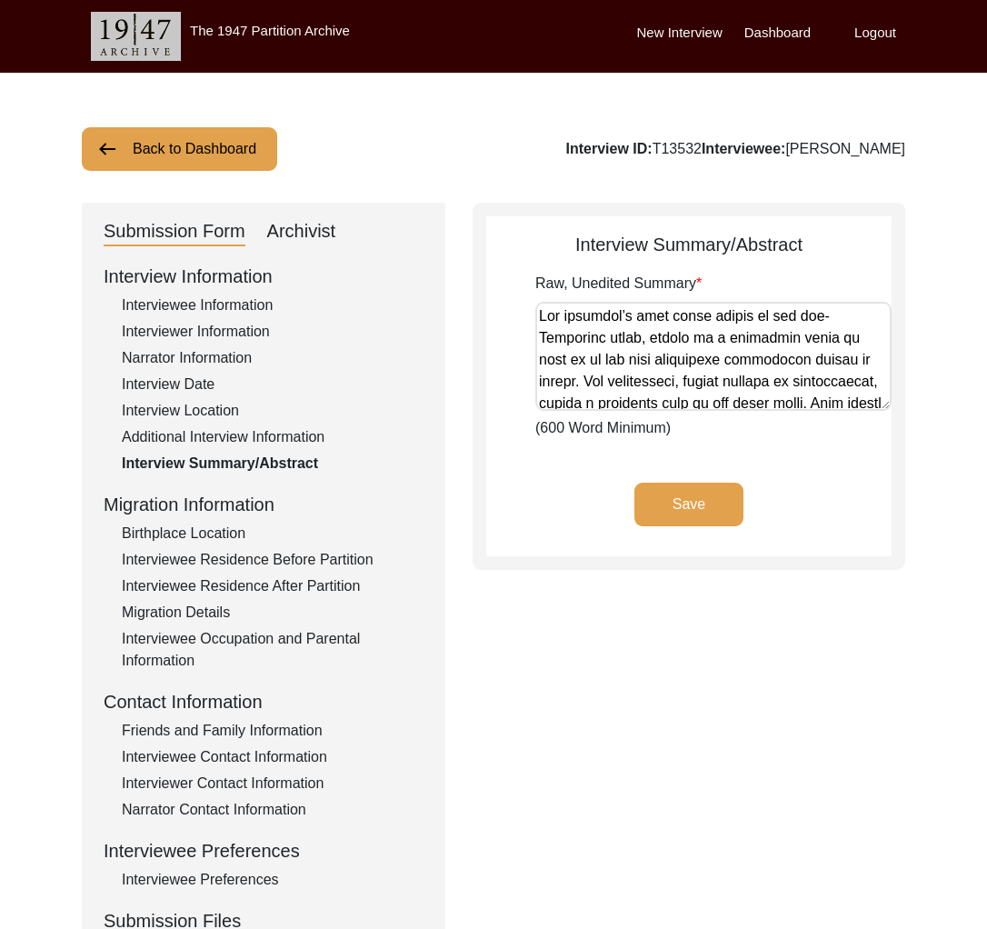
click at [174, 96] on div "Back to Dashboard Interview ID: T13532 Interviewee: [PERSON_NAME] Submission Fo…" at bounding box center [493, 631] width 987 height 1117
click at [194, 144] on button "Back to Dashboard" at bounding box center [179, 149] width 195 height 44
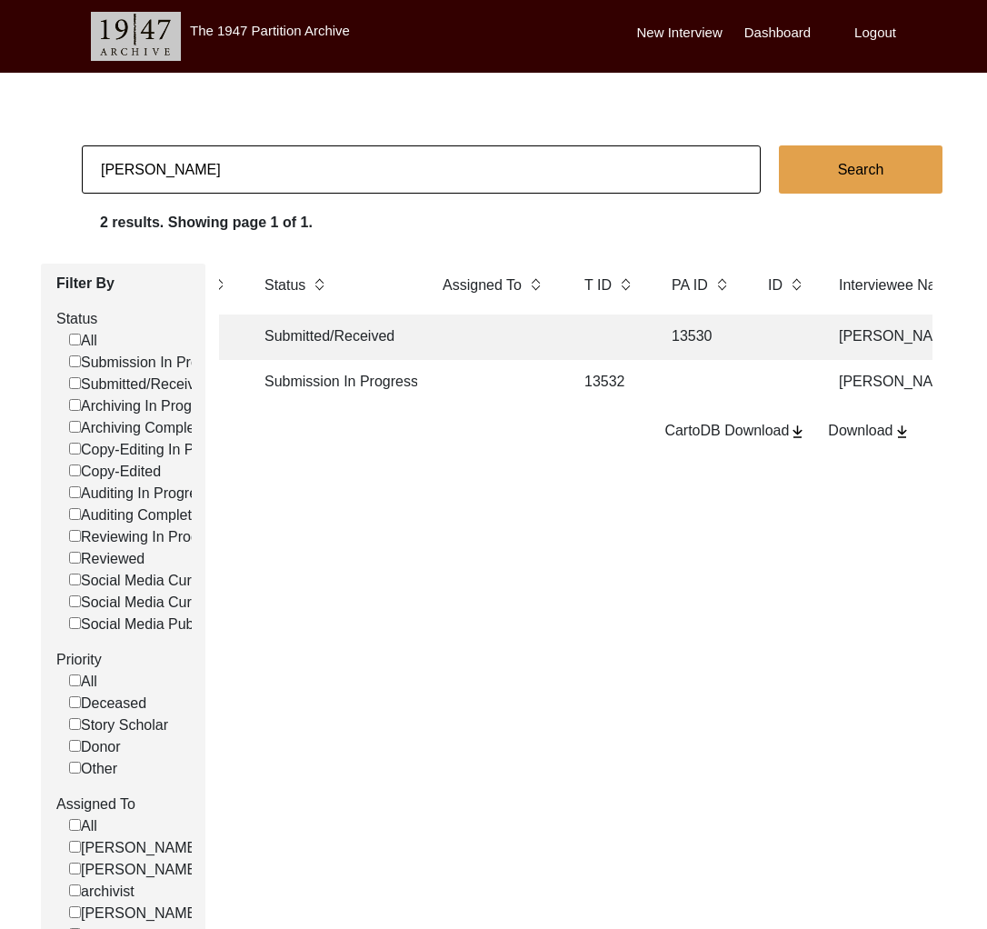
scroll to position [0, 67]
click at [526, 330] on td at bounding box center [498, 336] width 127 height 45
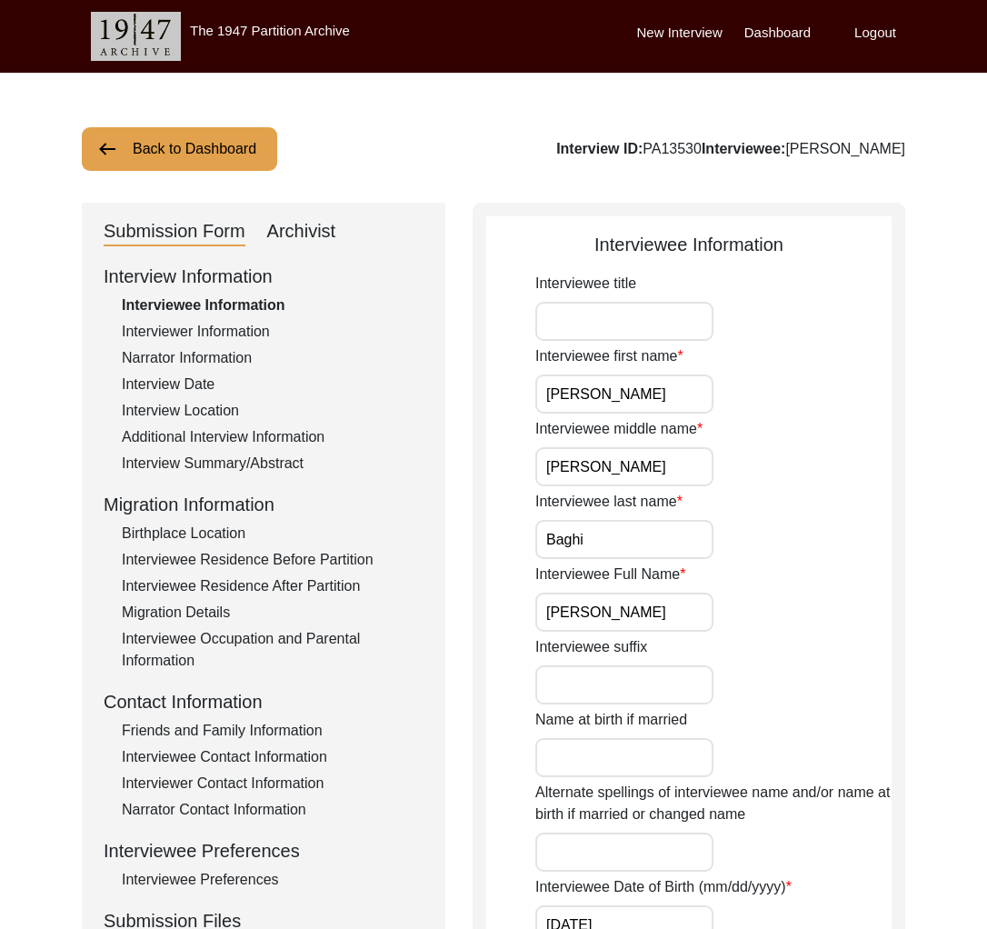
click at [258, 465] on div "Interview Summary/Abstract" at bounding box center [273, 463] width 302 height 22
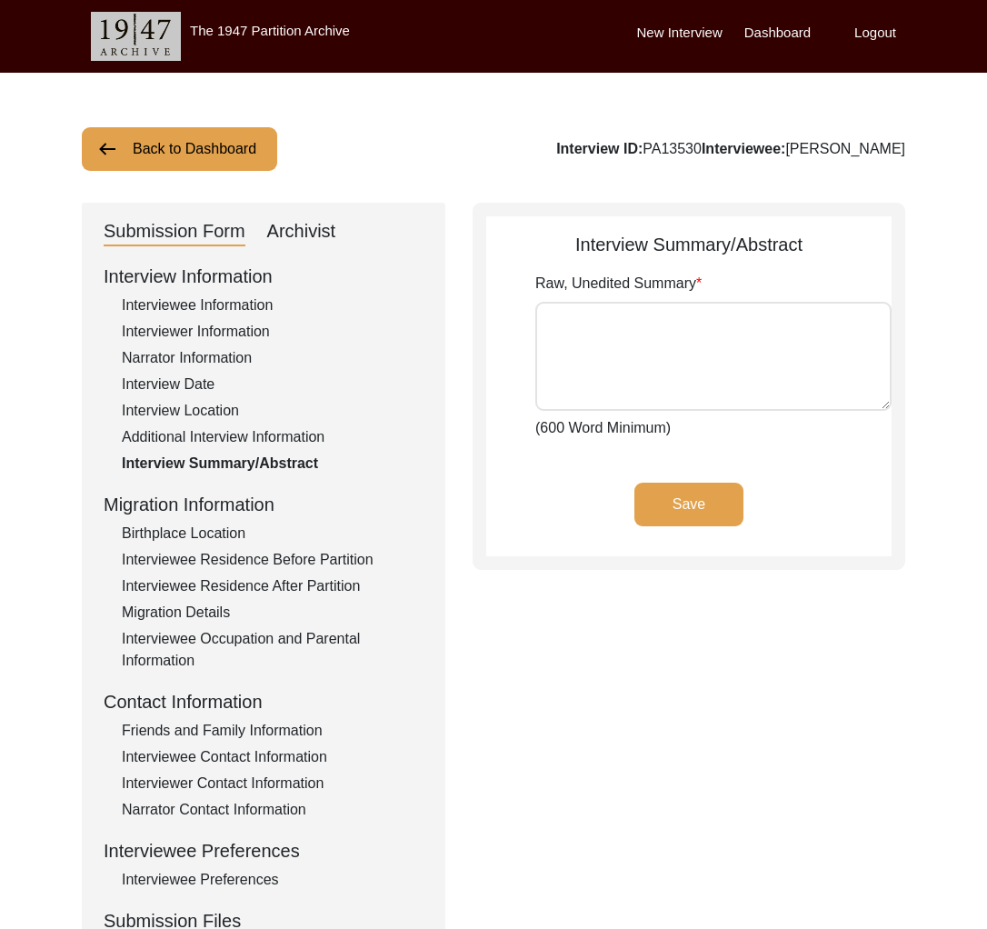
type textarea "Lor ipsumdol’s amet conse adipis el sed doe-Temporinc utlab, etdolo ma a enimad…"
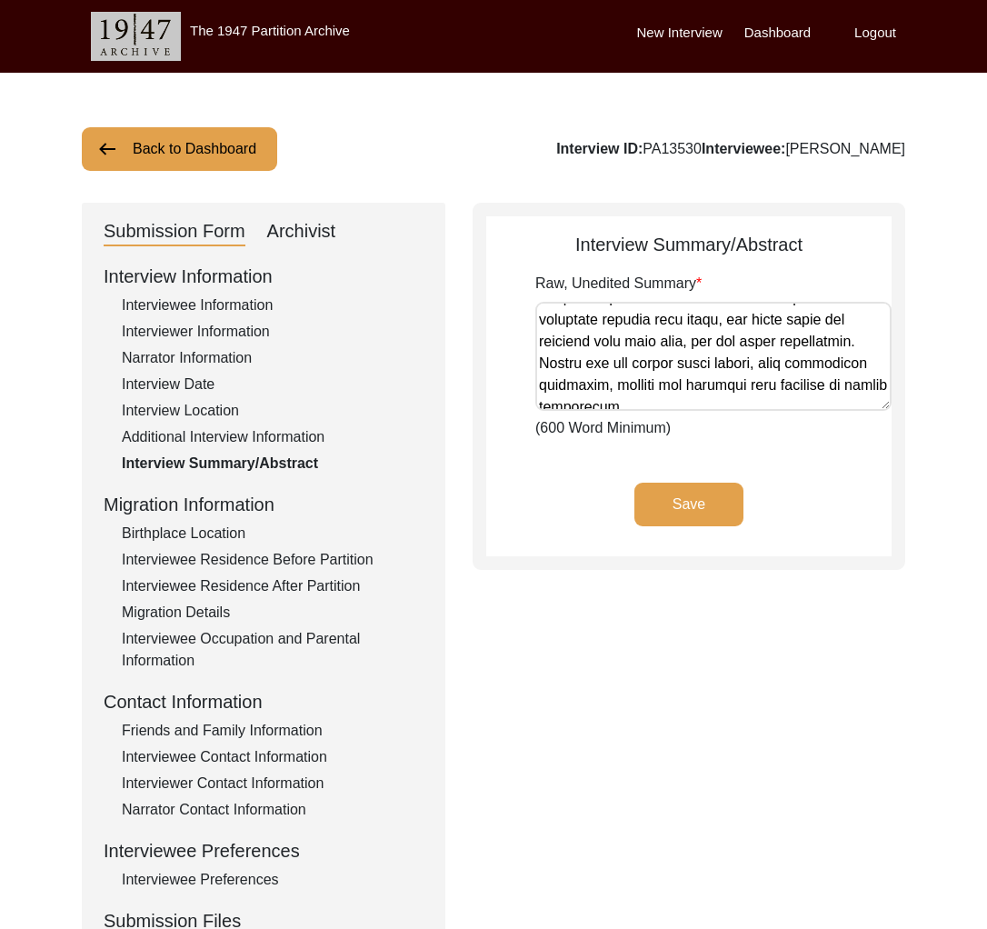
scroll to position [1455, 0]
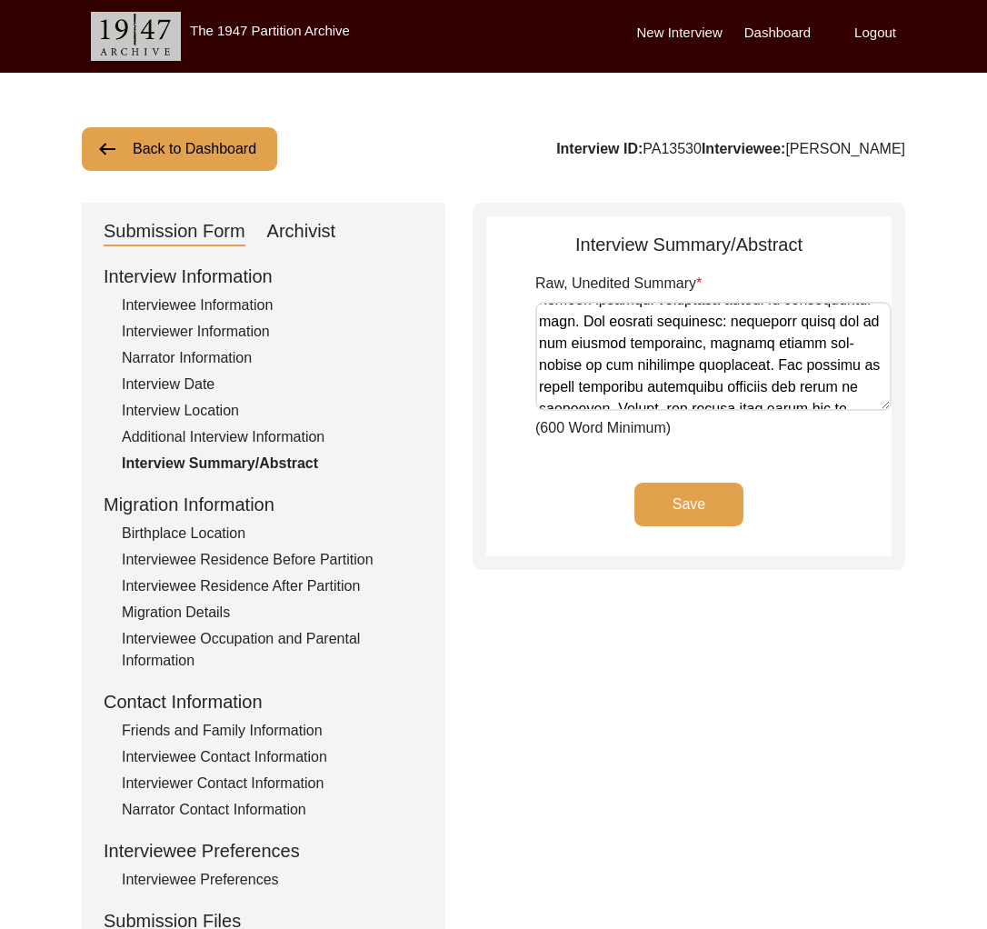
click at [242, 166] on button "Back to Dashboard" at bounding box center [179, 149] width 195 height 44
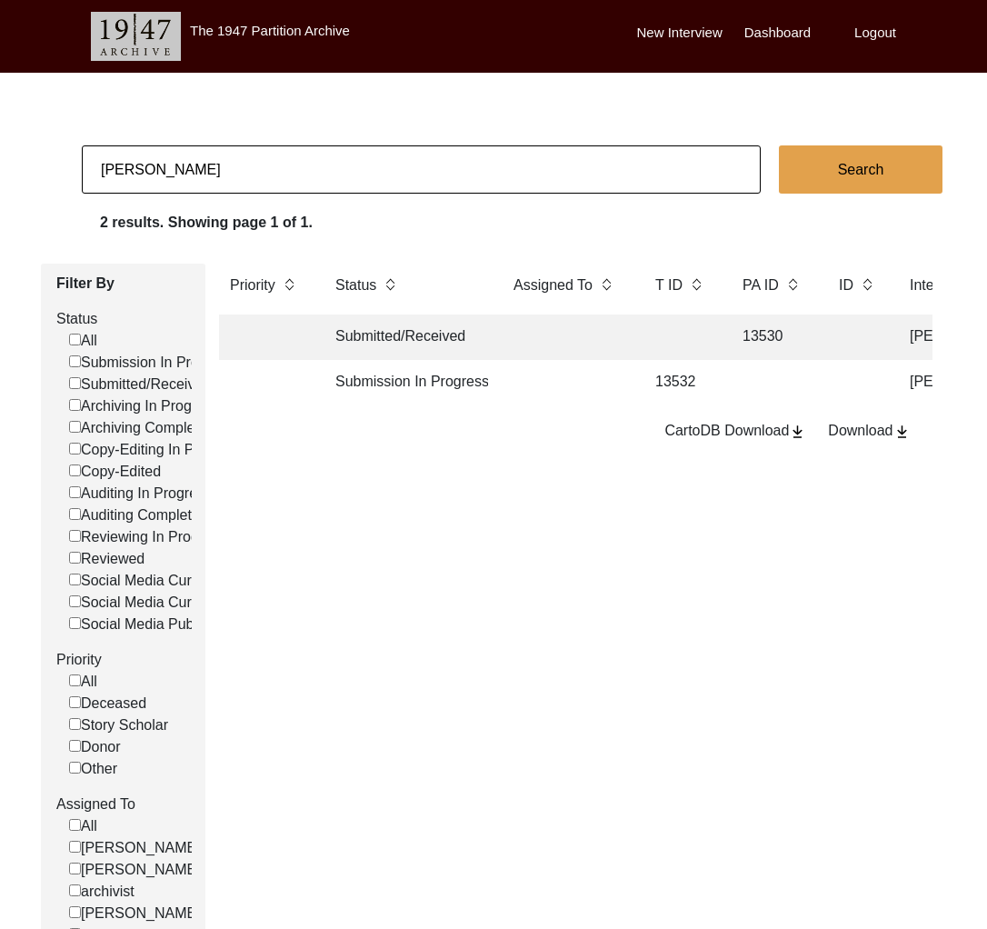
click at [502, 334] on td at bounding box center [565, 336] width 127 height 45
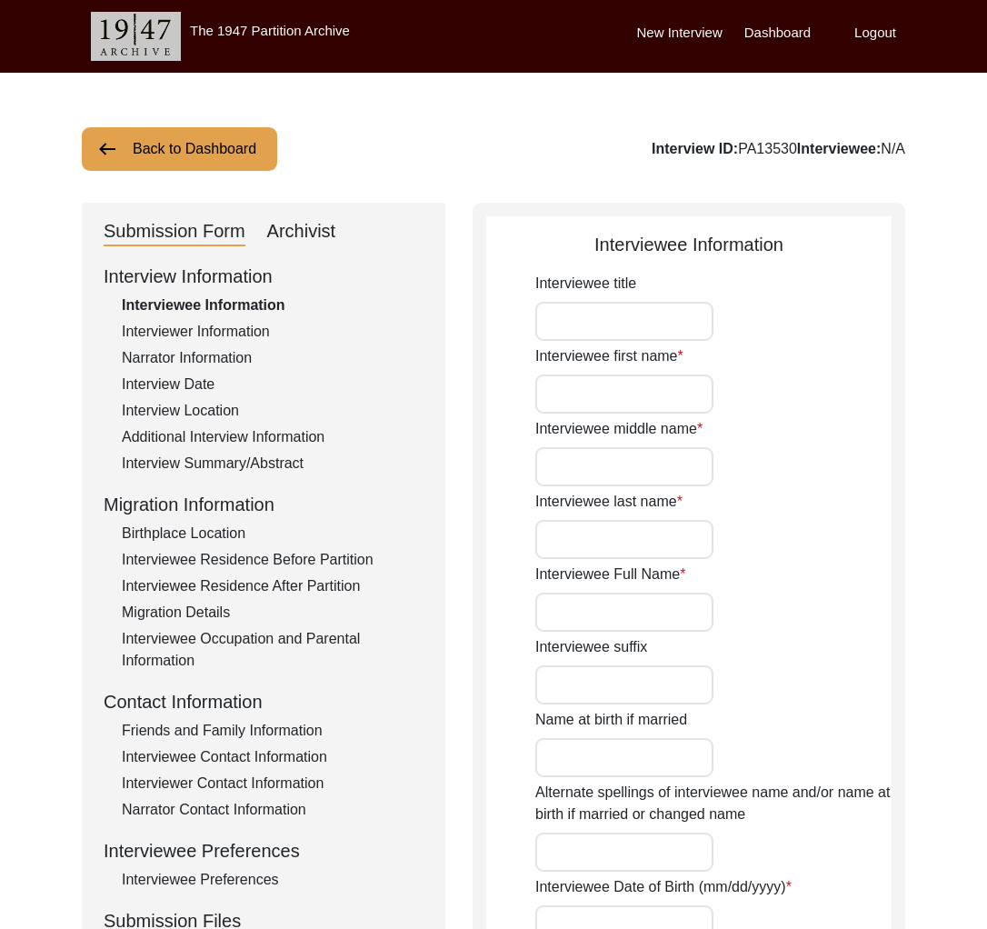
type input "[PERSON_NAME]"
type input "Baghi"
type input "[PERSON_NAME]"
type input "[DATE]"
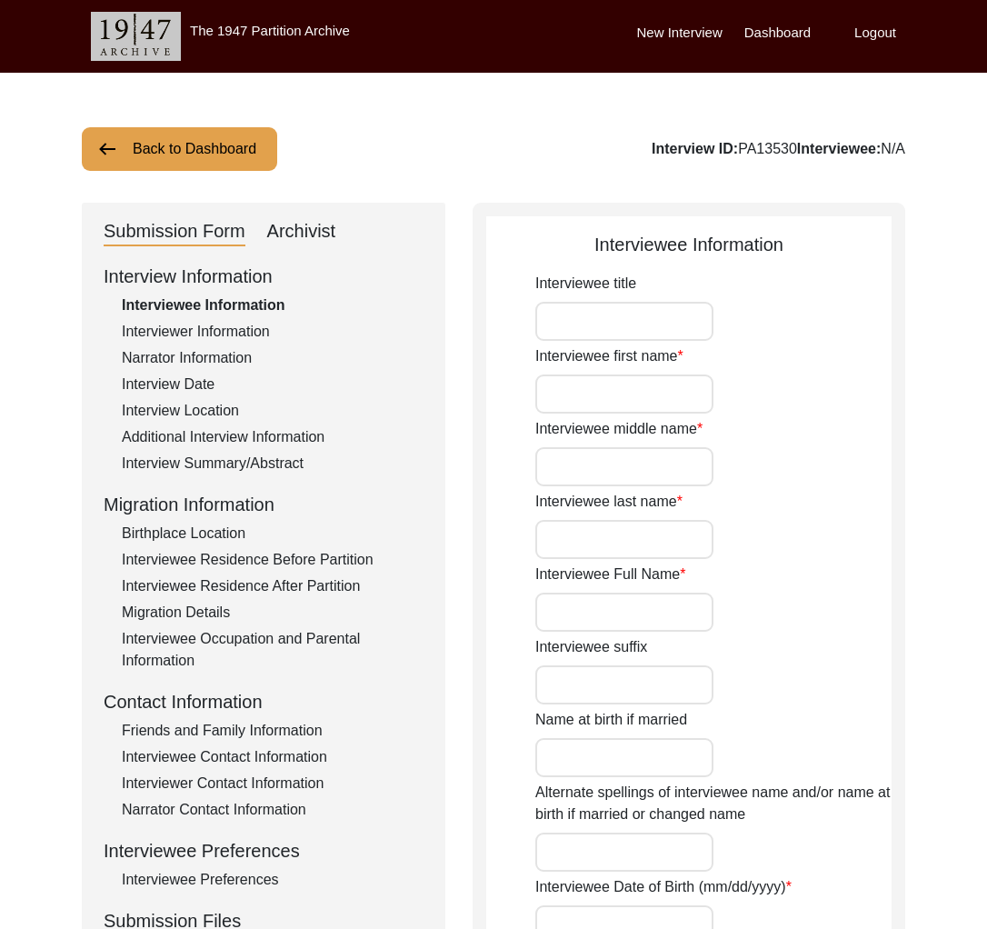
type input "83"
type input "[DEMOGRAPHIC_DATA]"
type input "Poonch Pahadi"
type input "[DEMOGRAPHIC_DATA]"
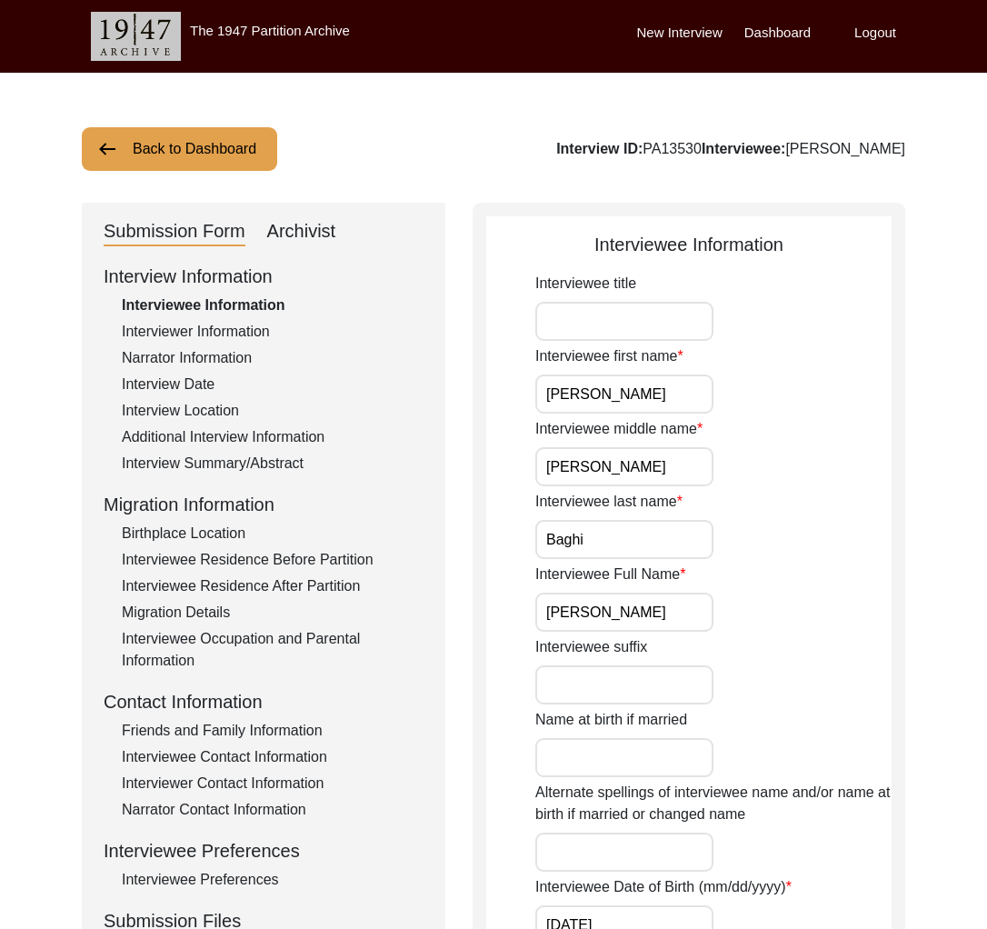
click at [185, 412] on div "Interview Location" at bounding box center [273, 411] width 302 height 22
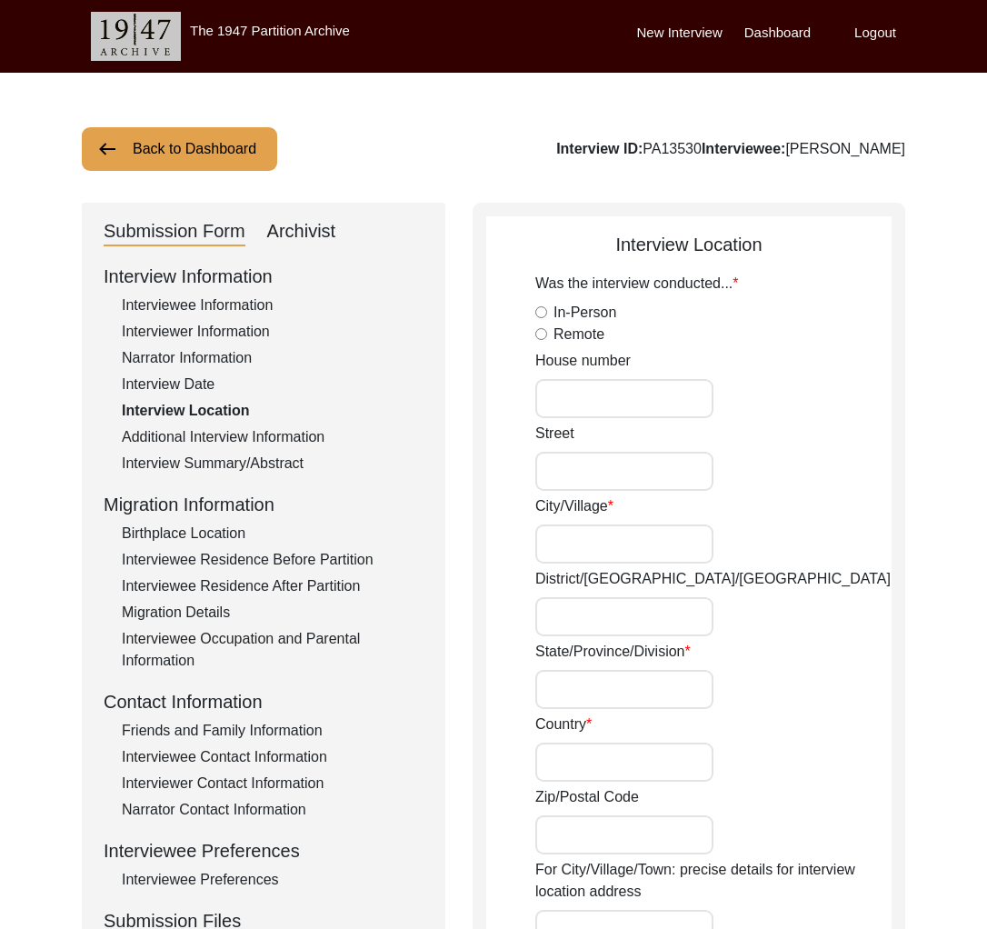
radio input "true"
type input "Remotw"
type input "Remote"
type input "[GEOGRAPHIC_DATA]"
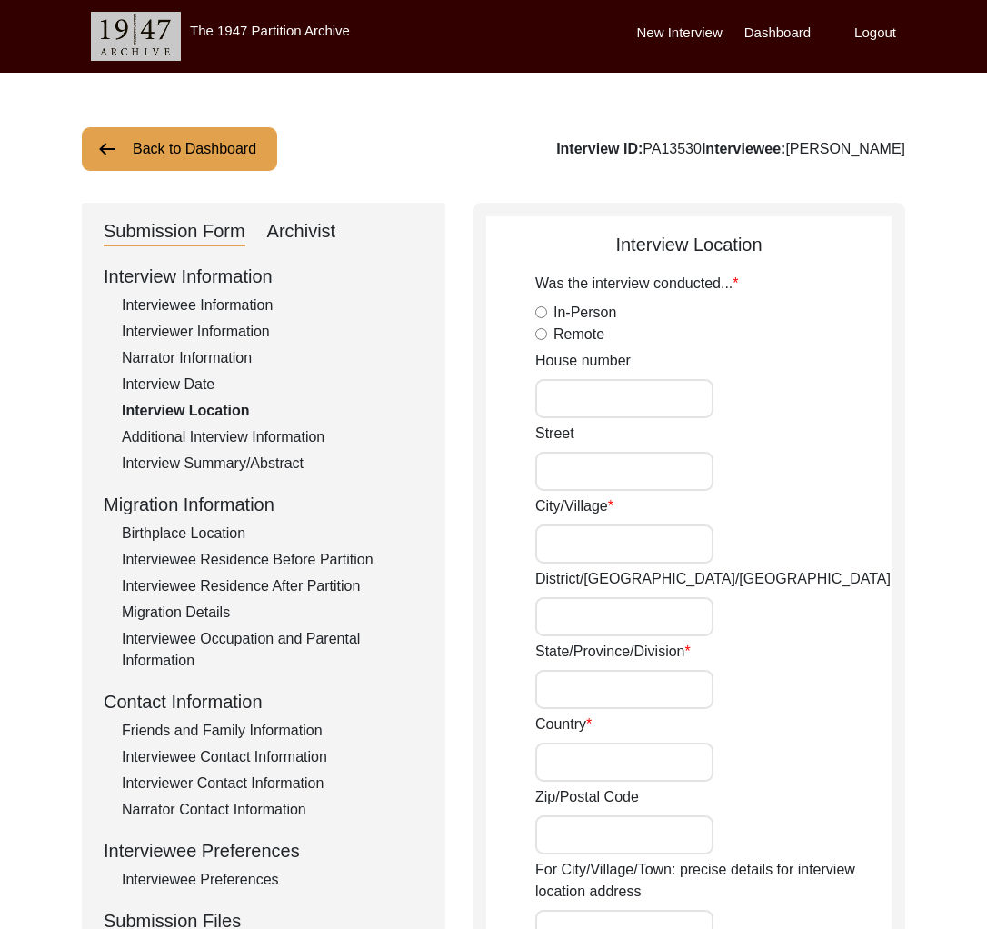
type input "Remote"
click at [186, 134] on button "Back to Dashboard" at bounding box center [179, 149] width 195 height 44
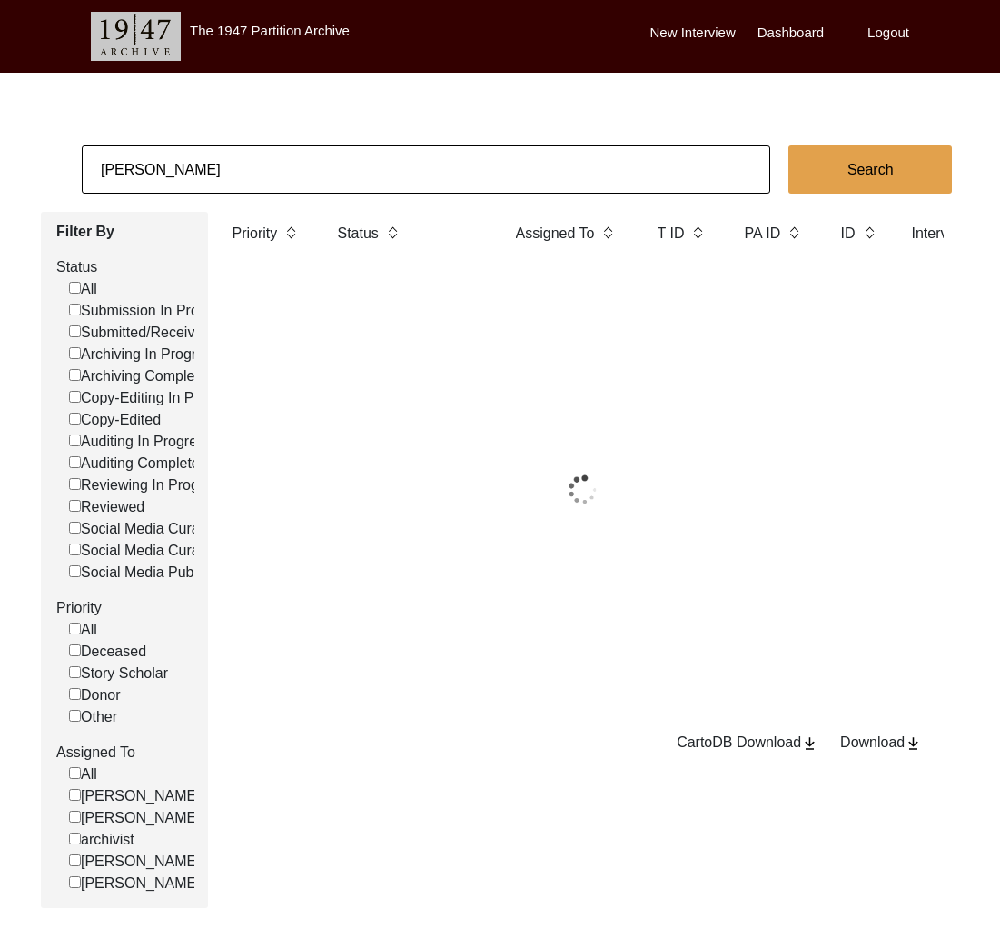
click at [225, 195] on app-records-search "[PERSON_NAME] Search Filter By Status All Submission In Progress Submitted/Rece…" at bounding box center [500, 526] width 1000 height 762
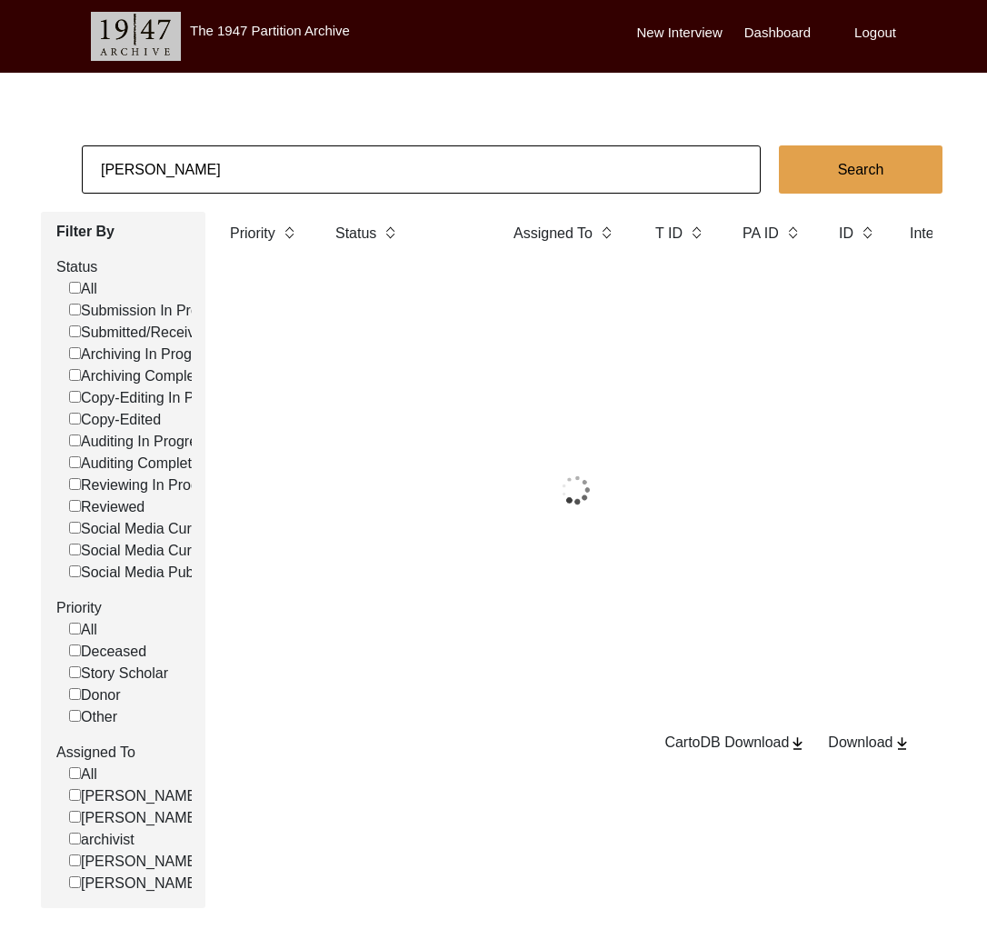
click at [221, 187] on input "[PERSON_NAME]" at bounding box center [421, 169] width 679 height 48
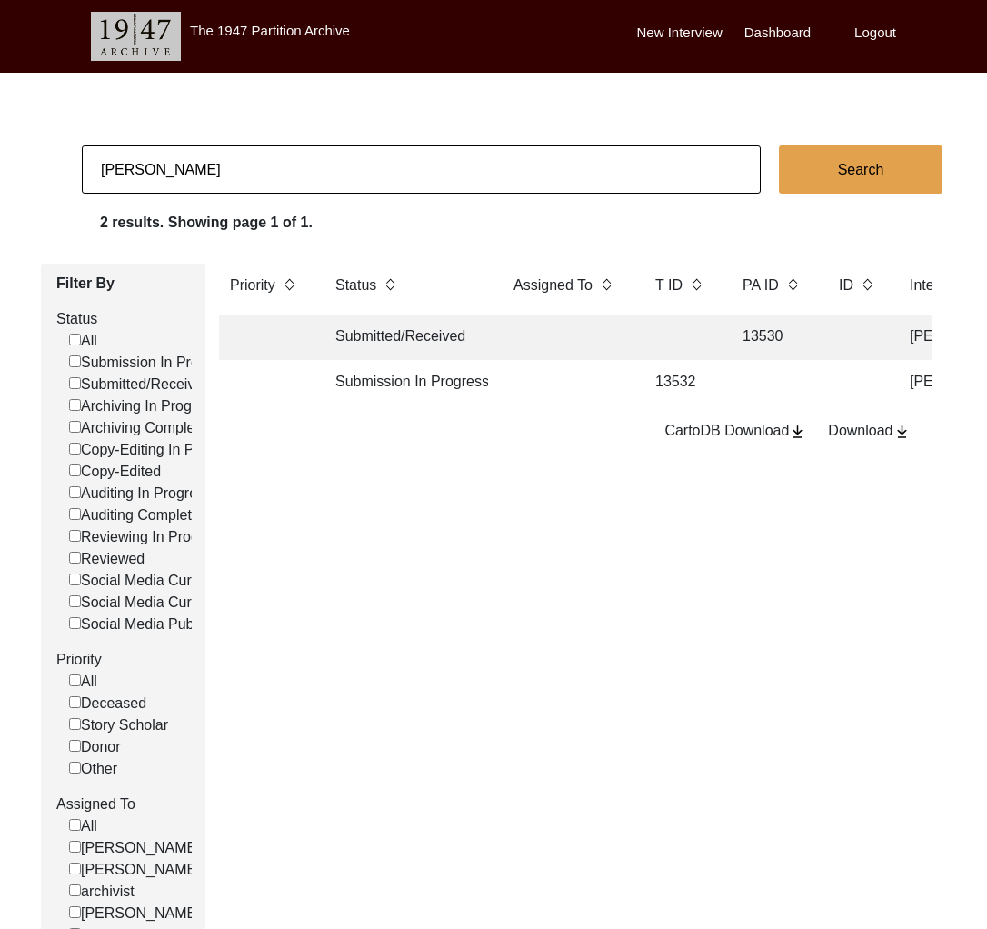
click at [218, 181] on input "[PERSON_NAME]" at bounding box center [421, 169] width 679 height 48
type input "5931"
checkbox input "false"
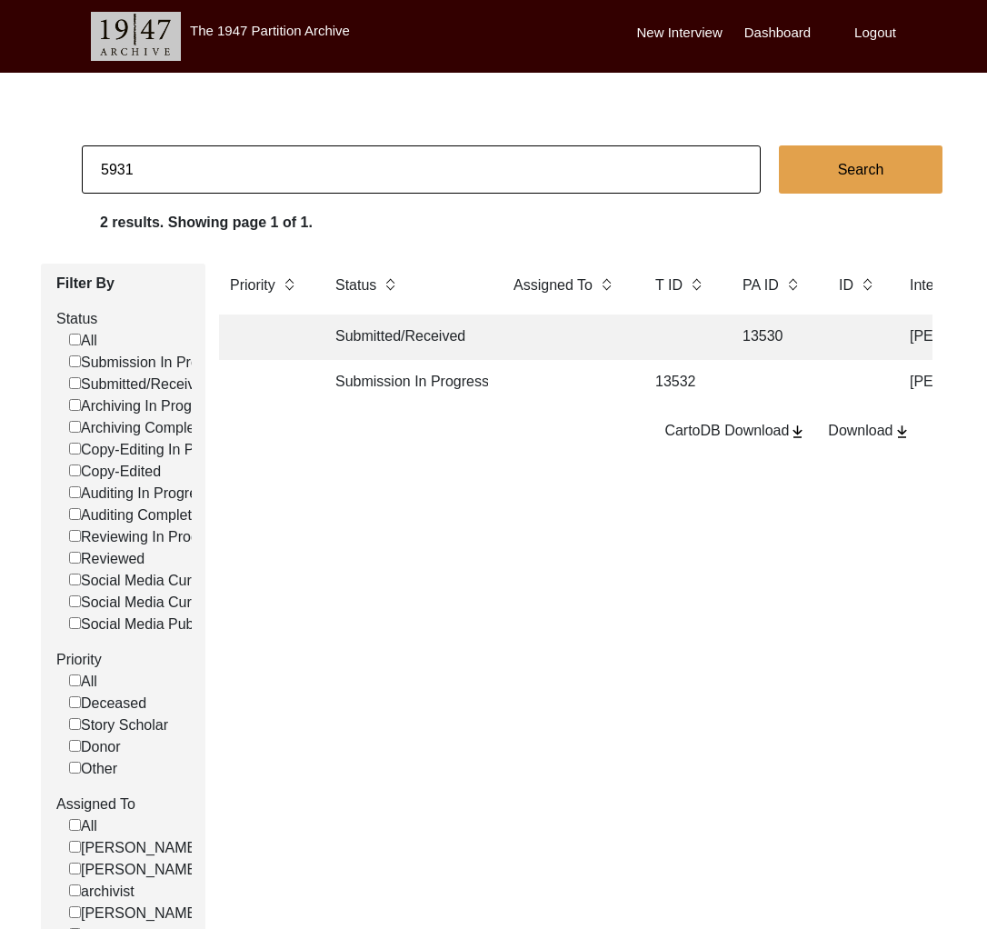
checkbox input "false"
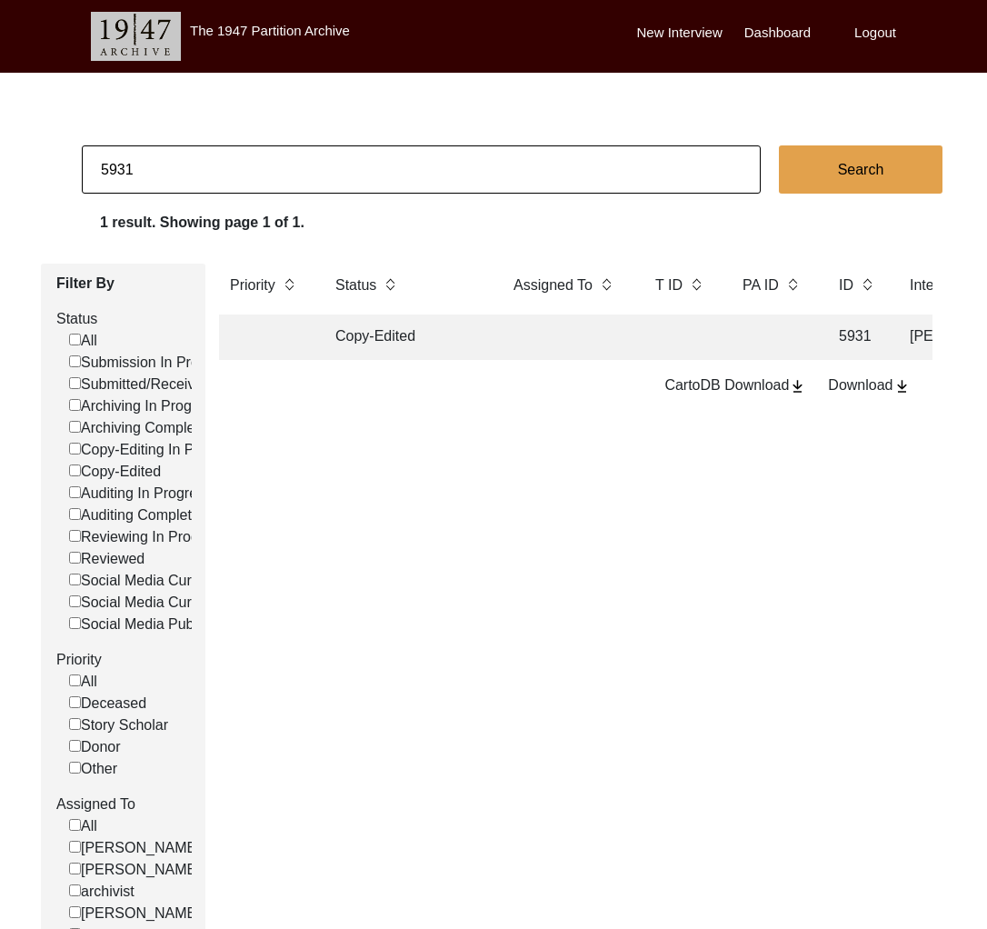
click at [512, 337] on td at bounding box center [565, 336] width 127 height 45
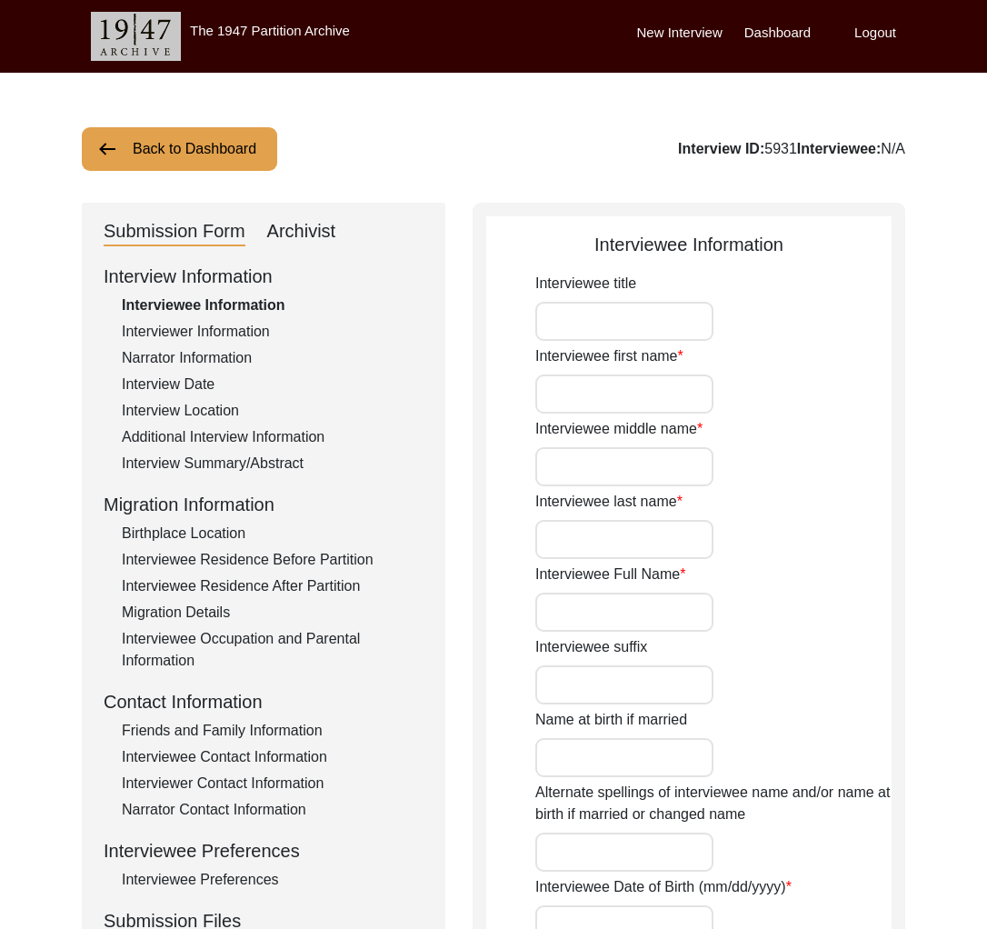
type input "Mr."
type input "[PERSON_NAME]"
type input "Sengupta"
type input "[PERSON_NAME]"
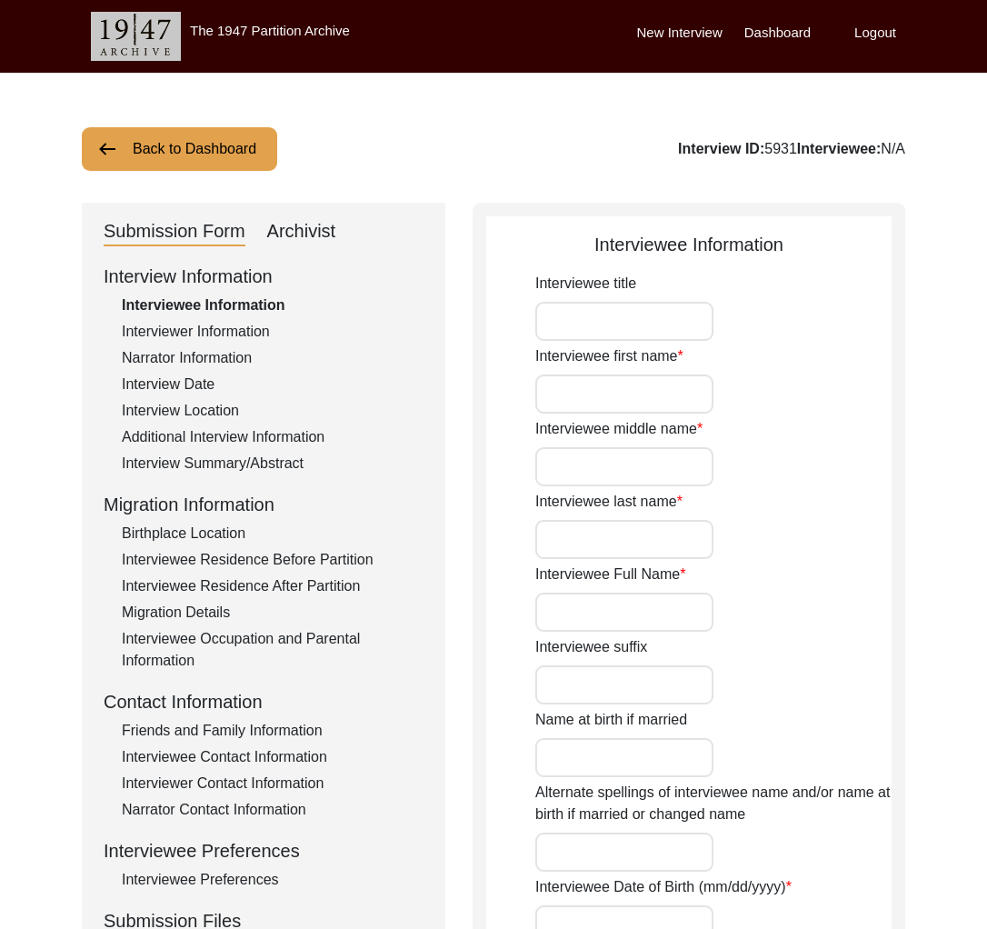
type input "[DATE]"
type input "70"
type input "[DEMOGRAPHIC_DATA]"
type input "no"
type input "Bengali"
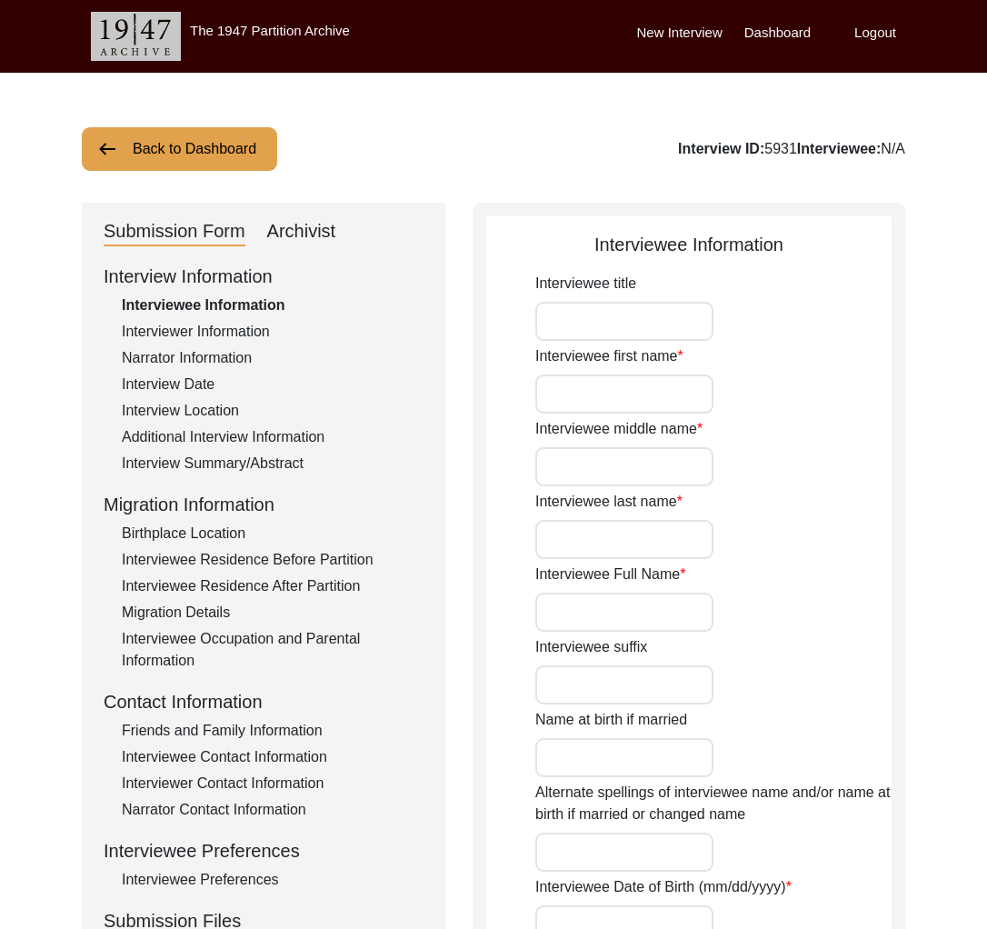
type input "[DEMOGRAPHIC_DATA]"
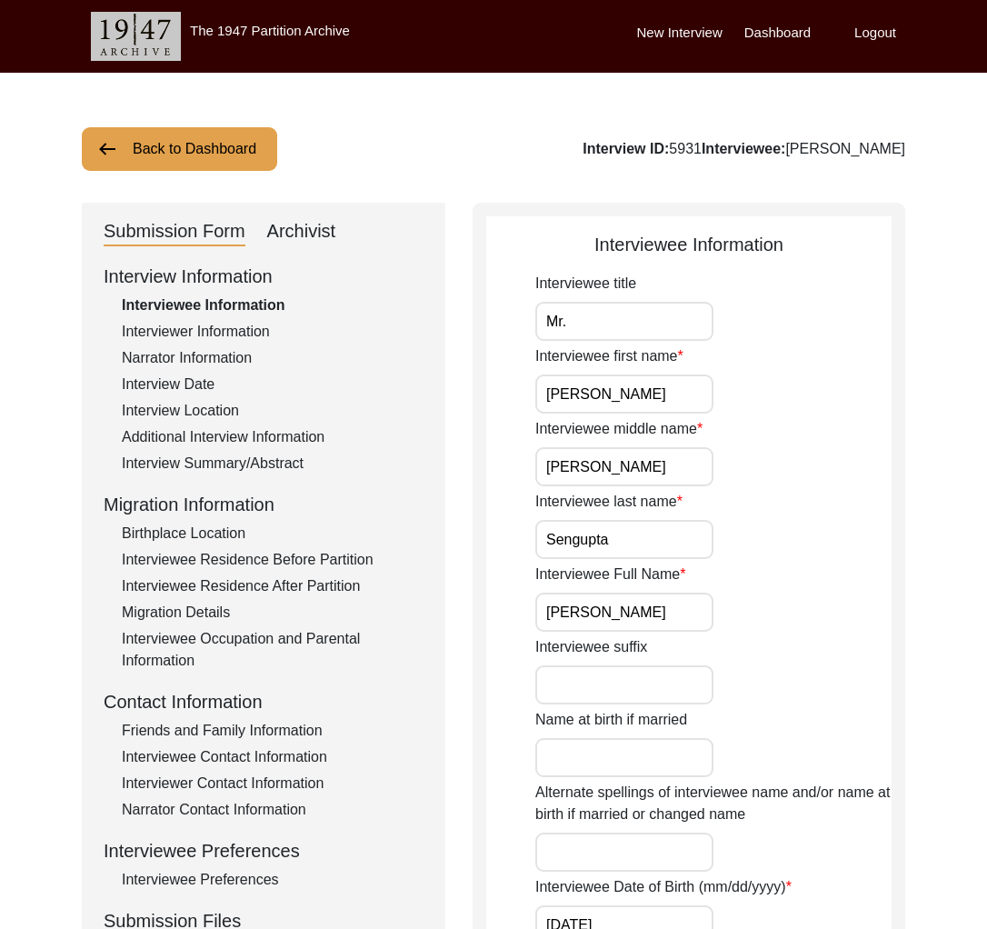
drag, startPoint x: 756, startPoint y: 152, endPoint x: 998, endPoint y: 149, distance: 241.7
copy div "[PERSON_NAME]"
click at [324, 222] on div "Archivist" at bounding box center [301, 231] width 69 height 29
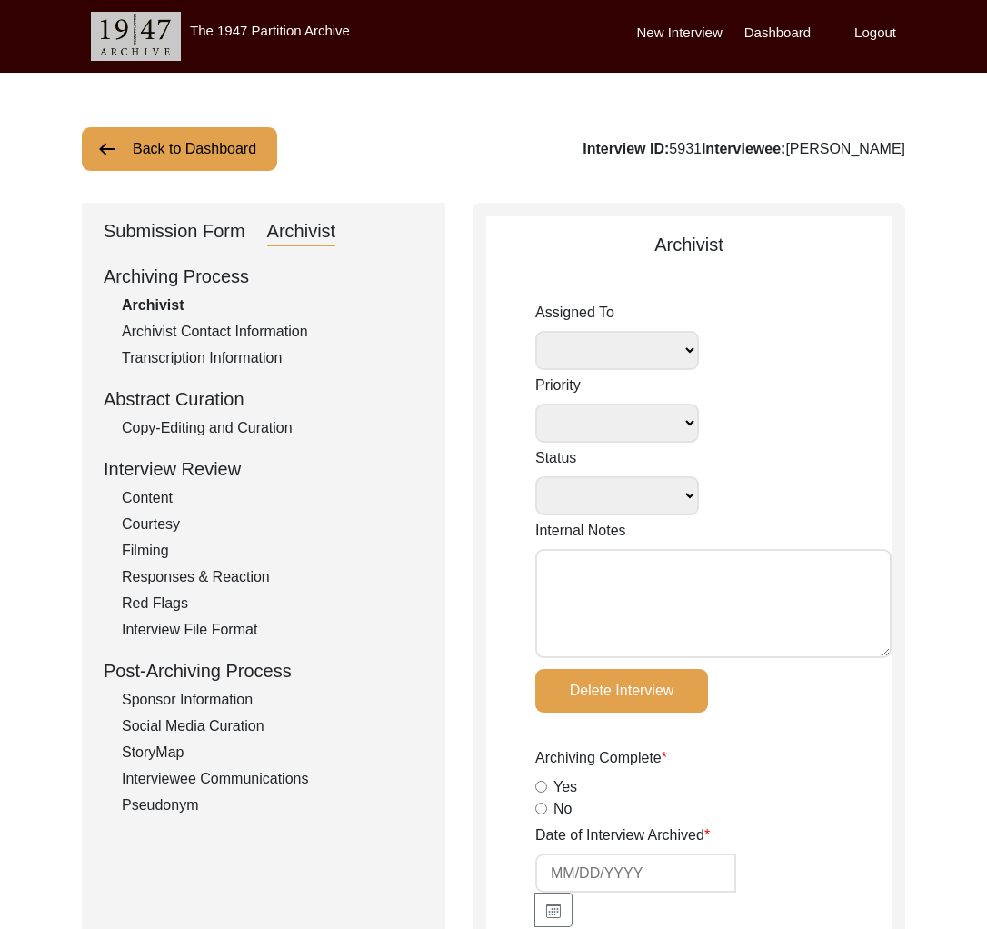
select select
select select "Copy-Edited"
radio input "true"
type input "[DATE]"
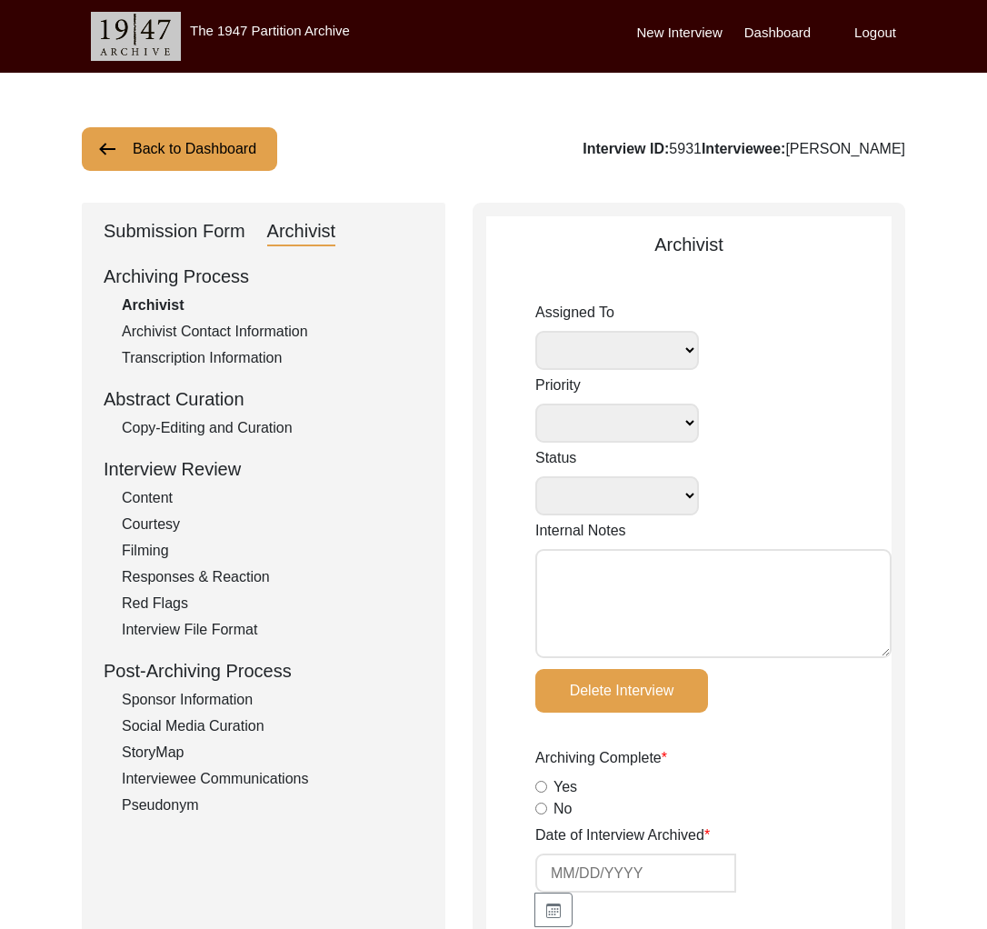
type input "[DATE]"
radio input "true"
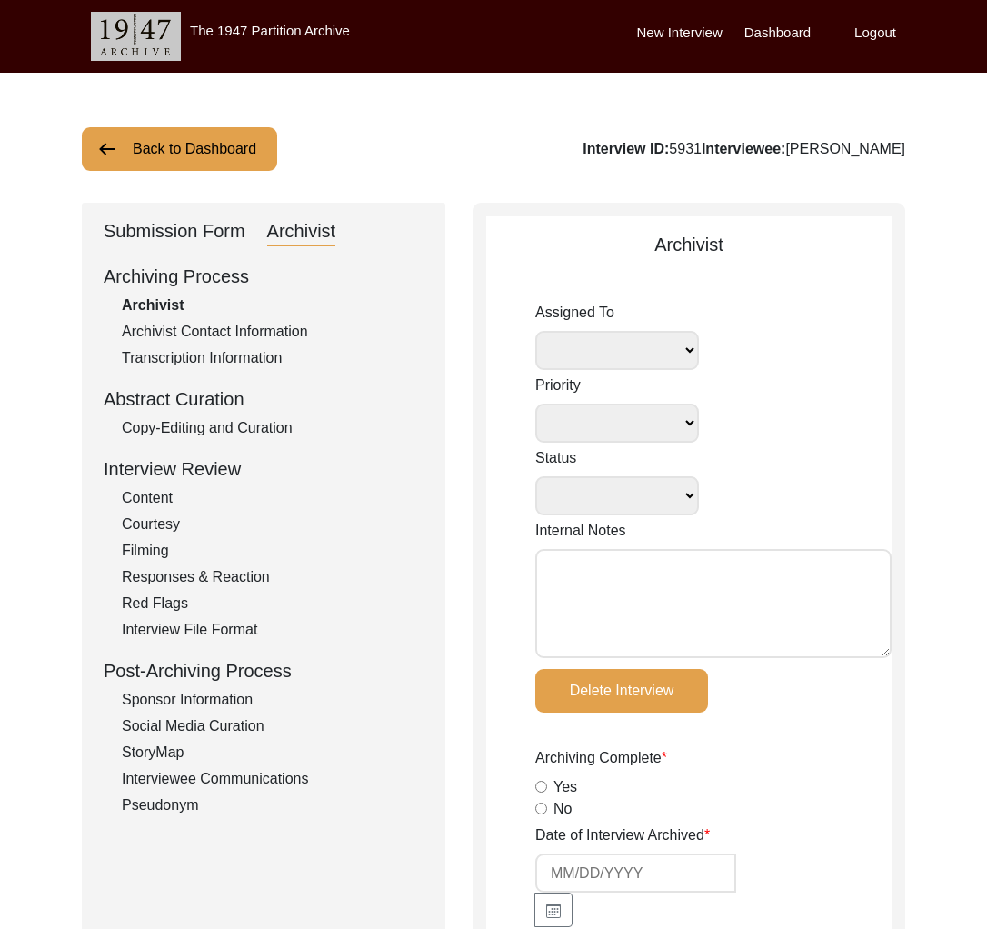
radio input "true"
type input "2:20:01"
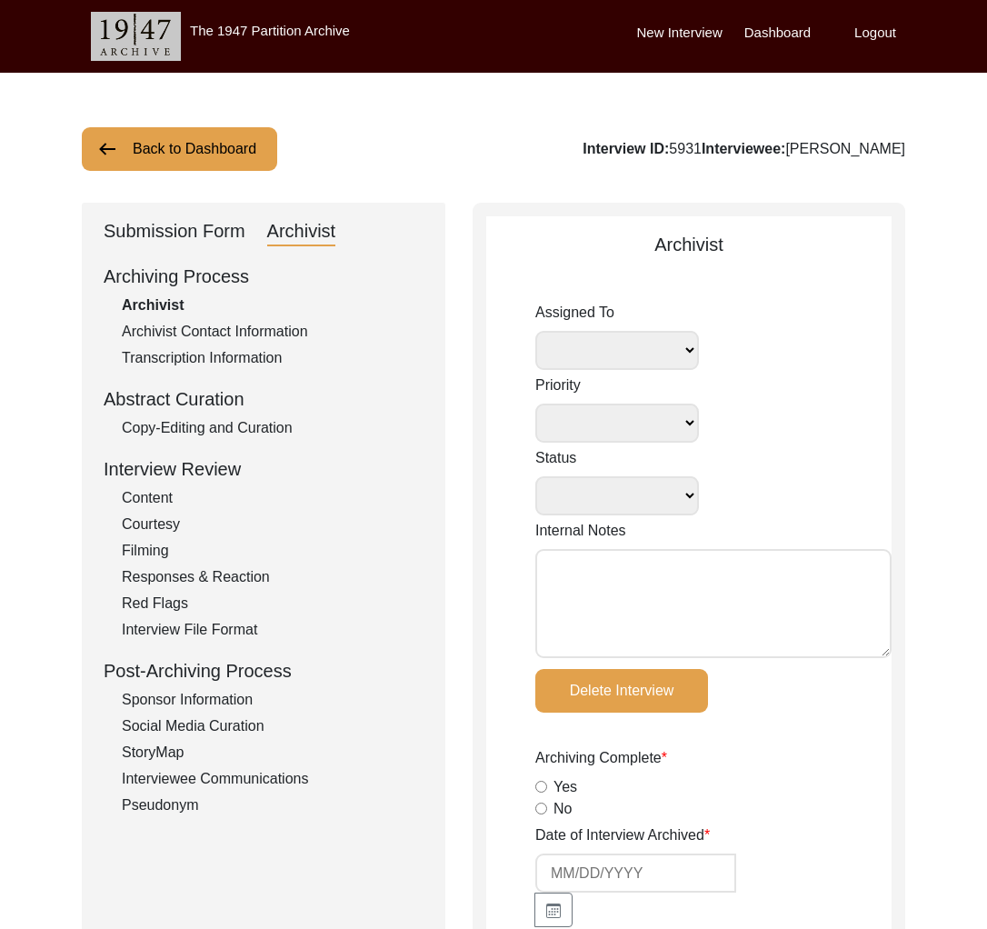
radio input "true"
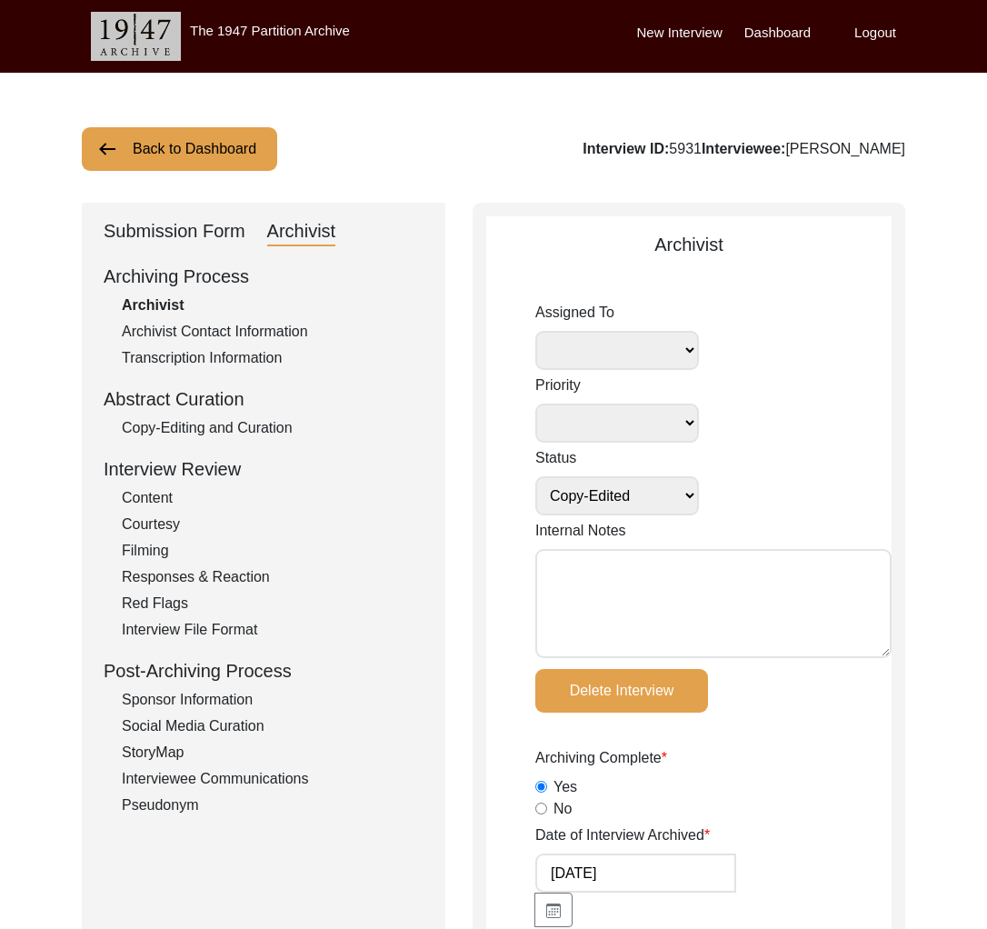
type input "15"
radio input "true"
select select
click at [231, 237] on div "Submission Form" at bounding box center [175, 231] width 142 height 29
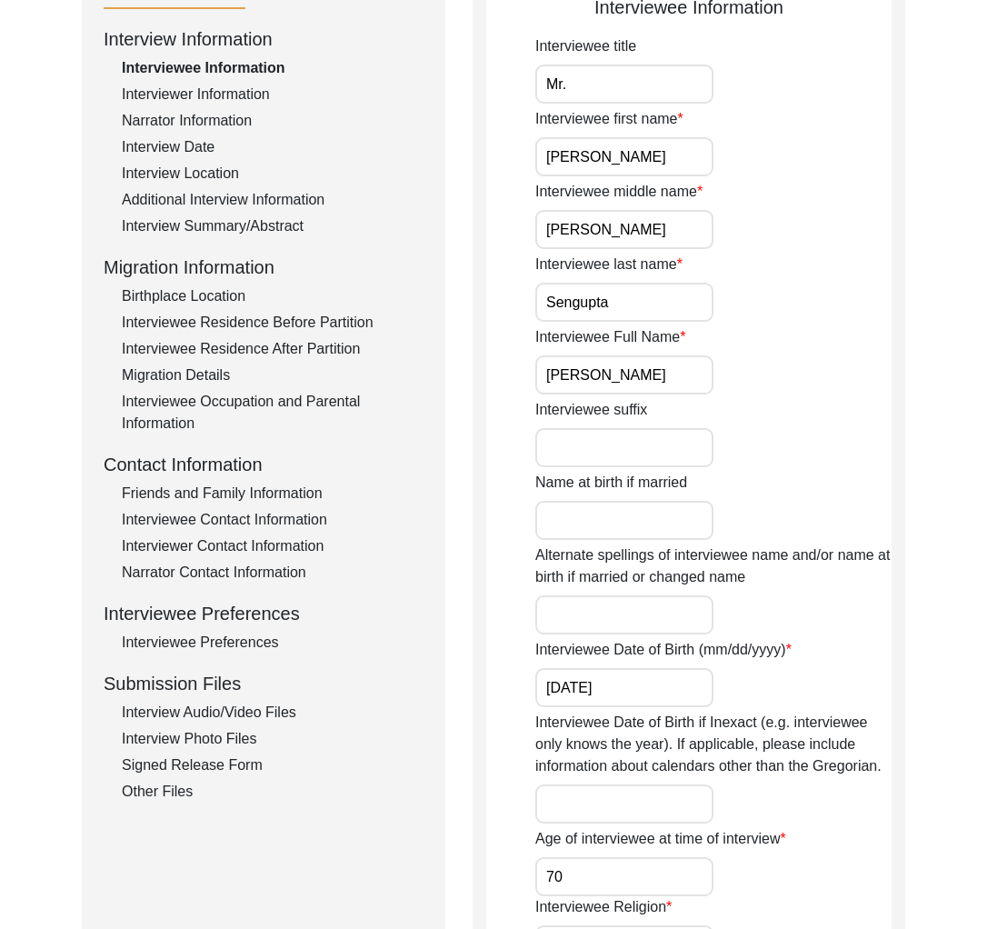
scroll to position [436, 0]
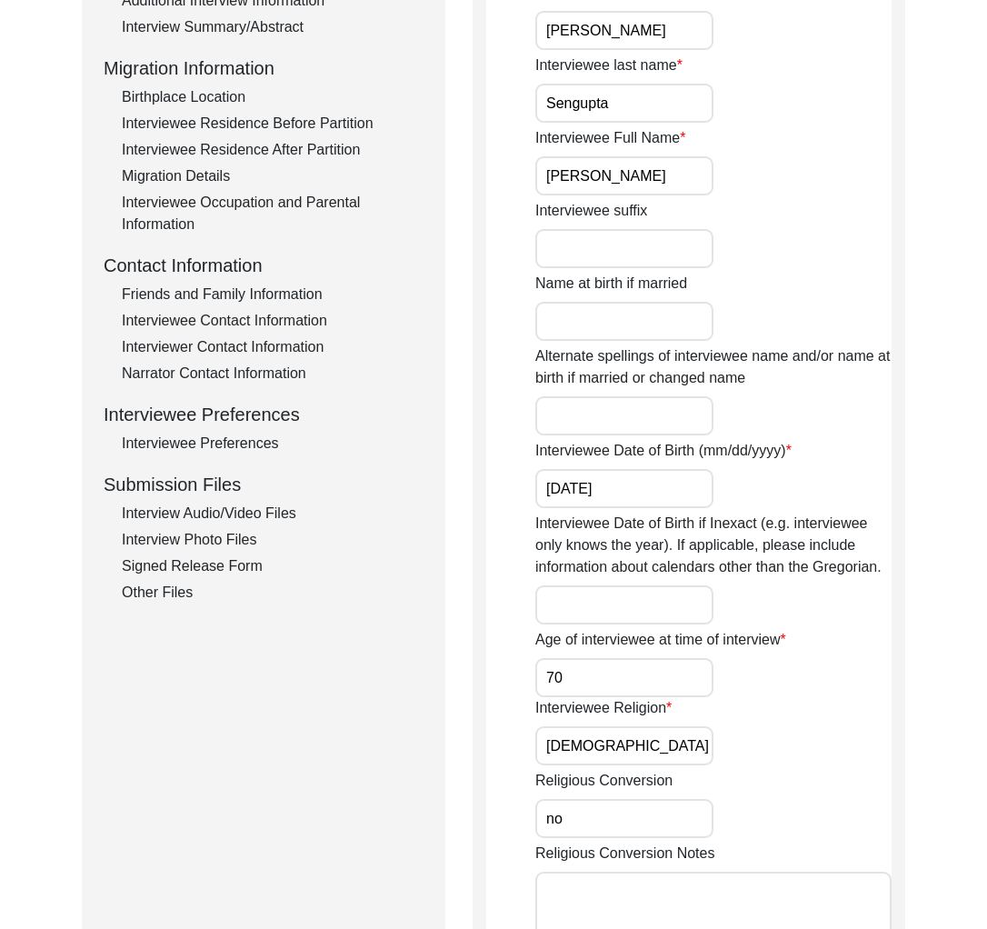
click at [273, 513] on div "Interview Audio/Video Files" at bounding box center [273, 513] width 302 height 22
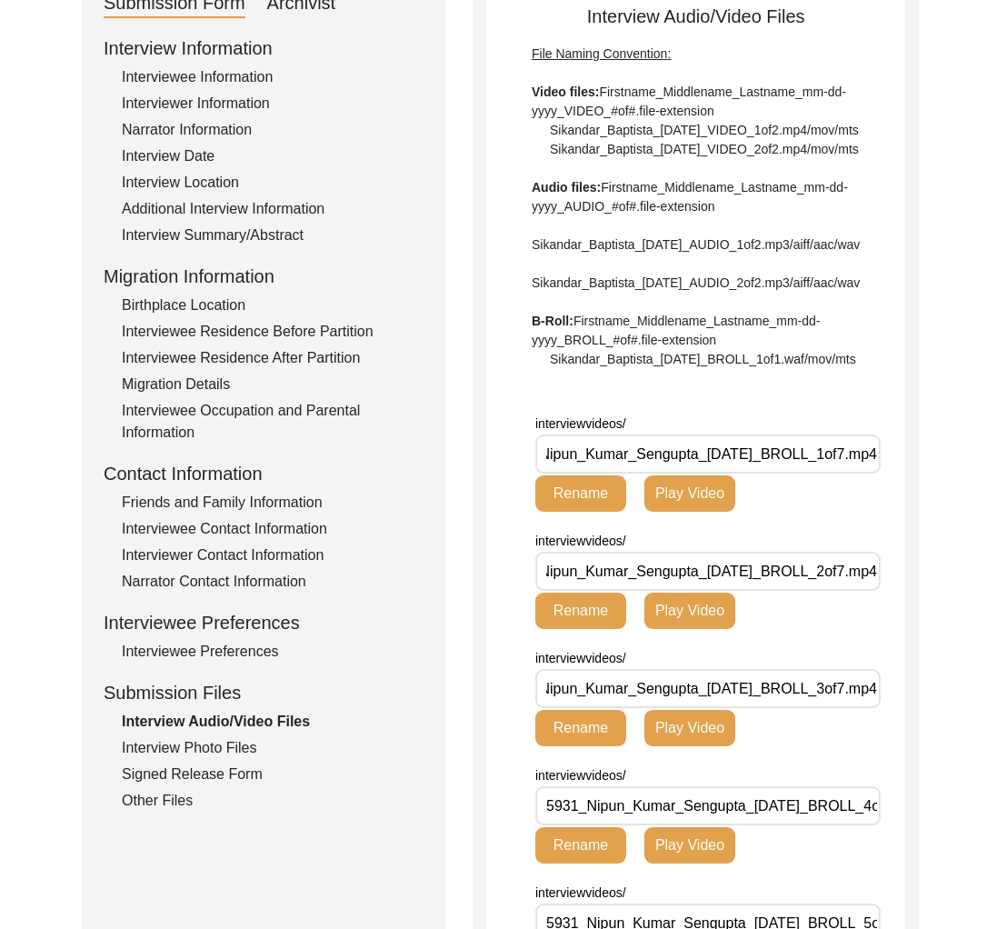
scroll to position [83, 0]
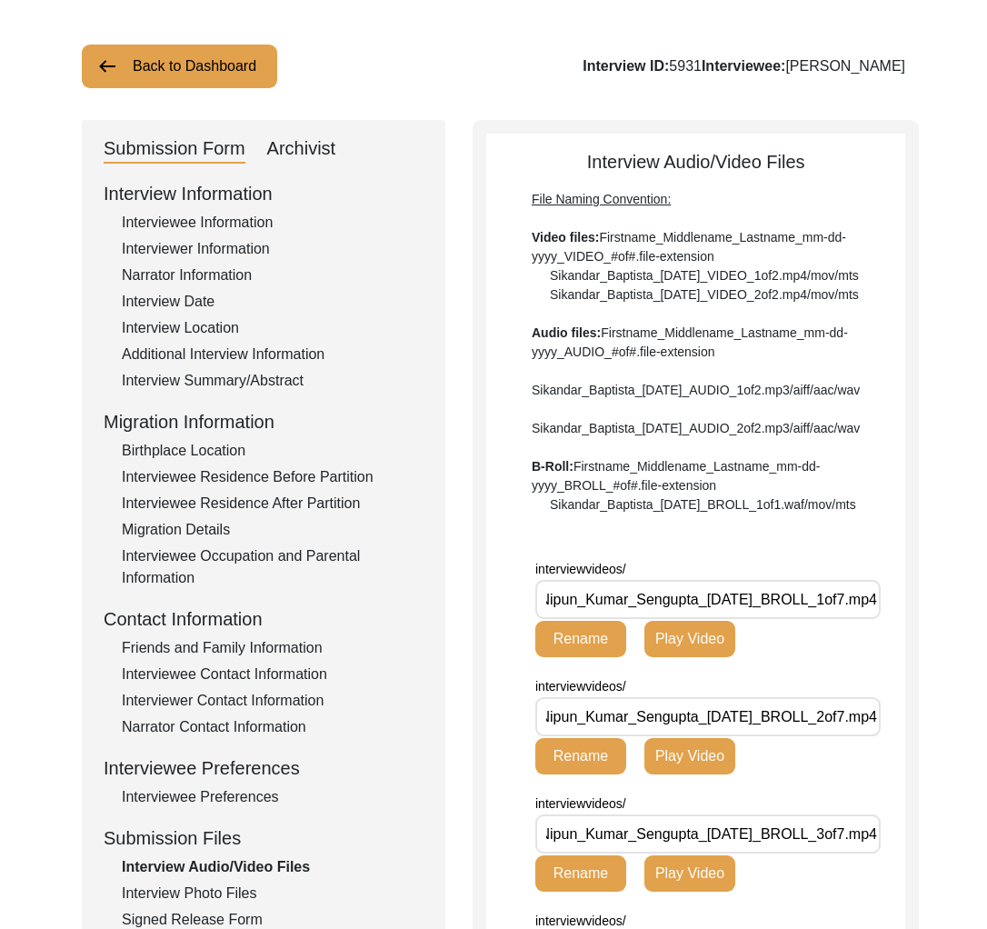
click at [195, 220] on div "Interviewee Information" at bounding box center [273, 223] width 302 height 22
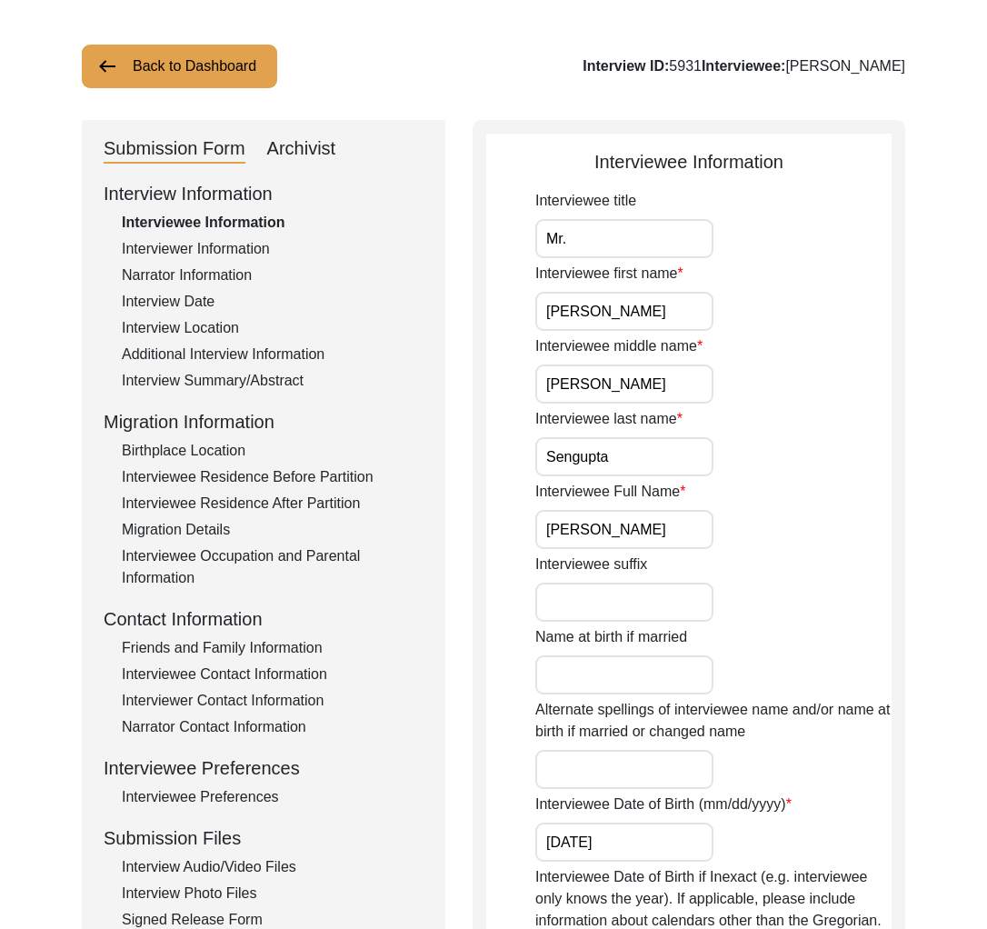
click at [287, 371] on div "Interview Summary/Abstract" at bounding box center [273, 381] width 302 height 22
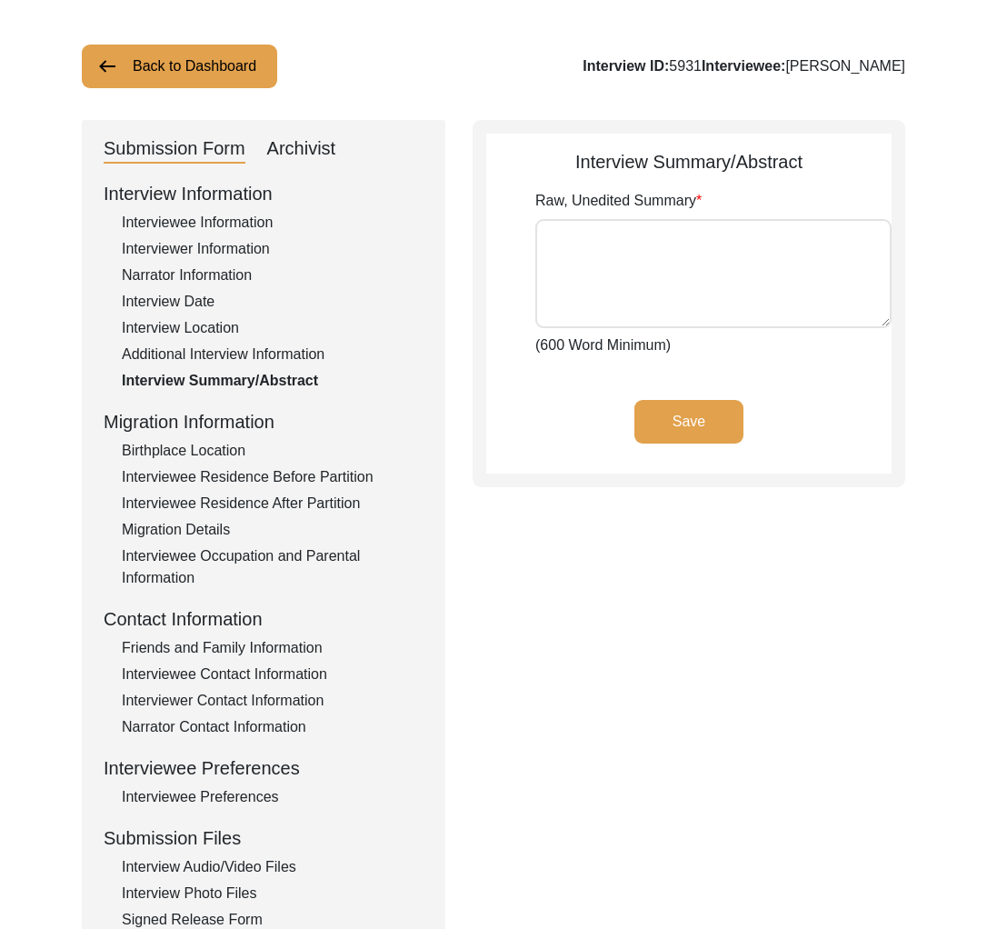
type textarea "[PERSON_NAME] was born on [DEMOGRAPHIC_DATA] at [GEOGRAPHIC_DATA], [GEOGRAPHIC_…"
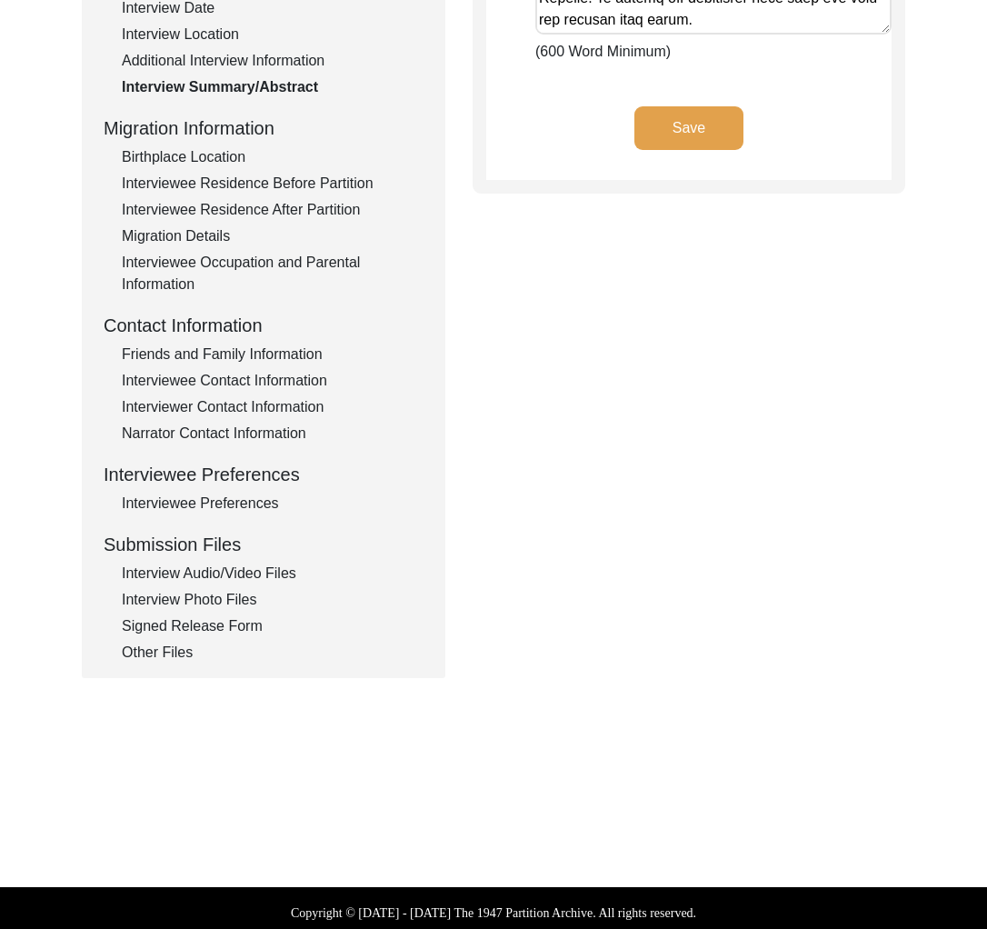
scroll to position [0, 0]
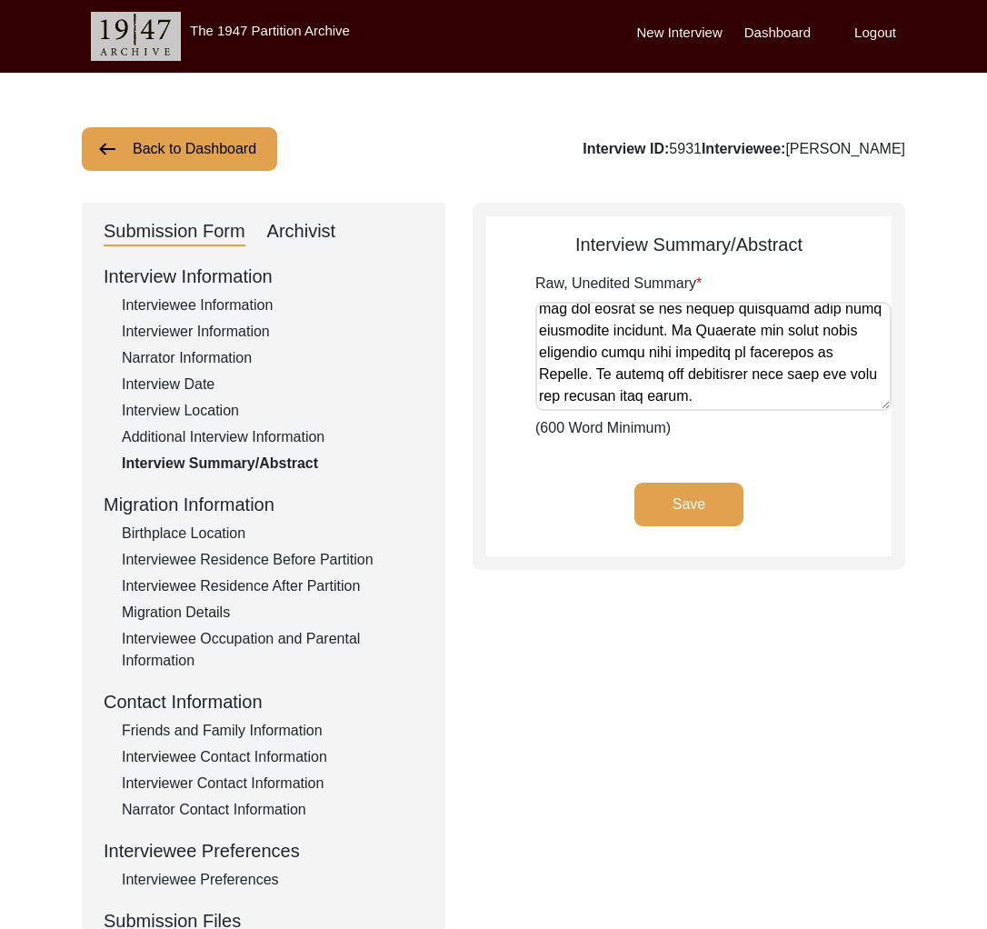
click at [243, 309] on div "Interviewee Information" at bounding box center [273, 305] width 302 height 22
